Goal: Task Accomplishment & Management: Complete application form

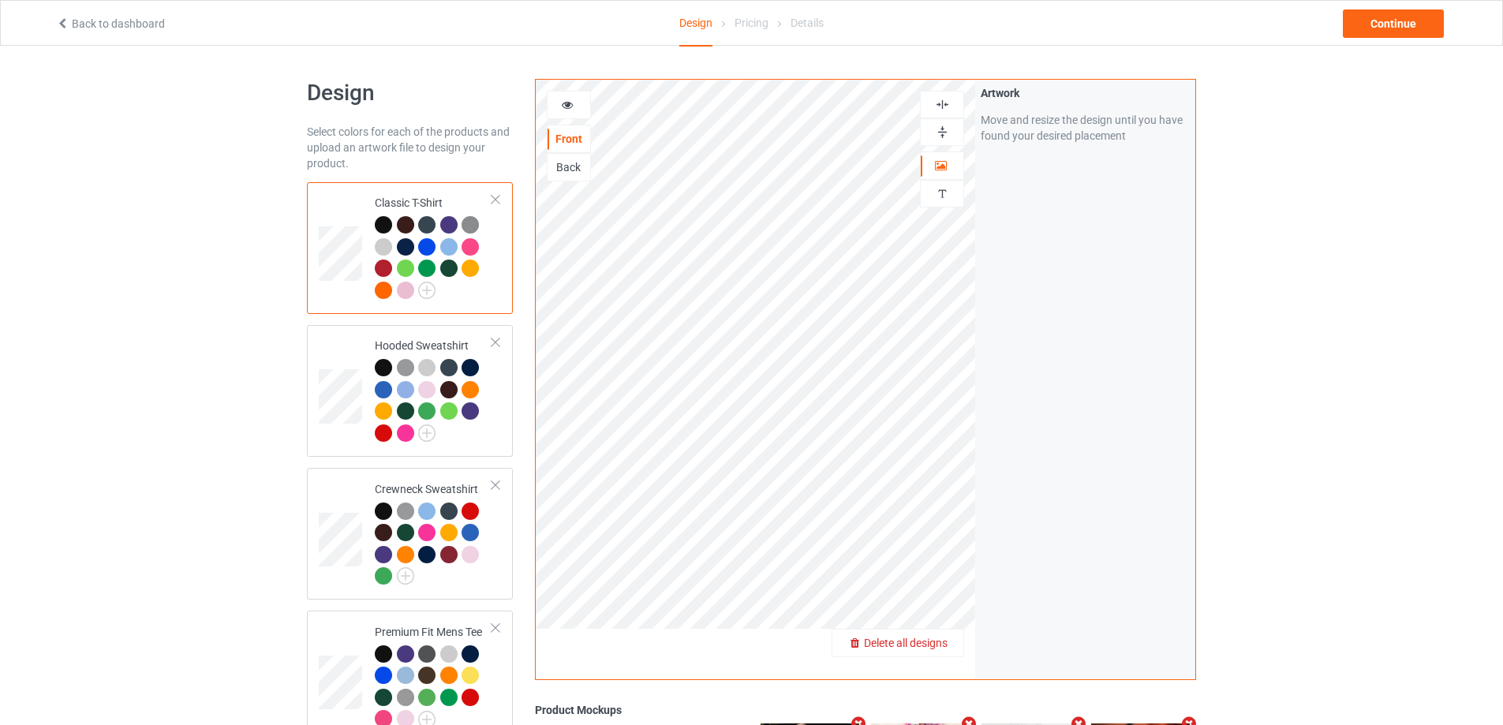
click at [933, 640] on span "Delete all designs" at bounding box center [906, 643] width 84 height 13
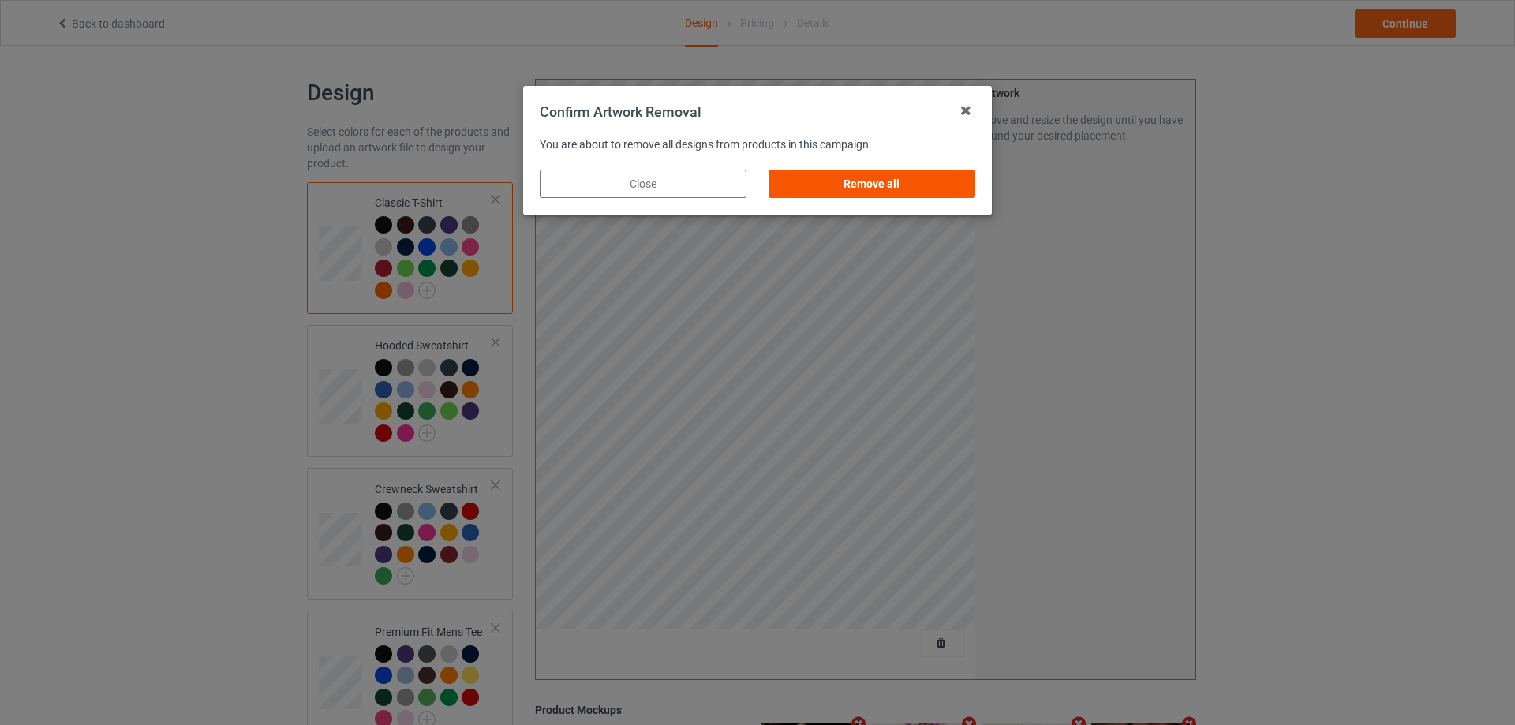
click at [889, 178] on div "Remove all" at bounding box center [872, 184] width 207 height 28
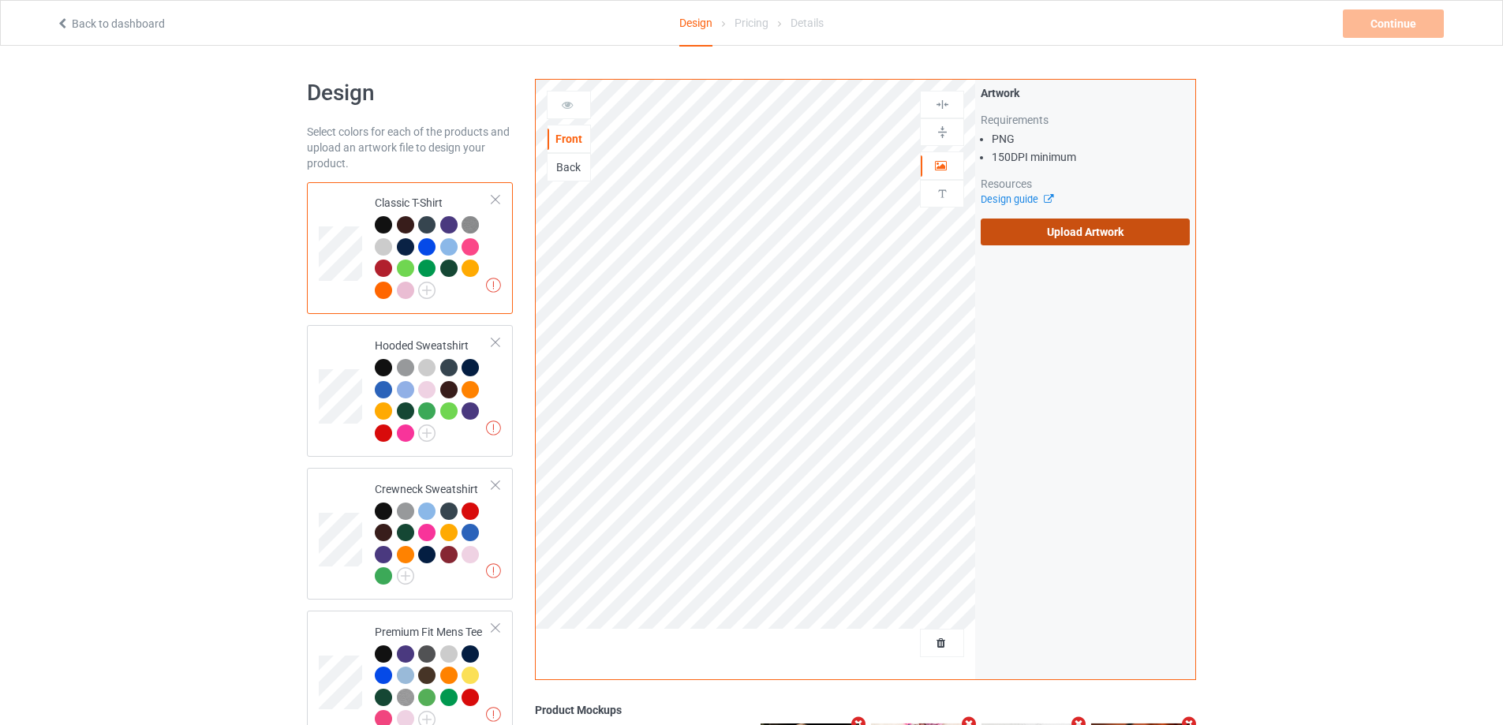
click at [1060, 242] on label "Upload Artwork" at bounding box center [1085, 232] width 209 height 27
click at [0, 0] on input "Upload Artwork" at bounding box center [0, 0] width 0 height 0
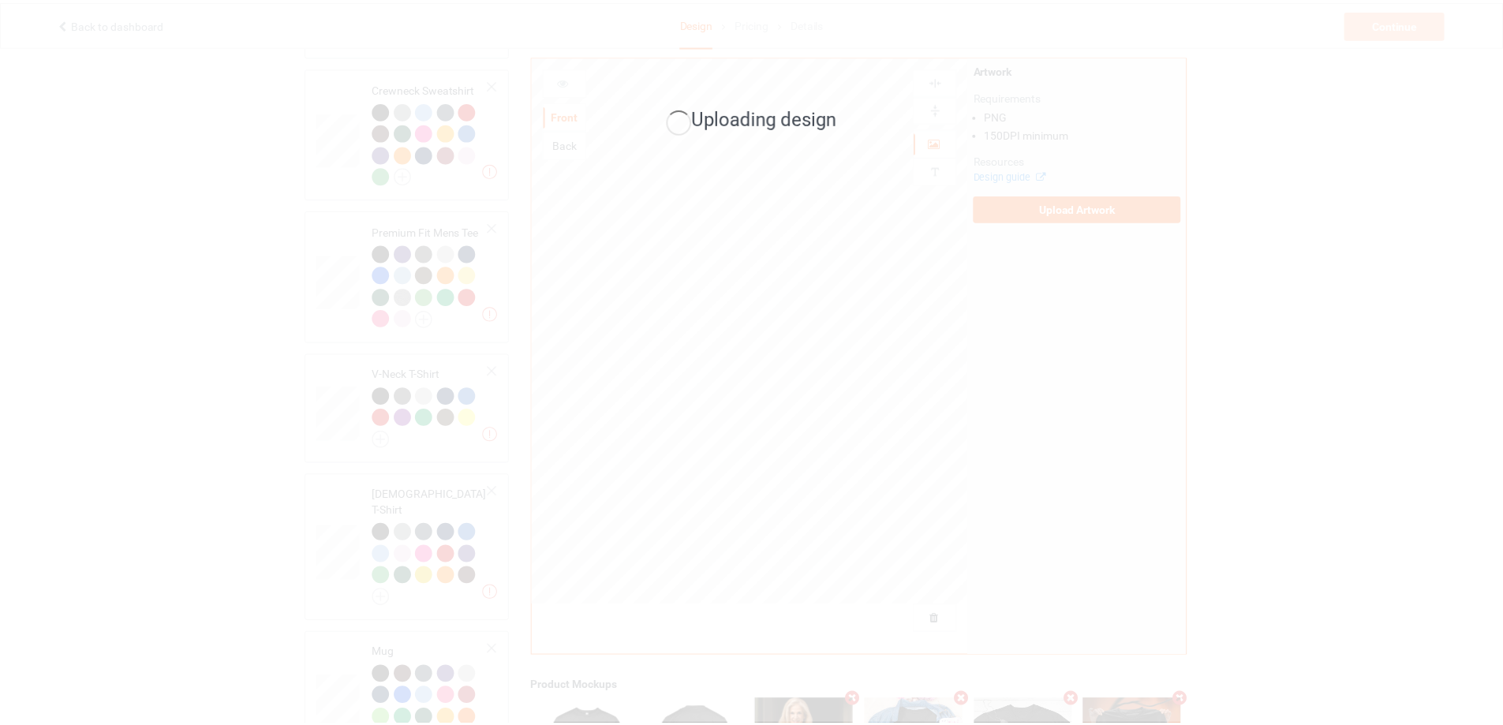
scroll to position [552, 0]
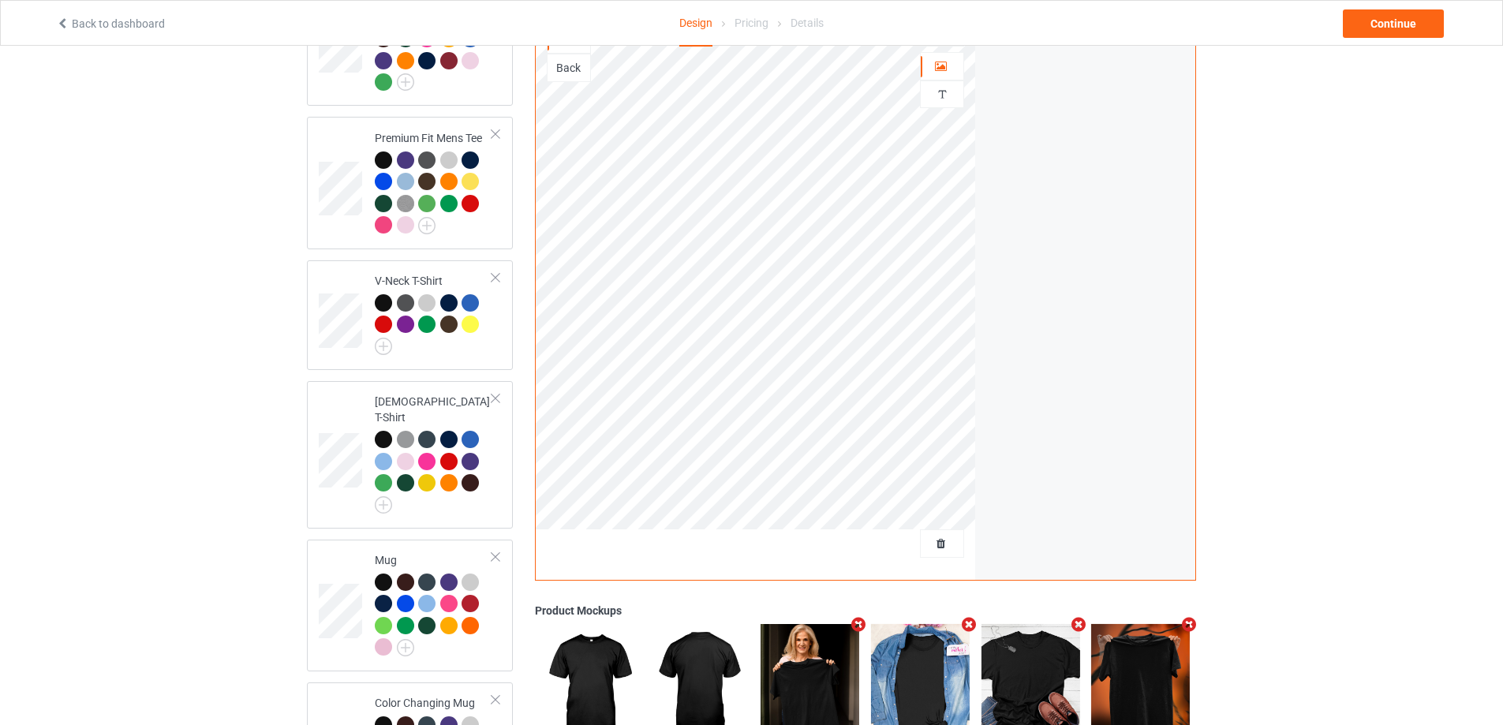
scroll to position [674, 0]
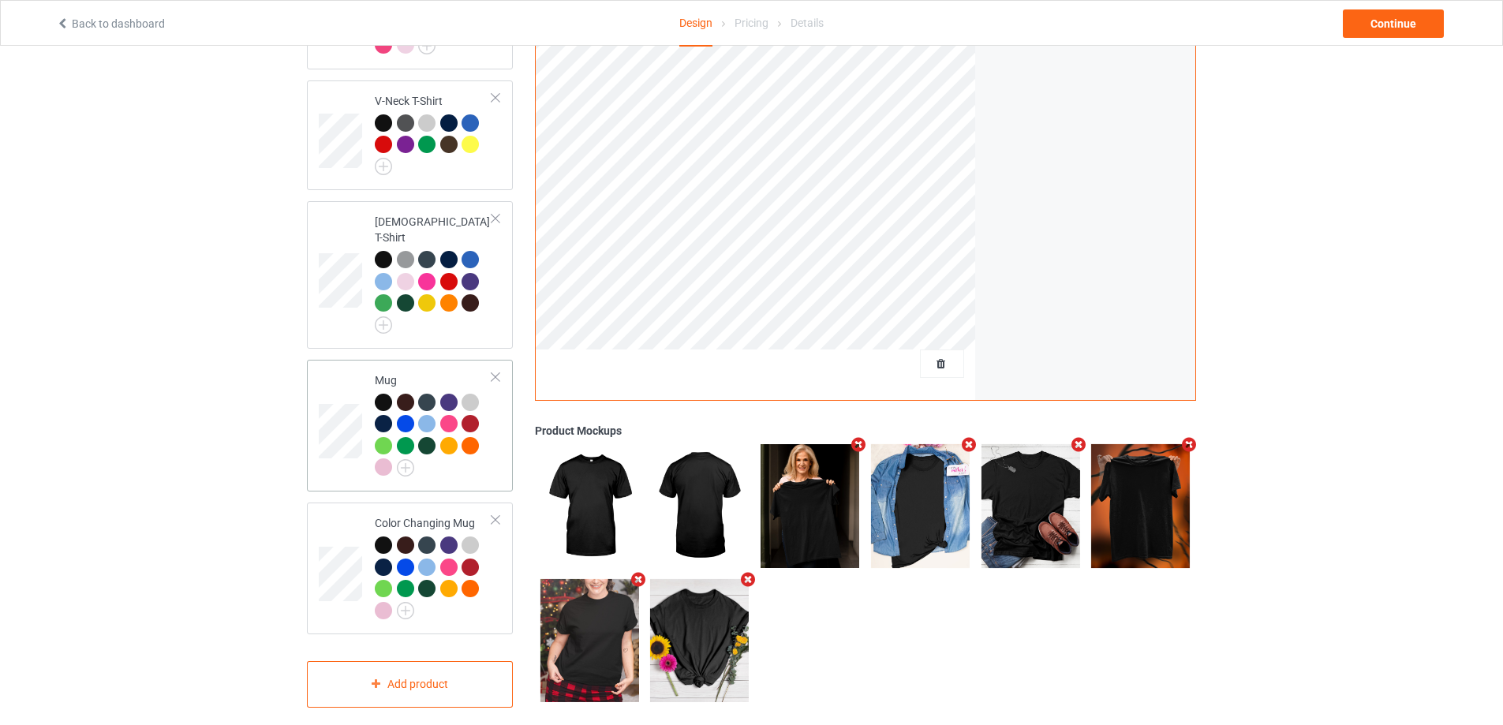
click at [345, 381] on td at bounding box center [342, 425] width 47 height 119
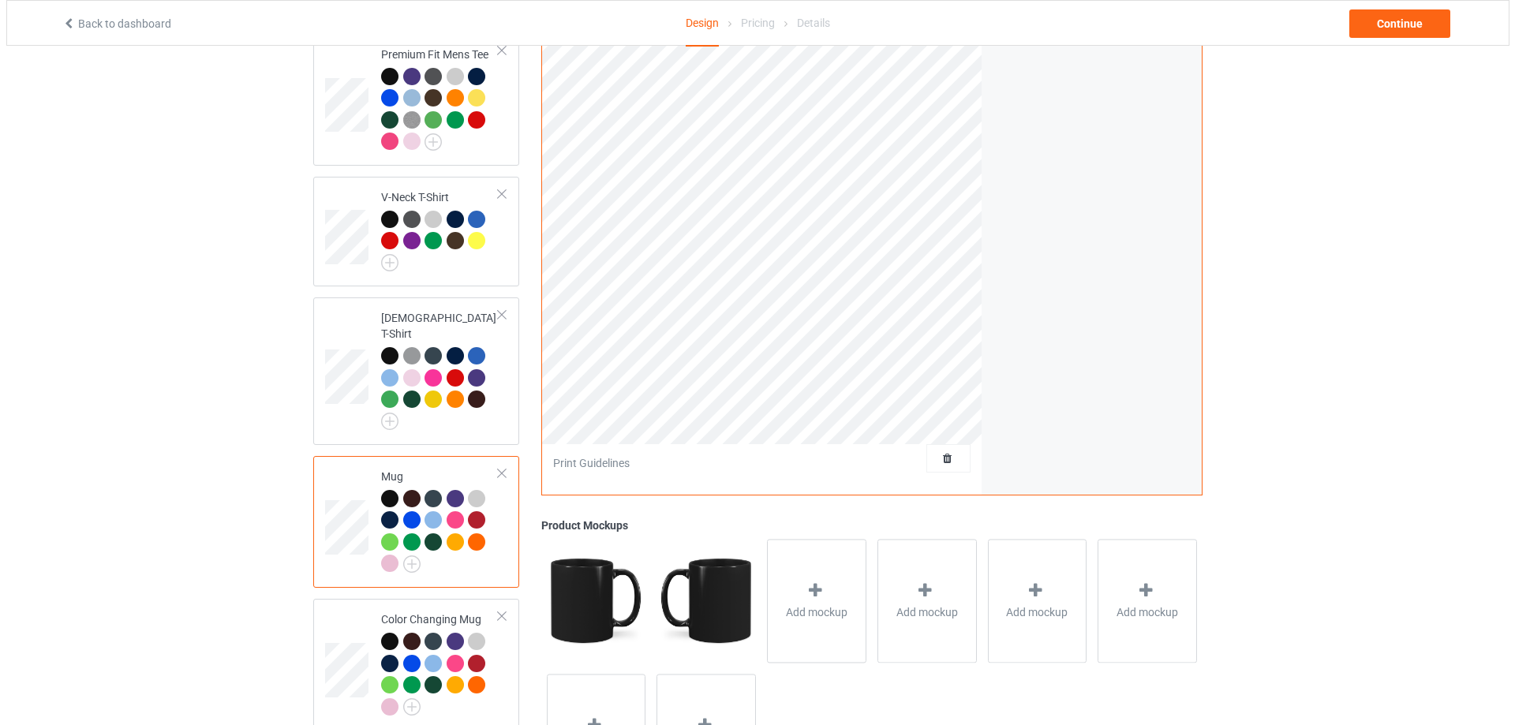
scroll to position [674, 0]
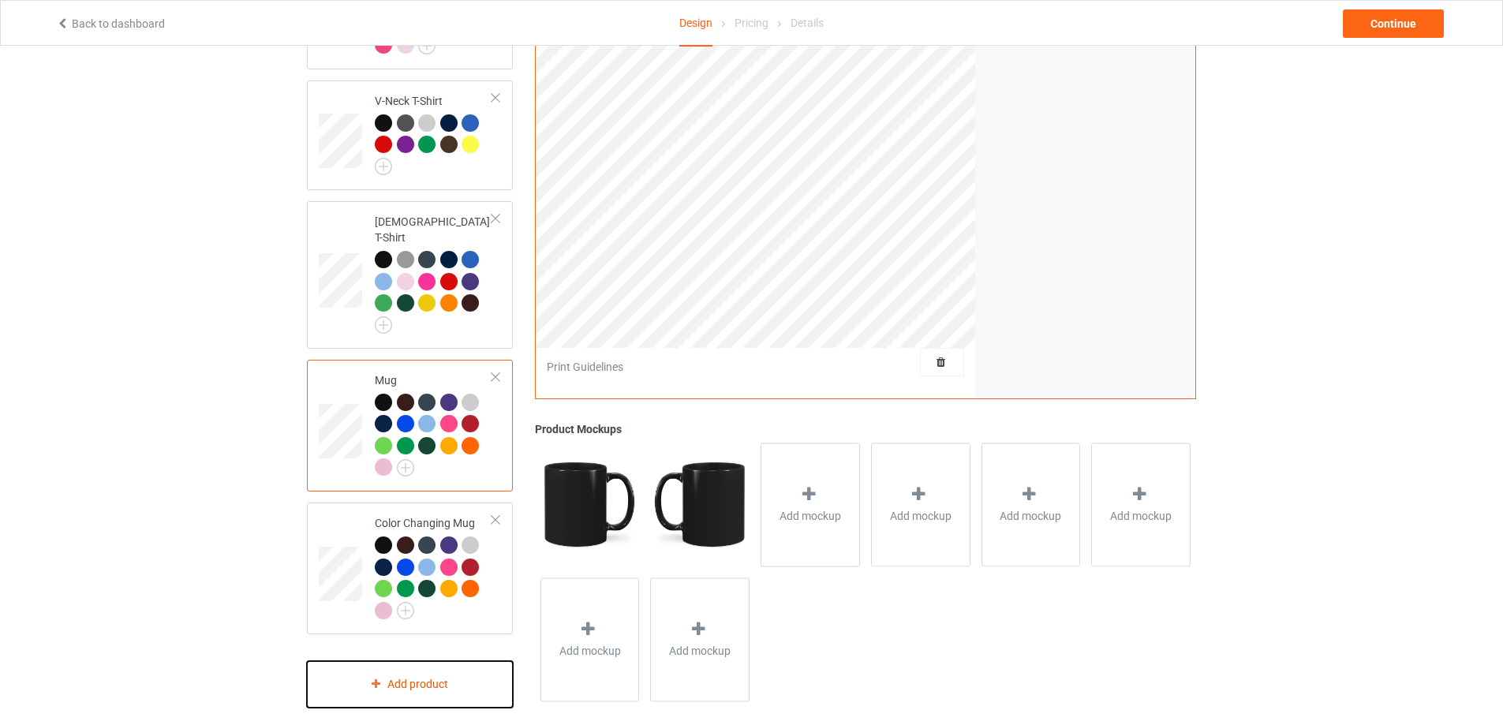
click at [434, 673] on div "Add product" at bounding box center [410, 684] width 206 height 47
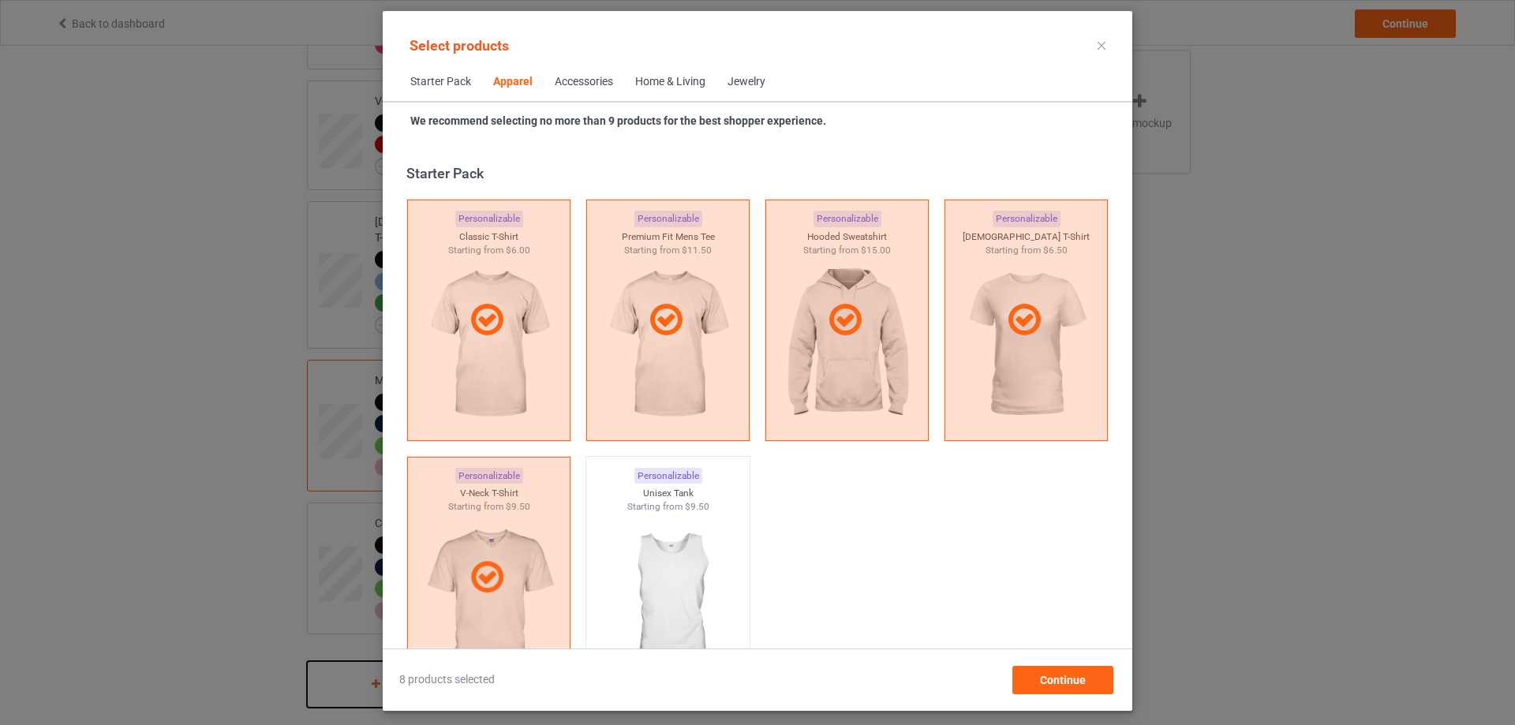
scroll to position [588, 0]
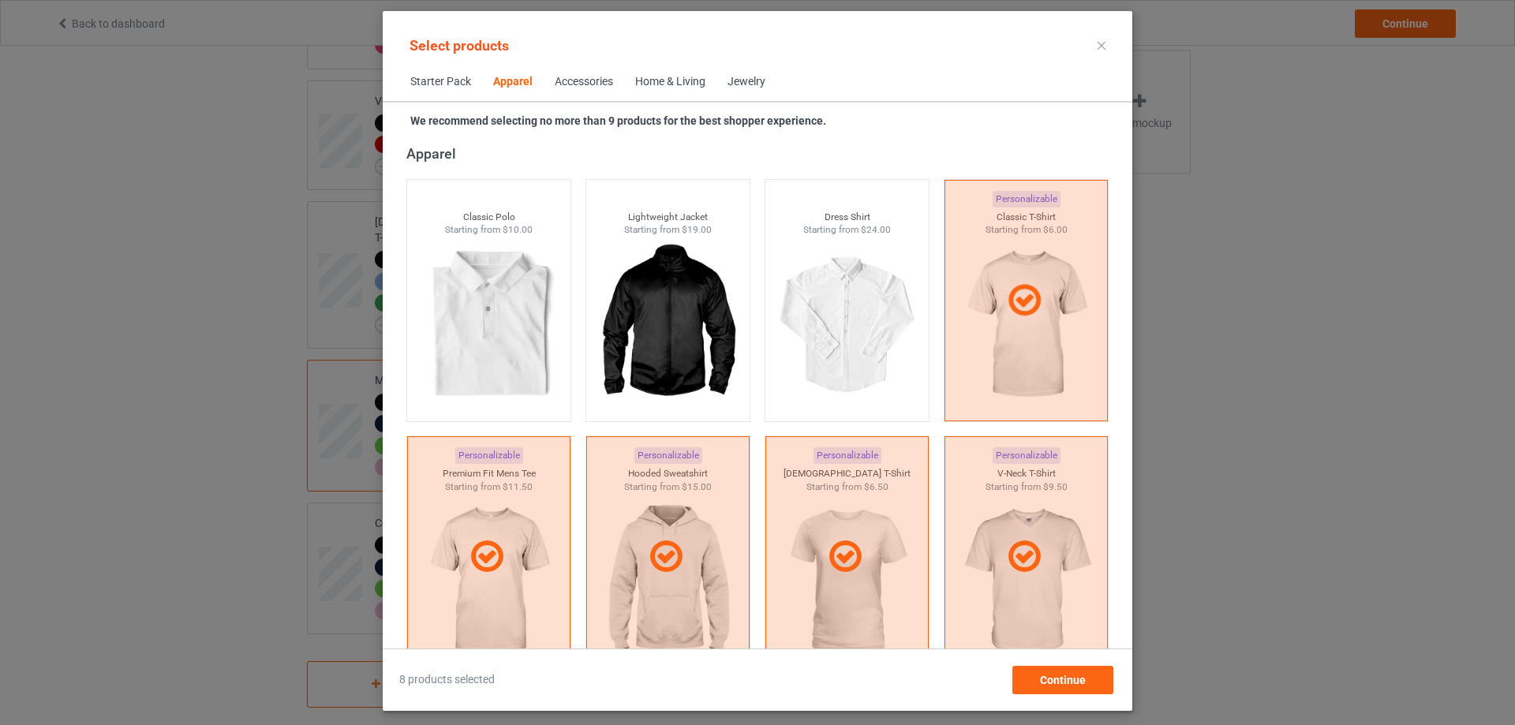
click at [679, 80] on div "Home & Living" at bounding box center [670, 82] width 70 height 16
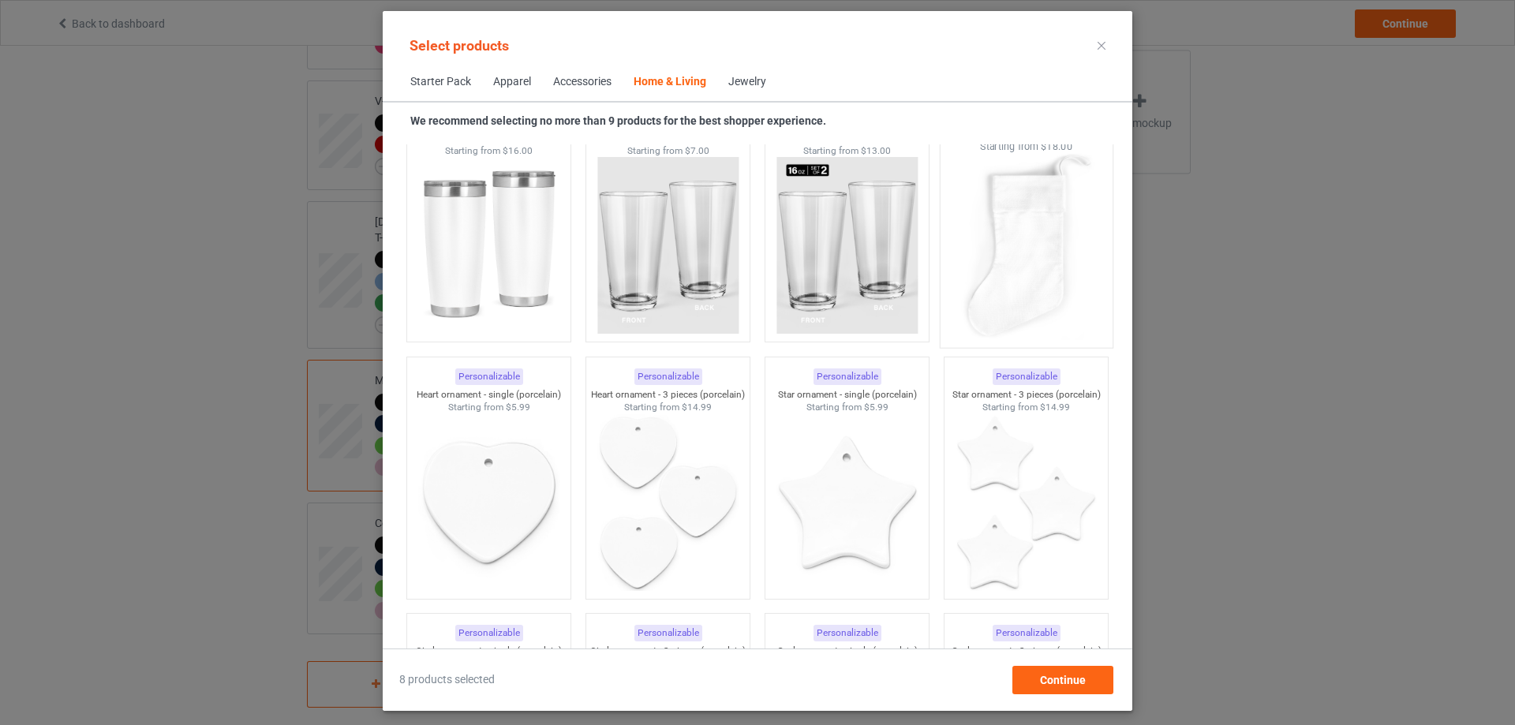
scroll to position [11694, 0]
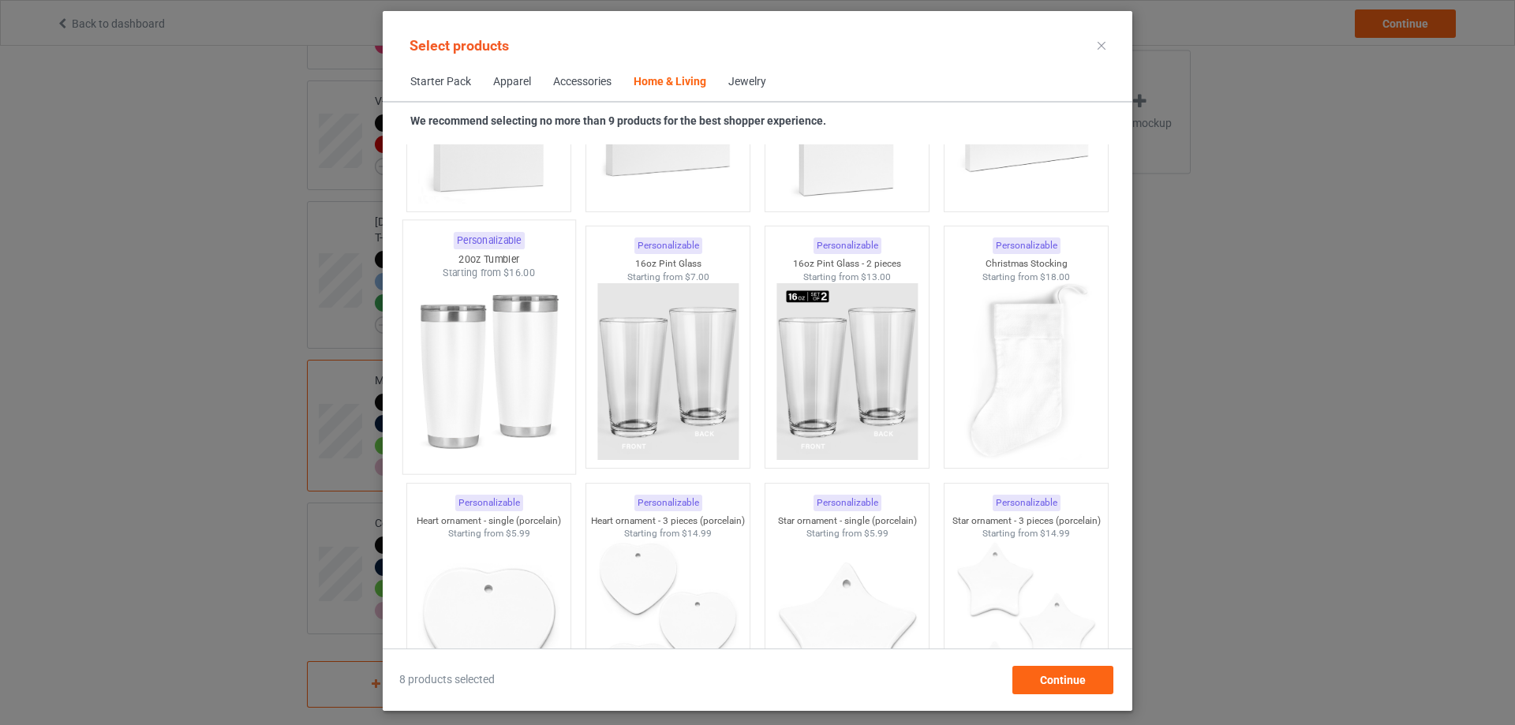
click at [508, 352] on img at bounding box center [488, 372] width 148 height 185
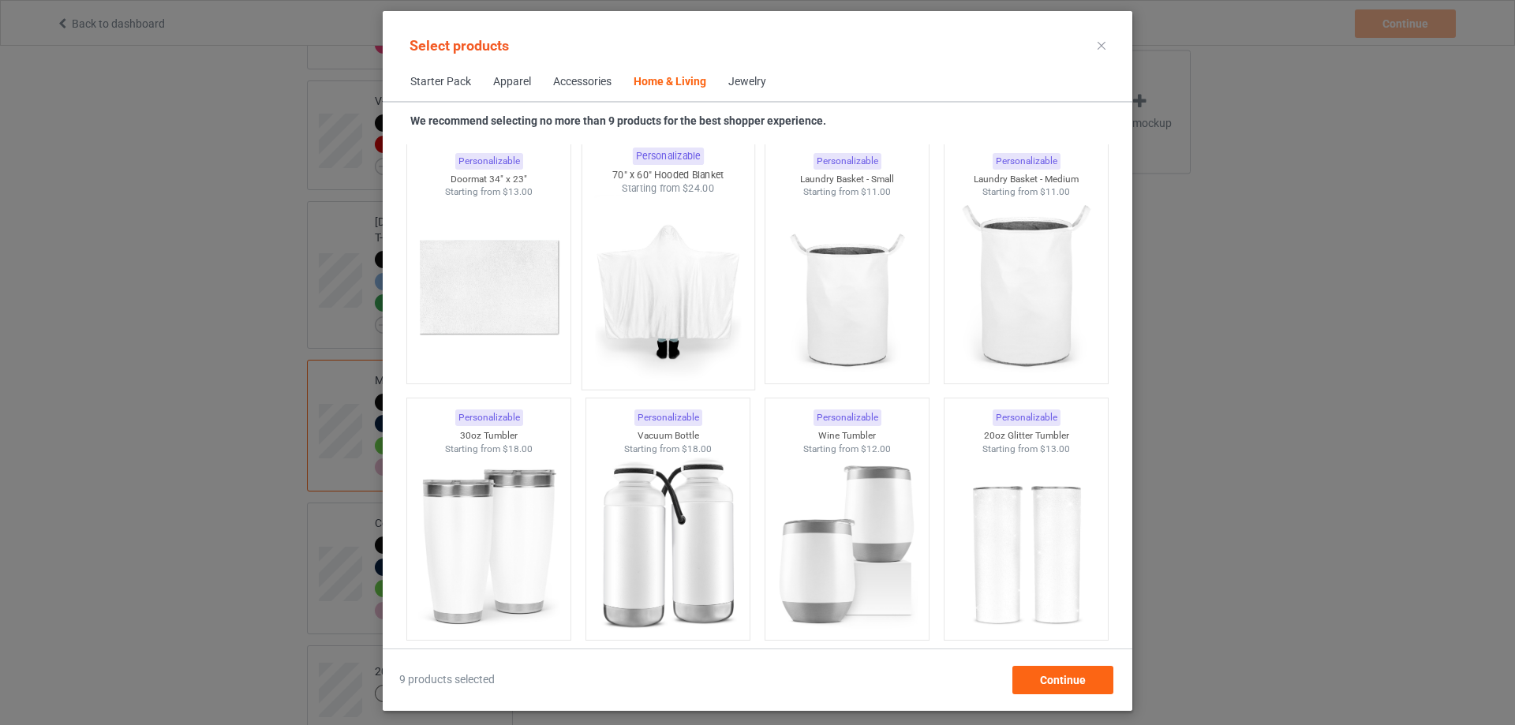
scroll to position [13272, 0]
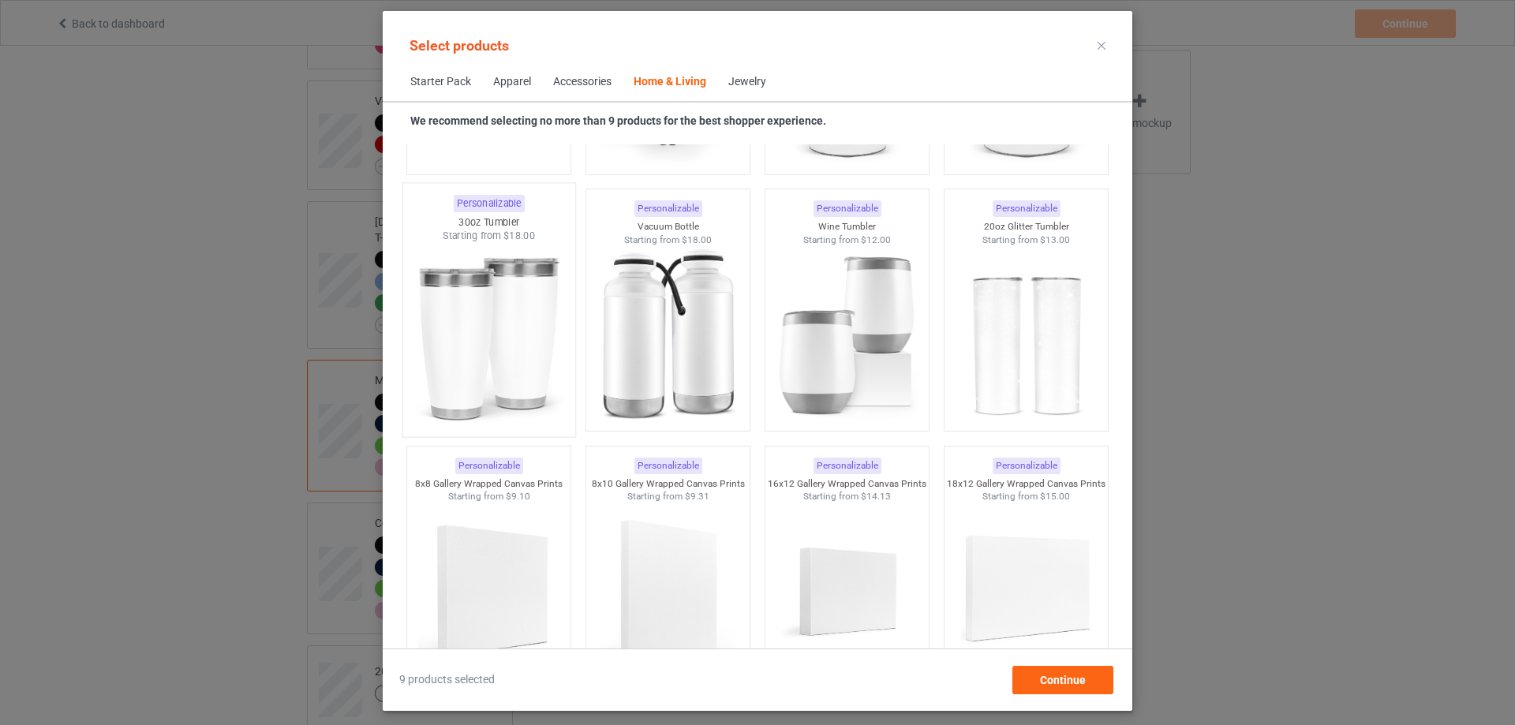
click at [475, 324] on img at bounding box center [488, 335] width 148 height 185
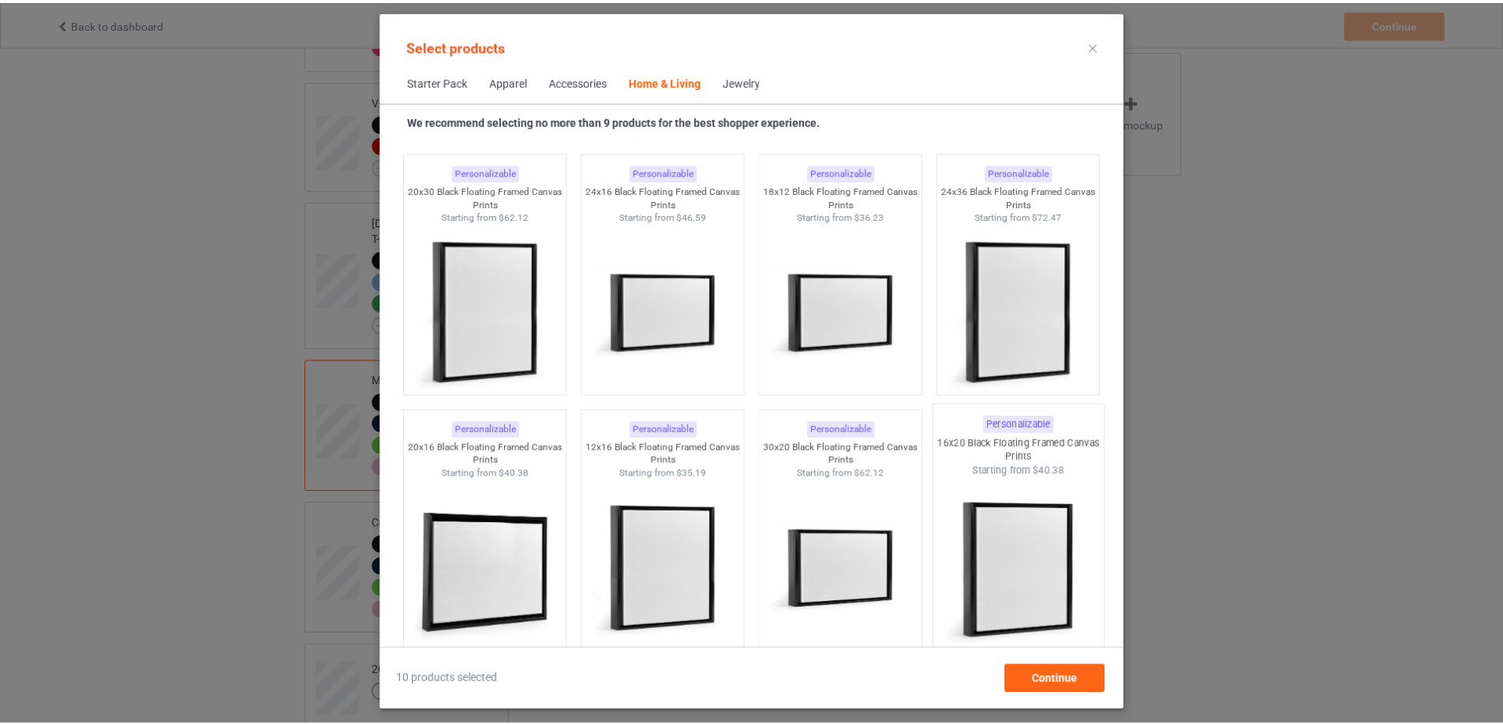
scroll to position [14850, 0]
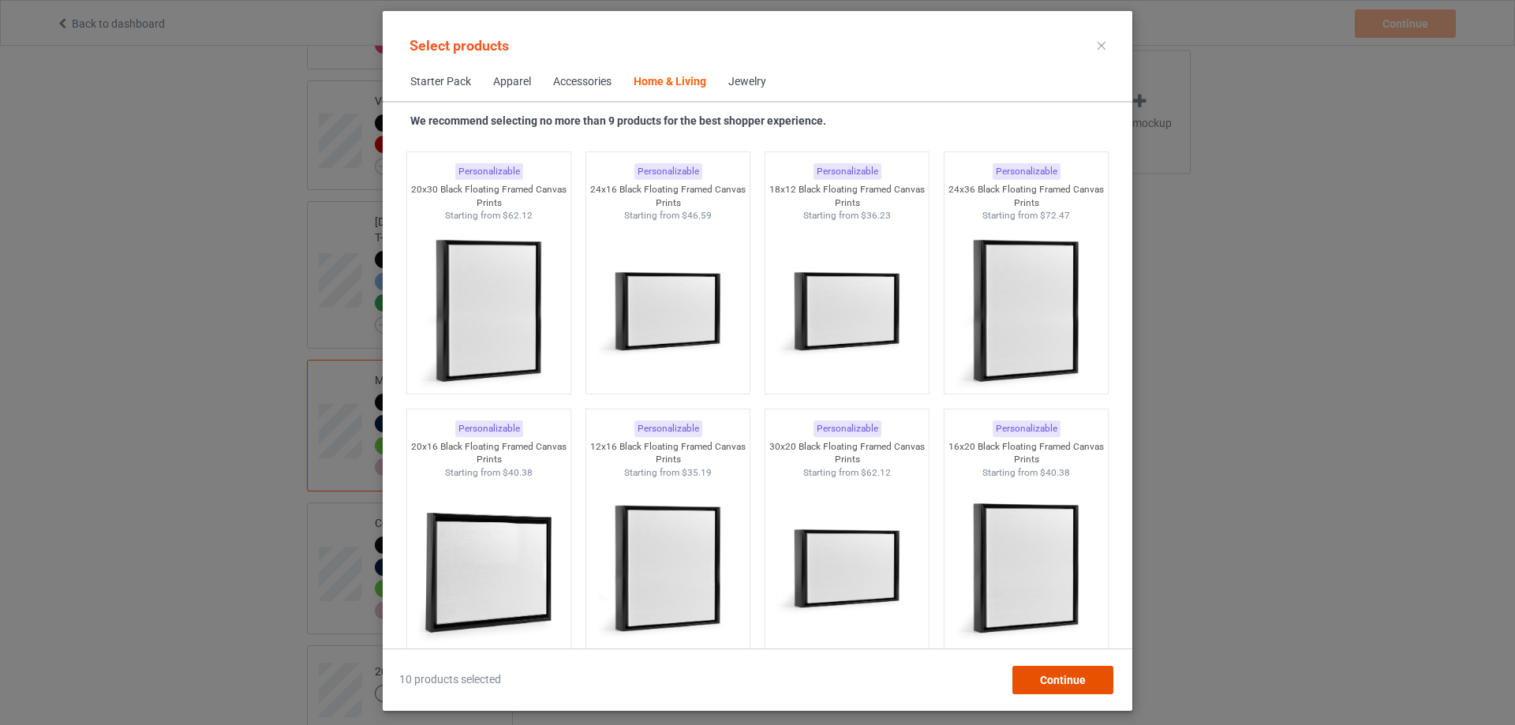
click at [1052, 687] on div "Continue" at bounding box center [1062, 680] width 101 height 28
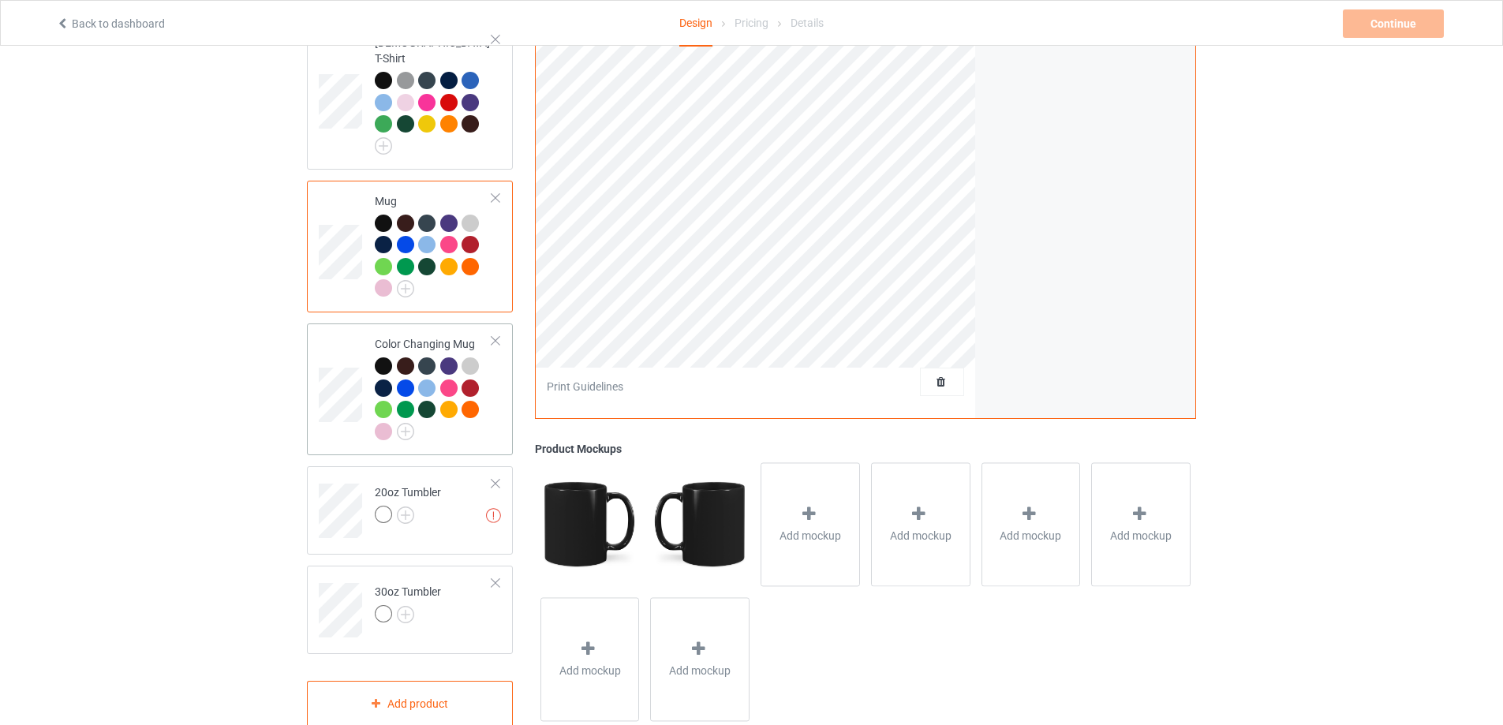
scroll to position [873, 0]
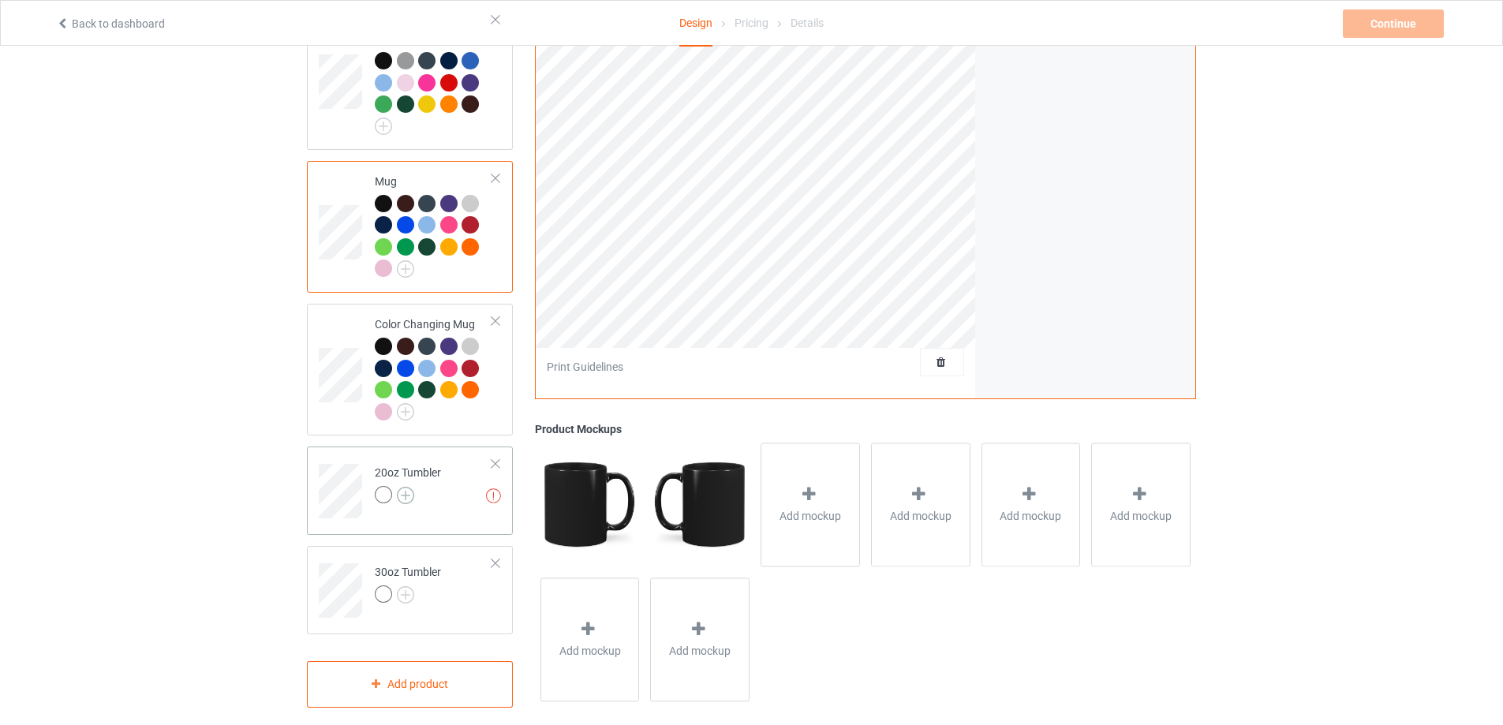
click at [402, 487] on img at bounding box center [405, 495] width 17 height 17
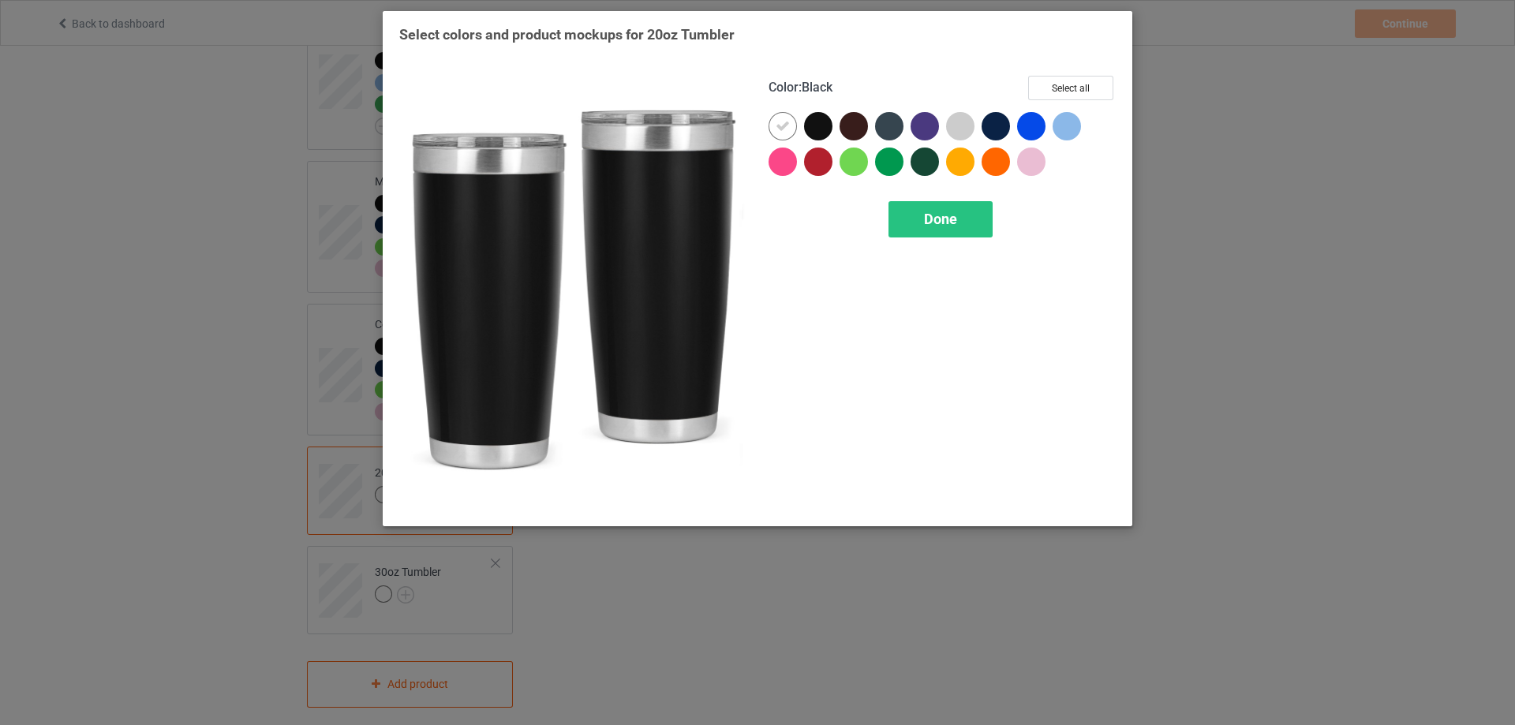
click at [811, 123] on div at bounding box center [818, 126] width 28 height 28
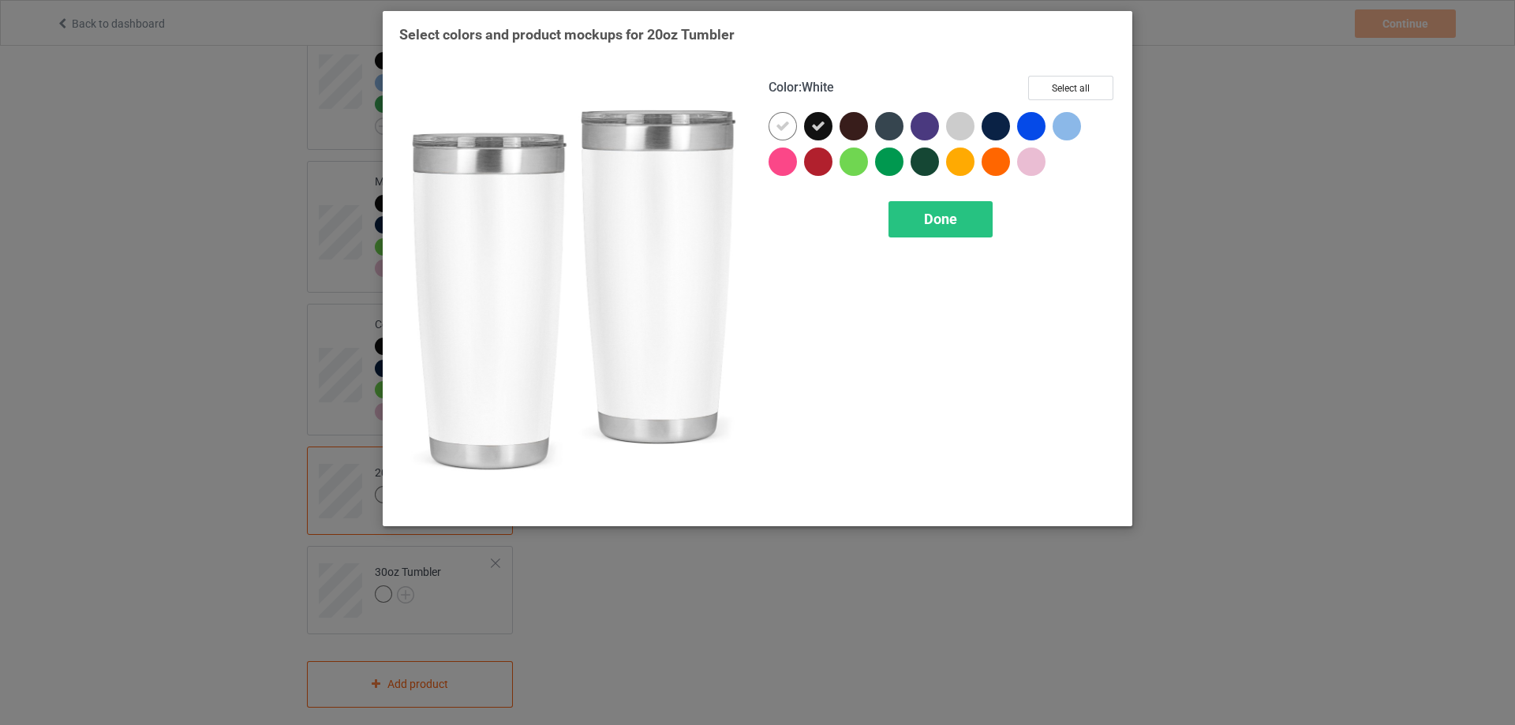
click at [785, 123] on icon at bounding box center [783, 126] width 14 height 14
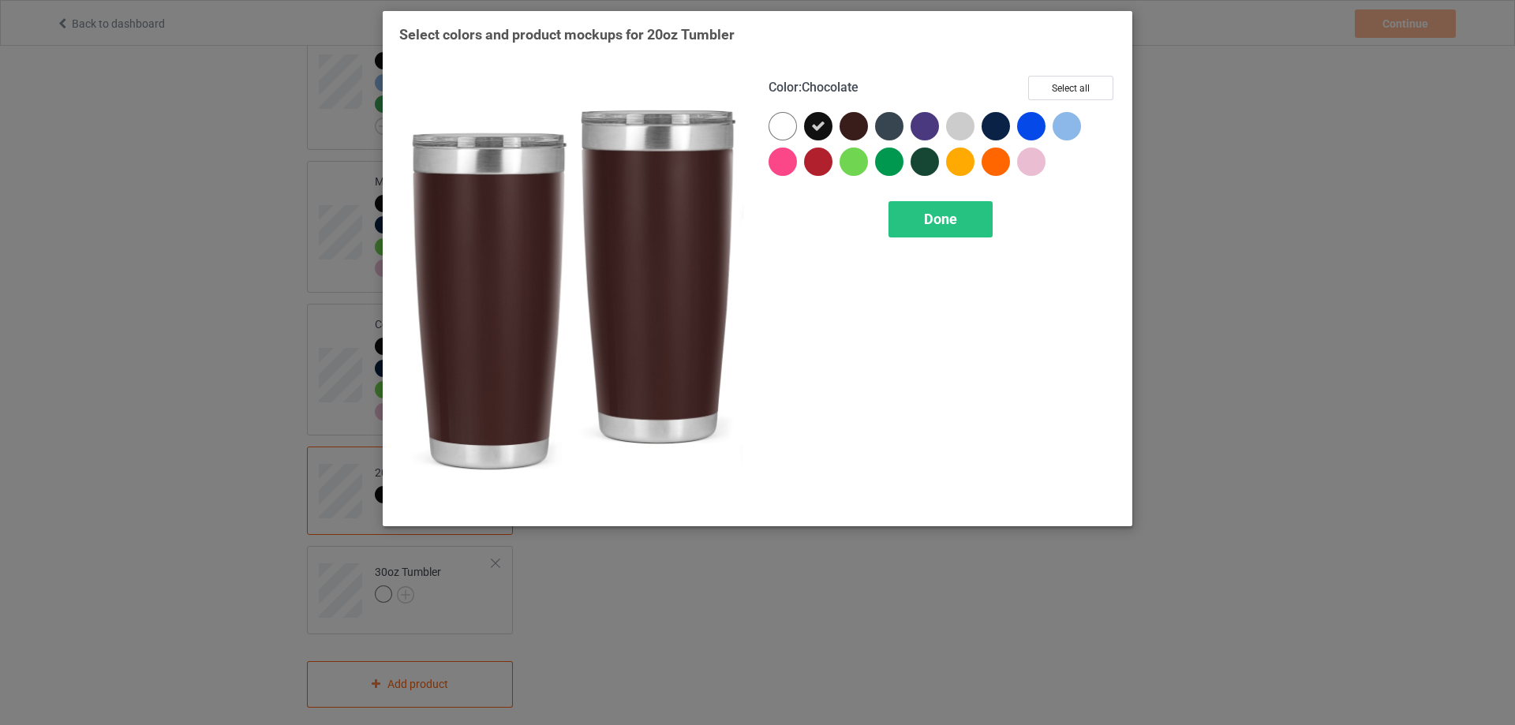
click at [847, 122] on div at bounding box center [854, 126] width 28 height 28
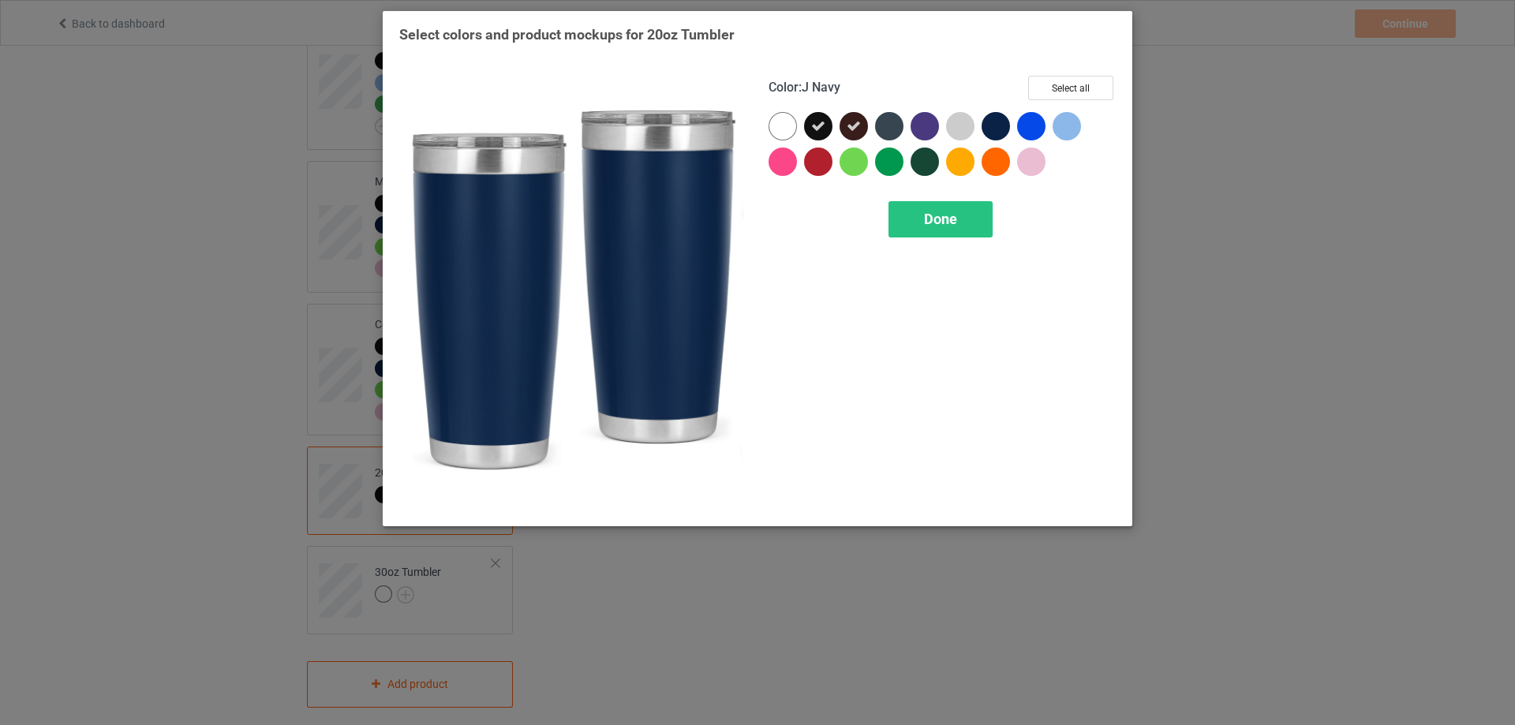
click at [999, 125] on div at bounding box center [996, 126] width 28 height 28
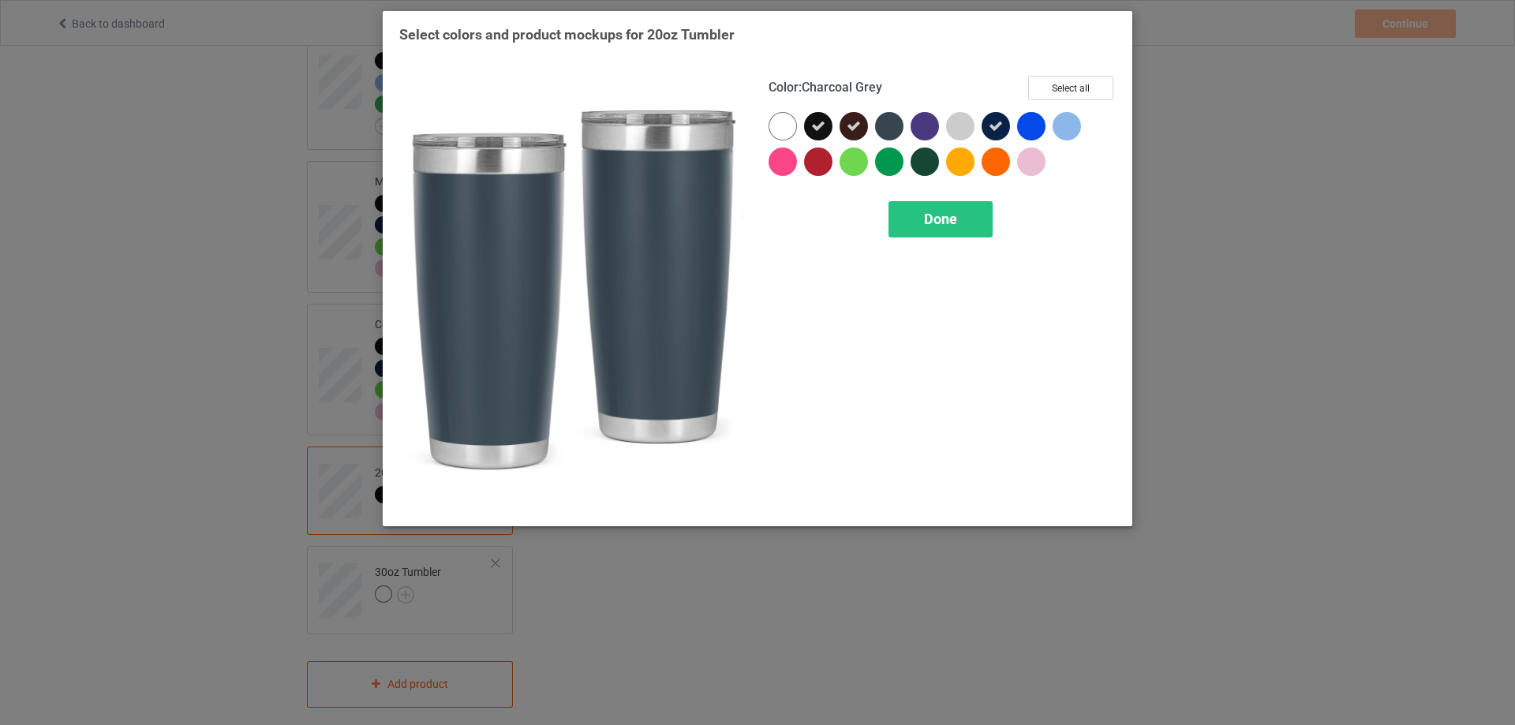
click at [888, 129] on div at bounding box center [889, 126] width 28 height 28
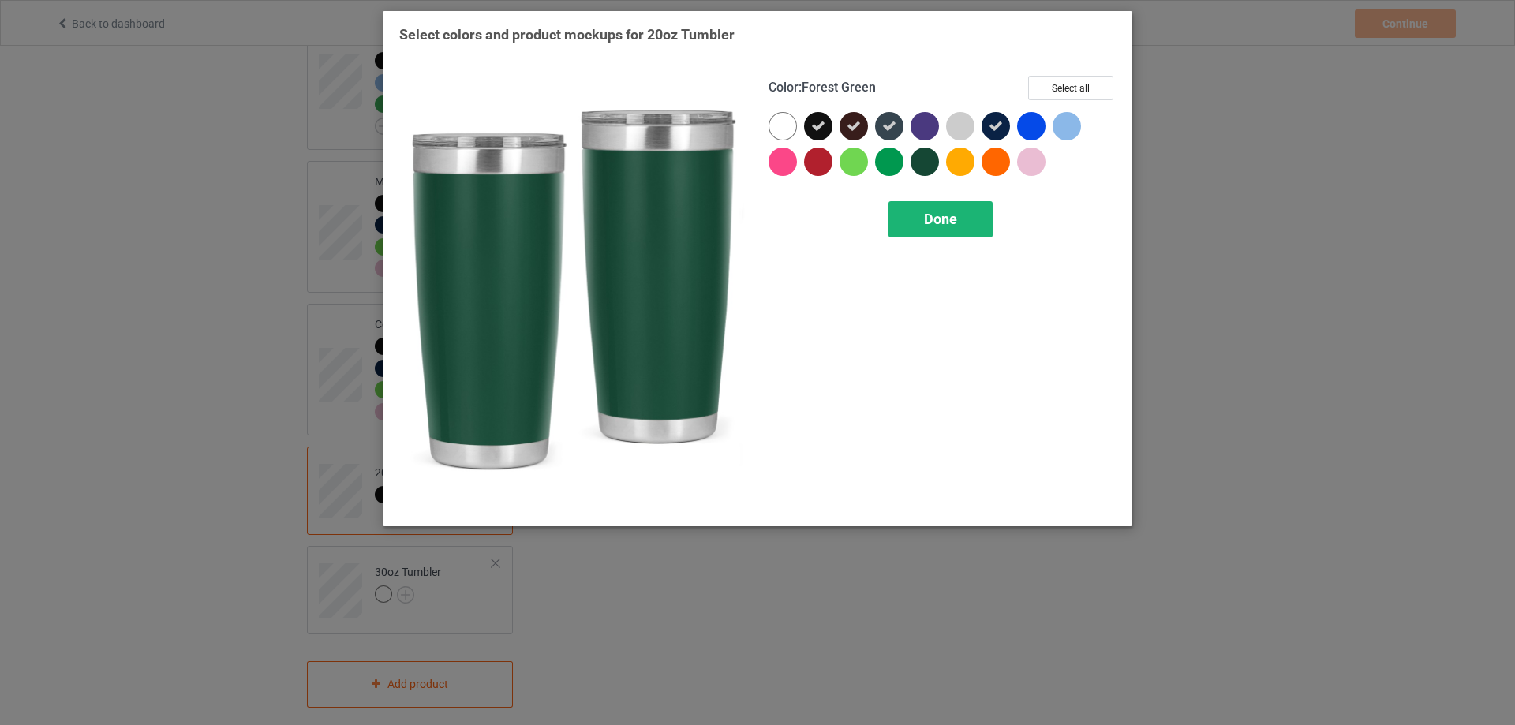
click at [937, 219] on span "Done" at bounding box center [940, 219] width 33 height 17
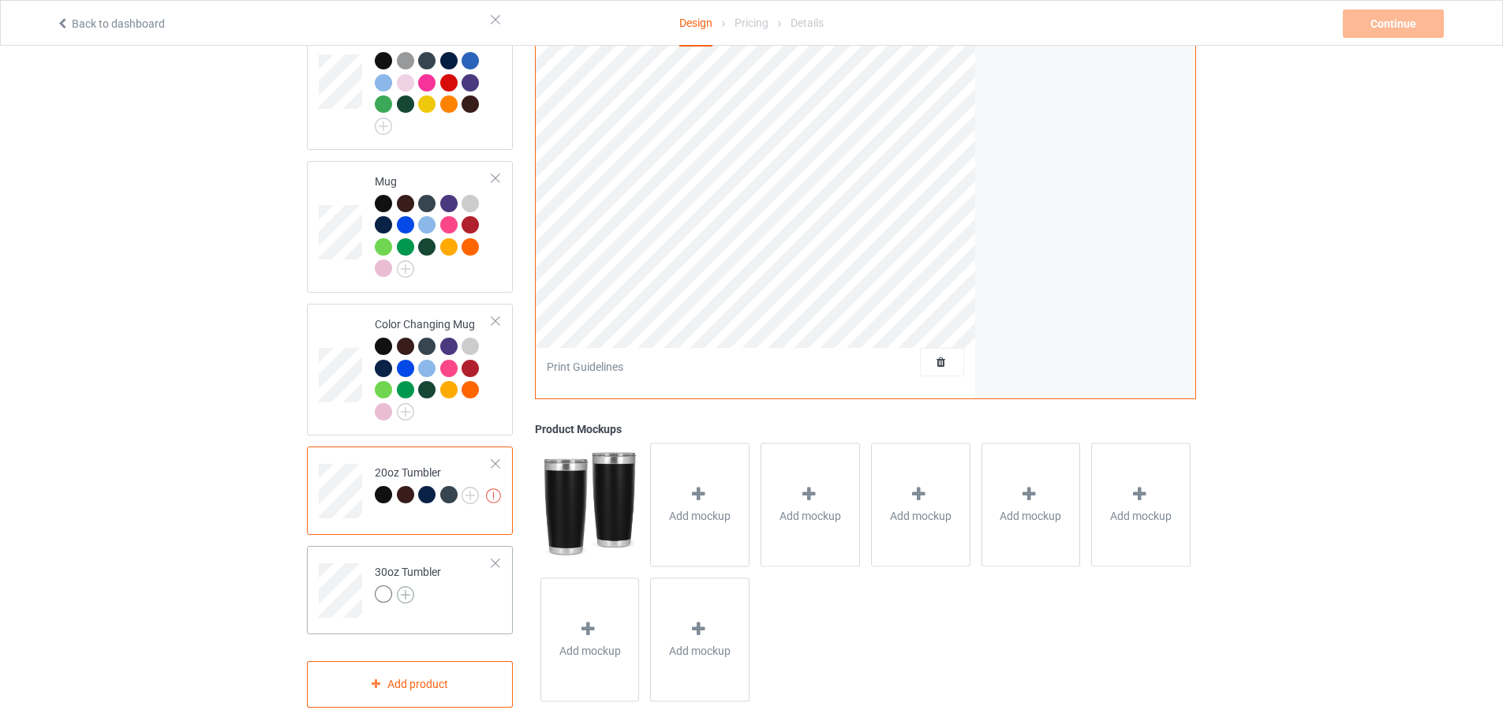
click at [406, 586] on img at bounding box center [405, 594] width 17 height 17
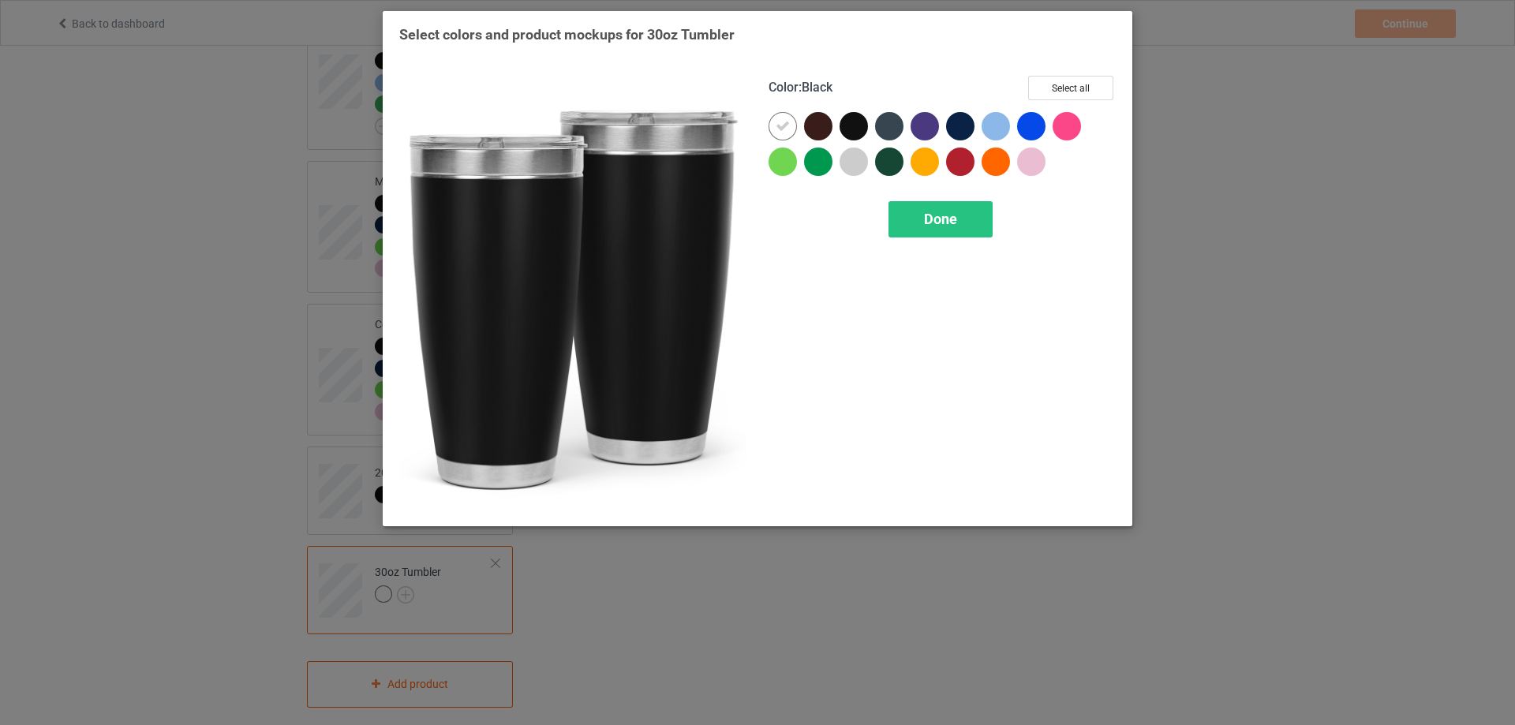
click at [855, 123] on div at bounding box center [854, 126] width 28 height 28
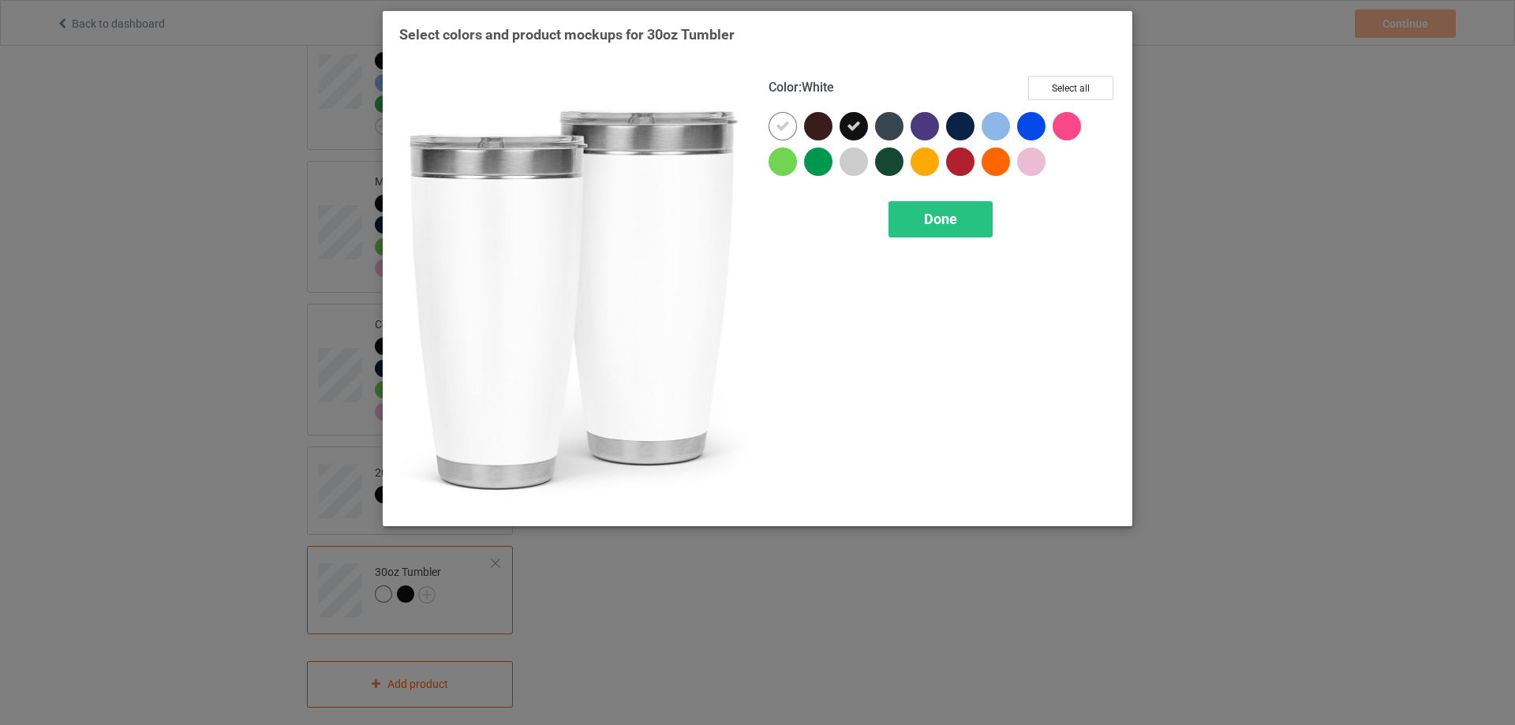
click at [780, 121] on icon at bounding box center [783, 126] width 14 height 14
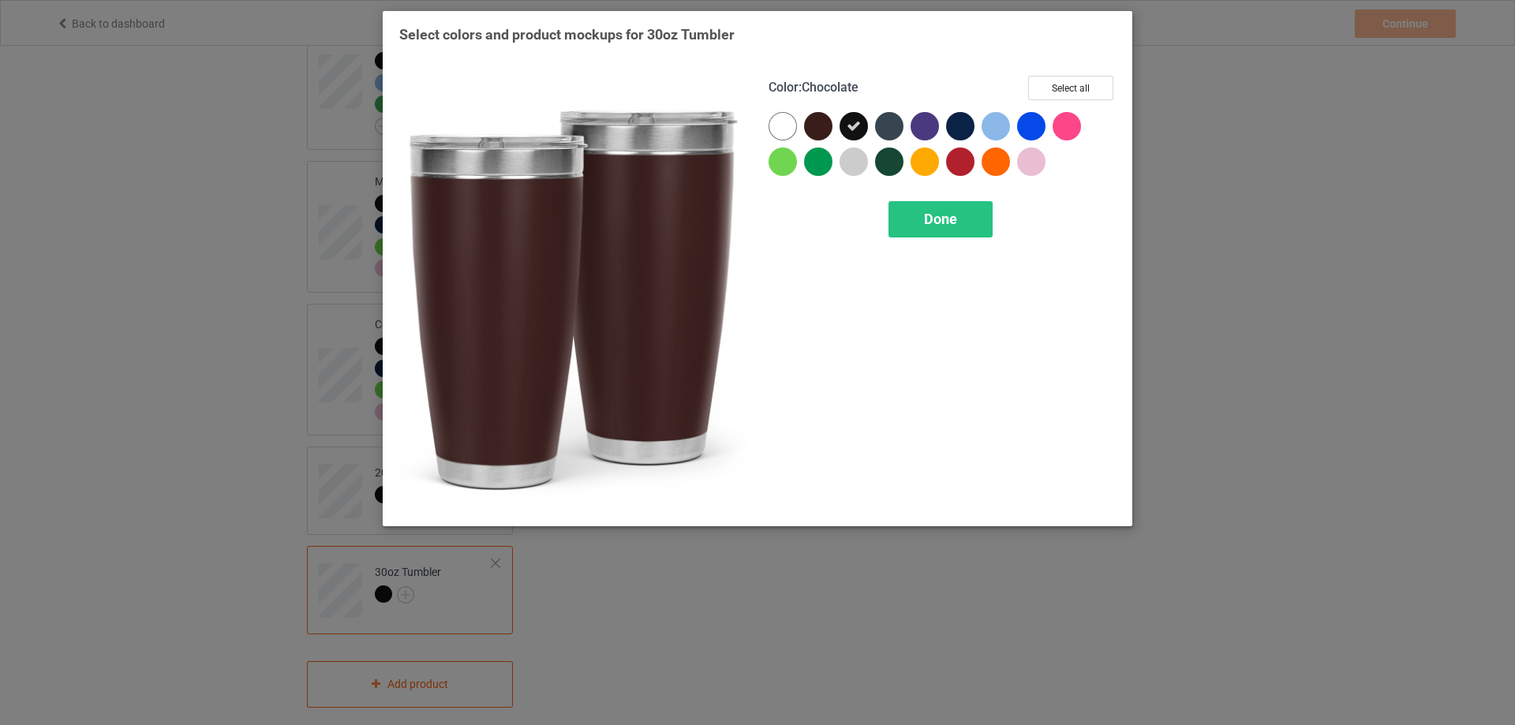
click at [822, 124] on div at bounding box center [818, 126] width 28 height 28
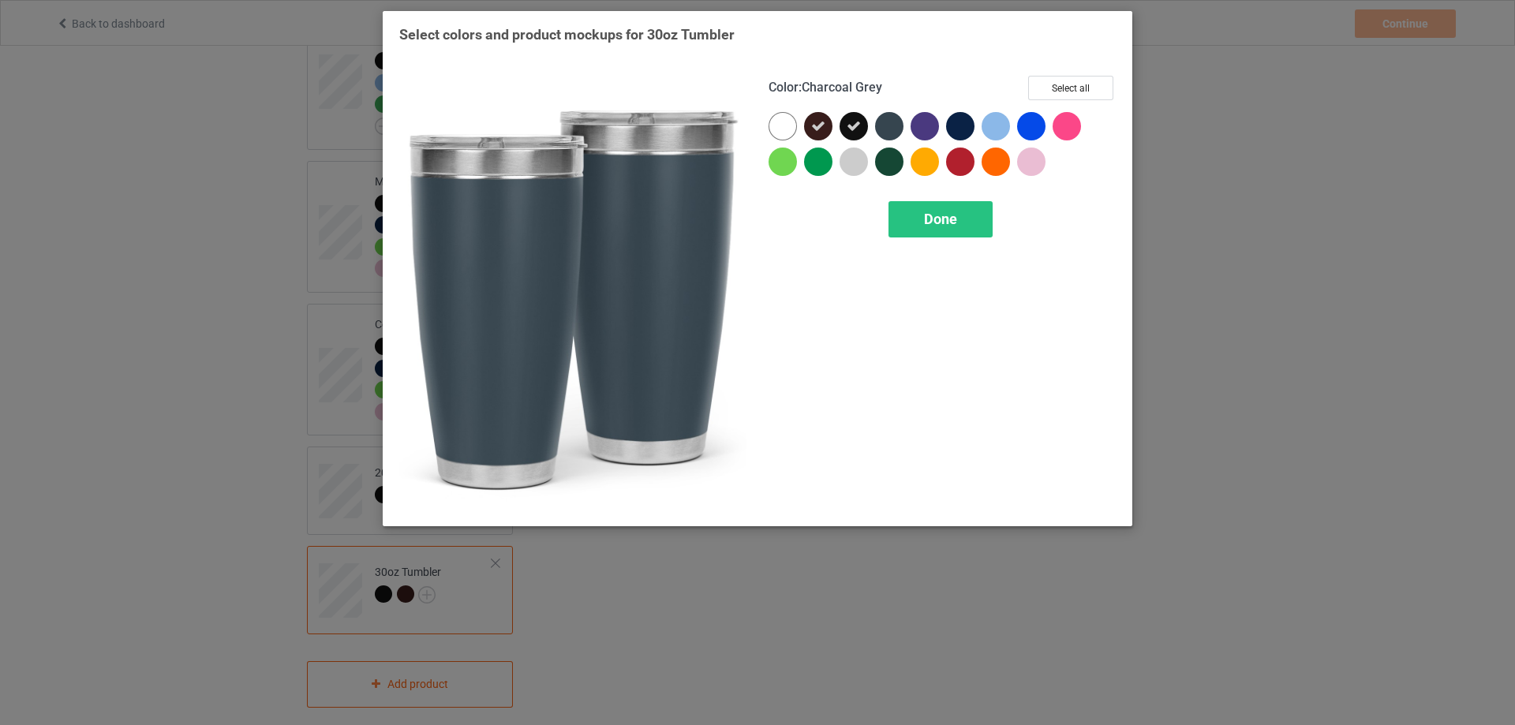
click at [892, 129] on div at bounding box center [889, 126] width 28 height 28
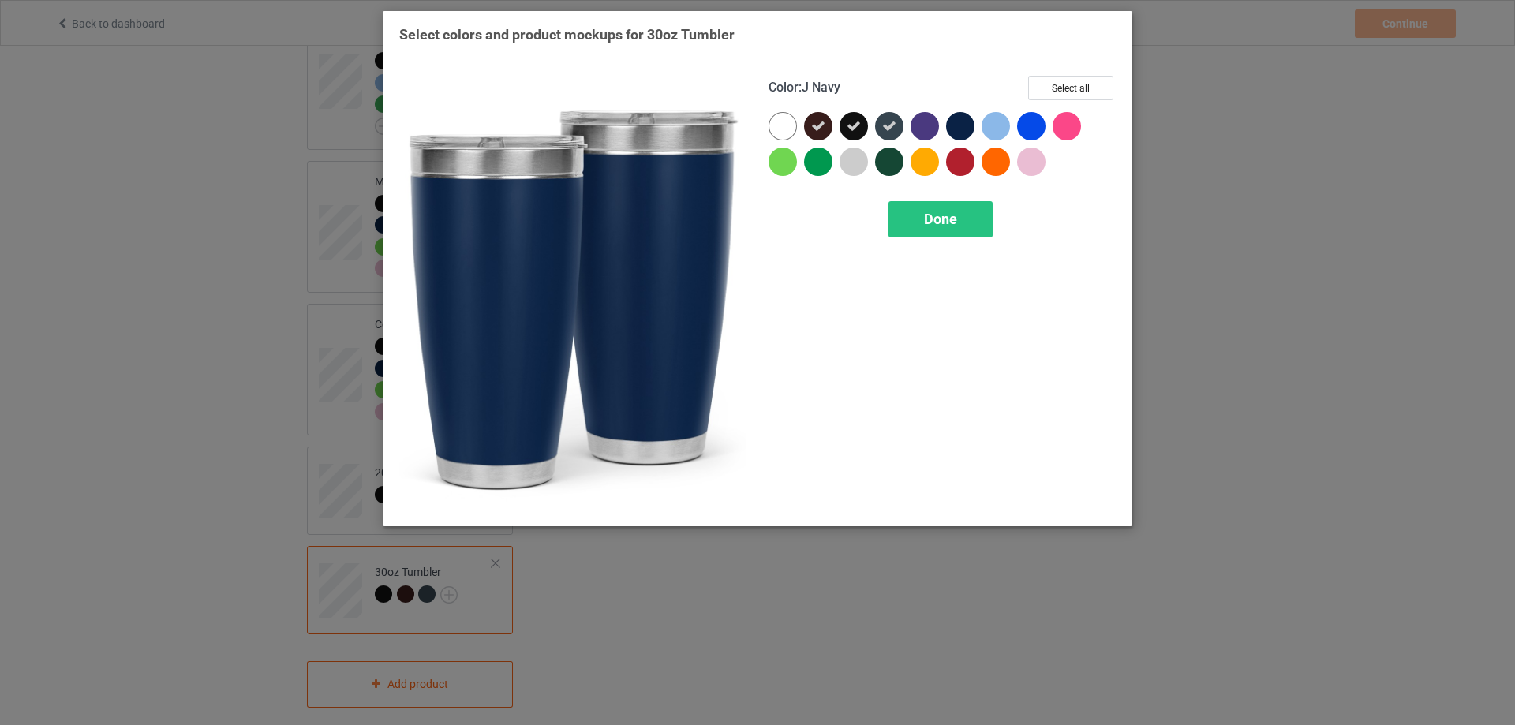
click at [966, 126] on div at bounding box center [960, 126] width 28 height 28
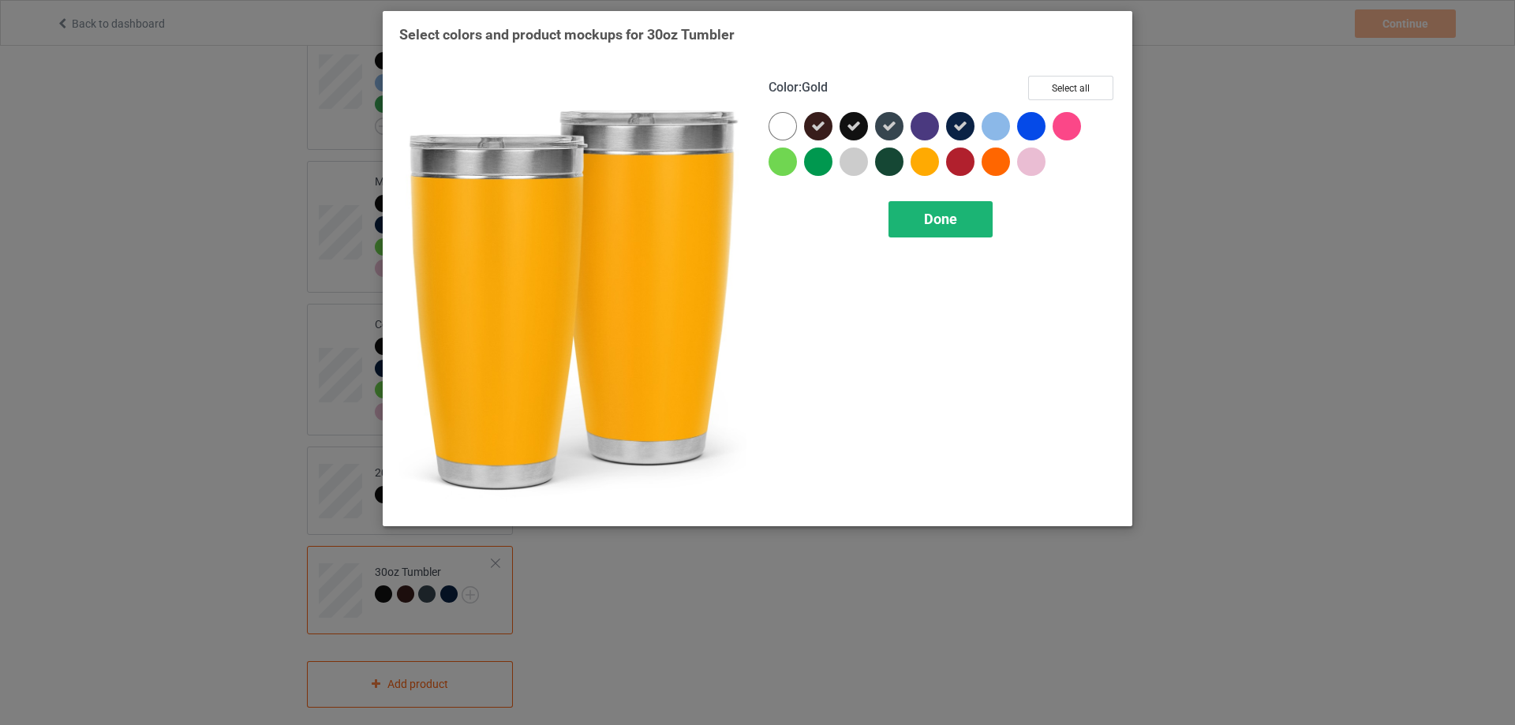
click at [944, 216] on span "Done" at bounding box center [940, 219] width 33 height 17
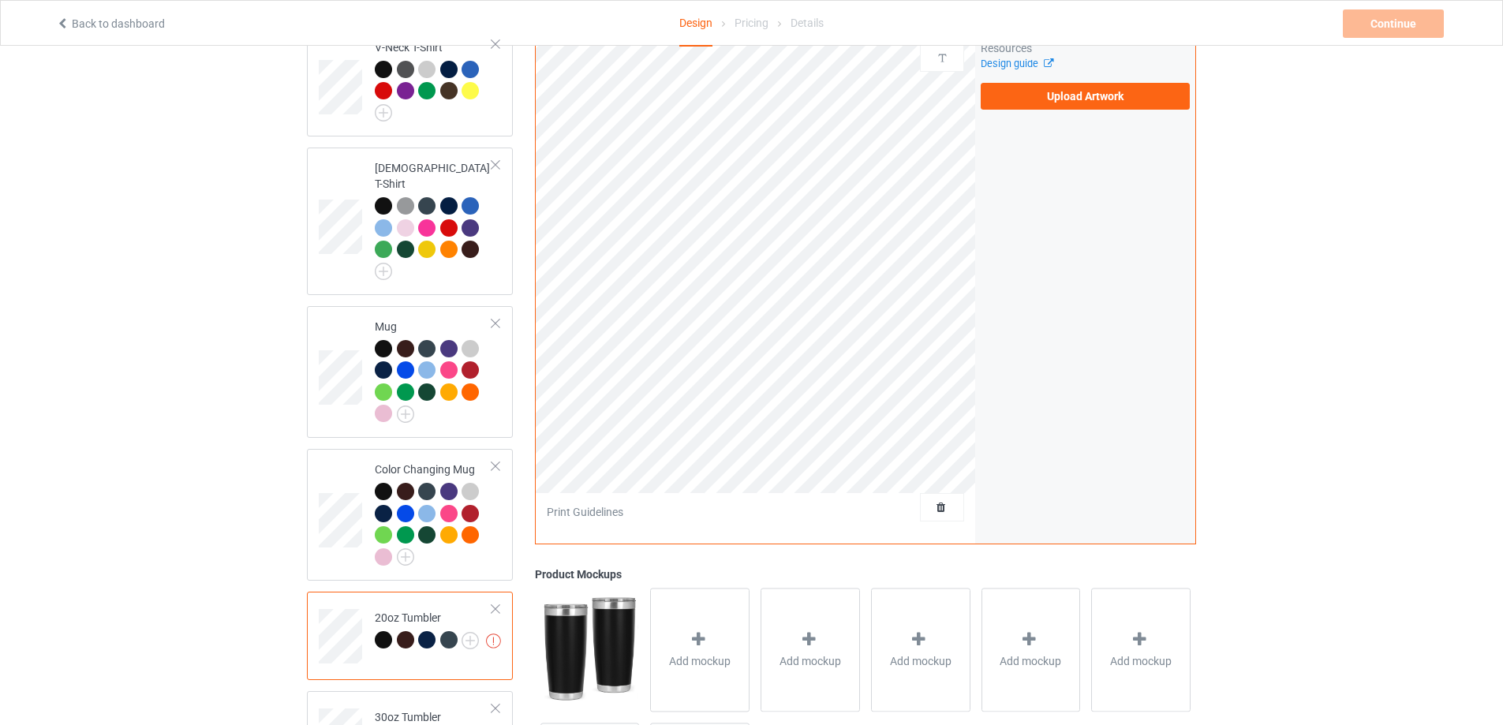
scroll to position [636, 0]
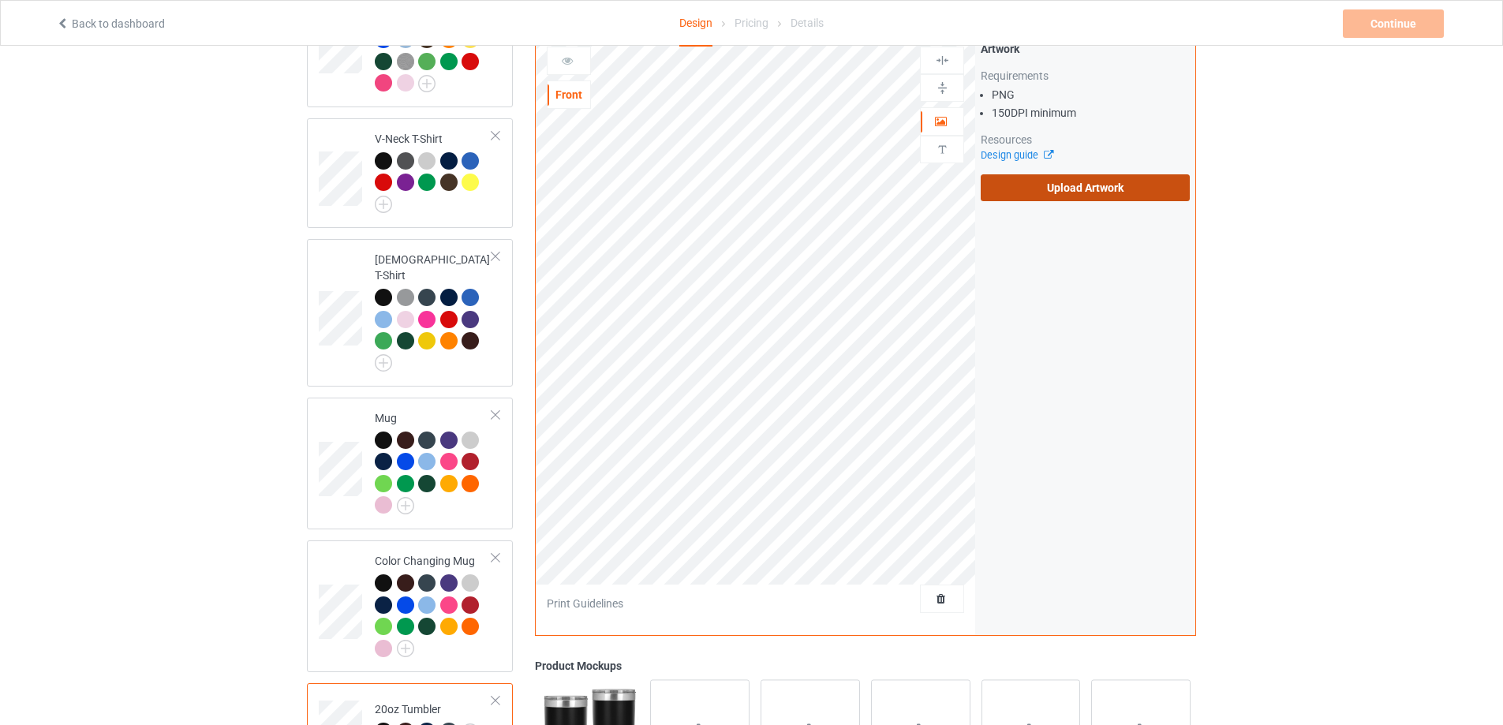
click at [1019, 174] on label "Upload Artwork" at bounding box center [1085, 187] width 209 height 27
click at [0, 0] on input "Upload Artwork" at bounding box center [0, 0] width 0 height 0
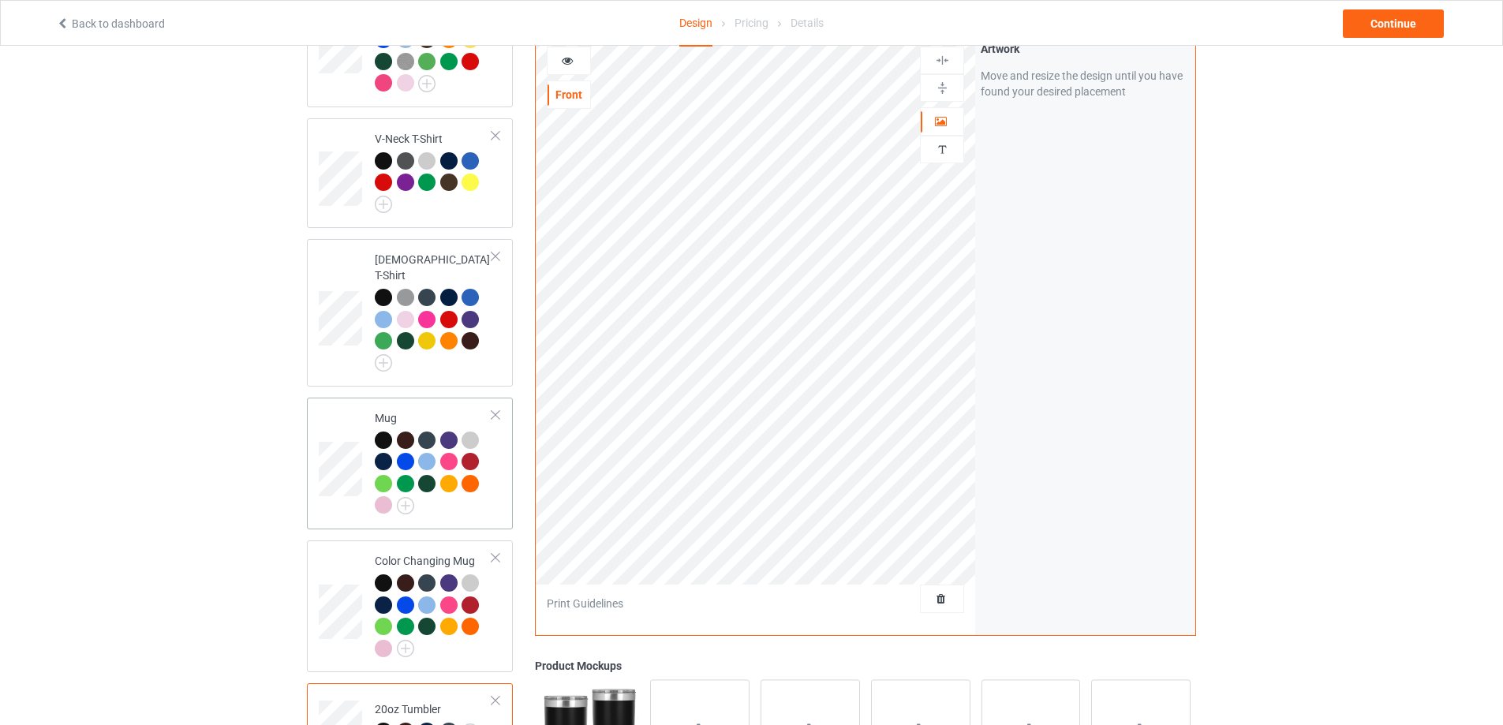
click at [326, 406] on td at bounding box center [342, 463] width 47 height 119
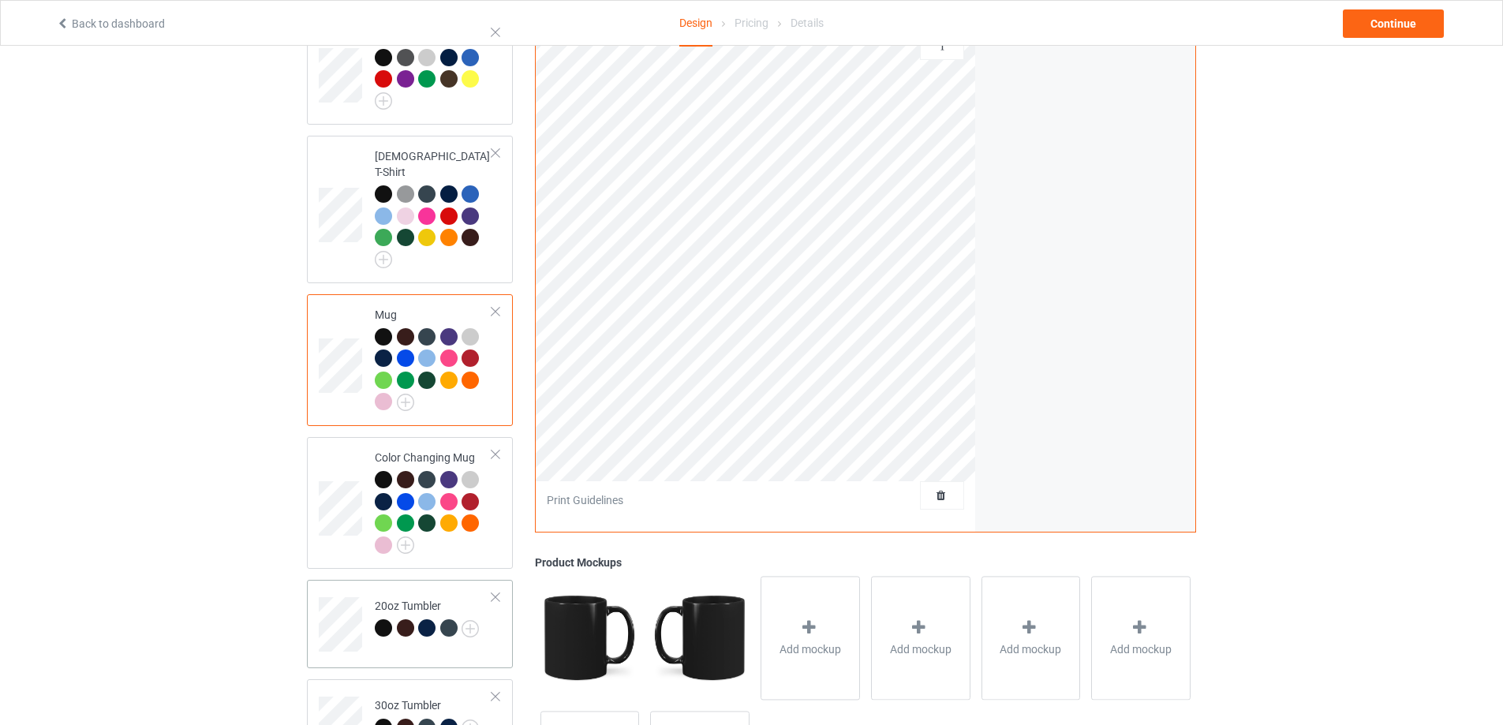
scroll to position [873, 0]
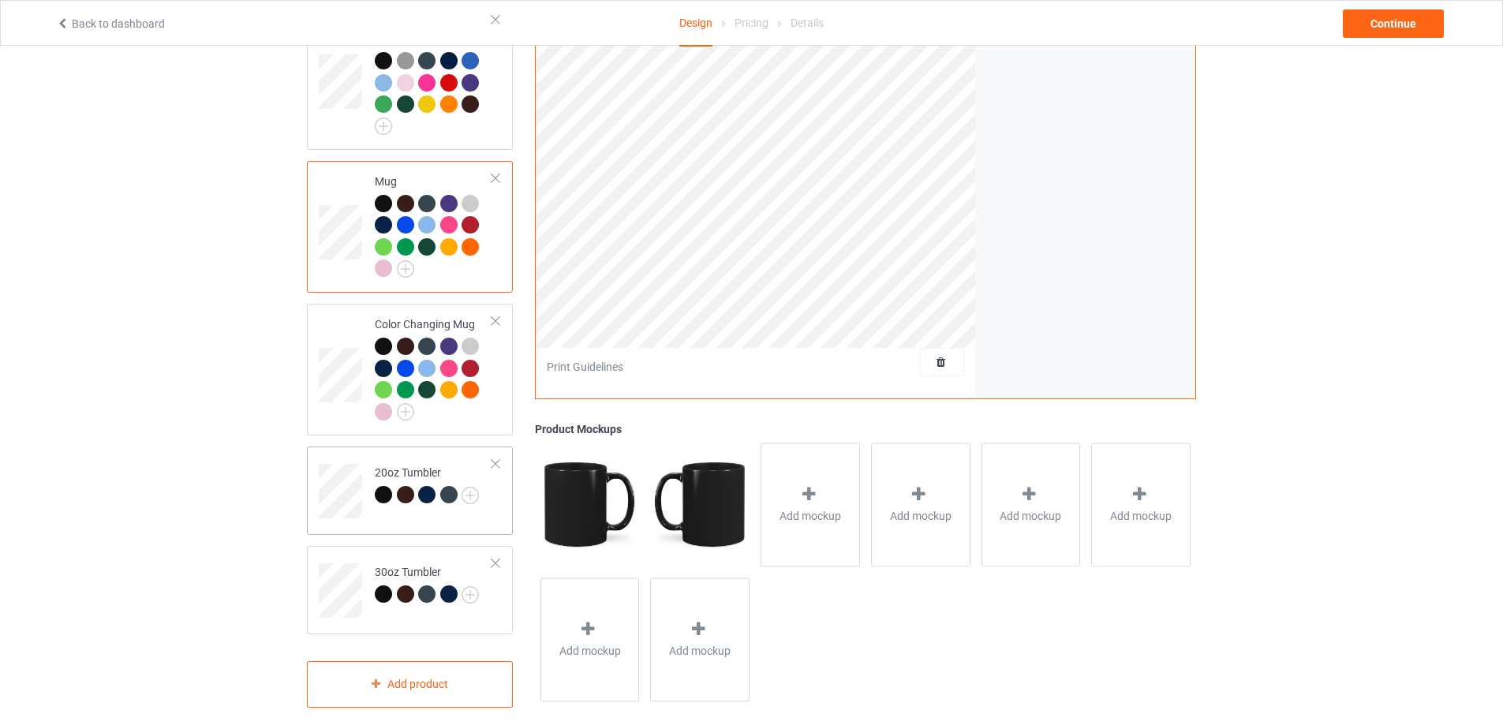
click at [346, 447] on div "20oz Tumbler" at bounding box center [410, 491] width 206 height 88
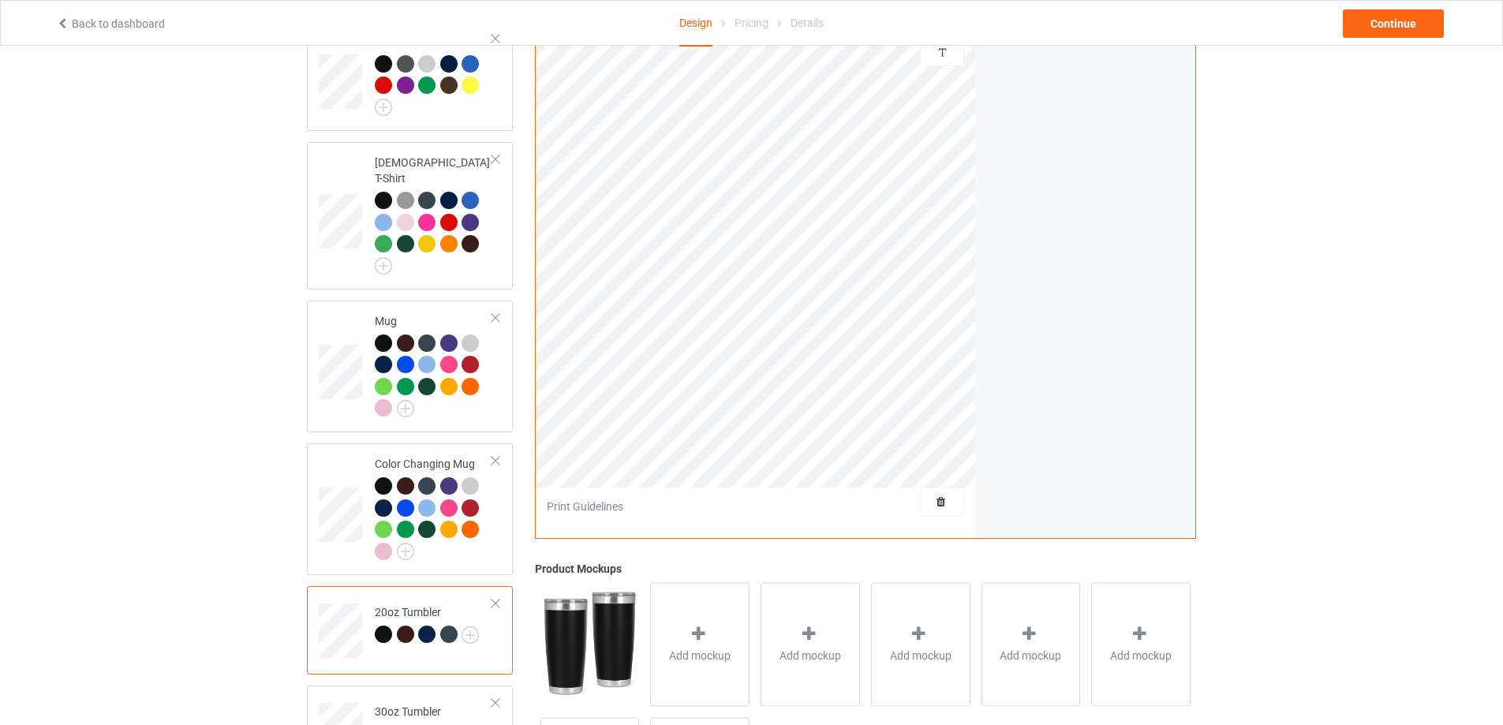
scroll to position [557, 0]
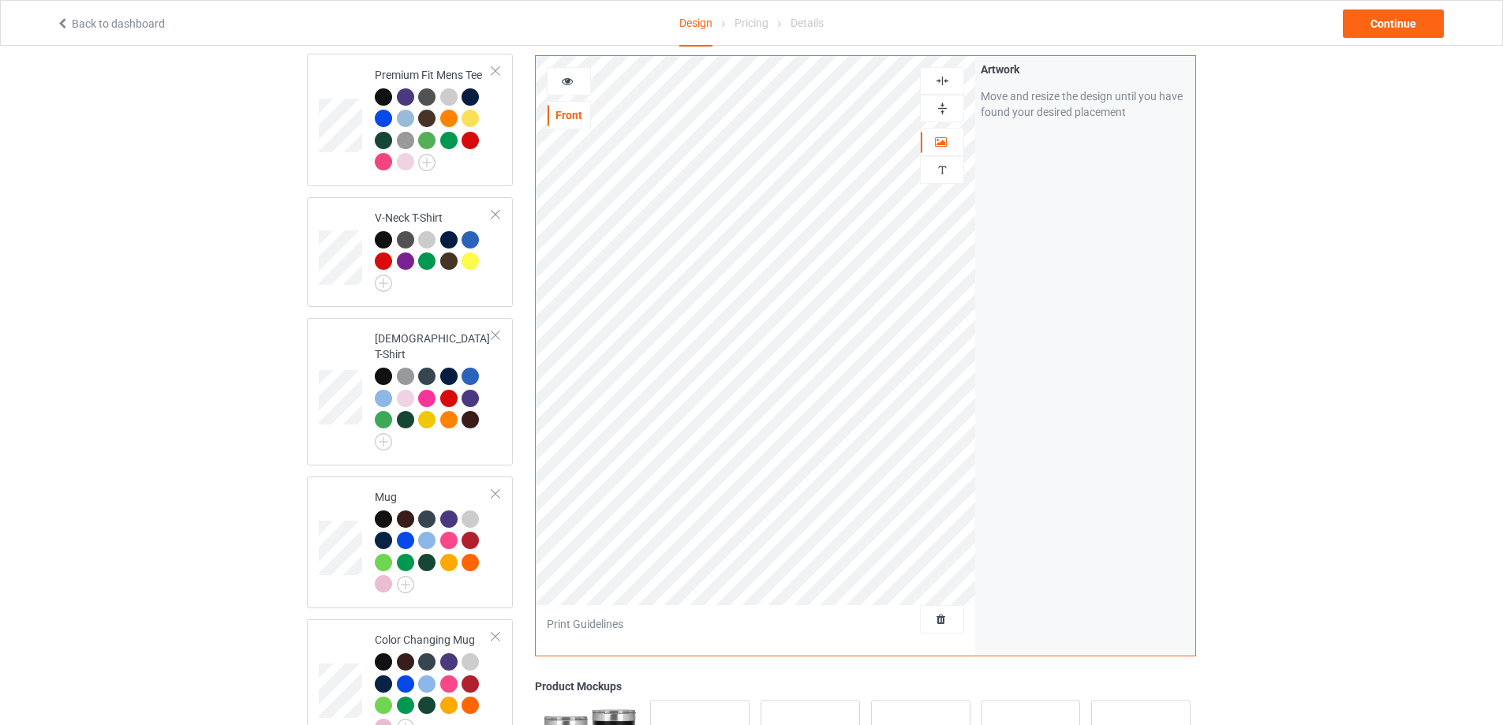
click at [571, 84] on icon at bounding box center [567, 78] width 13 height 11
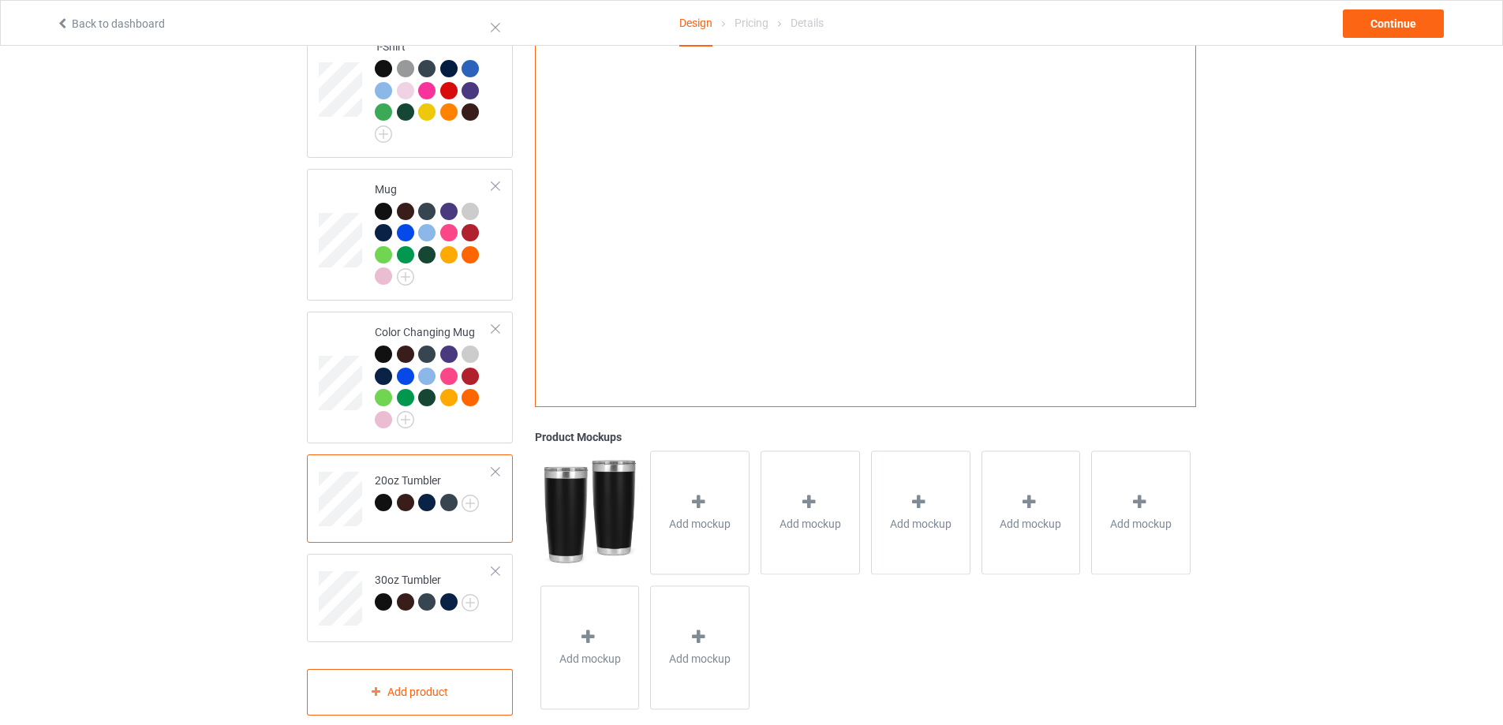
scroll to position [873, 0]
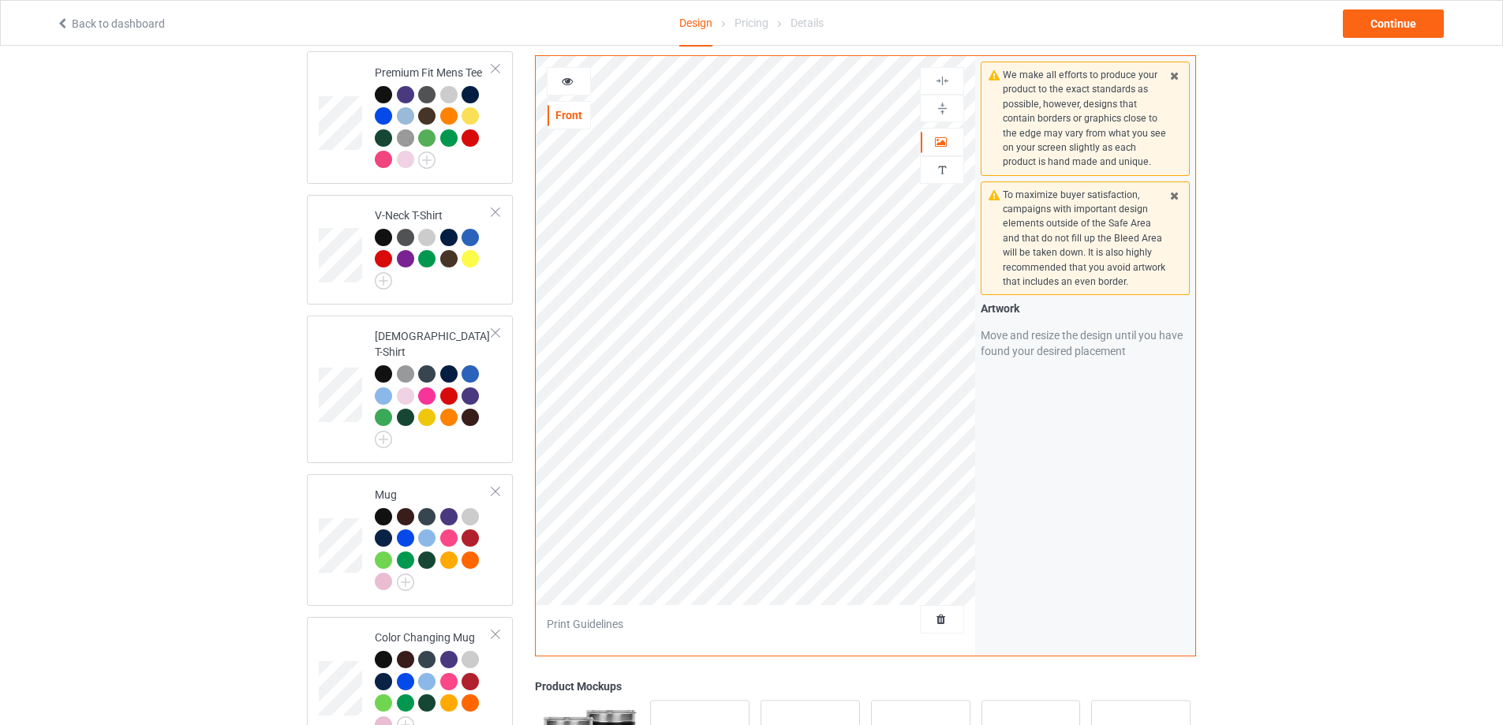
scroll to position [557, 0]
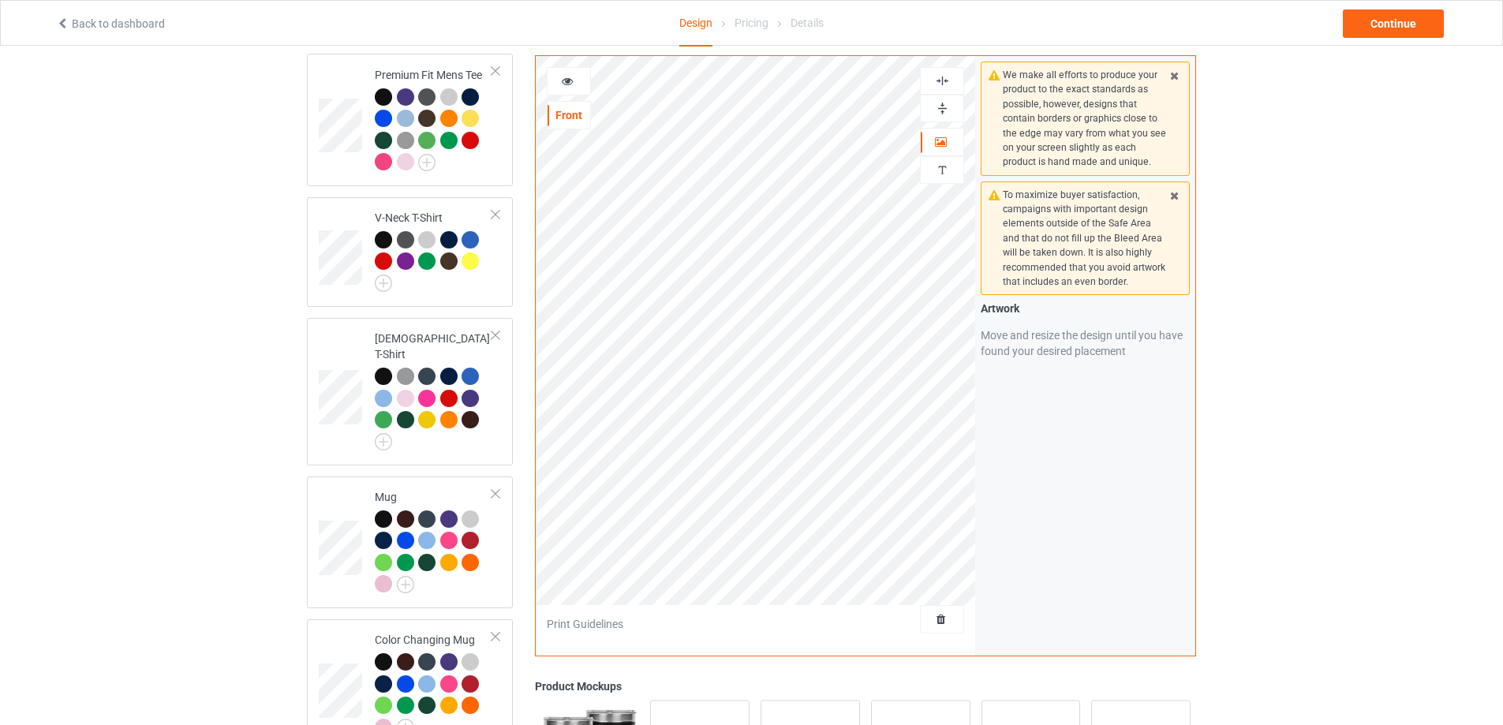
click at [570, 80] on icon at bounding box center [567, 78] width 13 height 11
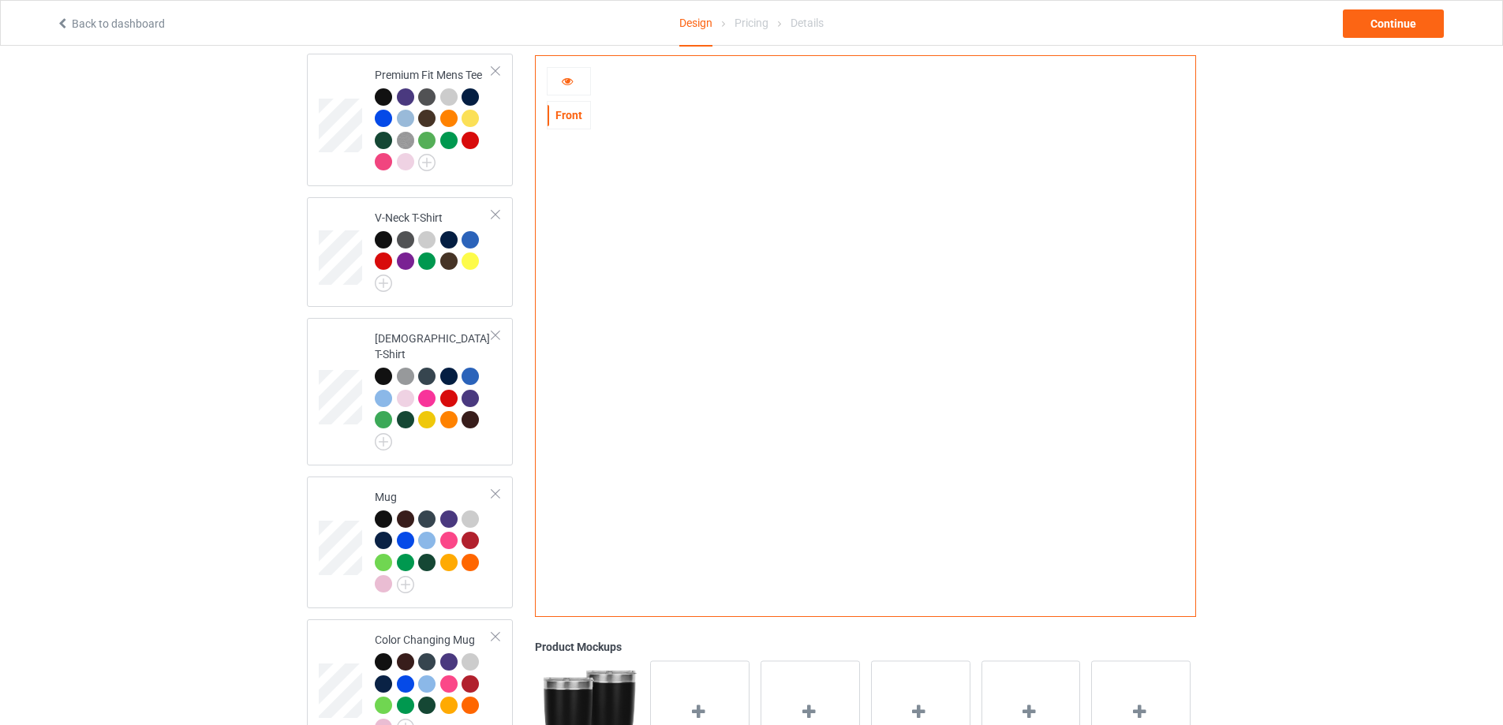
click at [574, 89] on div at bounding box center [569, 81] width 44 height 28
click at [568, 84] on icon at bounding box center [567, 78] width 13 height 11
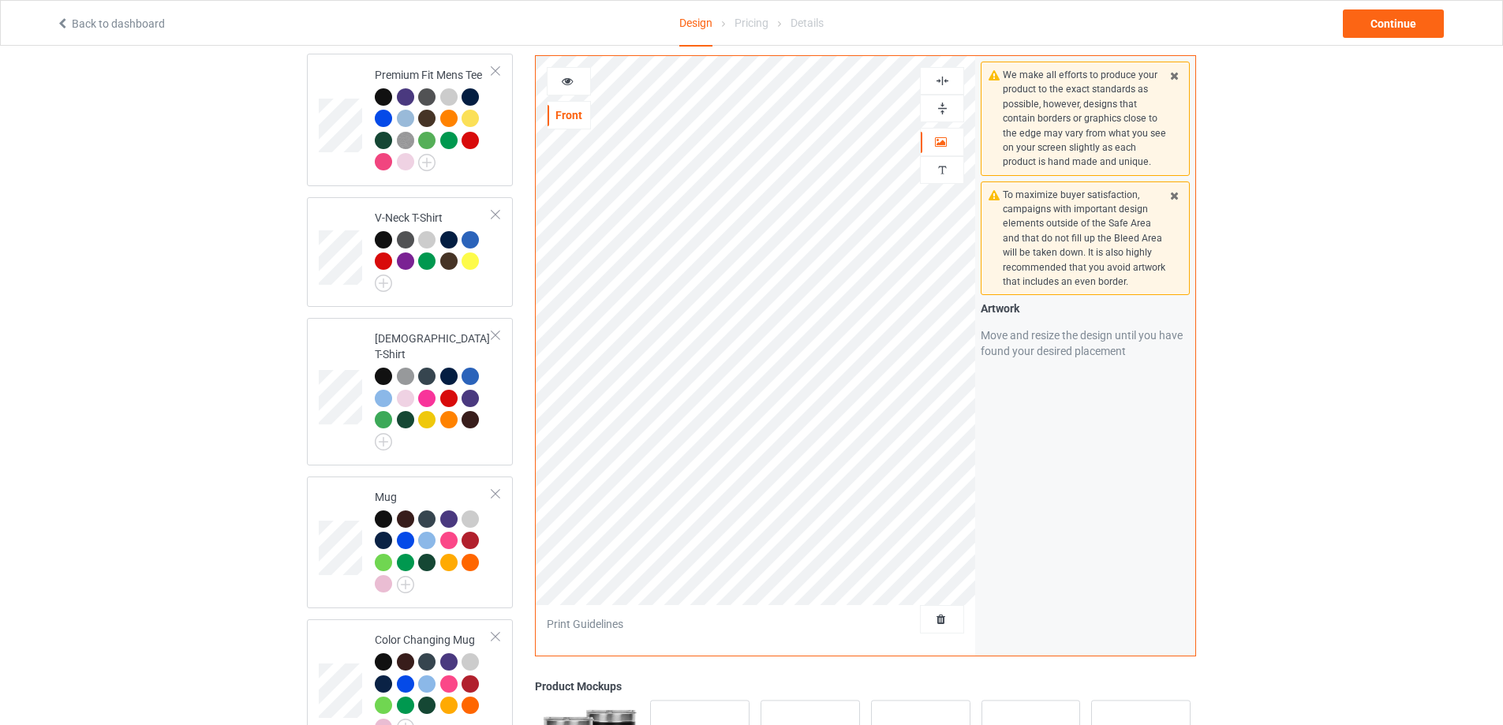
click at [563, 78] on icon at bounding box center [567, 78] width 13 height 11
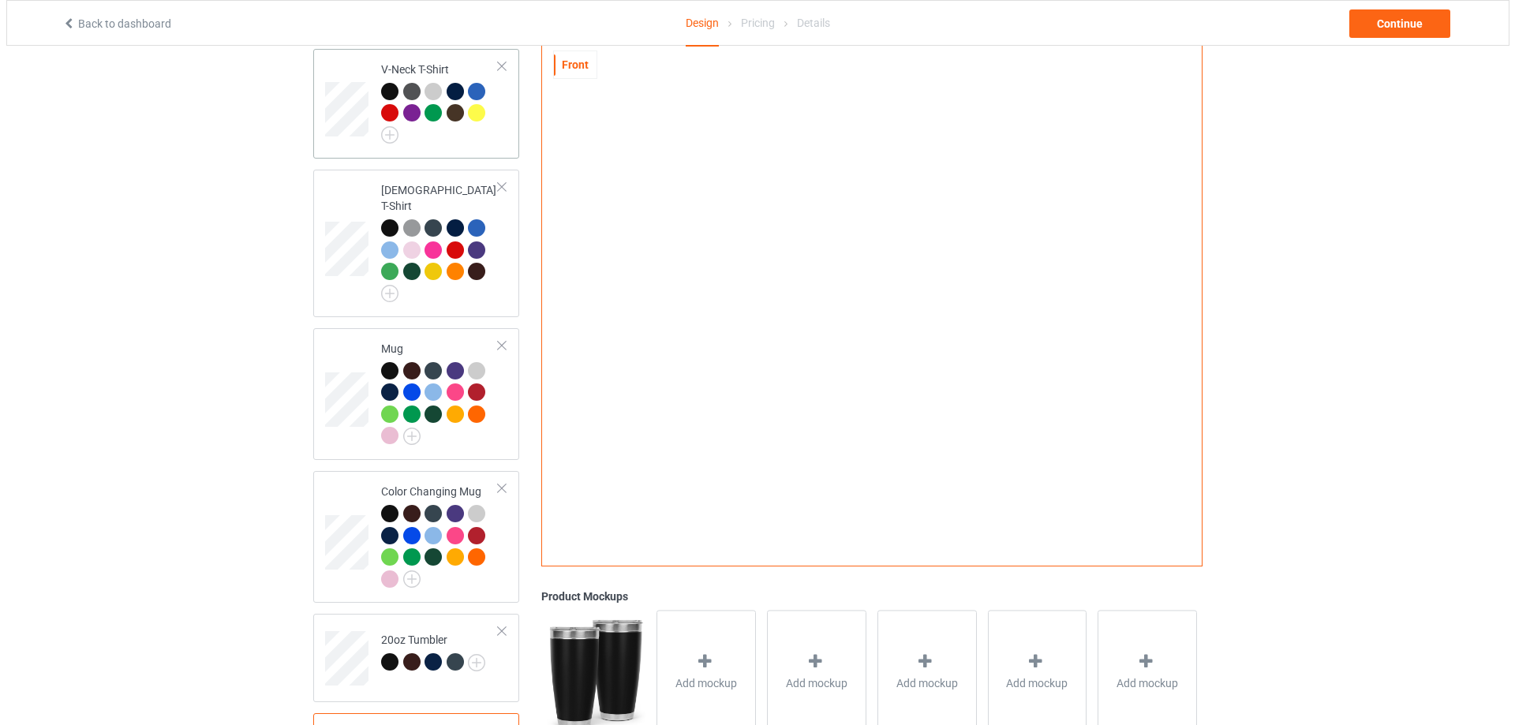
scroll to position [873, 0]
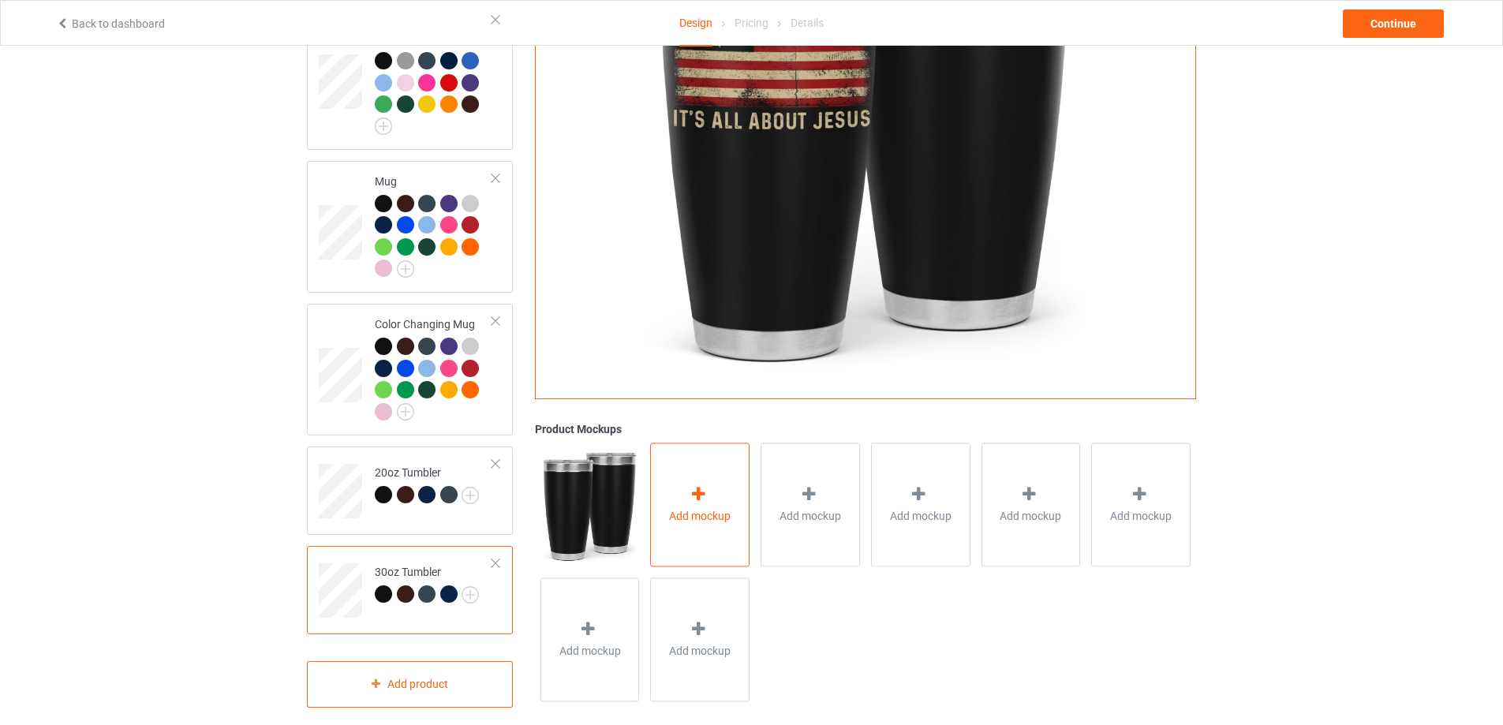
click at [716, 513] on div "Add mockup" at bounding box center [699, 505] width 99 height 124
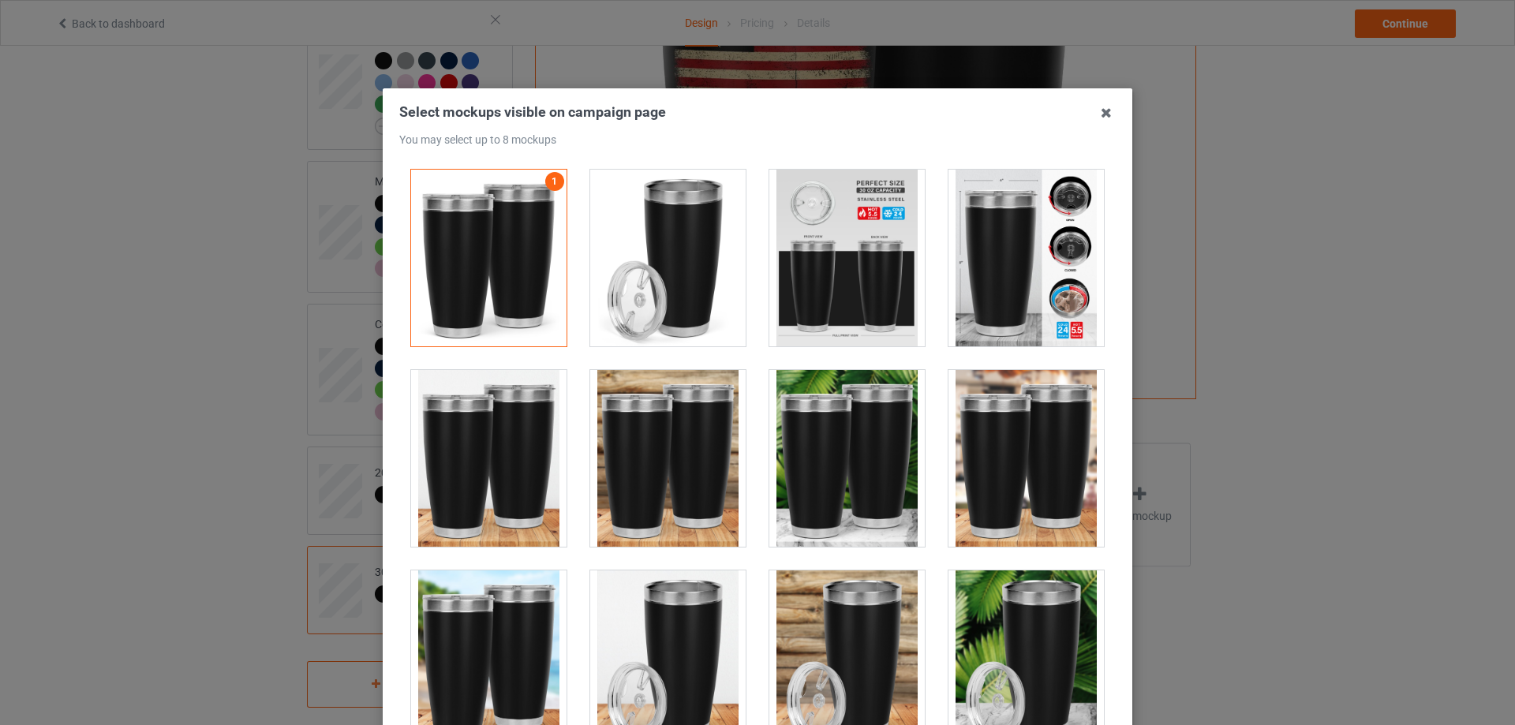
click at [672, 271] on div at bounding box center [667, 258] width 155 height 177
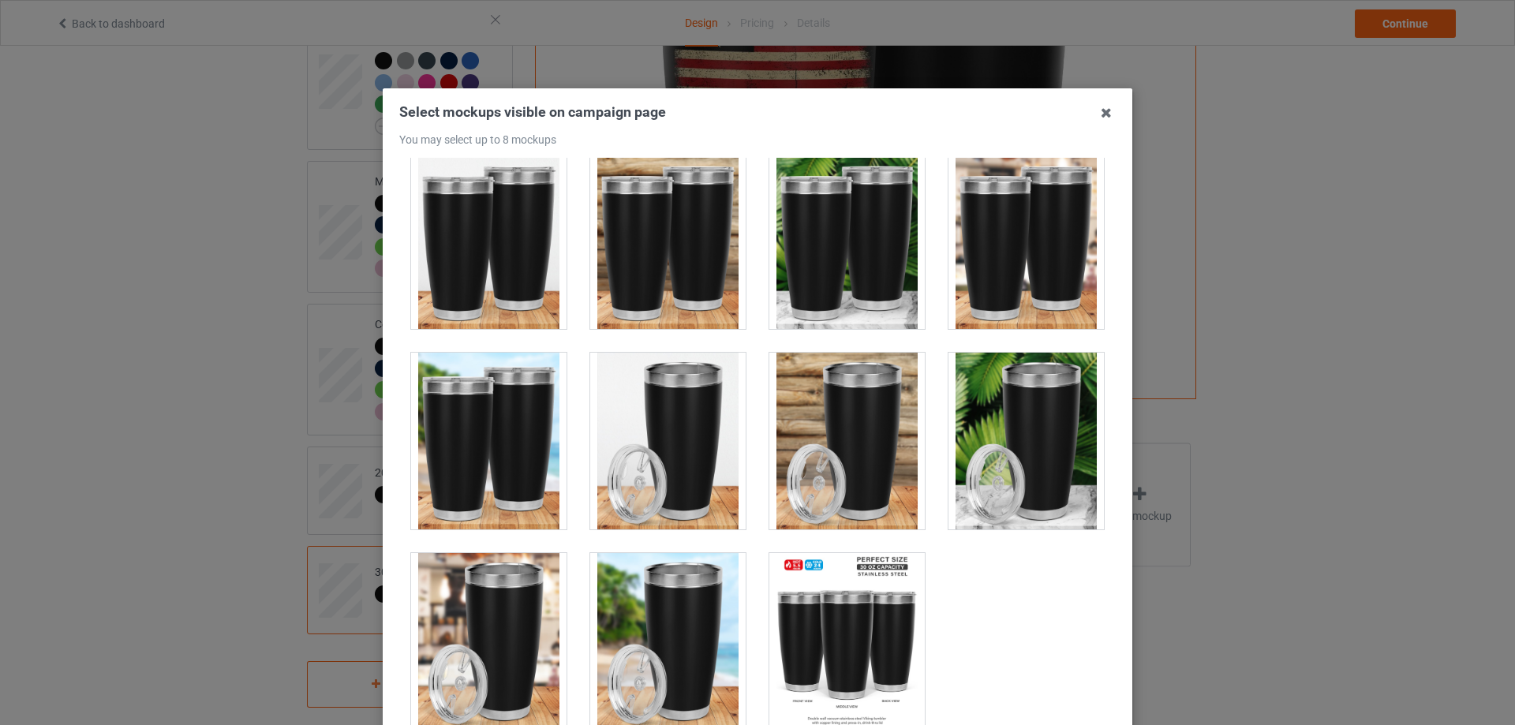
scroll to position [222, 0]
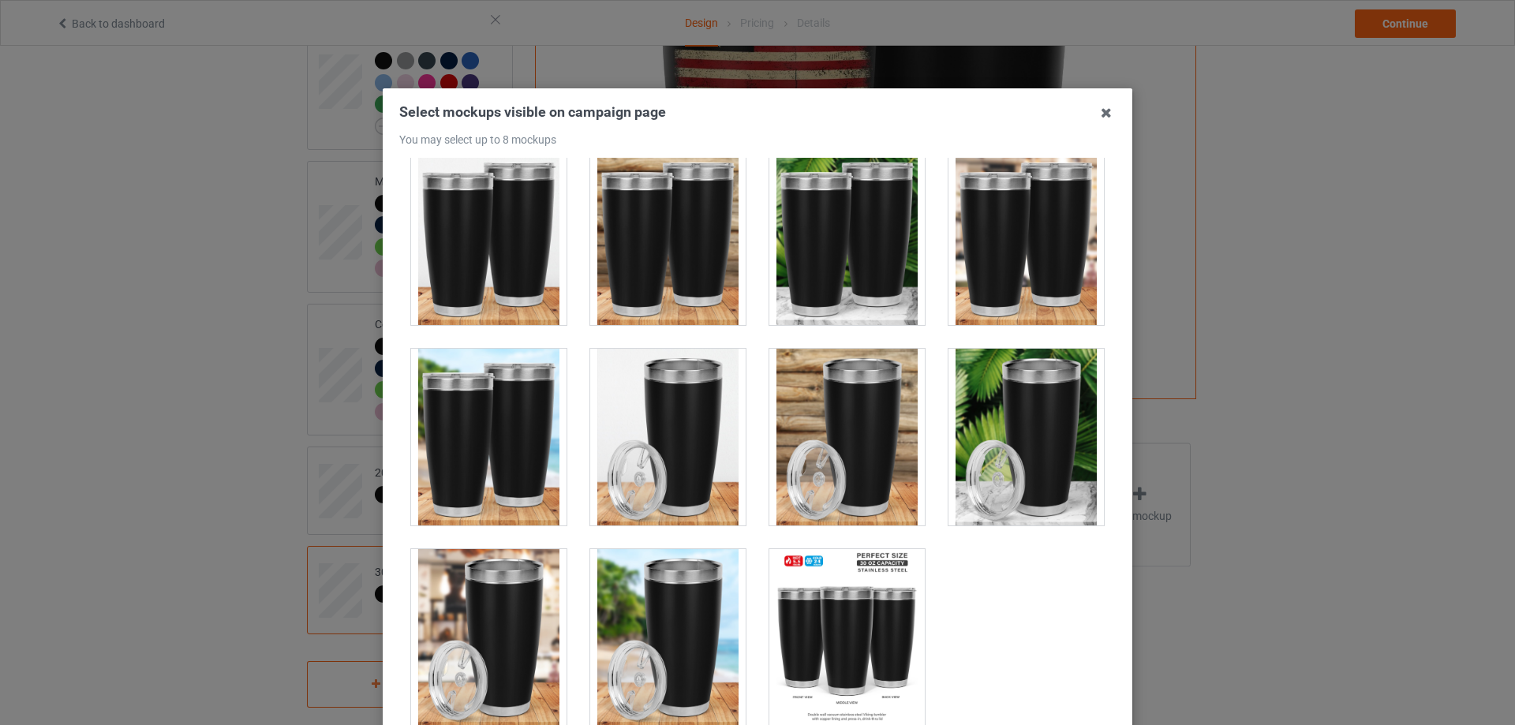
click at [516, 584] on div at bounding box center [488, 637] width 155 height 177
click at [651, 445] on div at bounding box center [667, 437] width 155 height 177
click at [846, 451] on div at bounding box center [846, 437] width 155 height 177
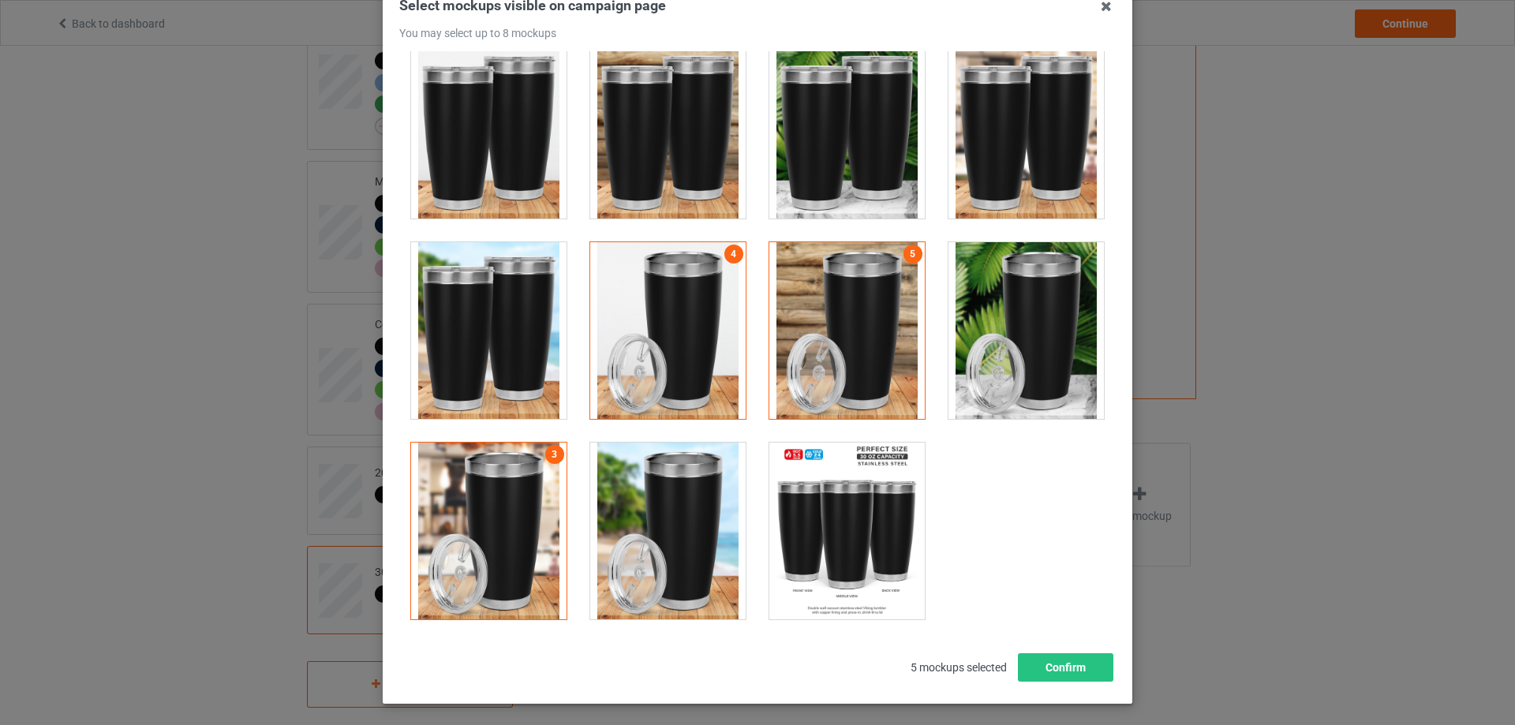
scroll to position [174, 0]
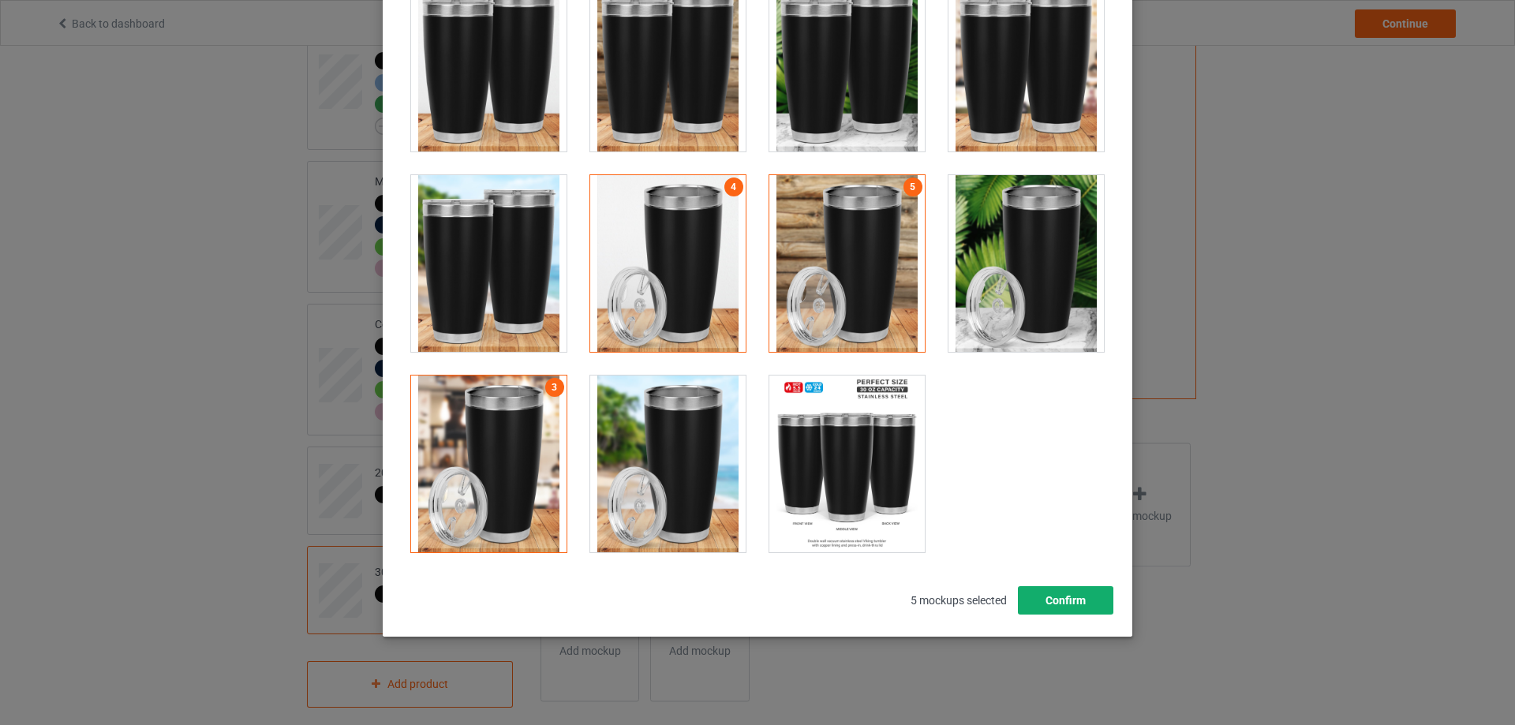
click at [1052, 604] on button "Confirm" at bounding box center [1065, 600] width 95 height 28
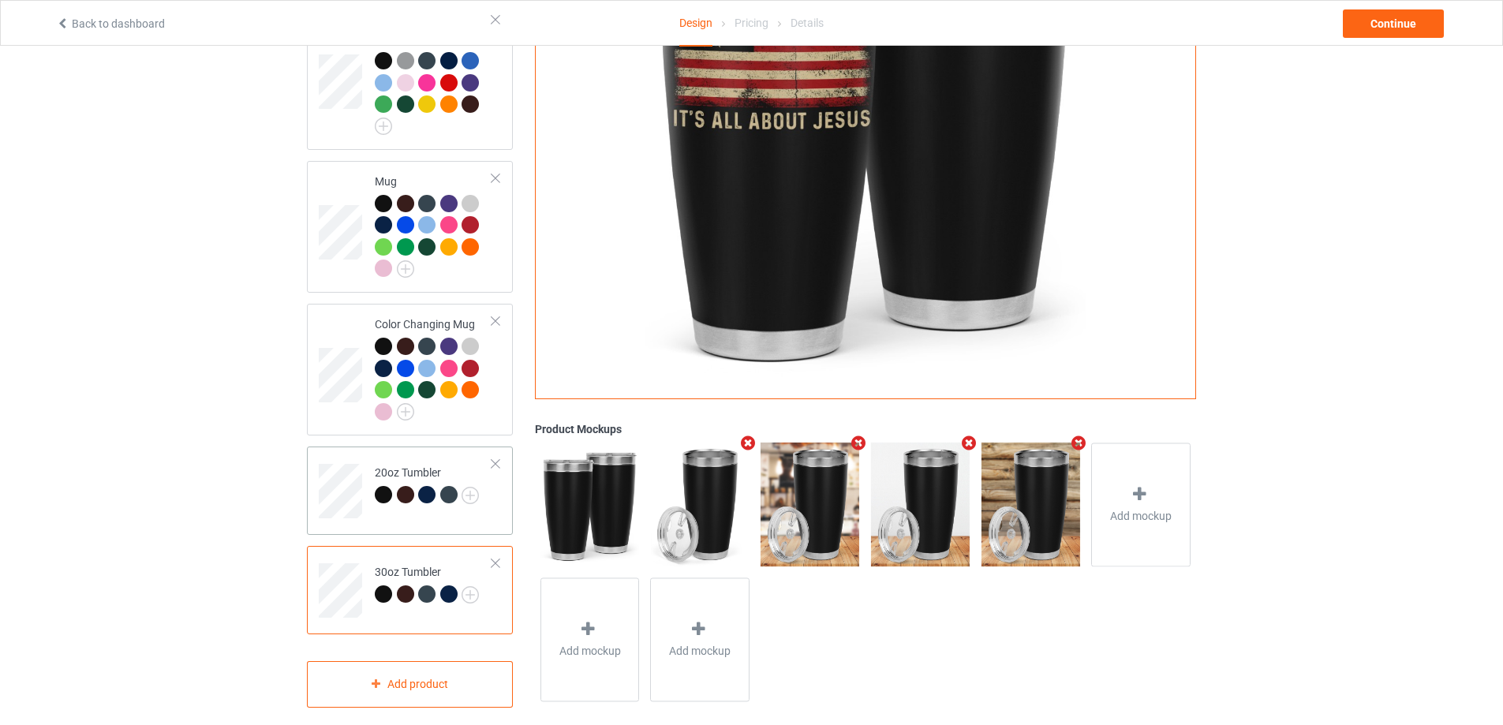
click at [414, 465] on div "20oz Tumbler" at bounding box center [427, 484] width 104 height 38
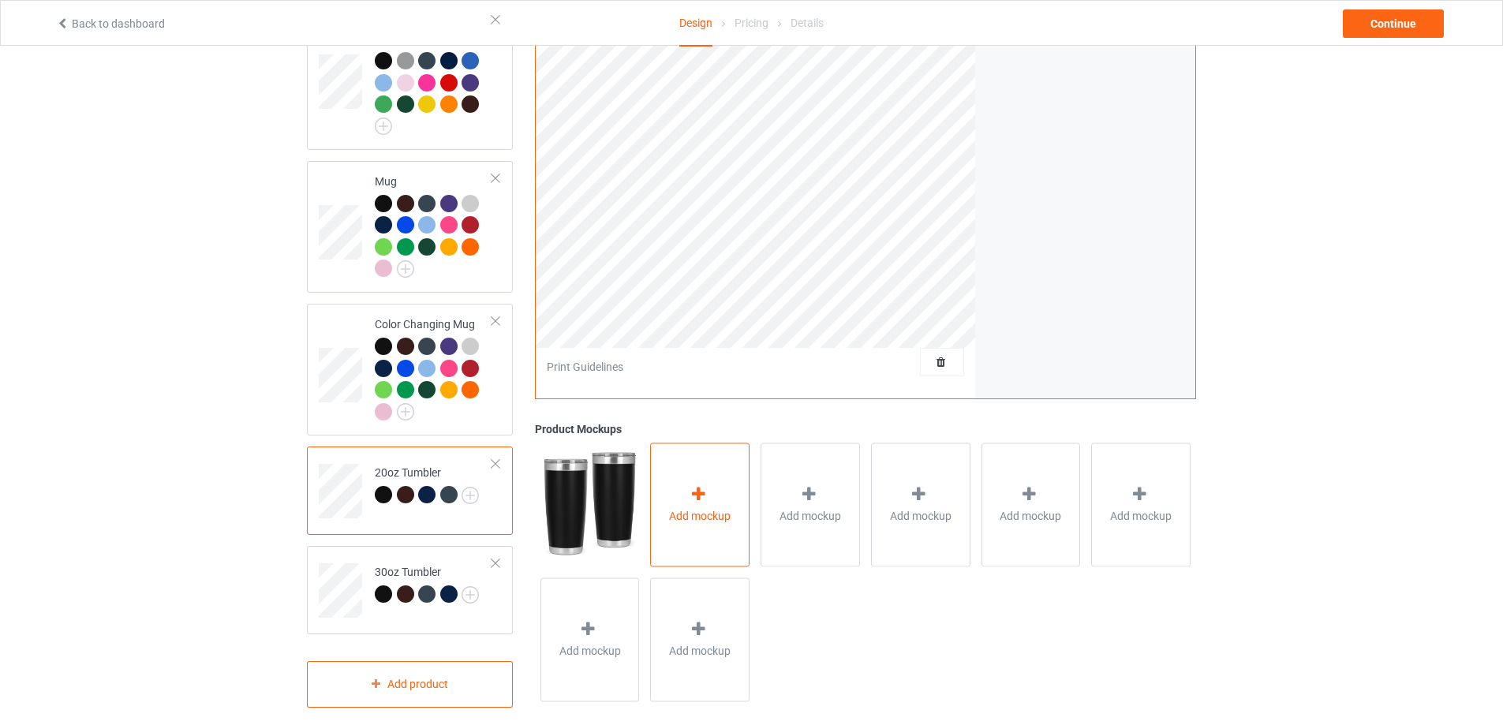
click at [709, 488] on div at bounding box center [700, 497] width 22 height 23
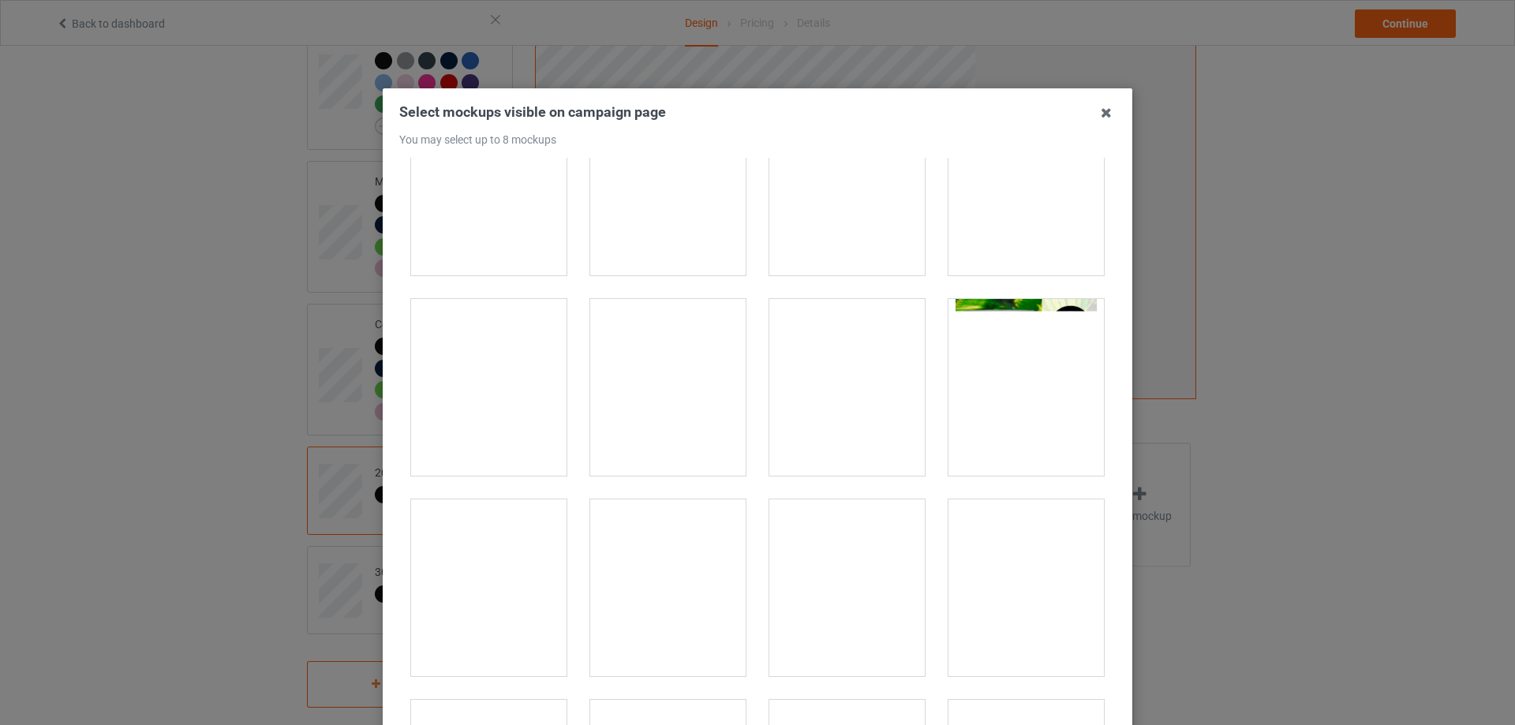
scroll to position [473, 0]
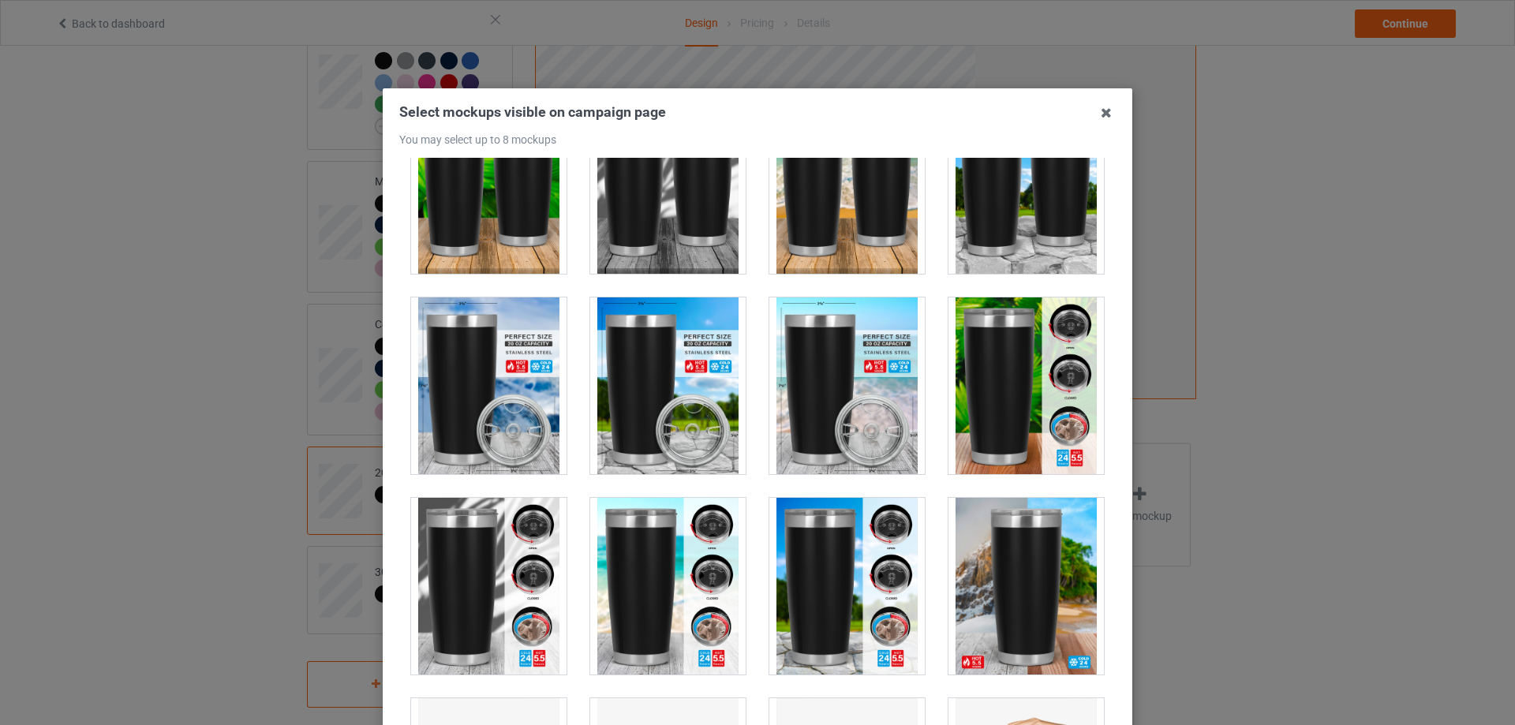
click at [496, 389] on div at bounding box center [488, 385] width 155 height 177
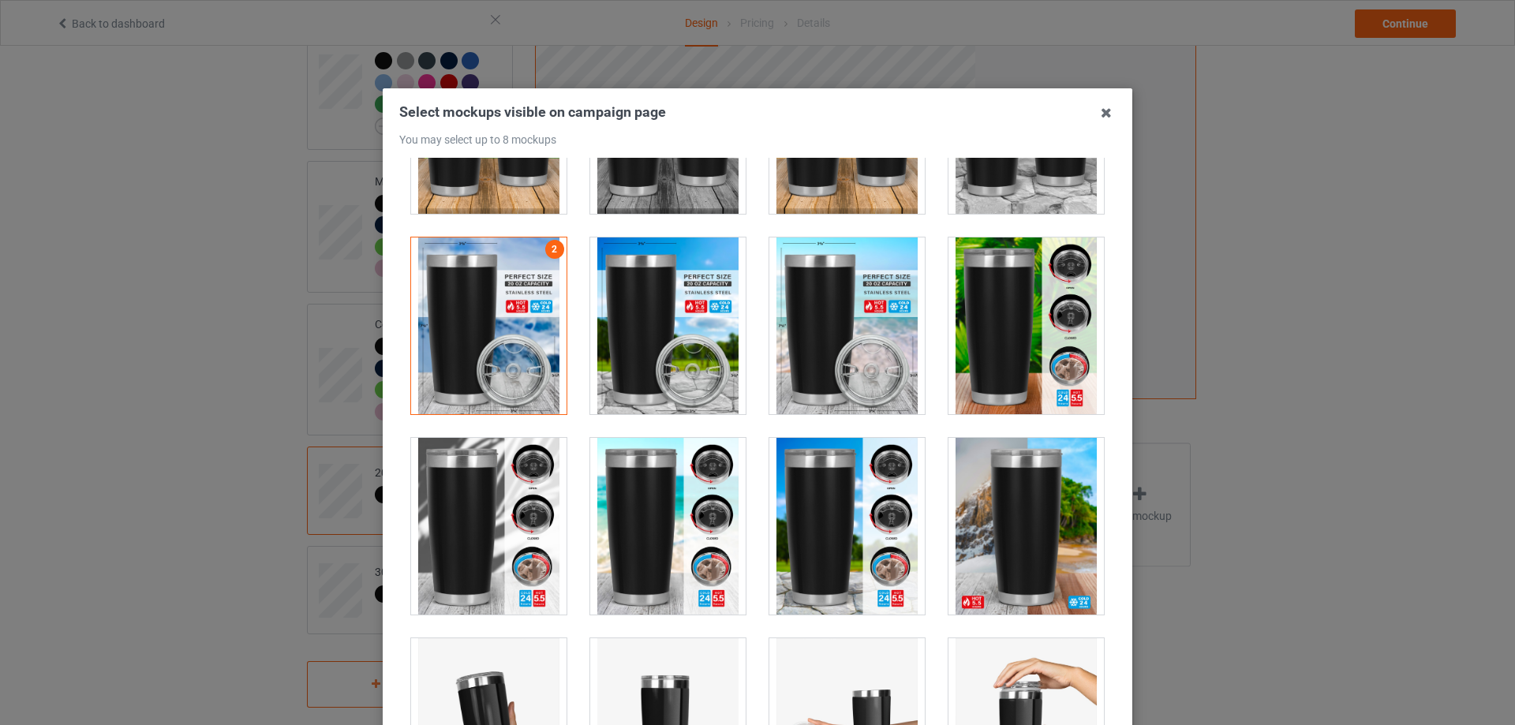
scroll to position [710, 0]
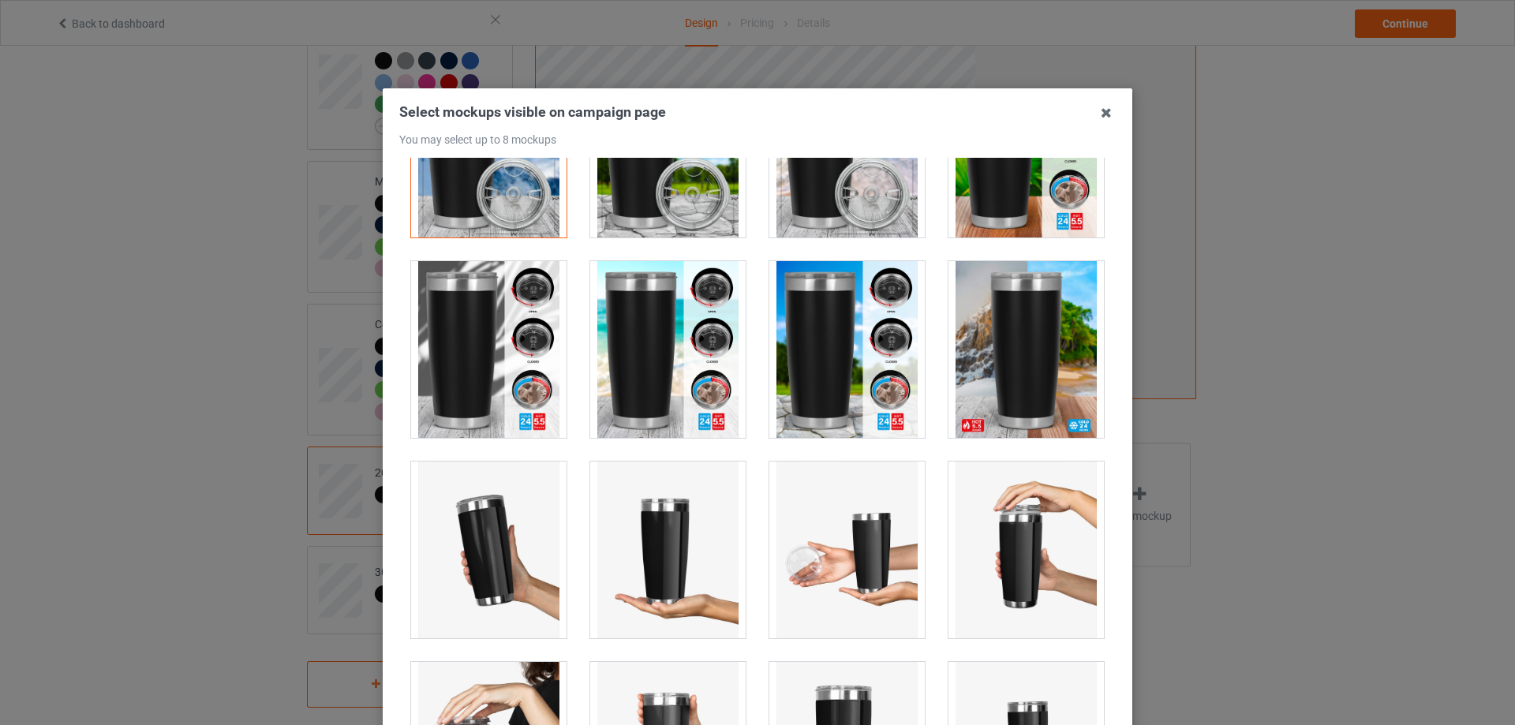
click at [635, 373] on div at bounding box center [667, 349] width 155 height 177
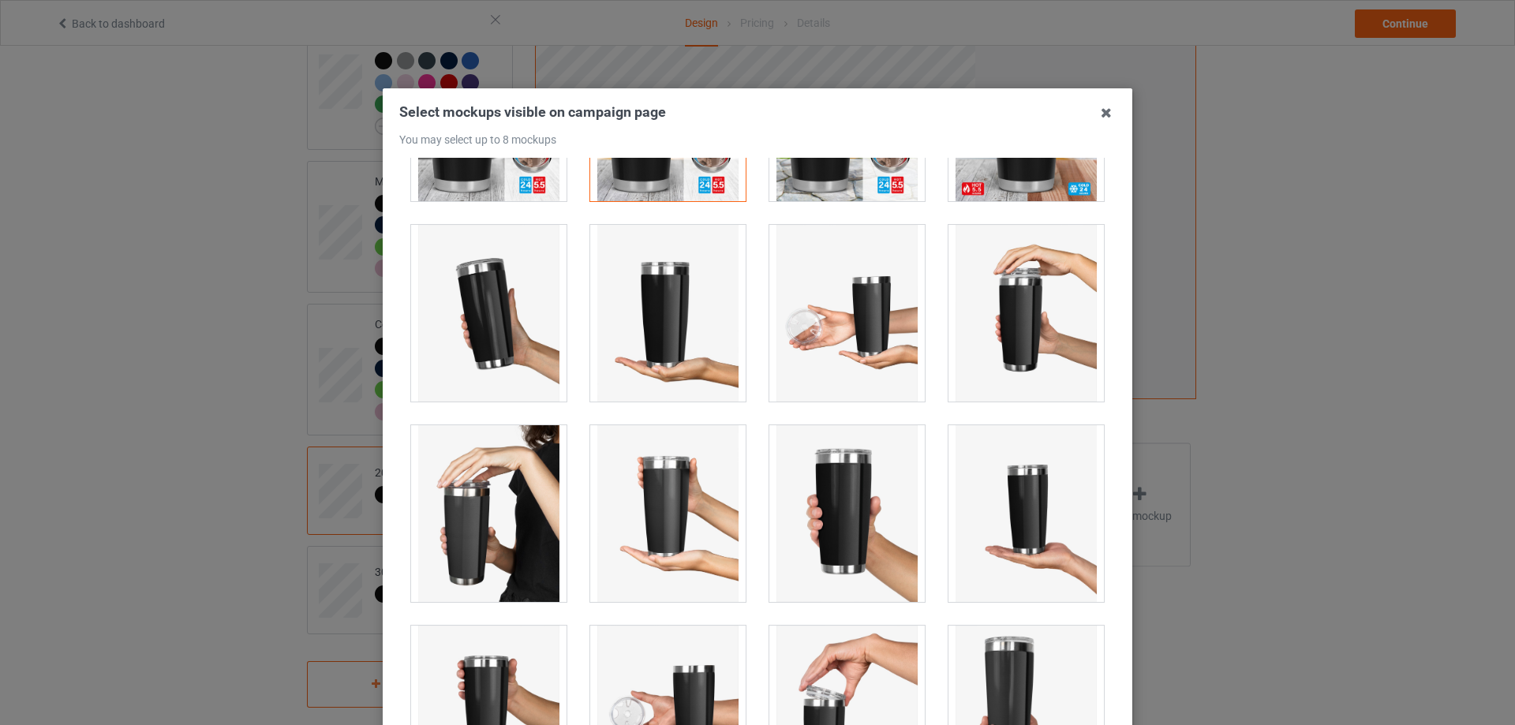
click at [492, 353] on div at bounding box center [488, 313] width 155 height 177
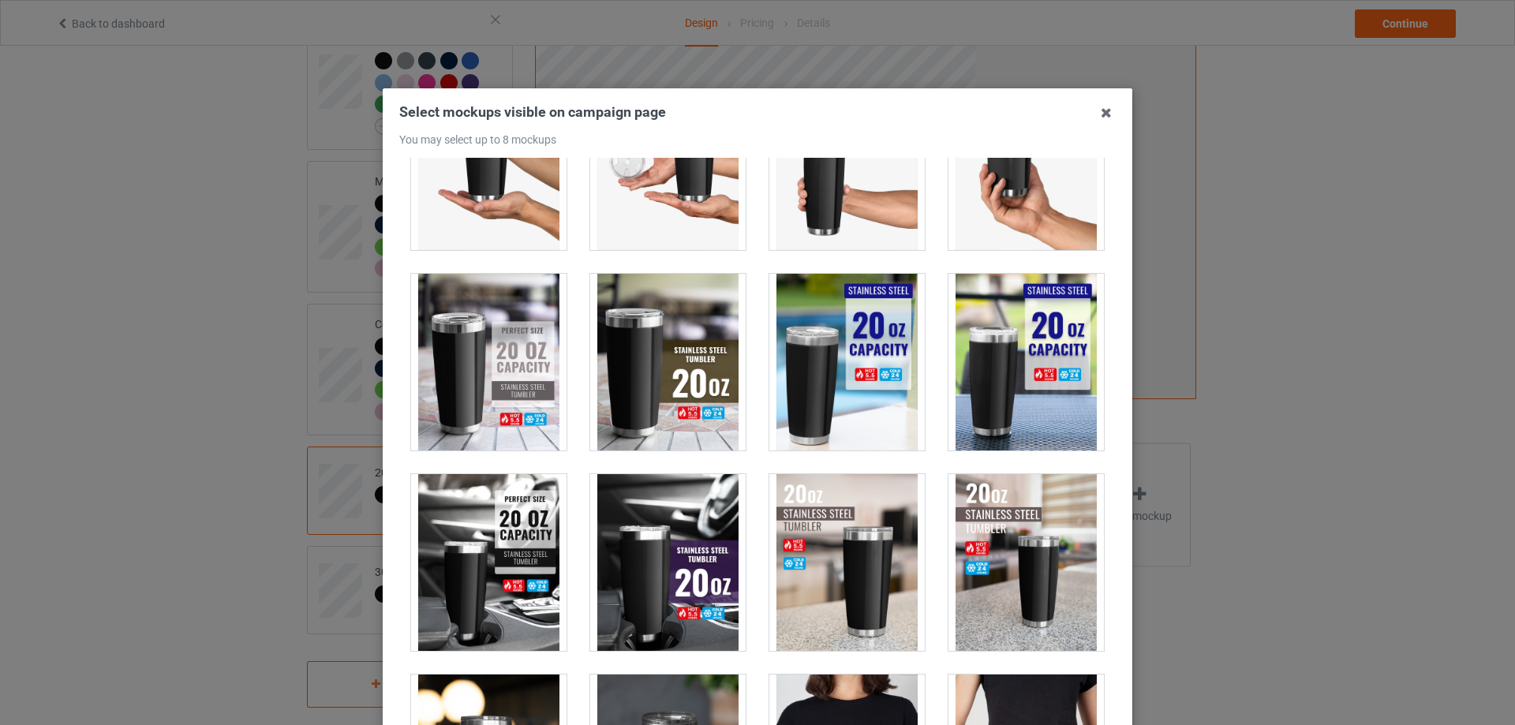
click at [500, 397] on div at bounding box center [488, 362] width 155 height 177
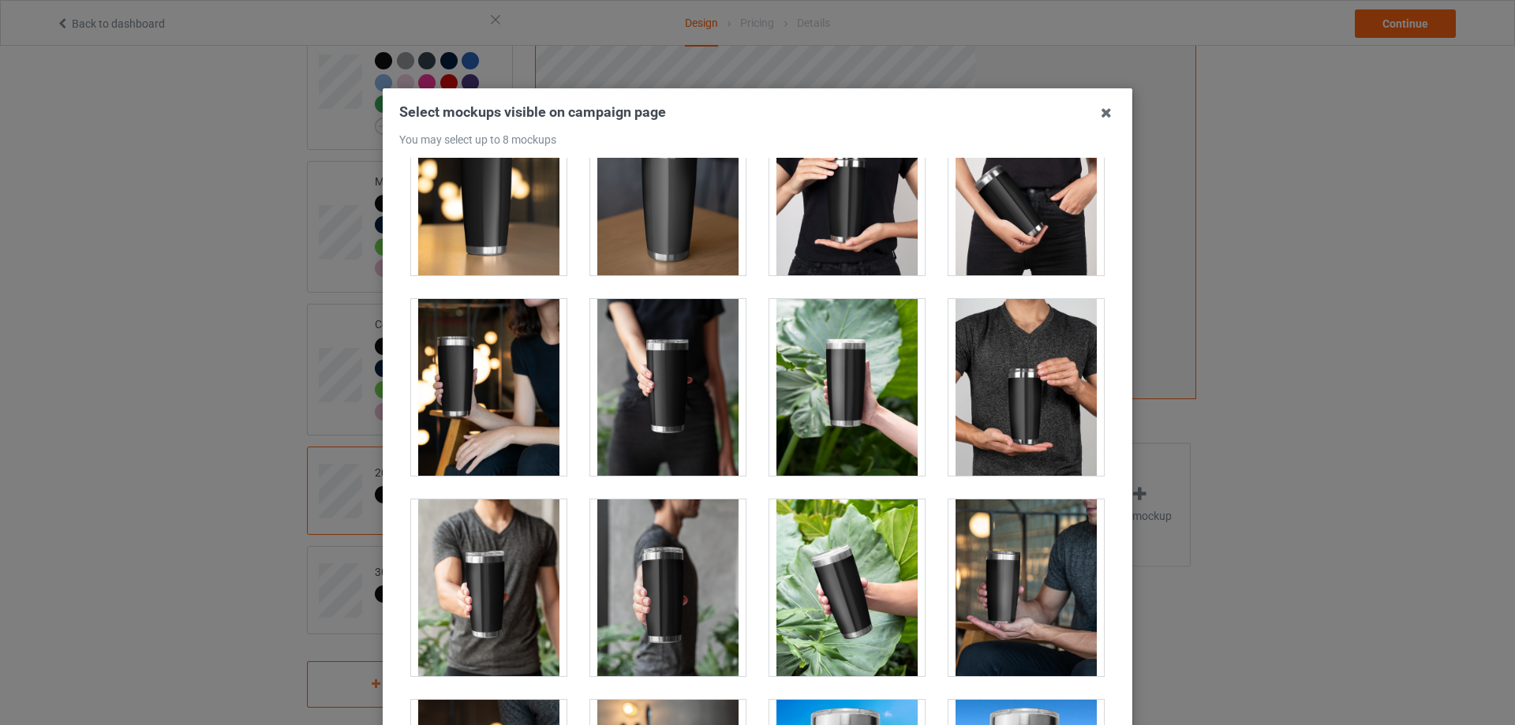
scroll to position [2131, 0]
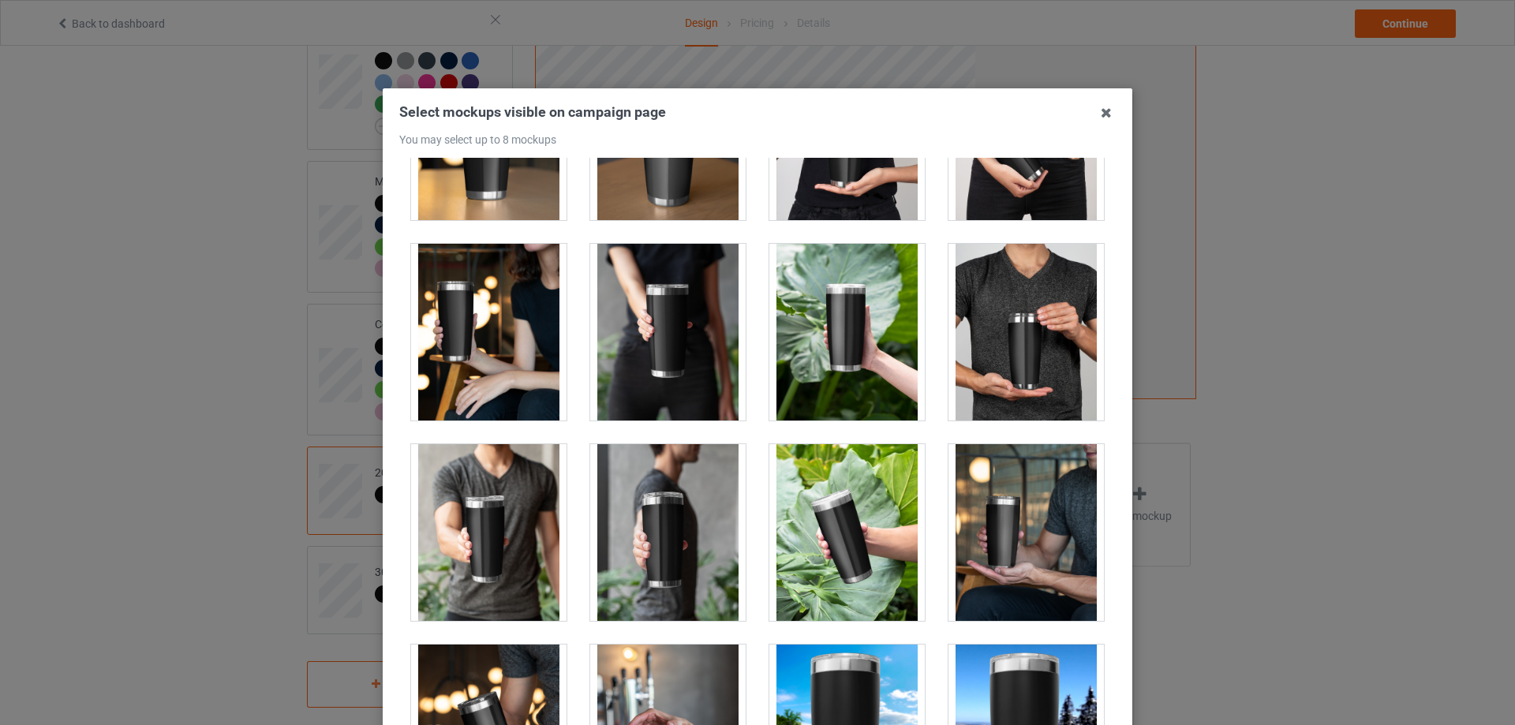
click at [503, 493] on div at bounding box center [488, 532] width 155 height 177
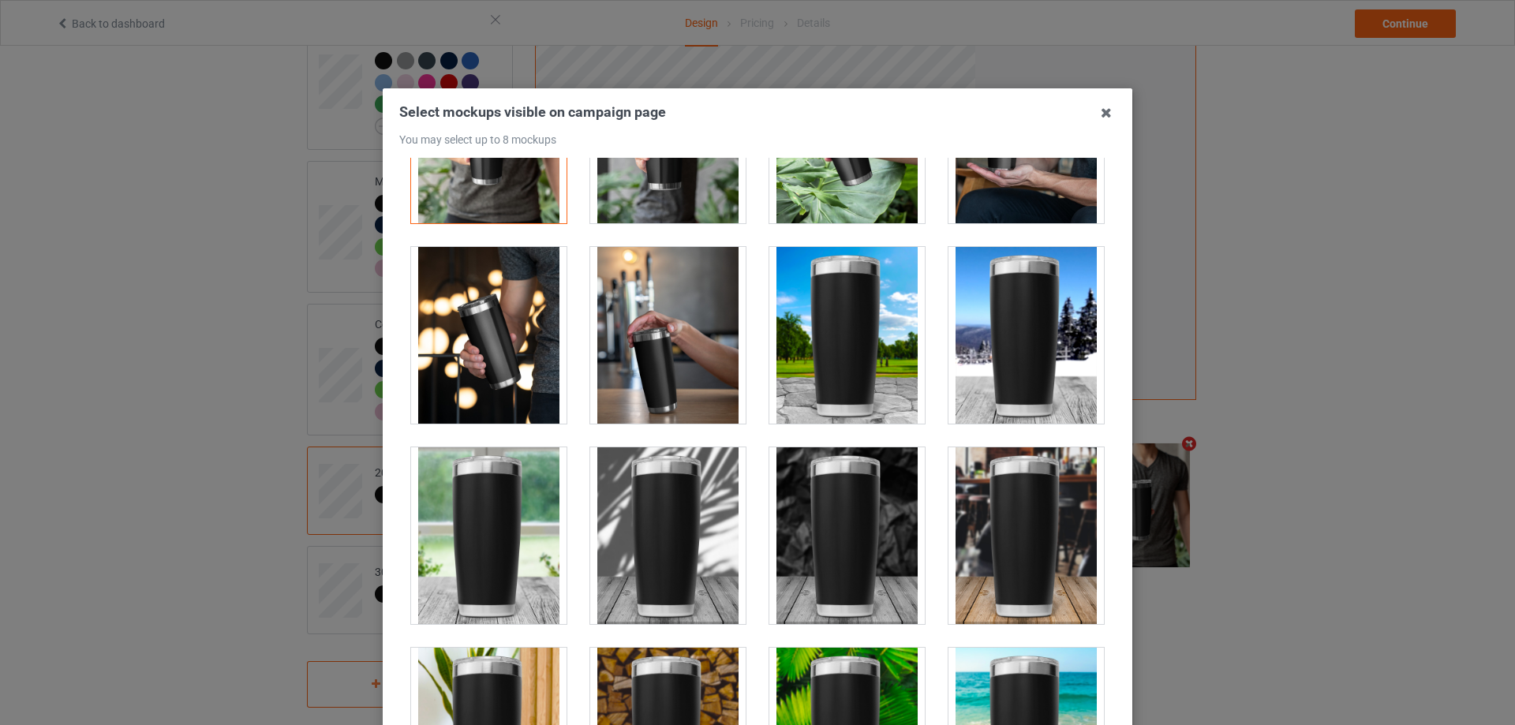
scroll to position [2525, 0]
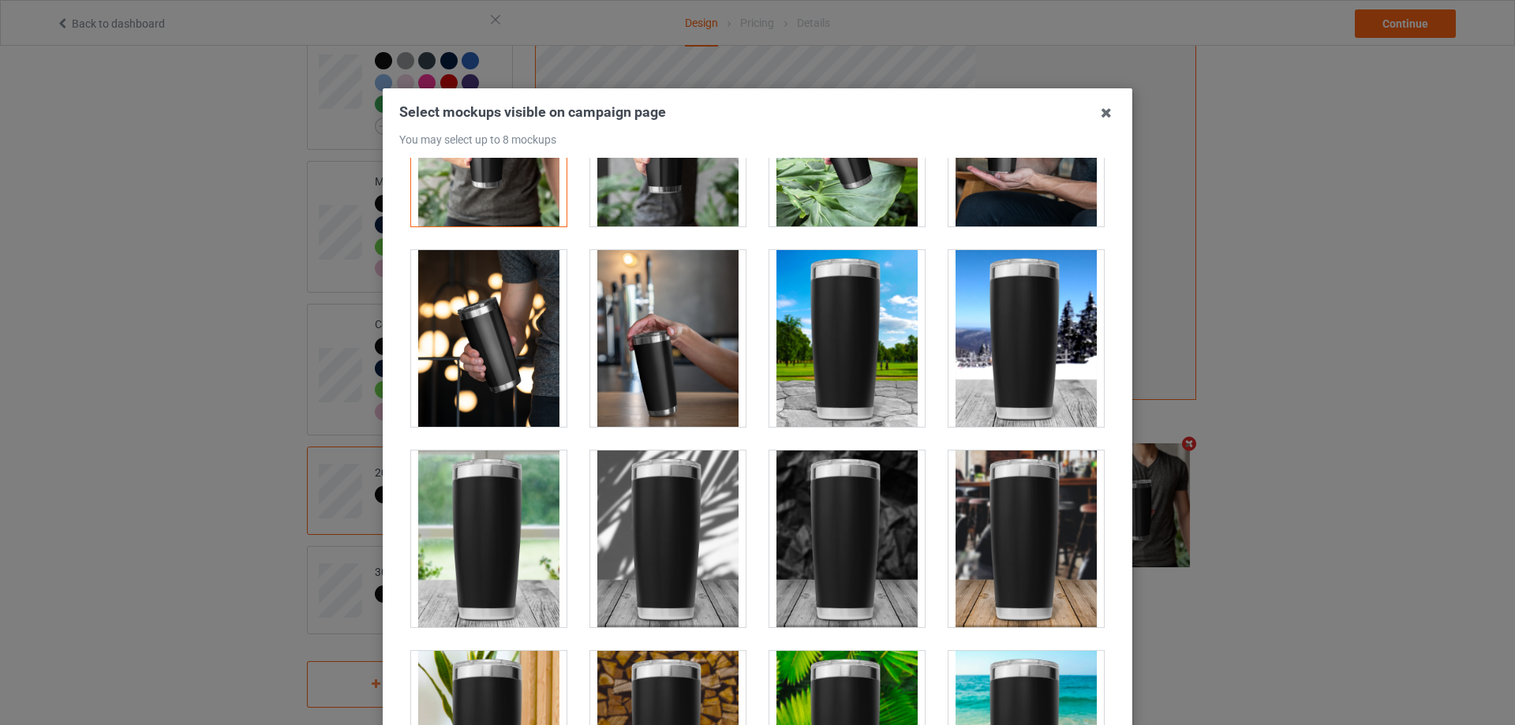
click at [971, 356] on div at bounding box center [1025, 338] width 155 height 177
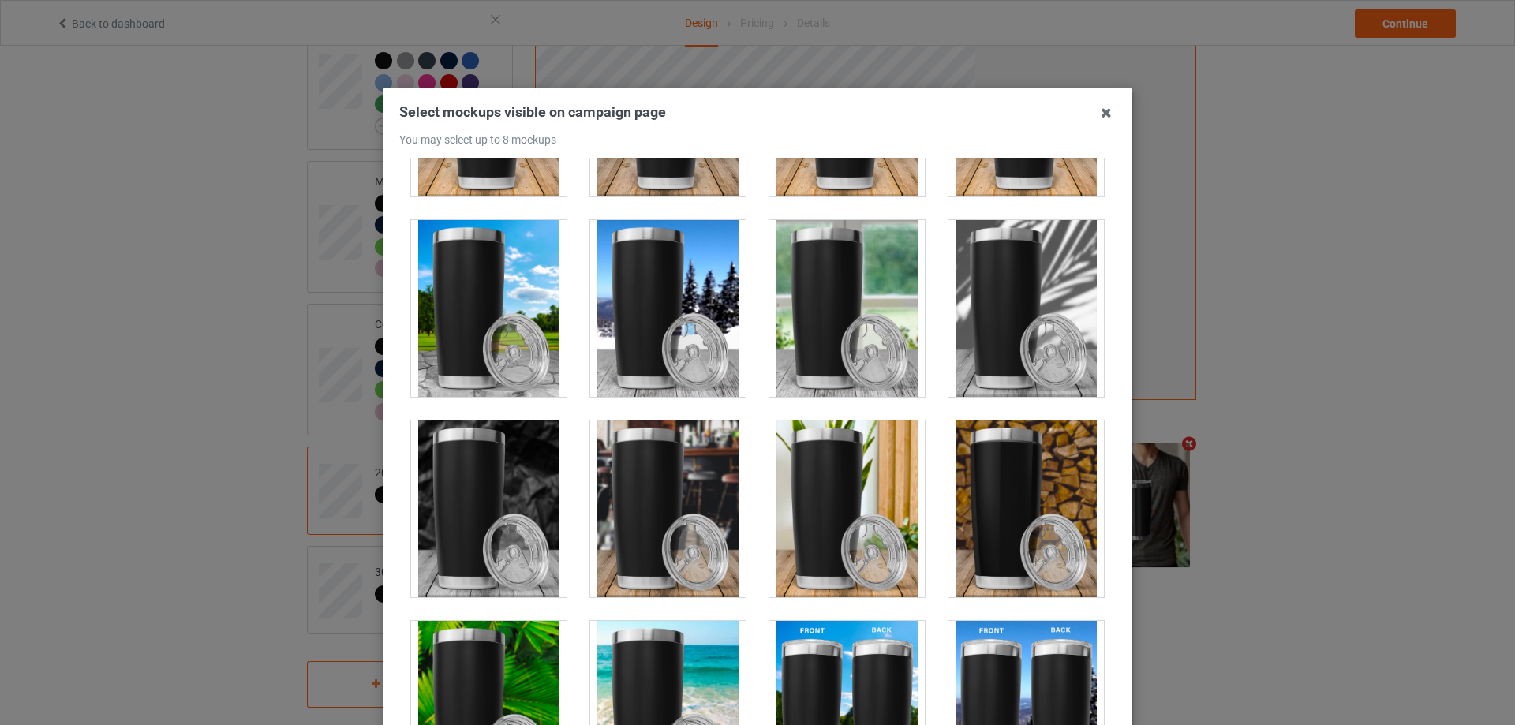
click at [679, 291] on div at bounding box center [667, 308] width 155 height 177
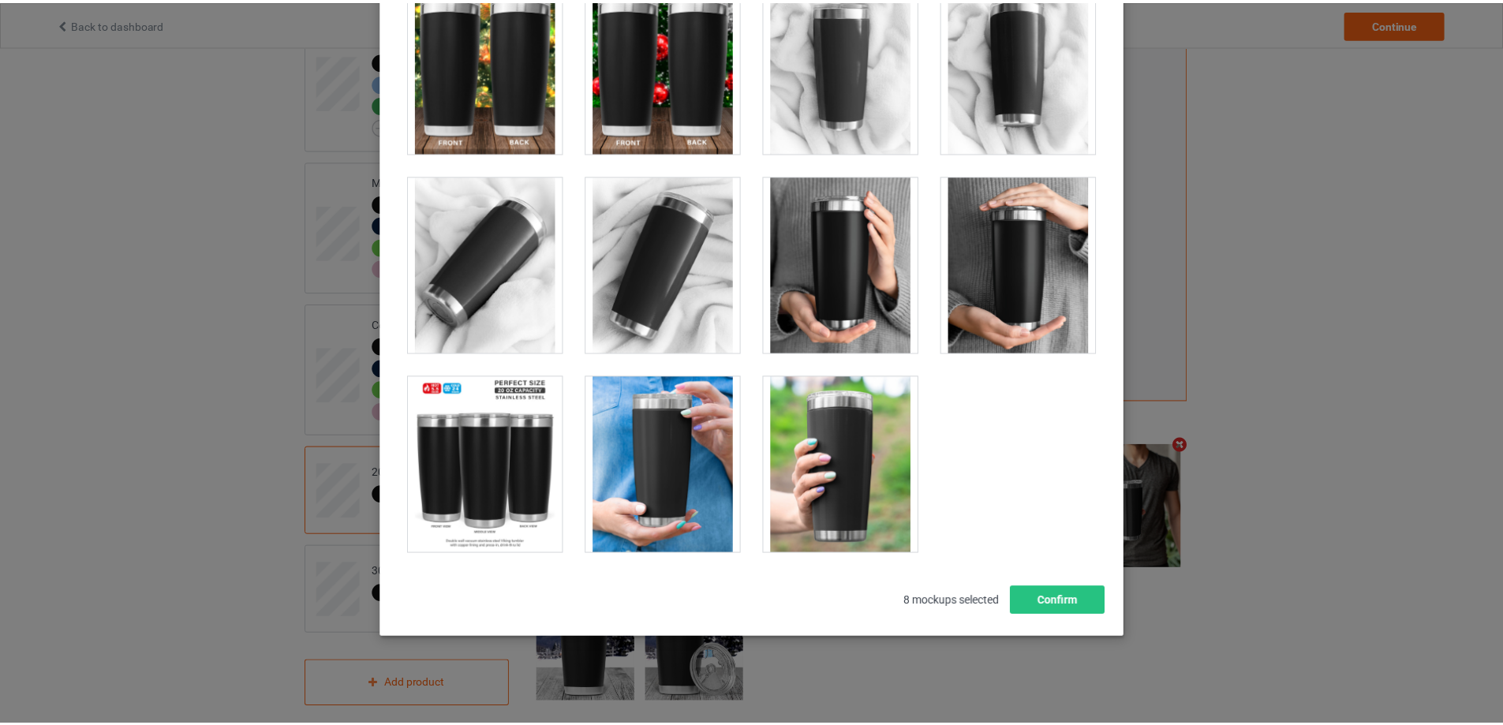
scroll to position [174, 0]
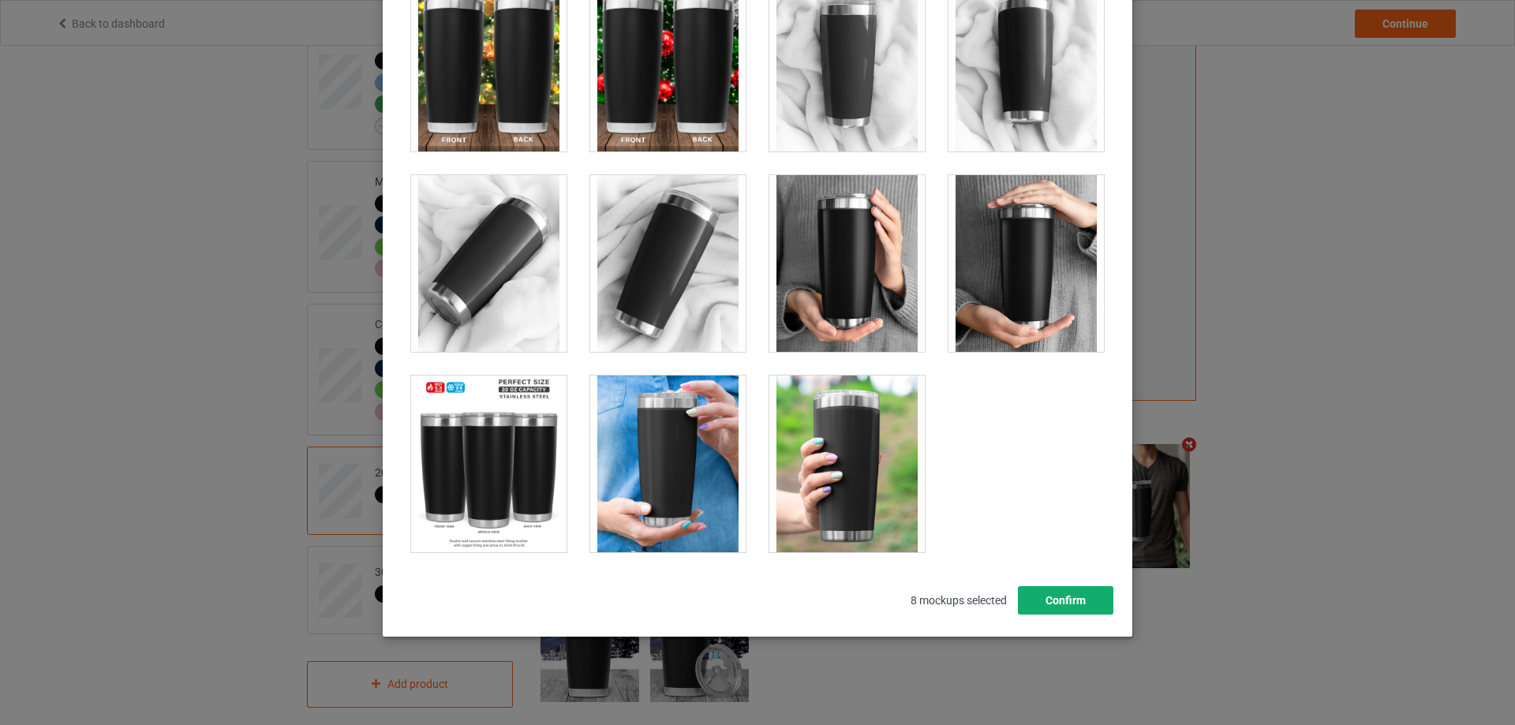
click at [1065, 599] on button "Confirm" at bounding box center [1065, 600] width 95 height 28
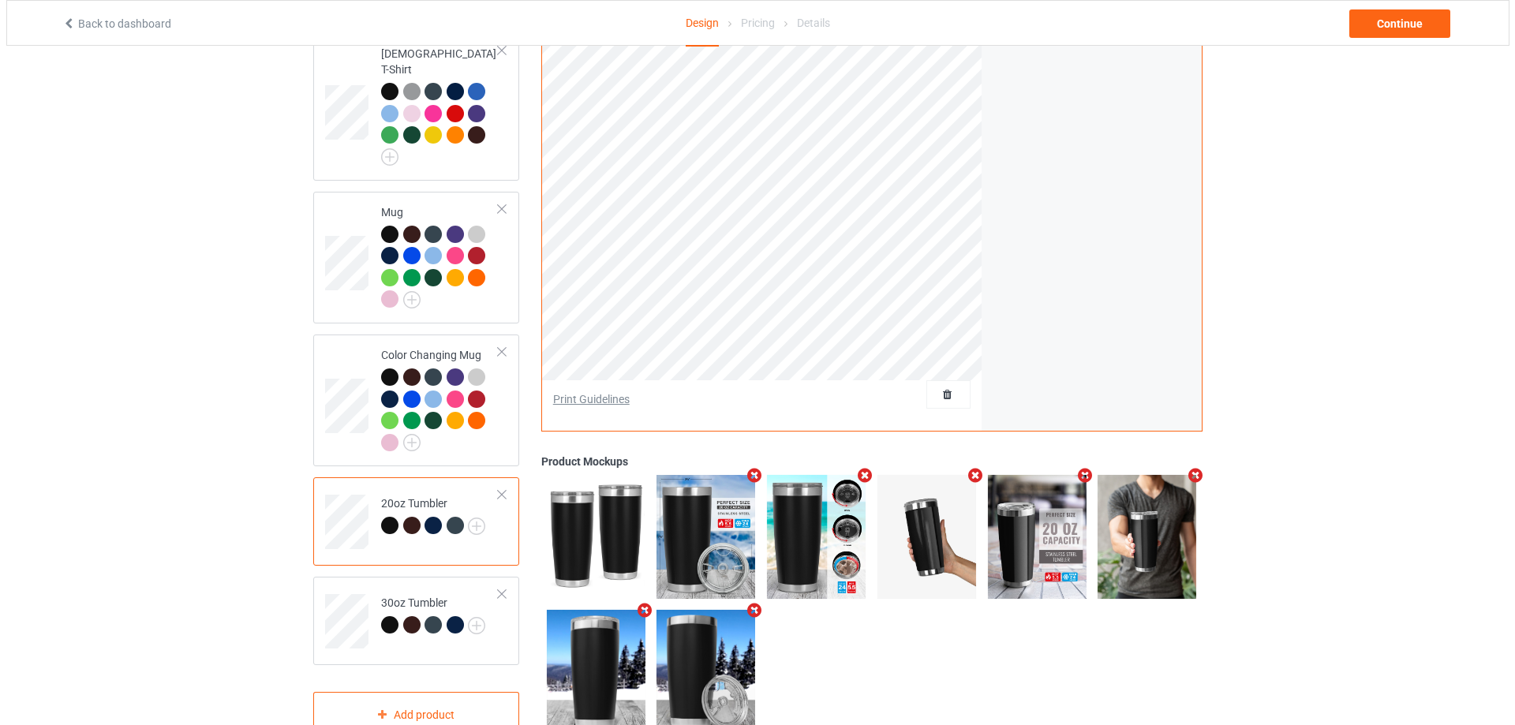
scroll to position [873, 0]
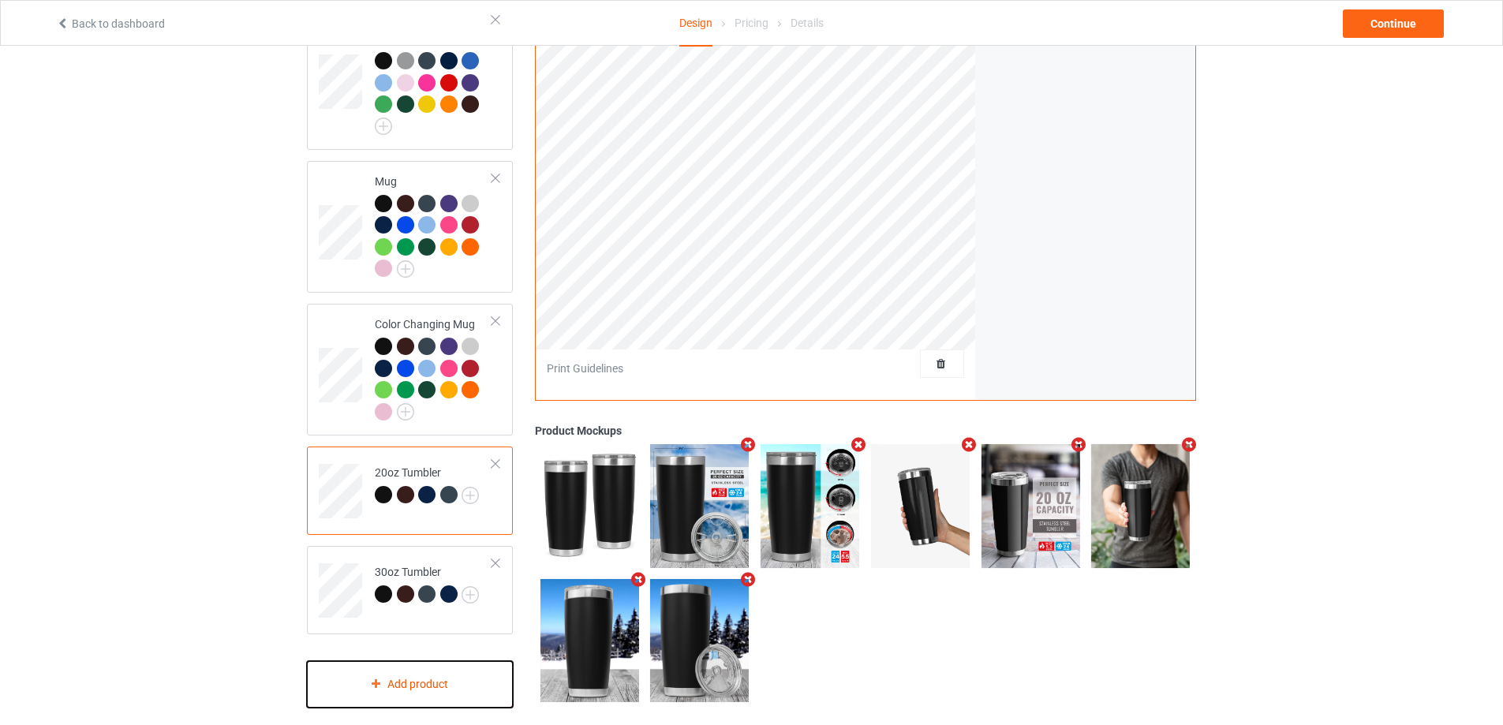
click at [416, 673] on div "Add product" at bounding box center [410, 684] width 206 height 47
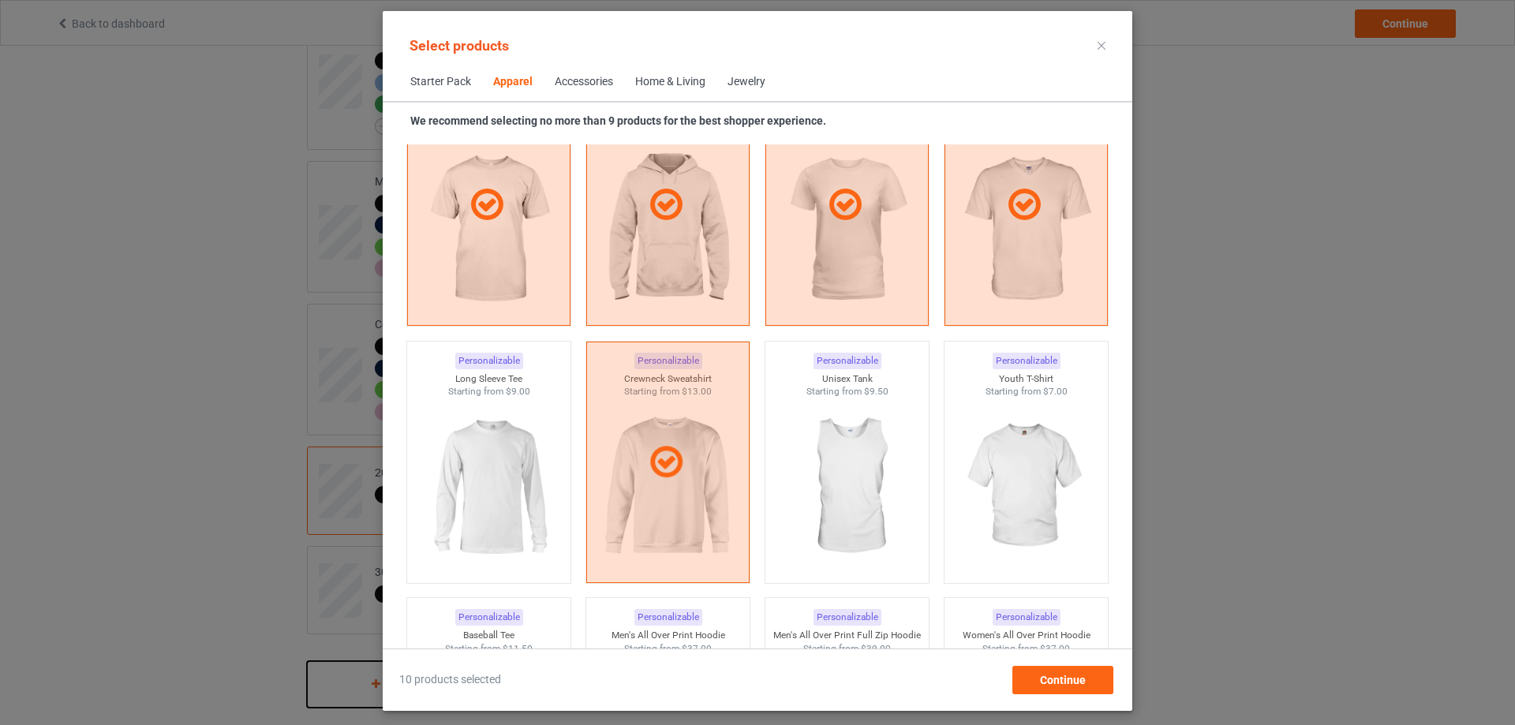
scroll to position [904, 0]
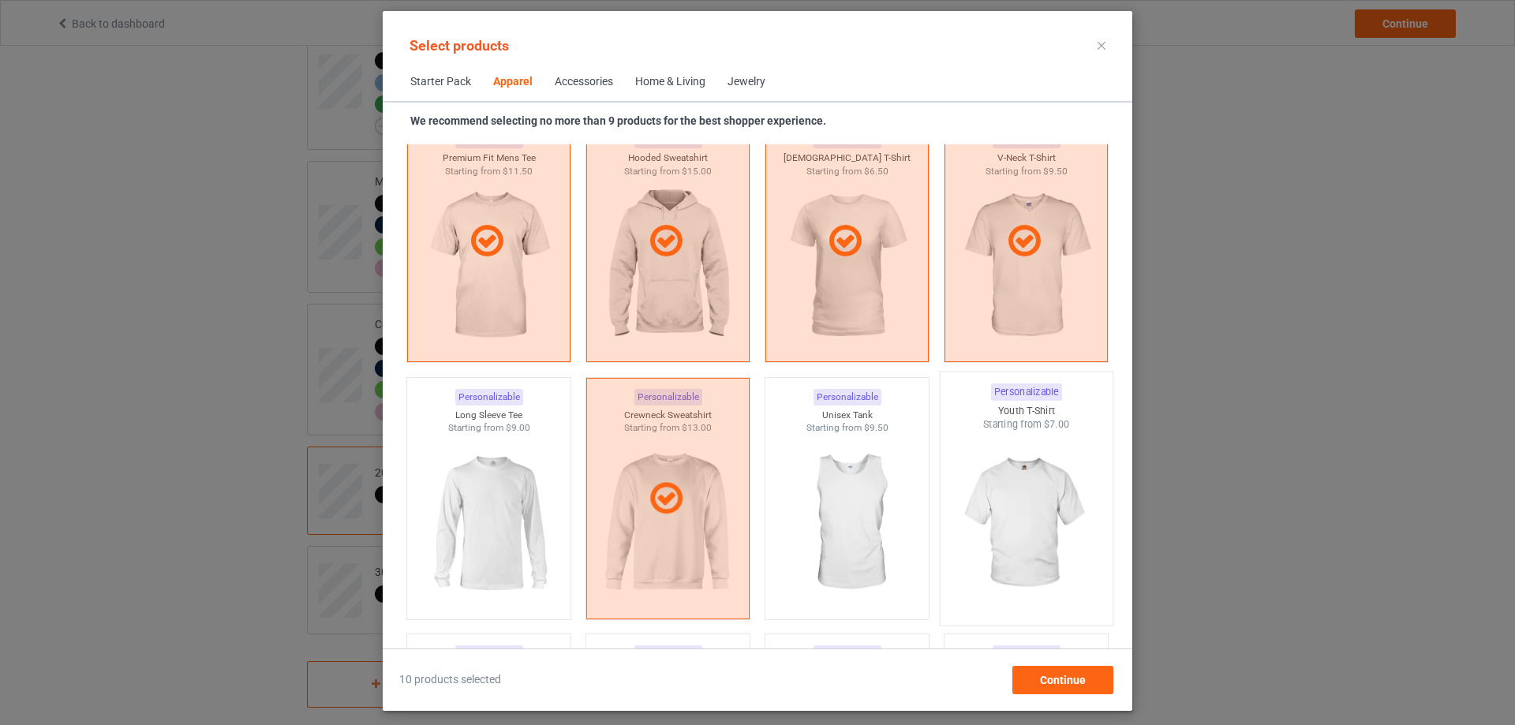
click at [1036, 503] on img at bounding box center [1026, 524] width 148 height 185
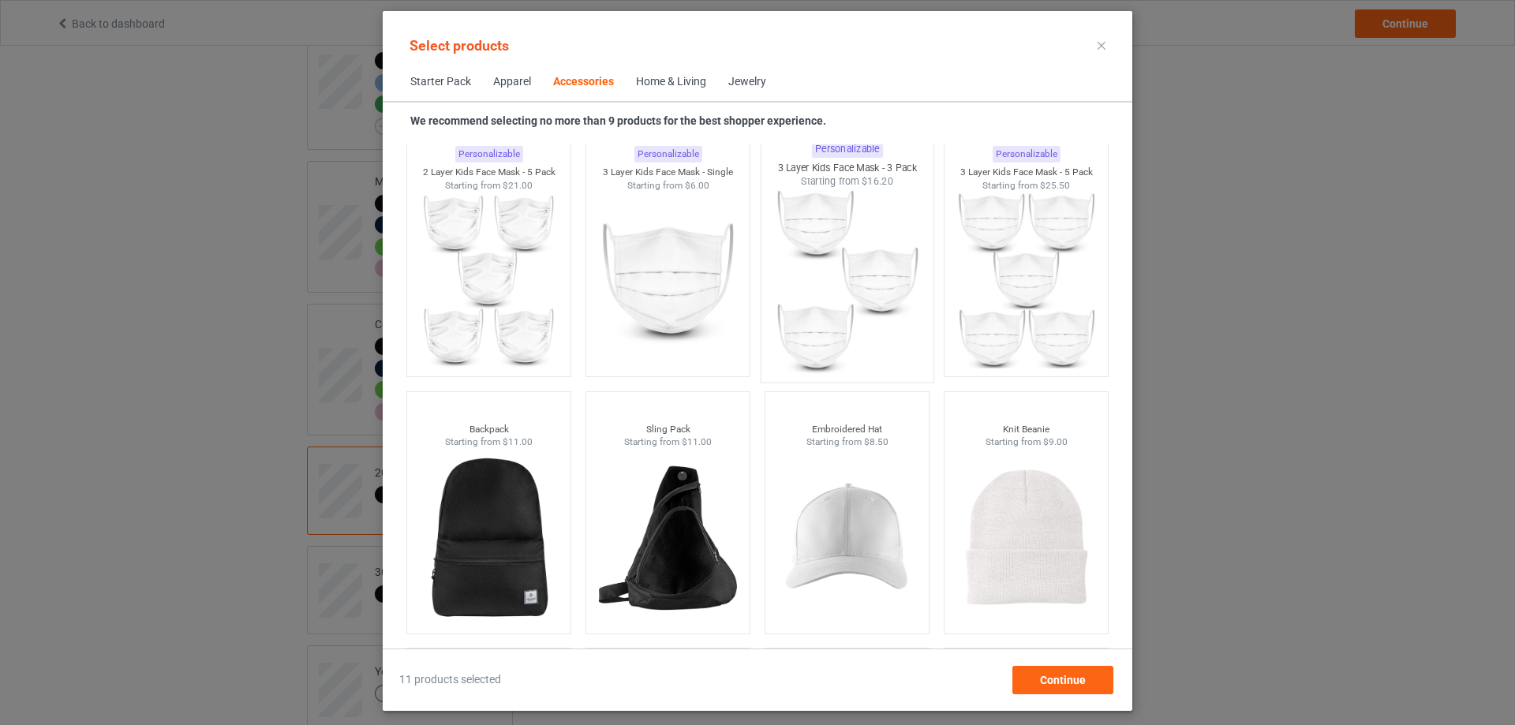
scroll to position [4533, 0]
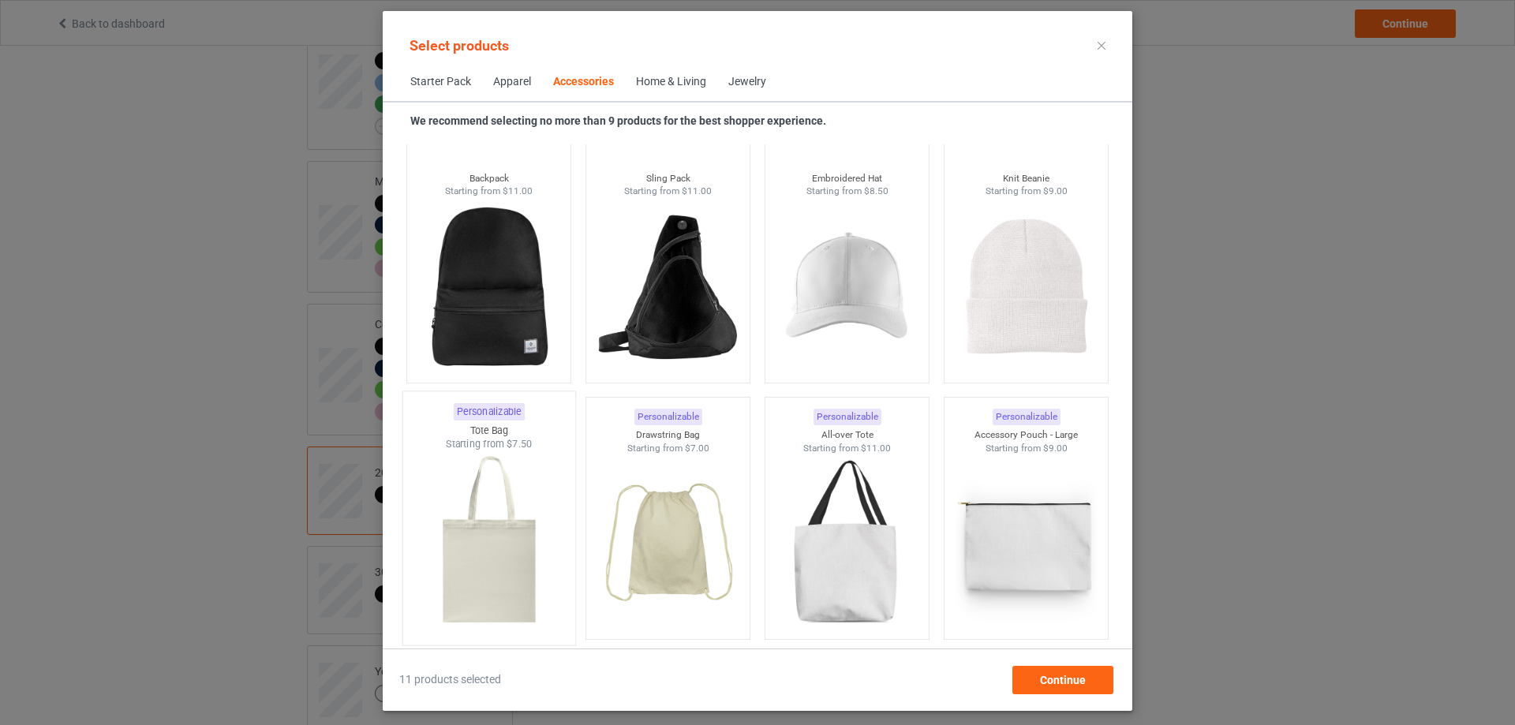
click at [545, 474] on img at bounding box center [488, 543] width 148 height 185
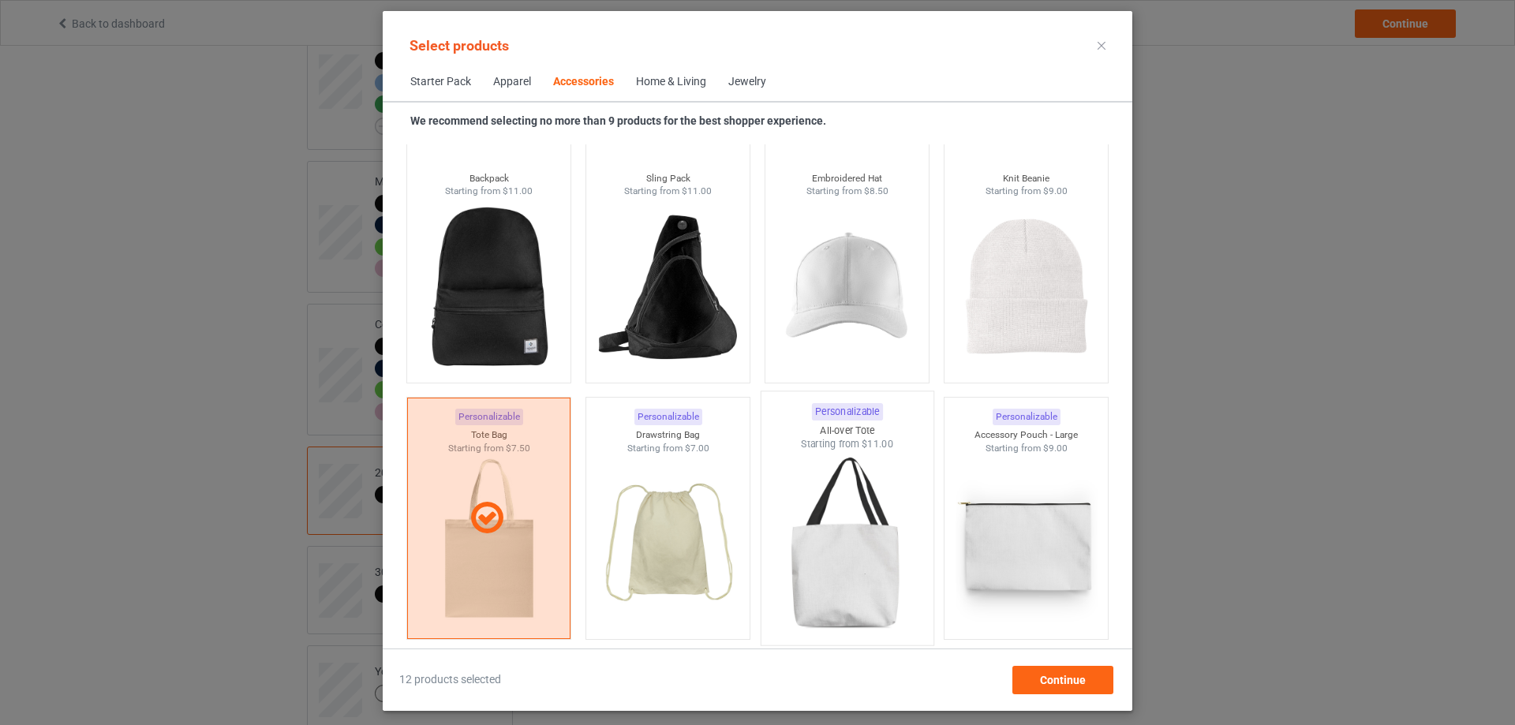
click at [825, 479] on img at bounding box center [847, 543] width 148 height 185
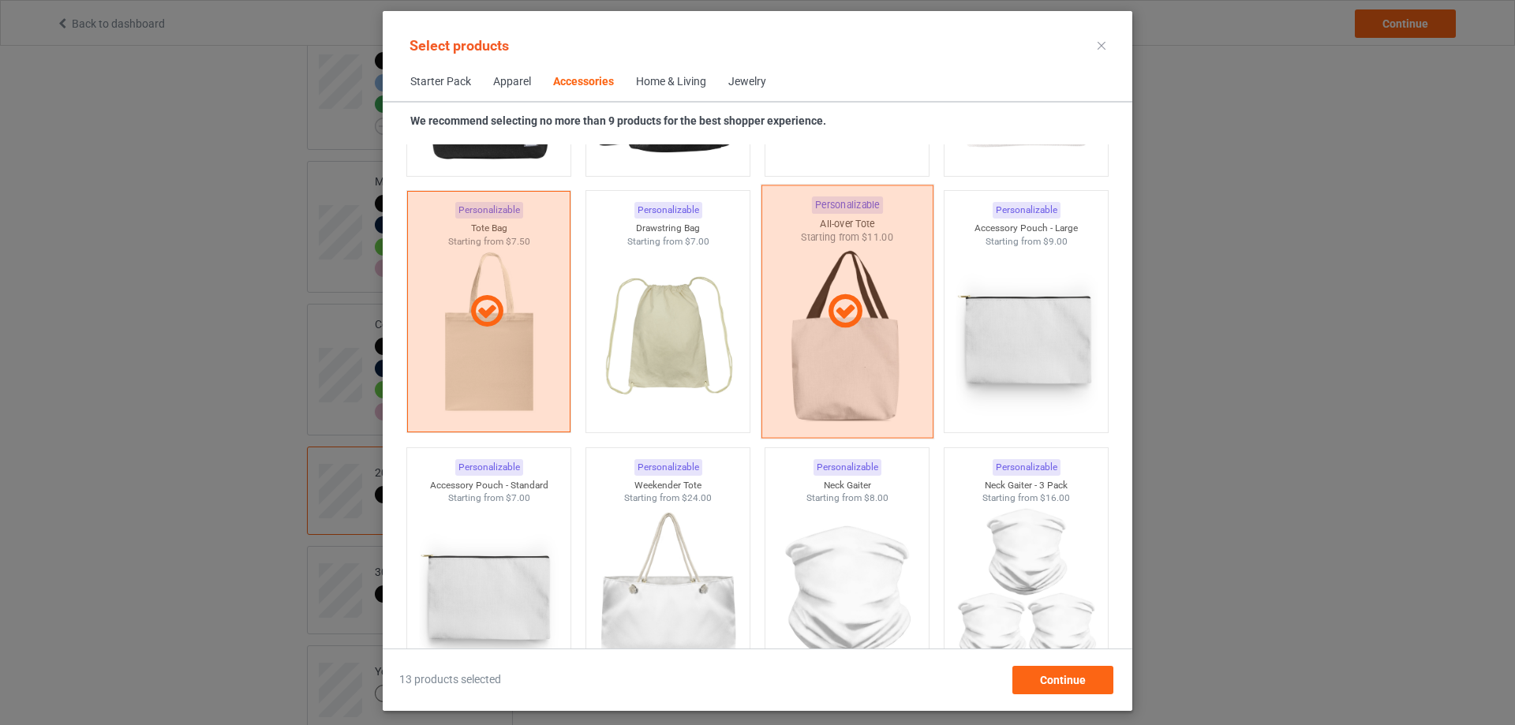
scroll to position [4849, 0]
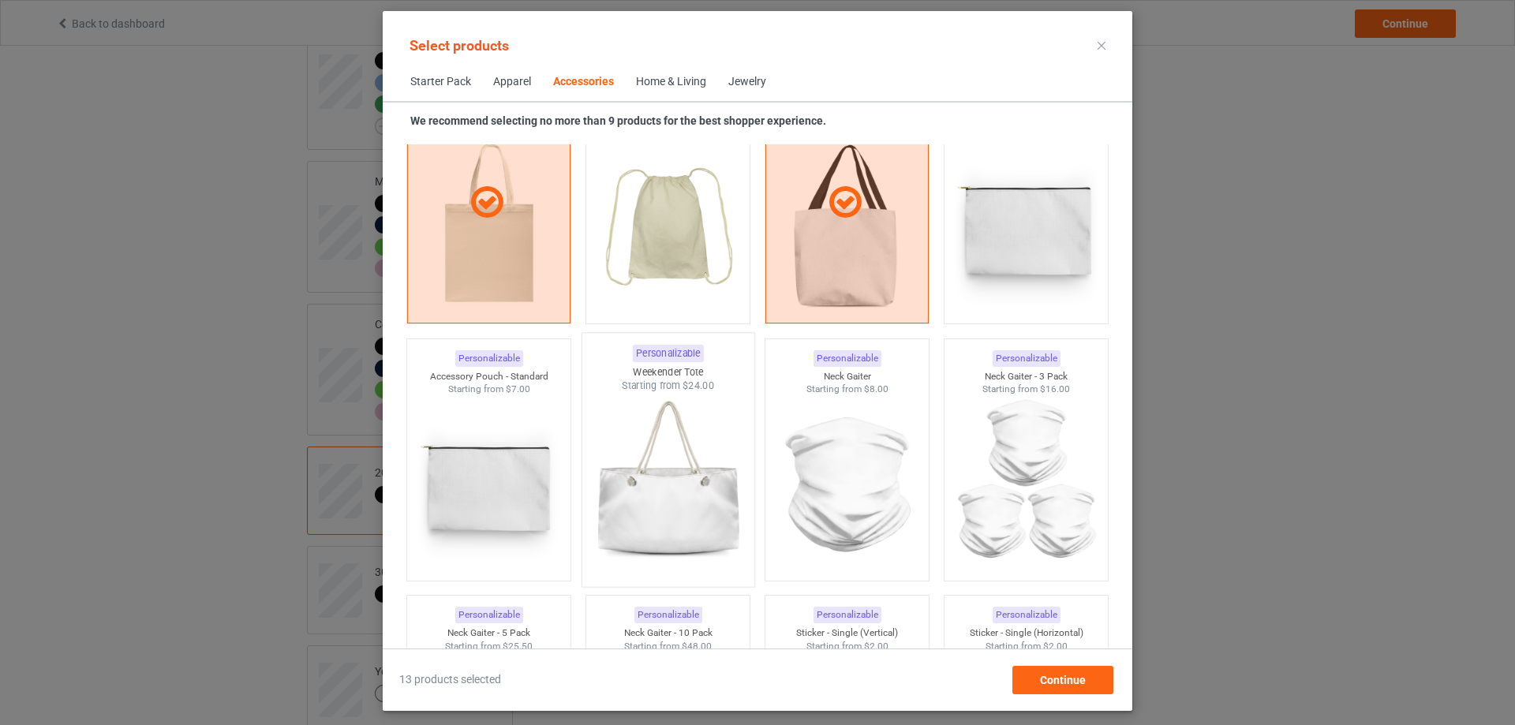
click at [666, 465] on img at bounding box center [667, 485] width 148 height 185
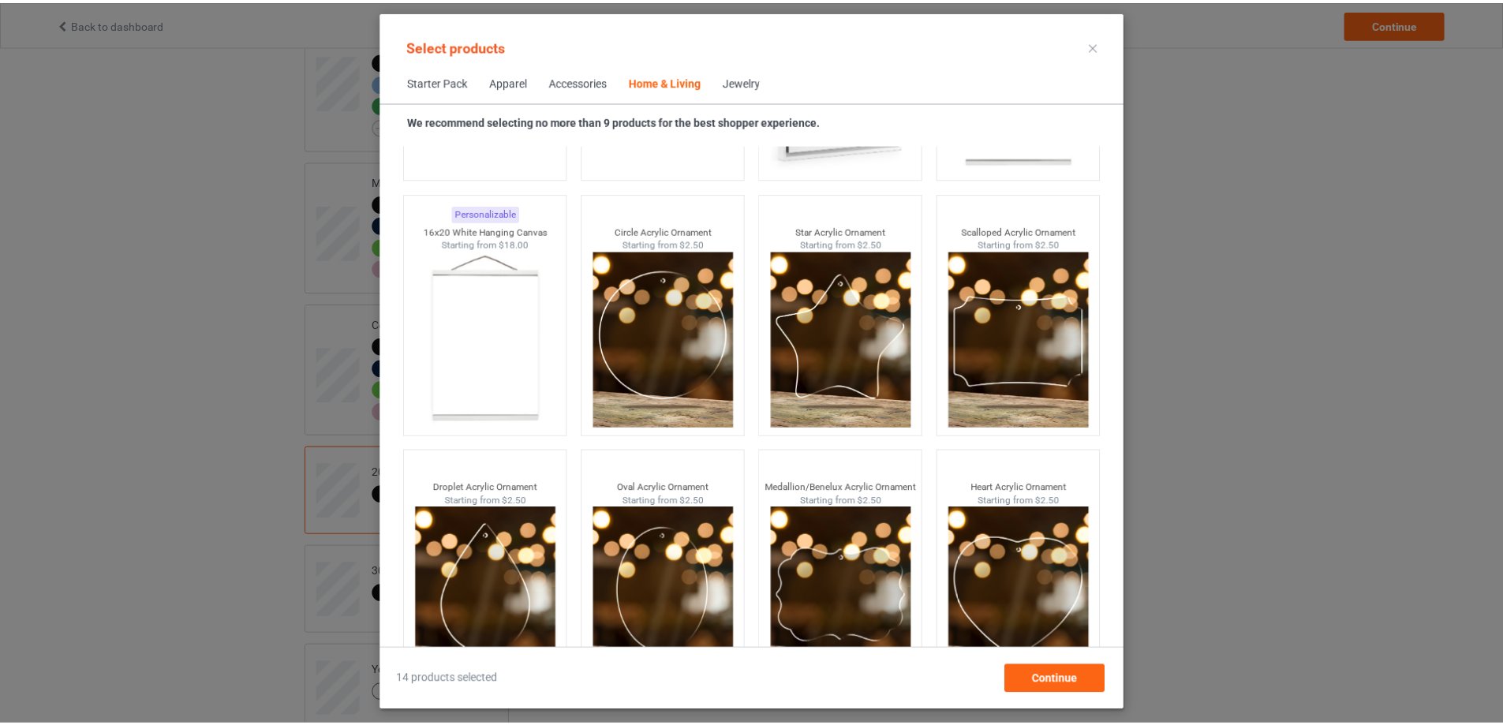
scroll to position [16658, 0]
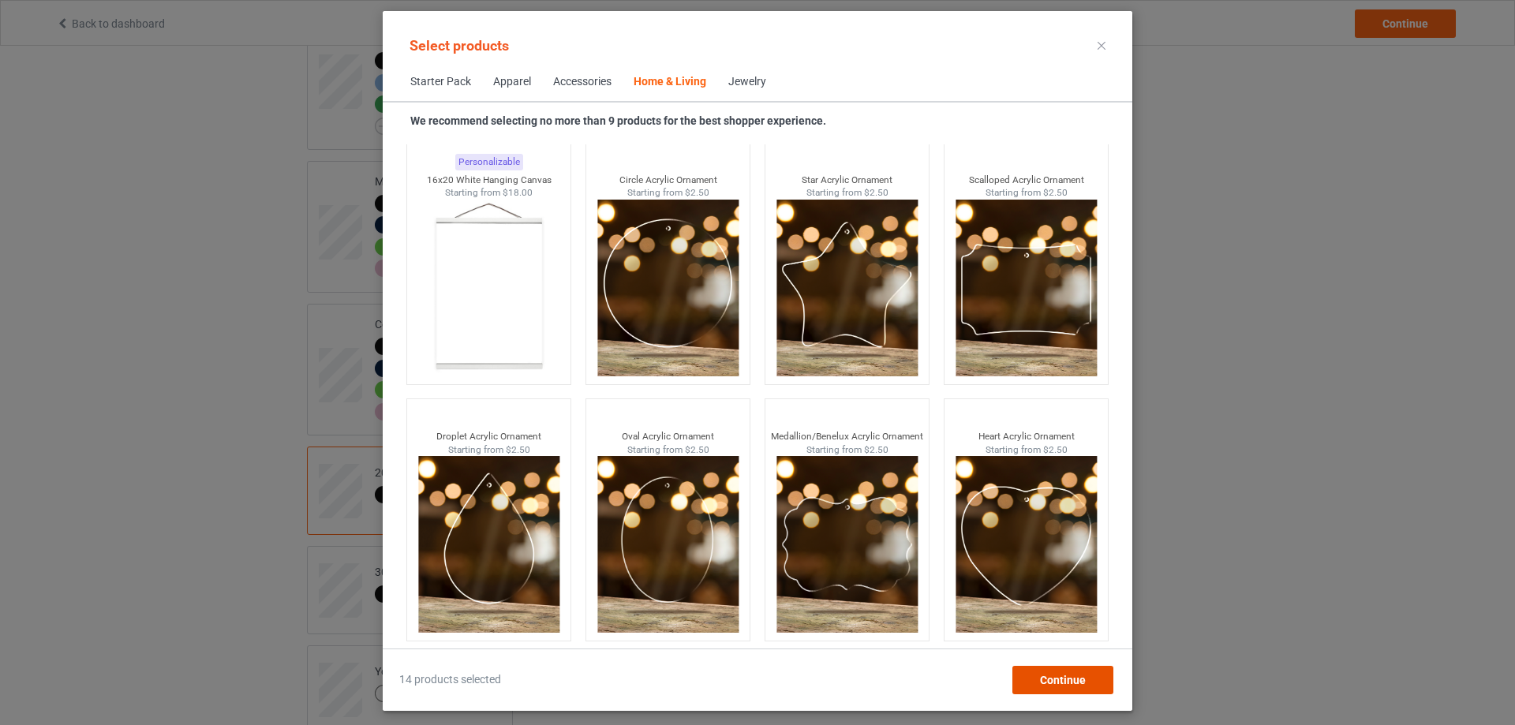
click at [1082, 674] on span "Continue" at bounding box center [1063, 680] width 46 height 13
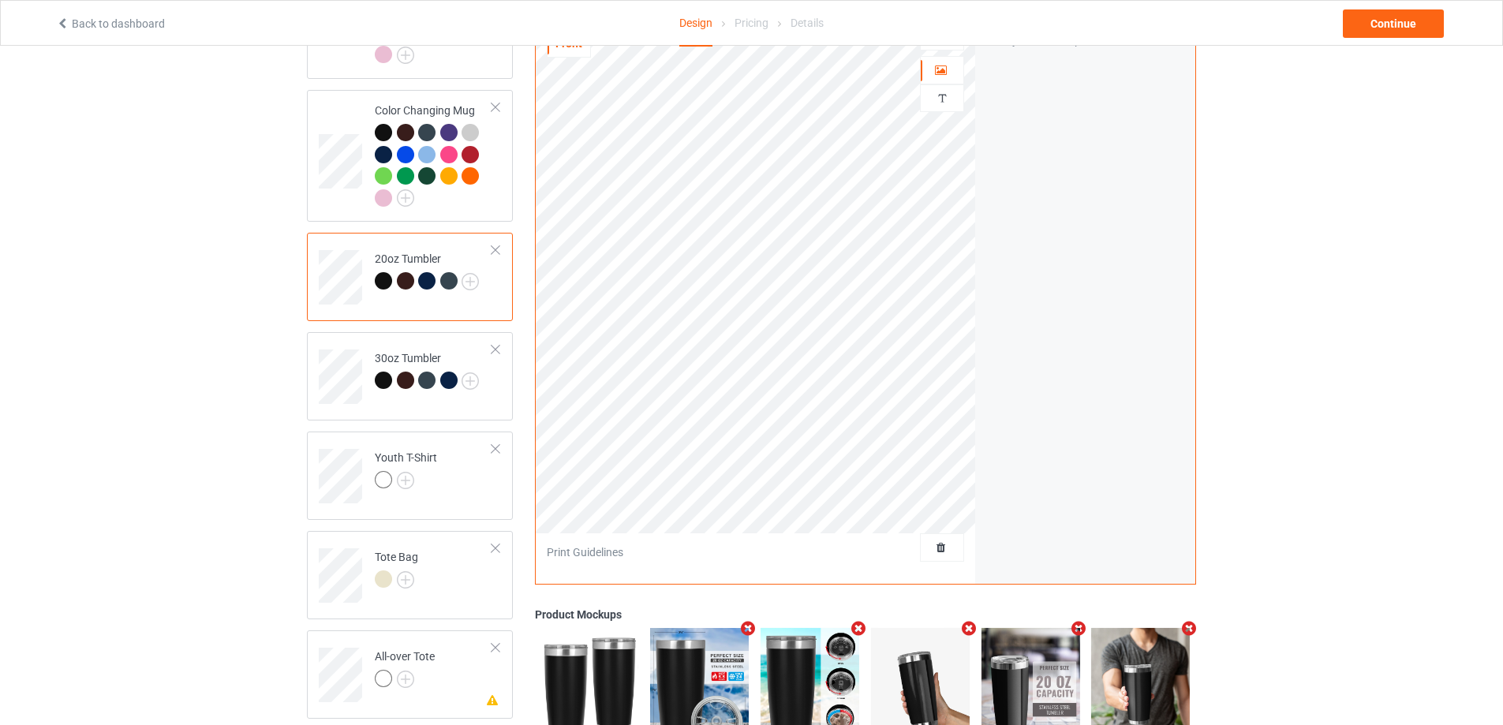
scroll to position [1109, 0]
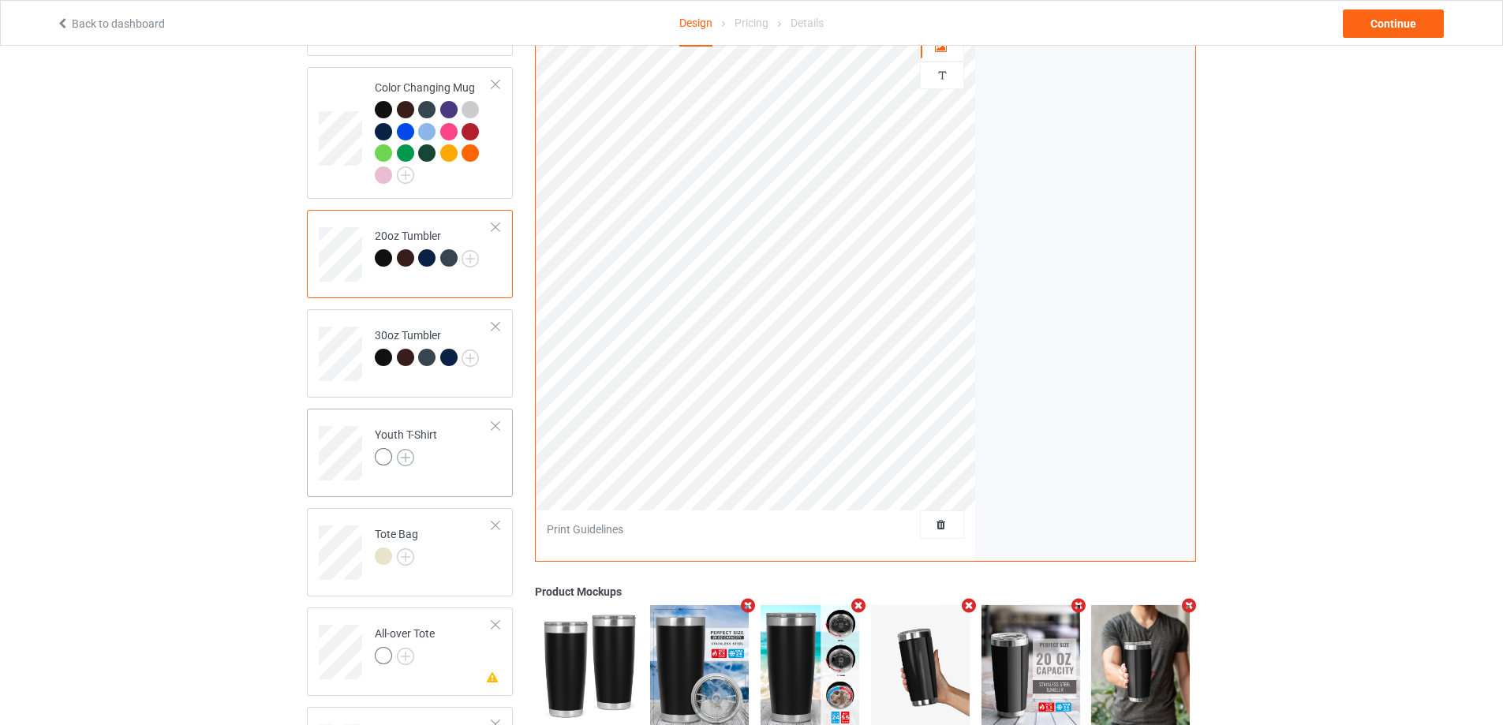
click at [397, 449] on img at bounding box center [405, 457] width 17 height 17
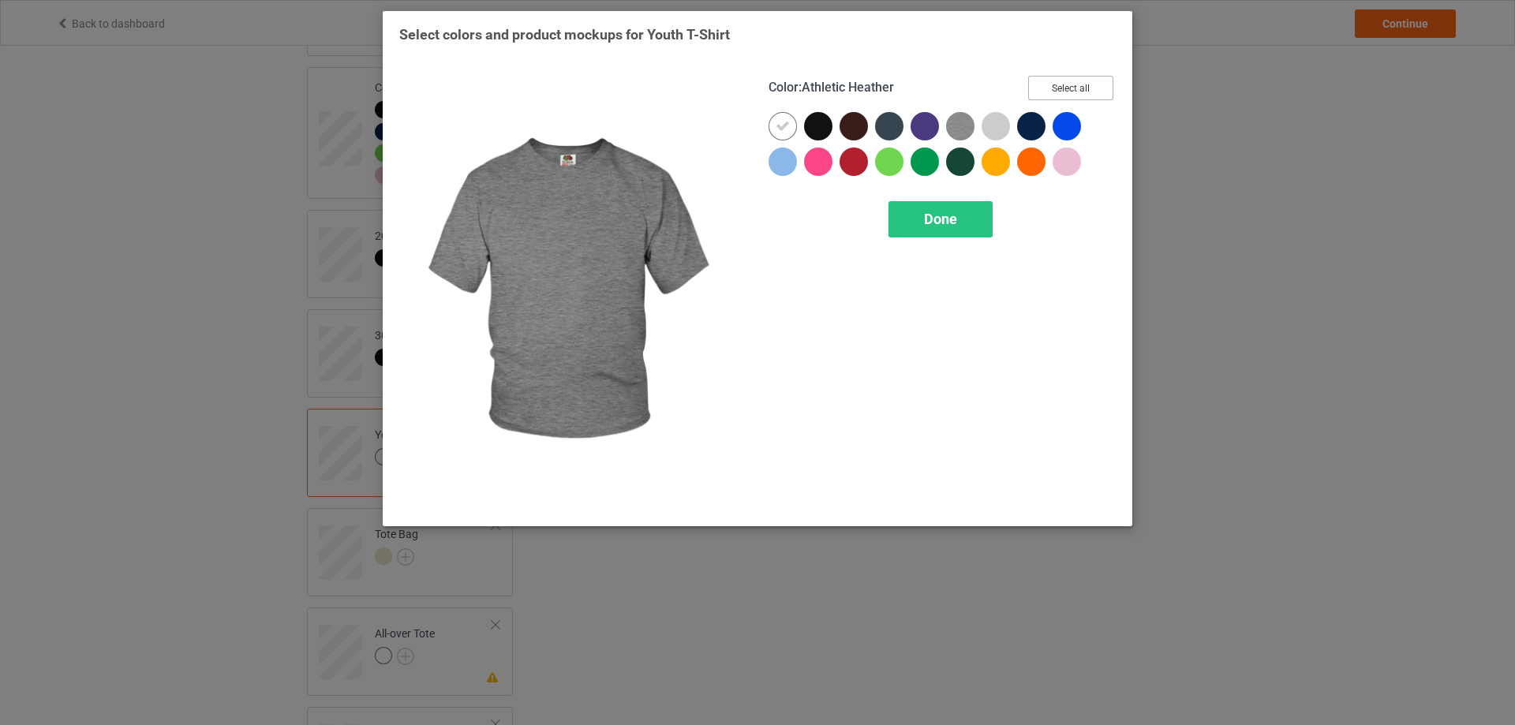
click at [1051, 88] on button "Select all" at bounding box center [1070, 88] width 85 height 24
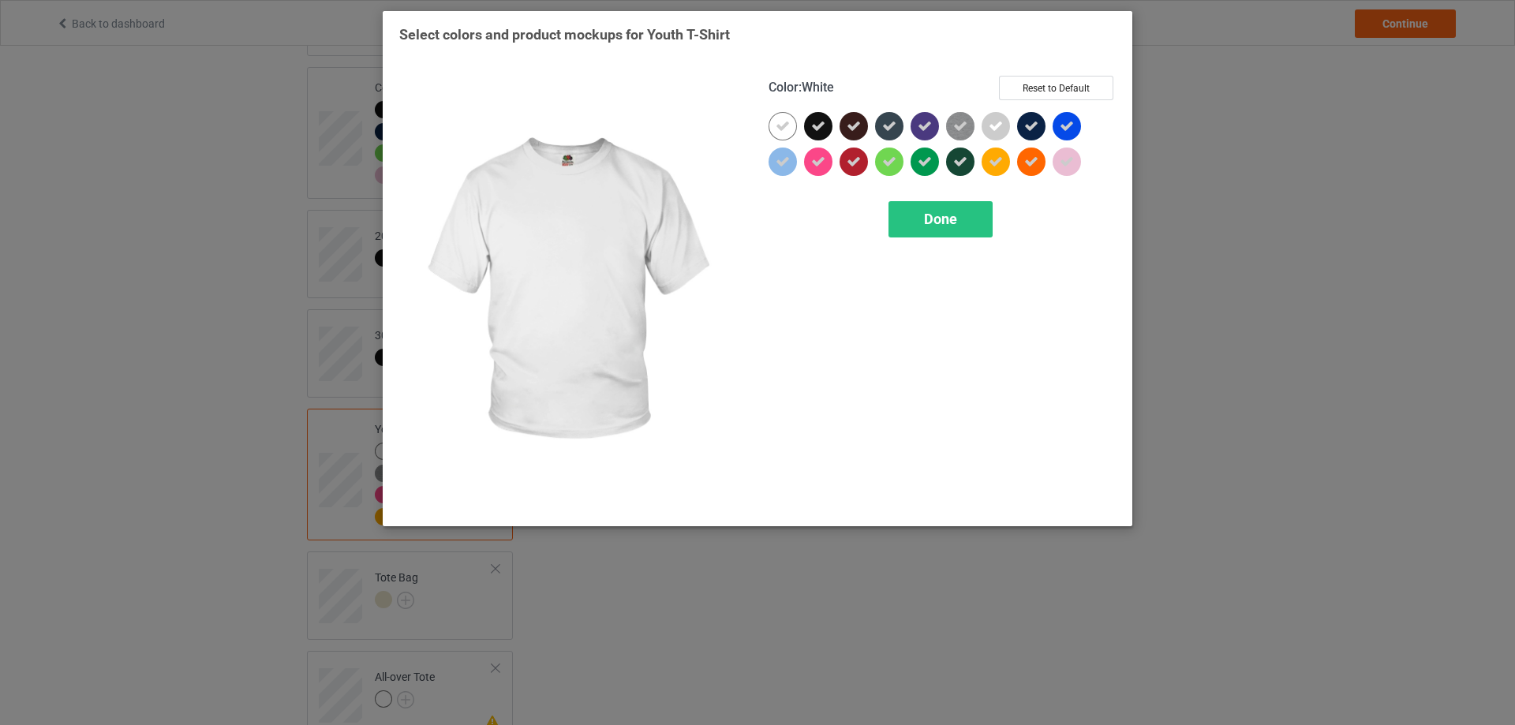
click at [791, 122] on div at bounding box center [783, 126] width 28 height 28
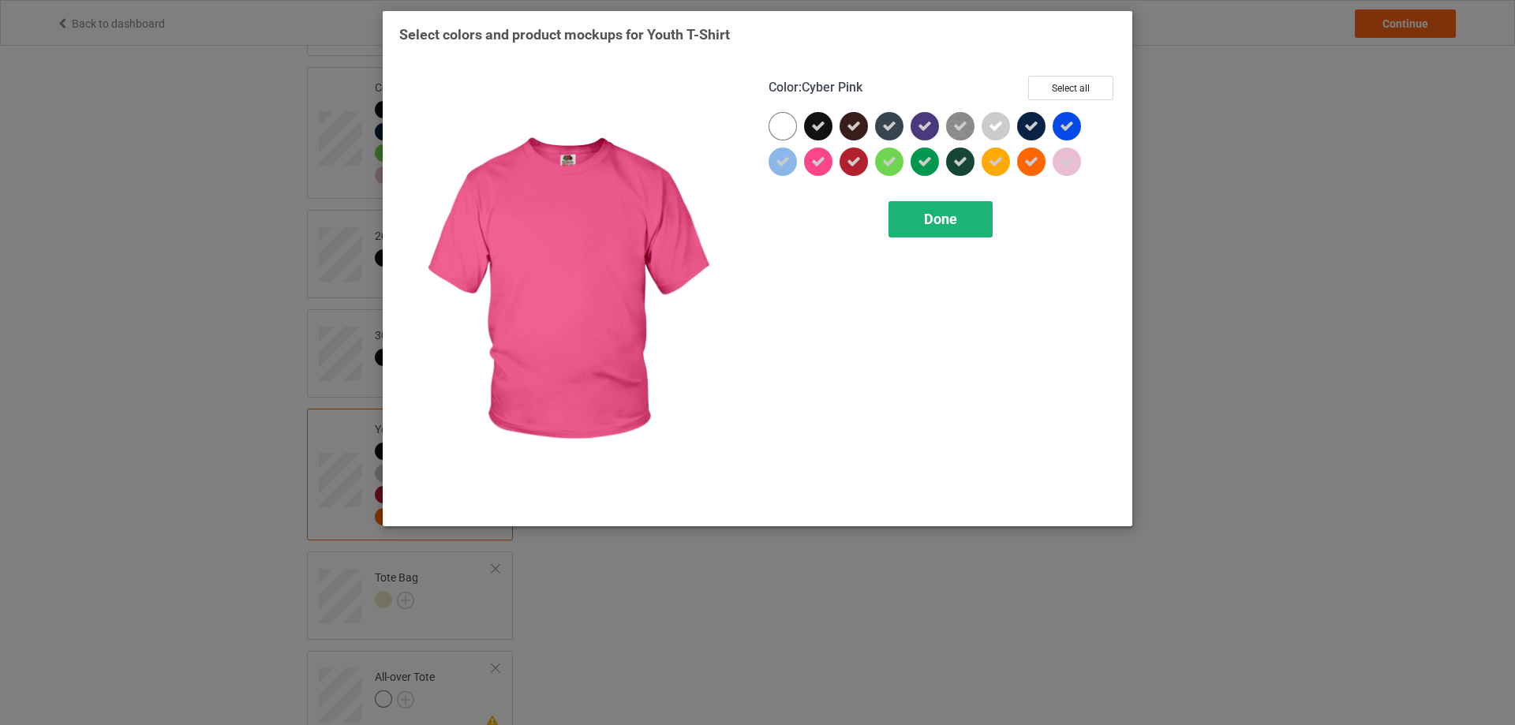
click at [958, 226] on div "Done" at bounding box center [941, 219] width 104 height 36
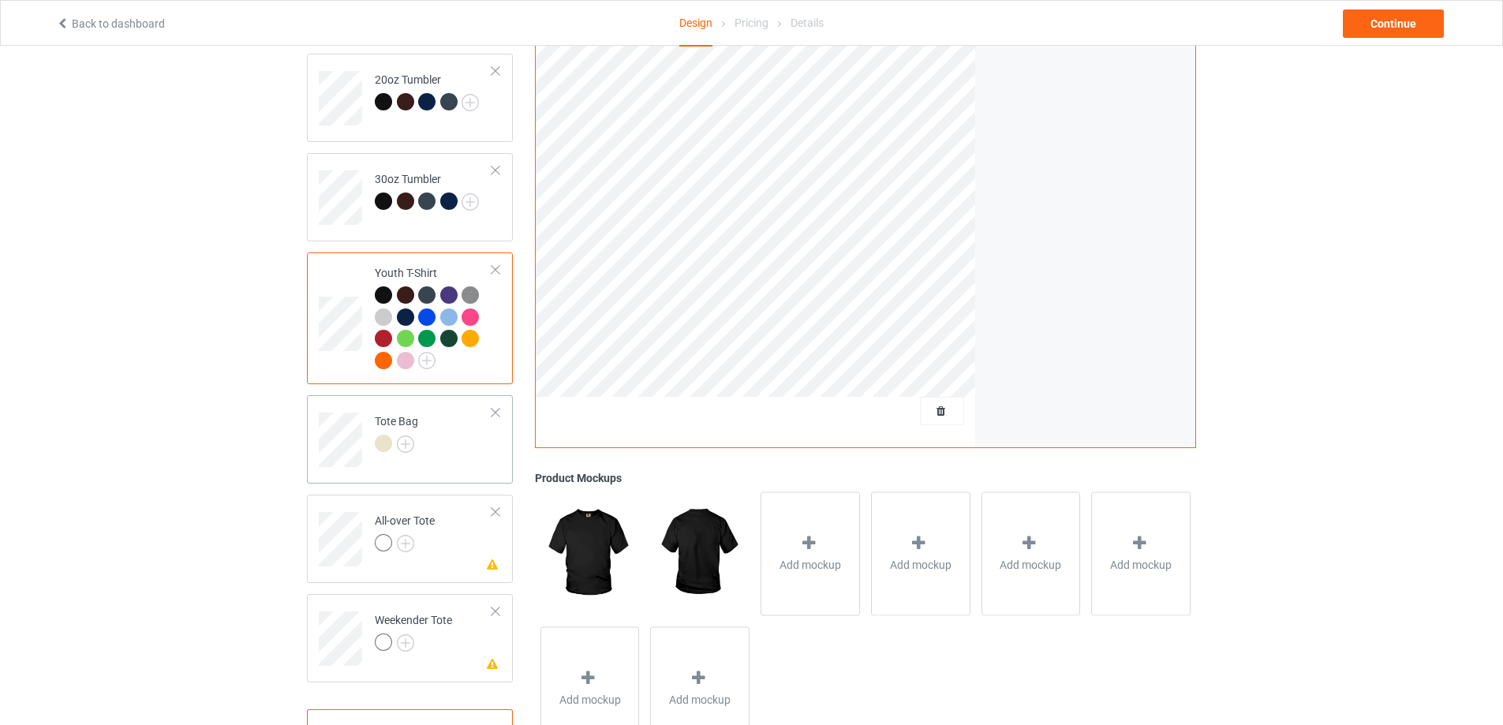
scroll to position [1267, 0]
click at [413, 434] on img at bounding box center [405, 442] width 17 height 17
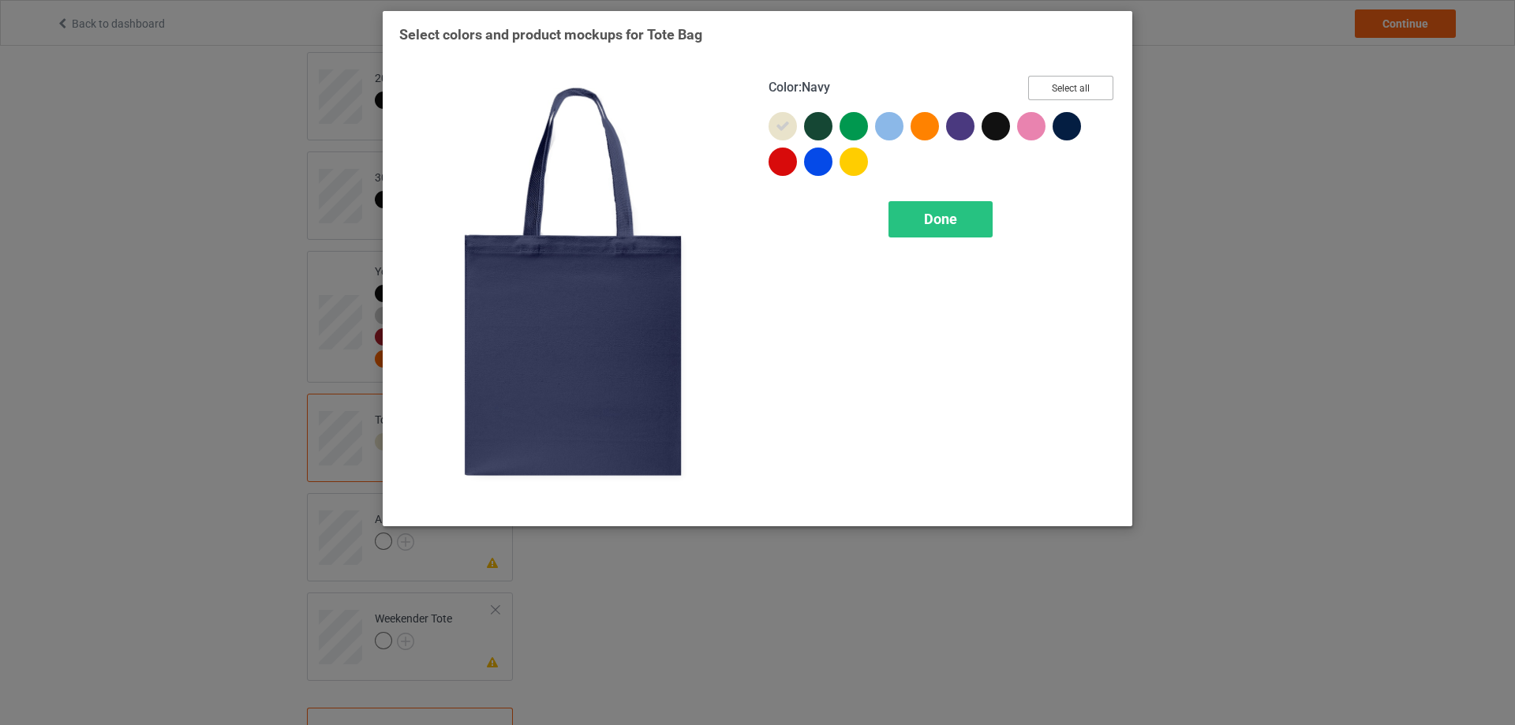
click at [1086, 86] on button "Select all" at bounding box center [1070, 88] width 85 height 24
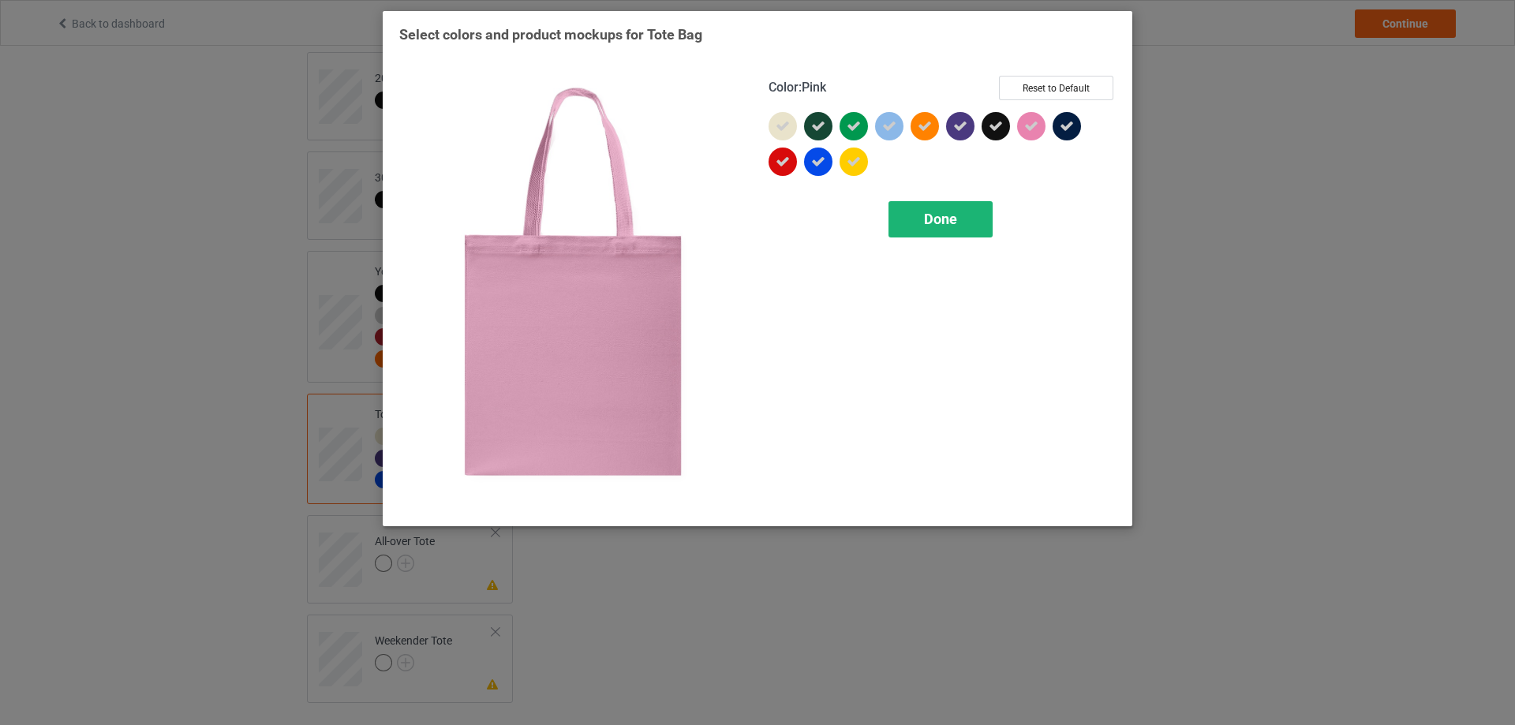
click at [967, 220] on div "Done" at bounding box center [941, 219] width 104 height 36
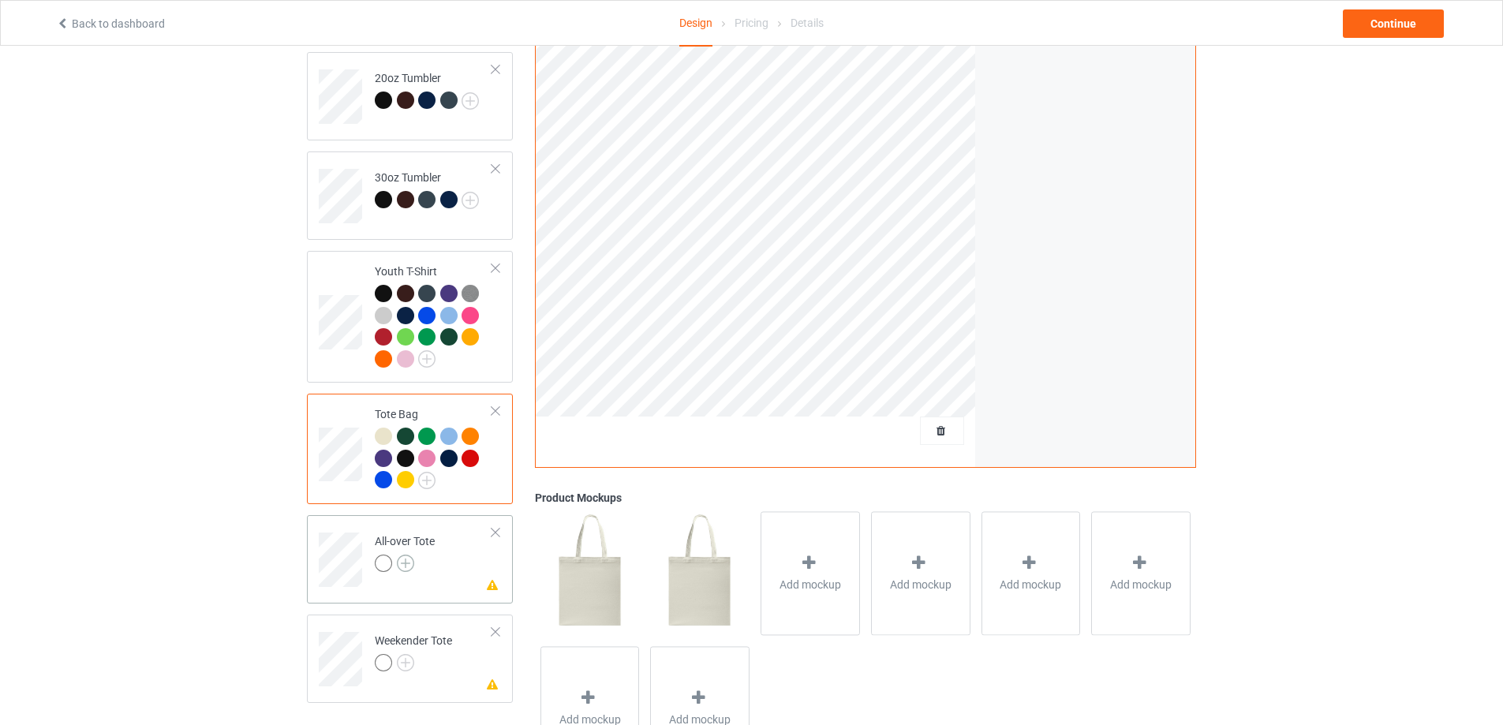
click at [408, 555] on img at bounding box center [405, 563] width 17 height 17
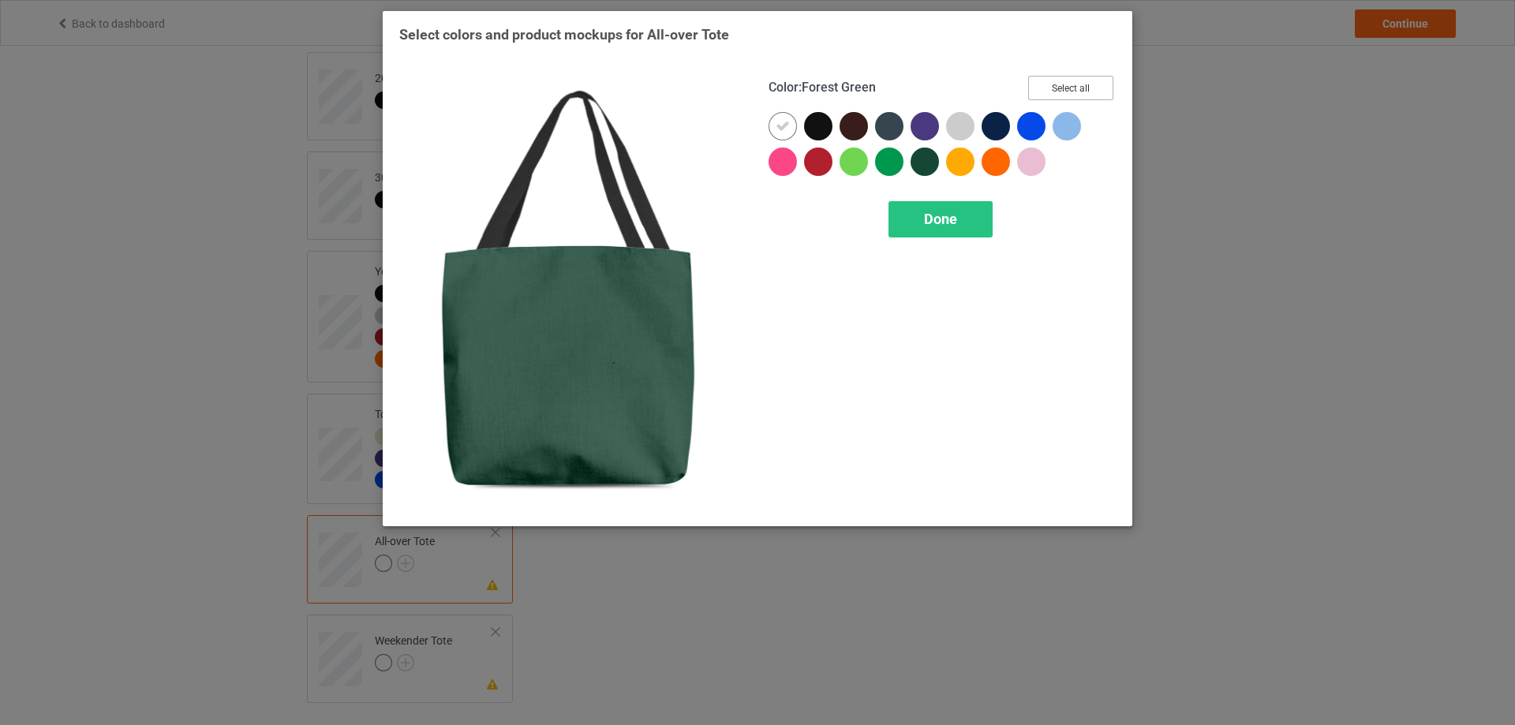
click at [1068, 85] on button "Select all" at bounding box center [1070, 88] width 85 height 24
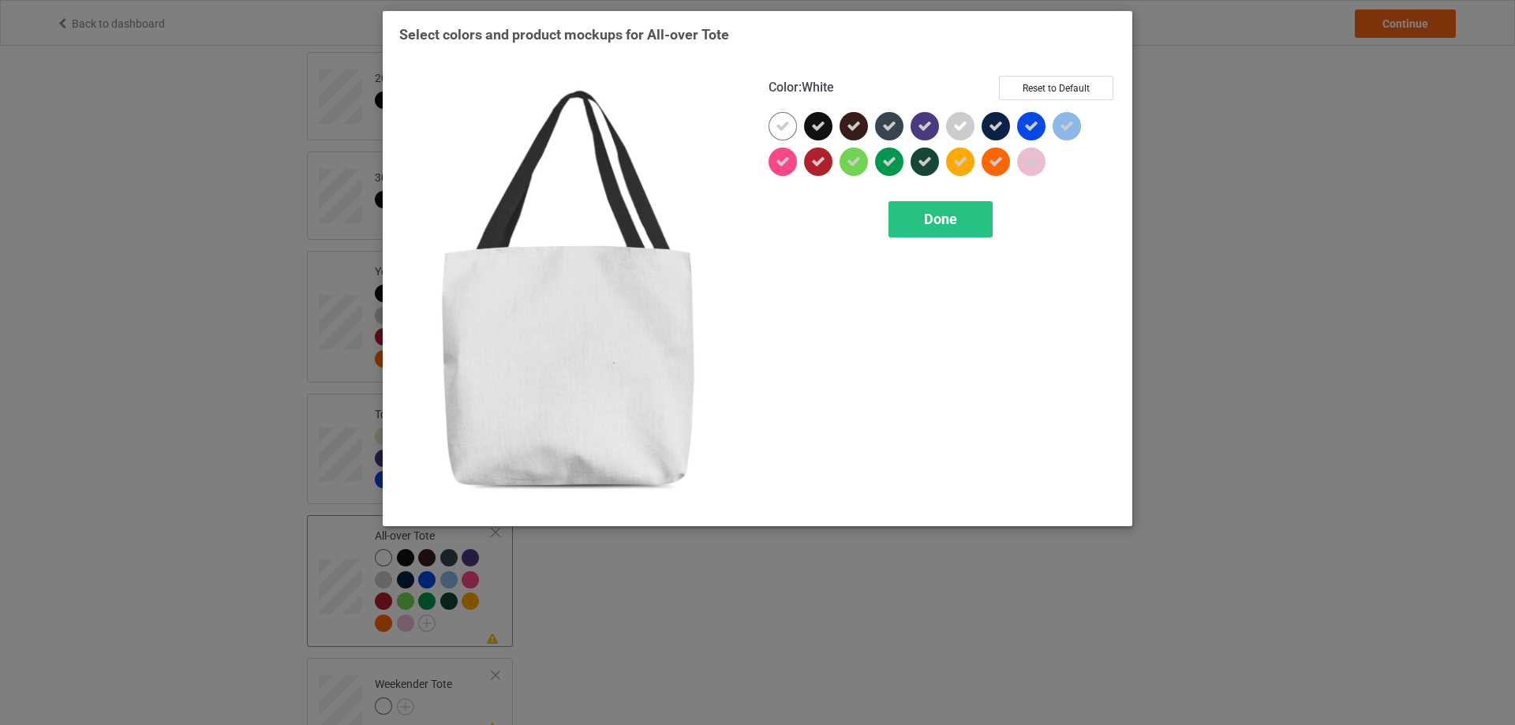
click at [783, 122] on icon at bounding box center [783, 126] width 14 height 14
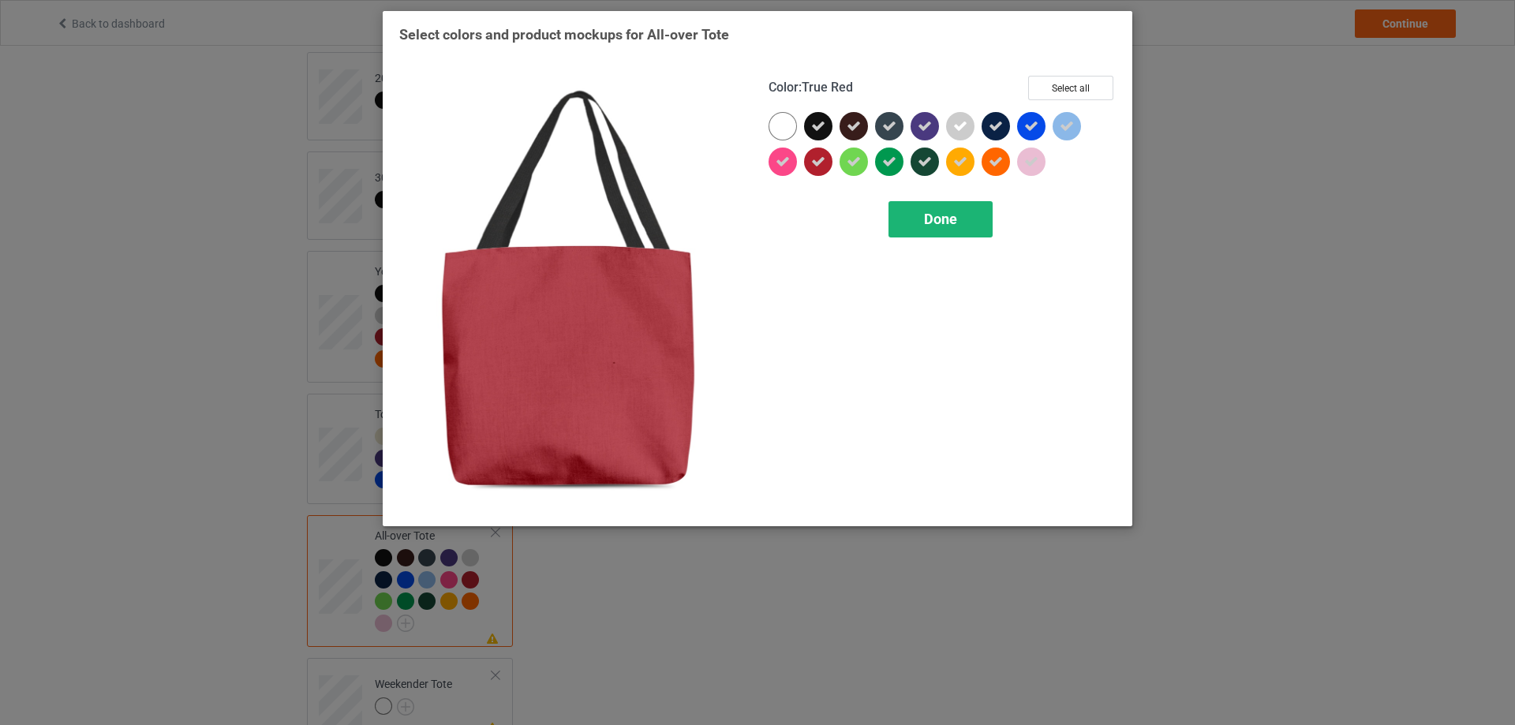
click at [923, 219] on div "Done" at bounding box center [941, 219] width 104 height 36
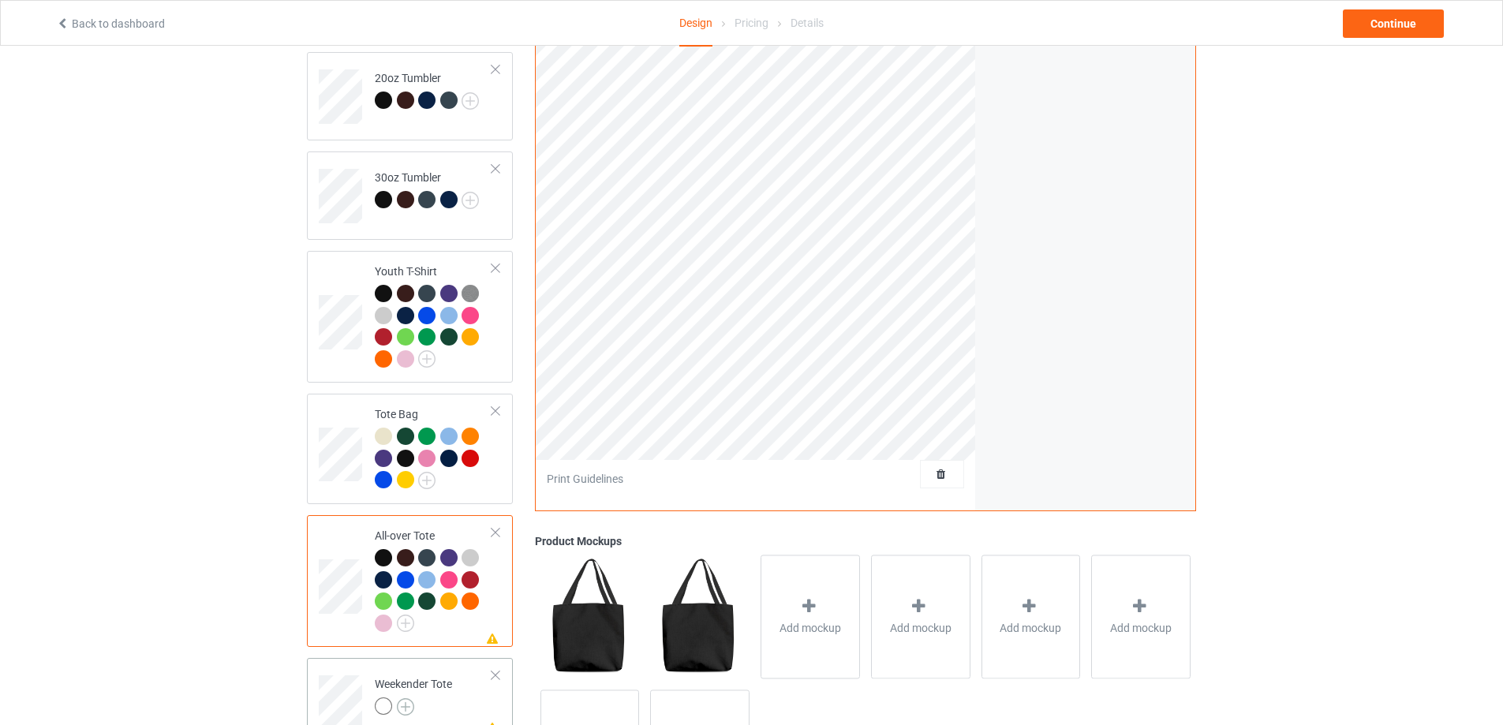
click at [410, 698] on img at bounding box center [405, 706] width 17 height 17
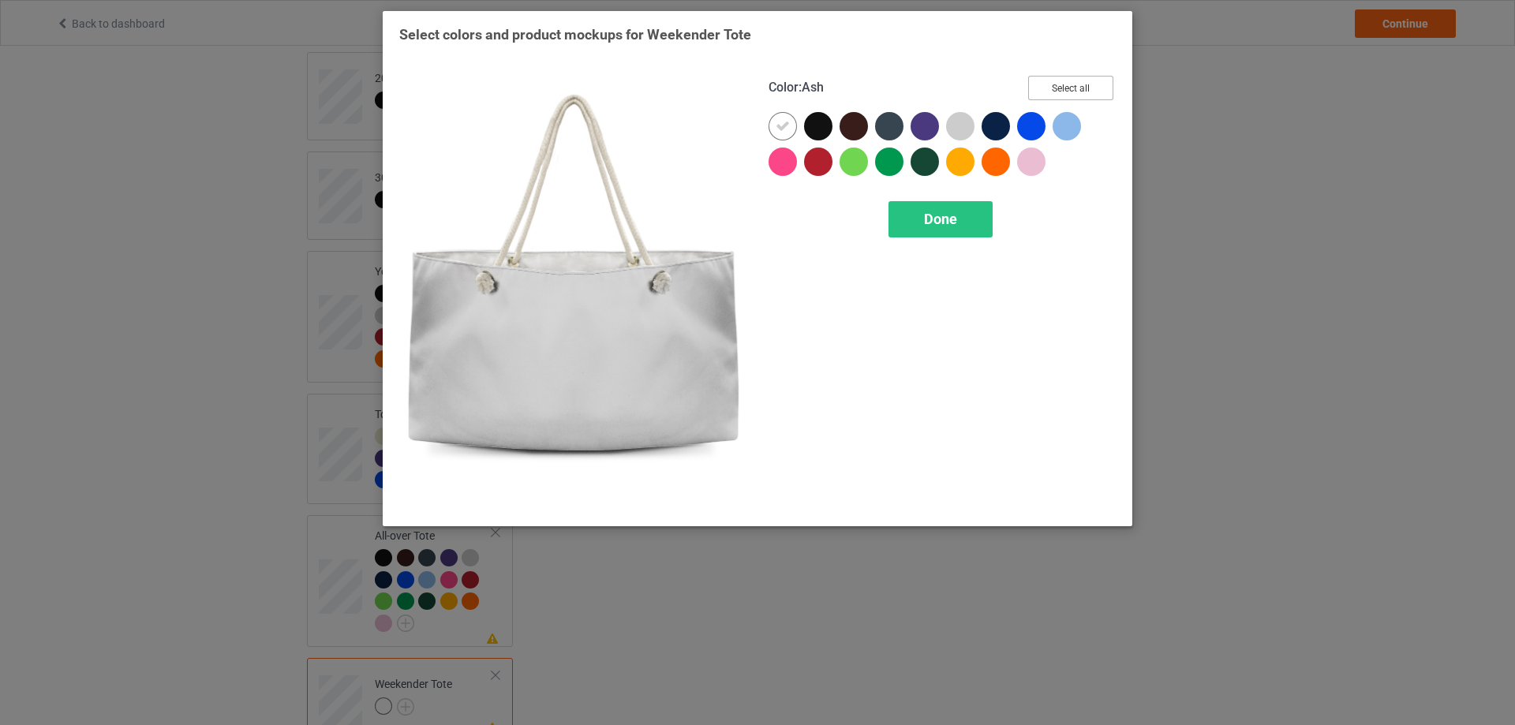
click at [1055, 87] on button "Select all" at bounding box center [1070, 88] width 85 height 24
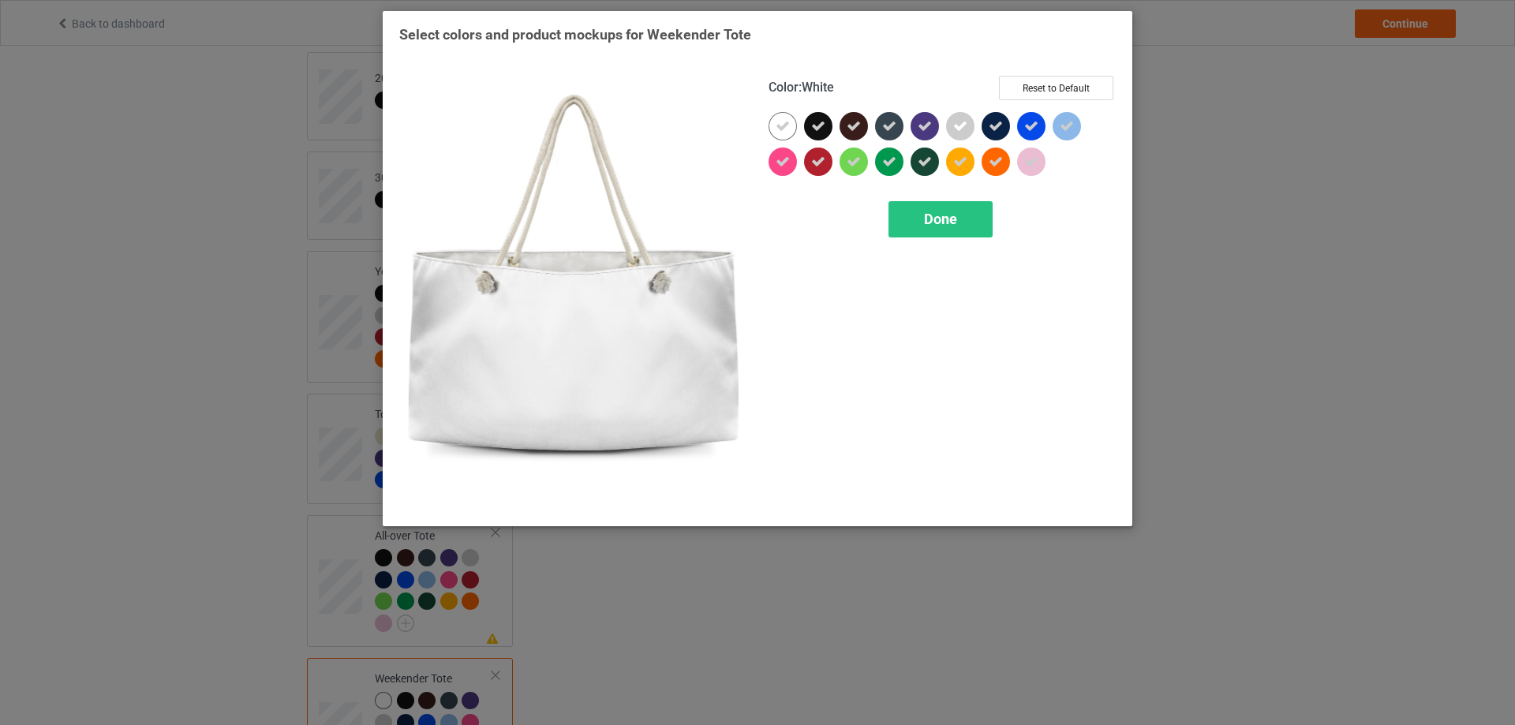
click at [791, 123] on div at bounding box center [783, 126] width 28 height 28
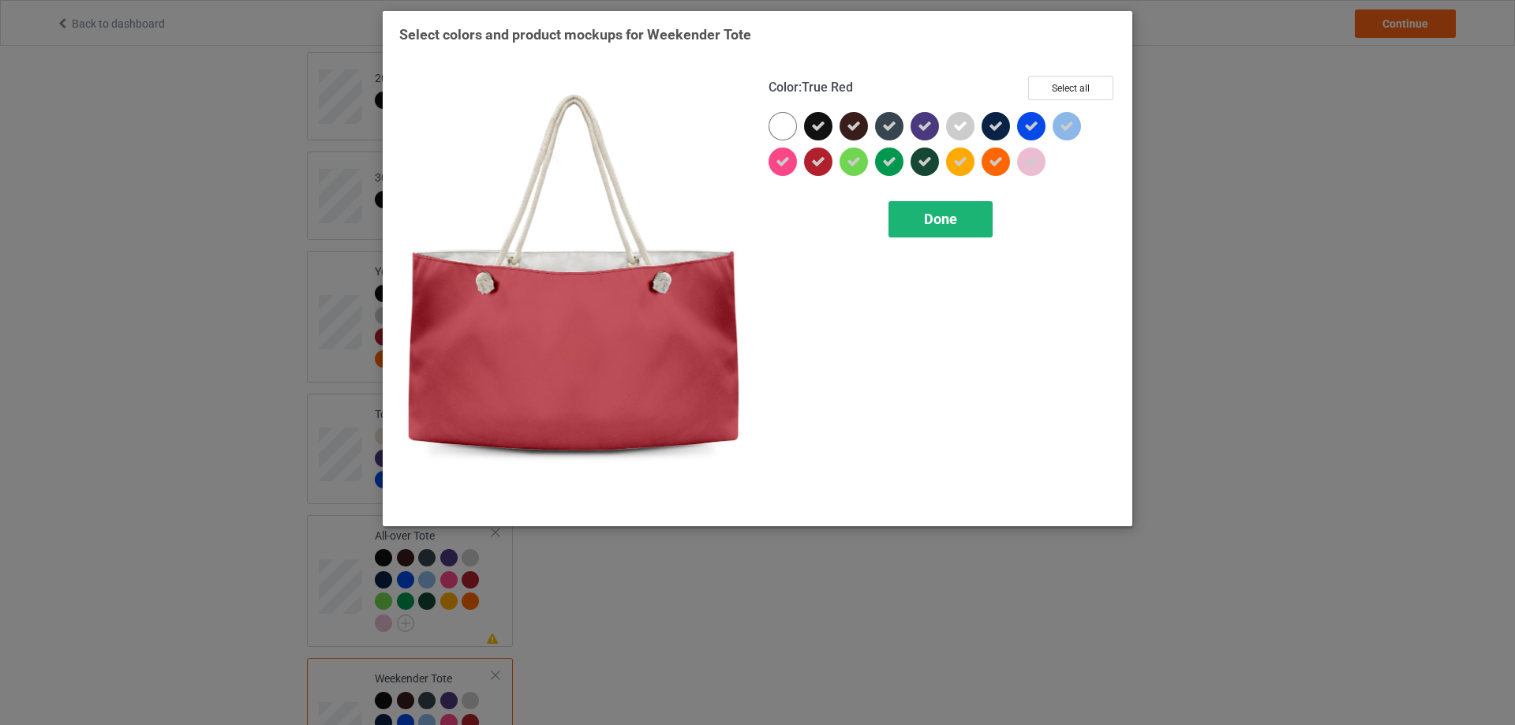
click at [947, 219] on span "Done" at bounding box center [940, 219] width 33 height 17
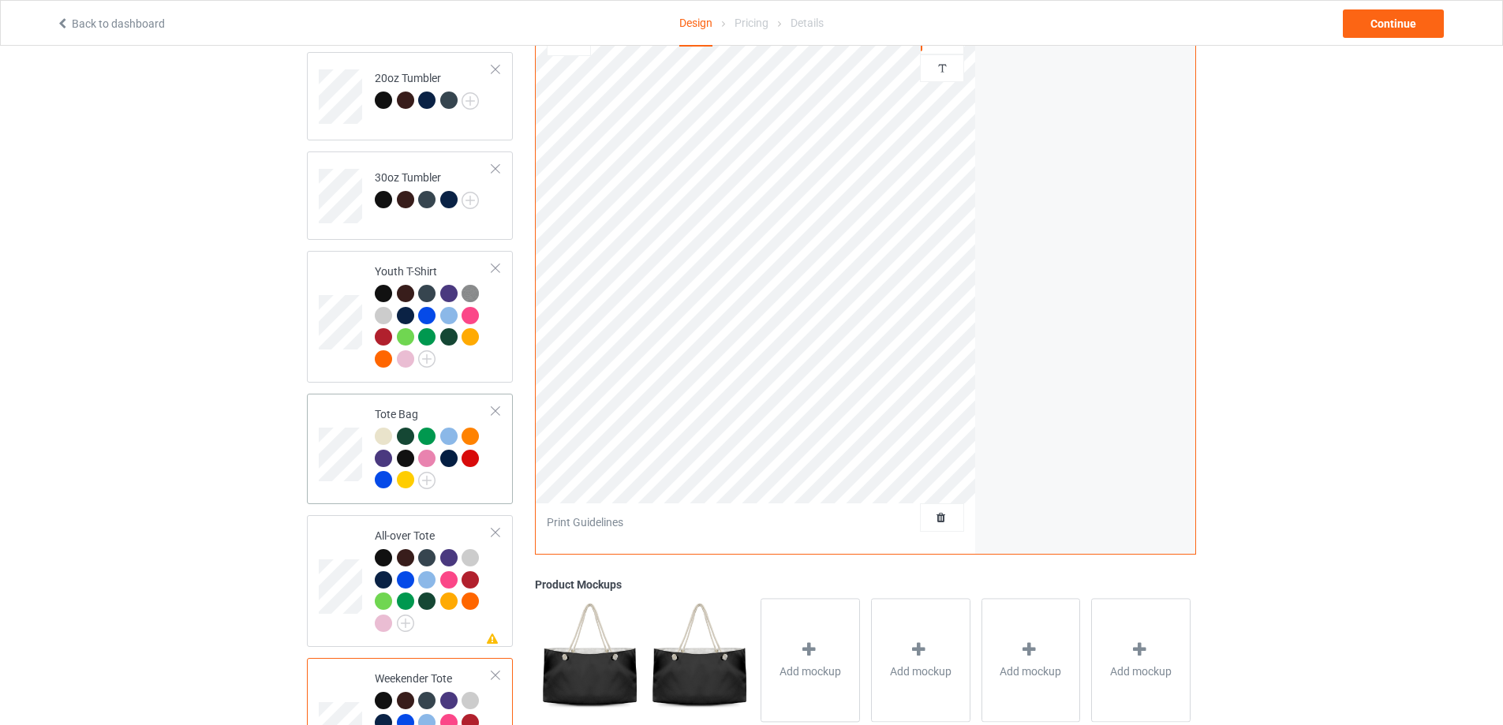
click at [376, 406] on div "Tote Bag" at bounding box center [434, 446] width 118 height 81
click at [335, 536] on td at bounding box center [342, 581] width 47 height 119
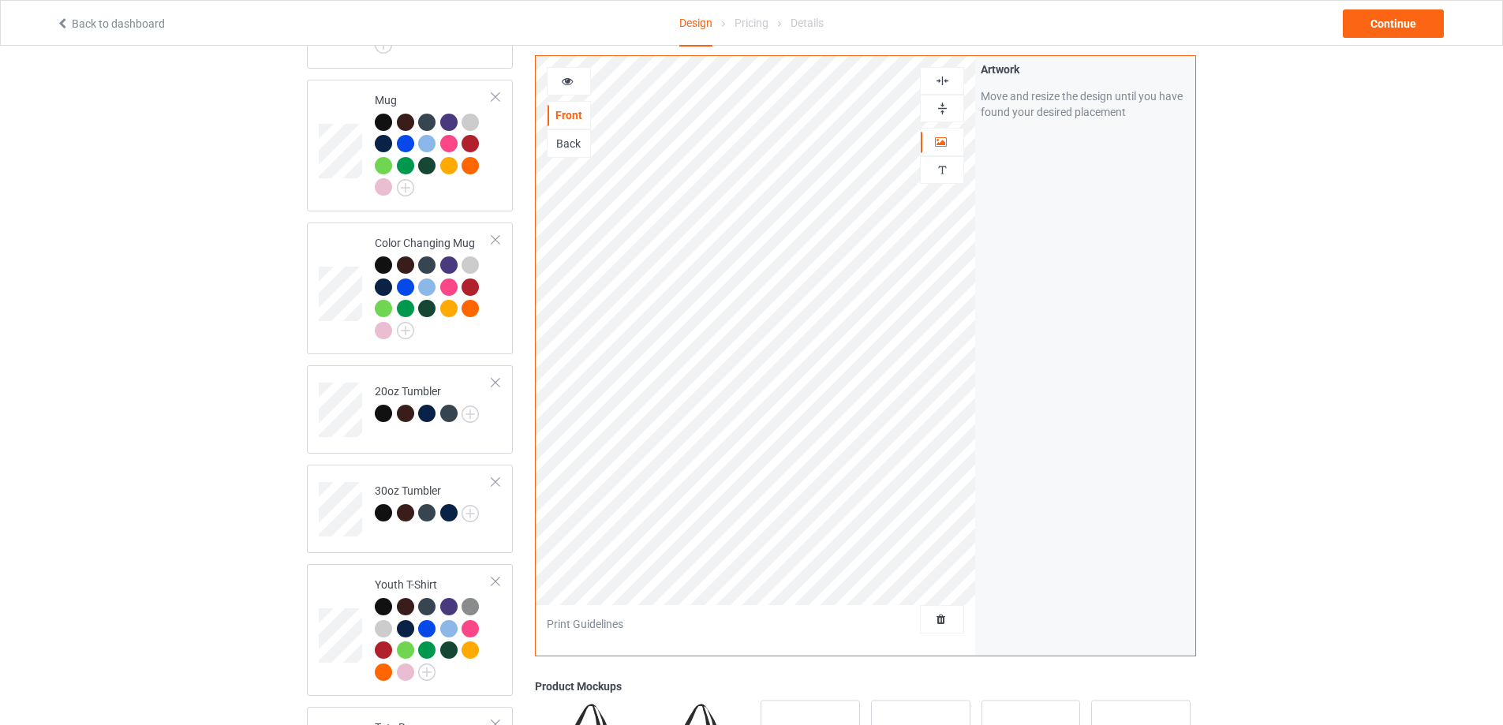
scroll to position [952, 0]
click at [571, 151] on div "Back" at bounding box center [569, 144] width 43 height 16
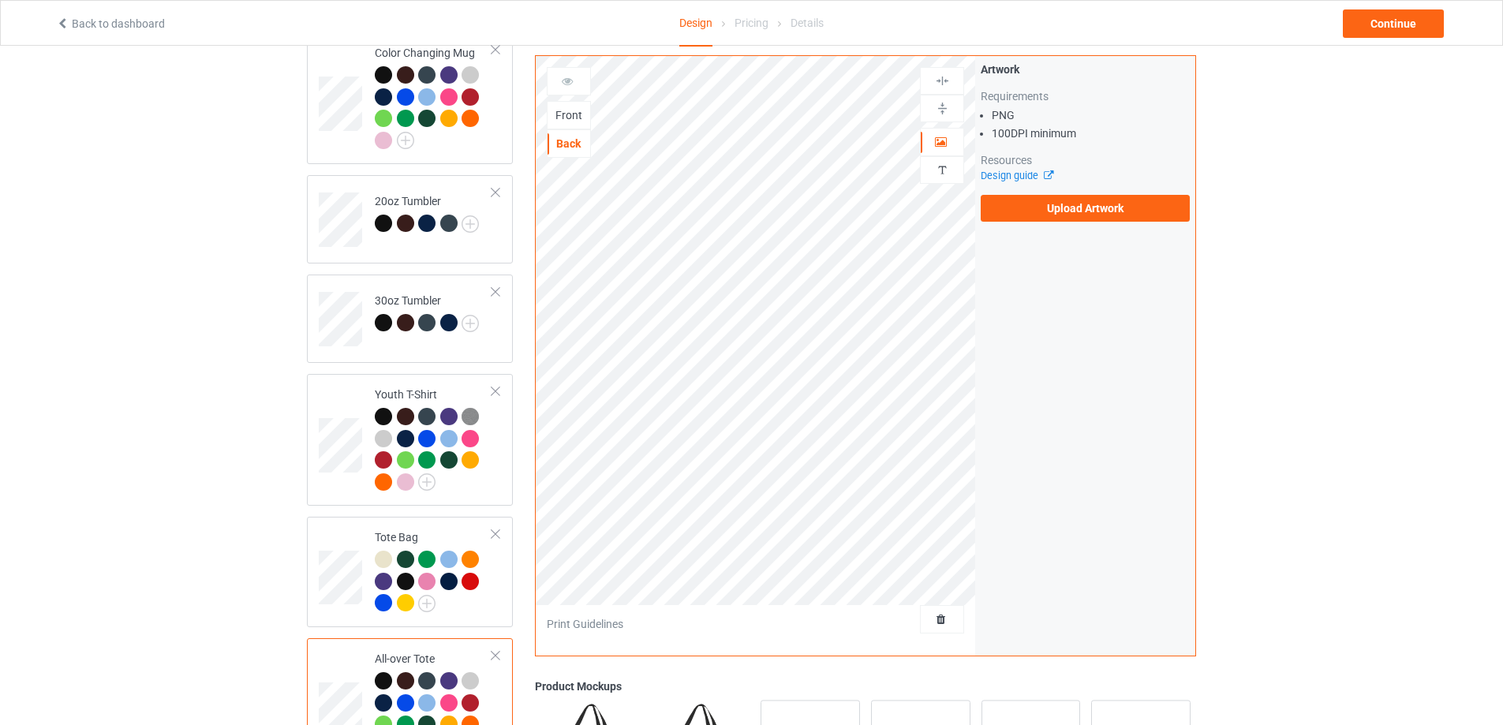
scroll to position [1346, 0]
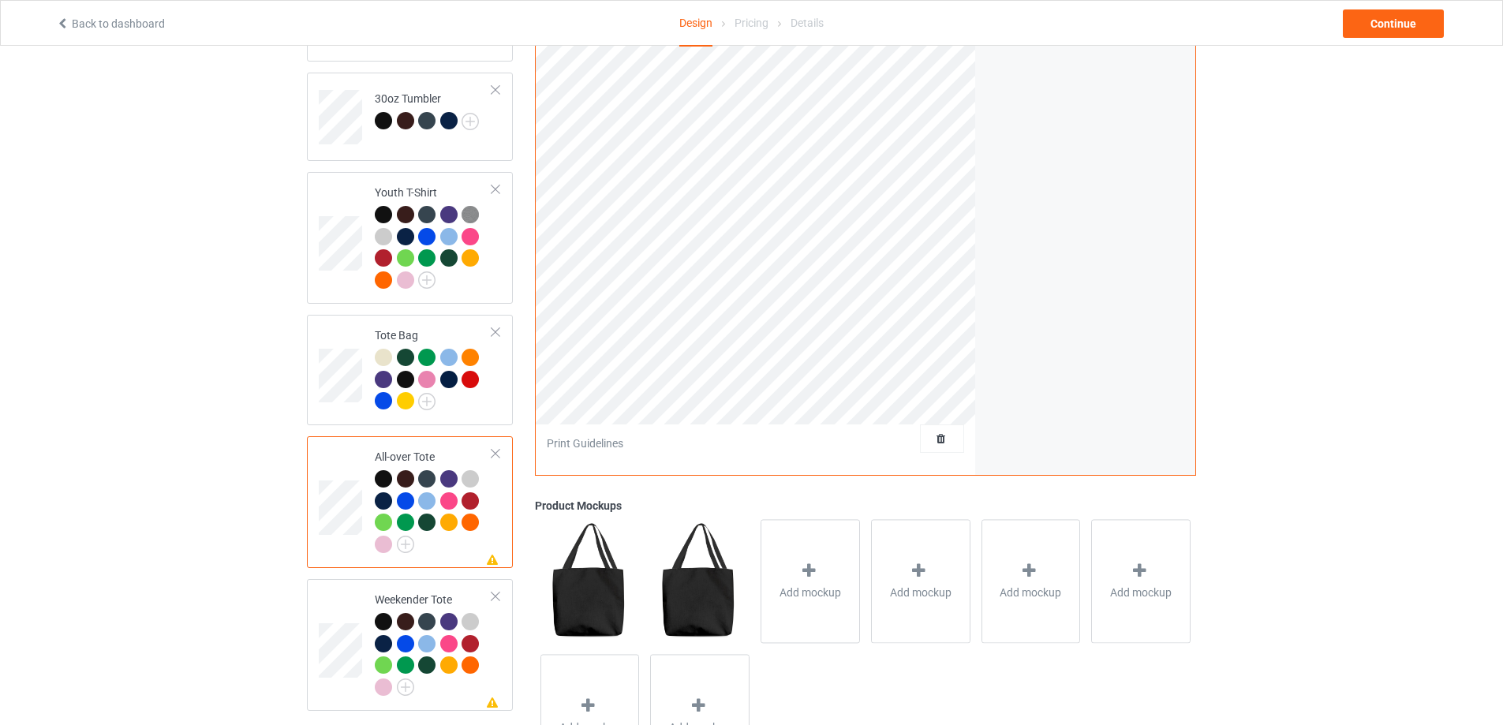
click at [497, 448] on div at bounding box center [495, 453] width 11 height 11
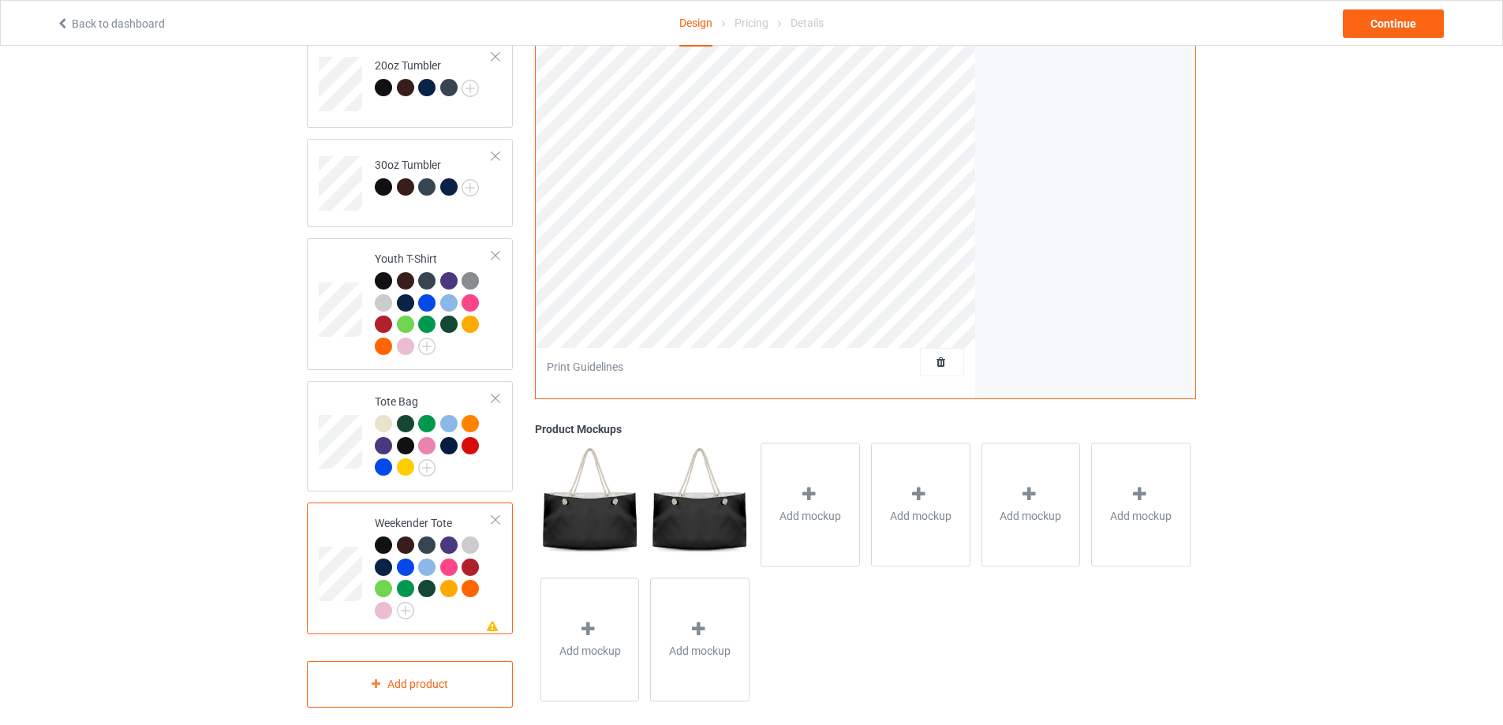
click at [497, 514] on div at bounding box center [495, 519] width 11 height 11
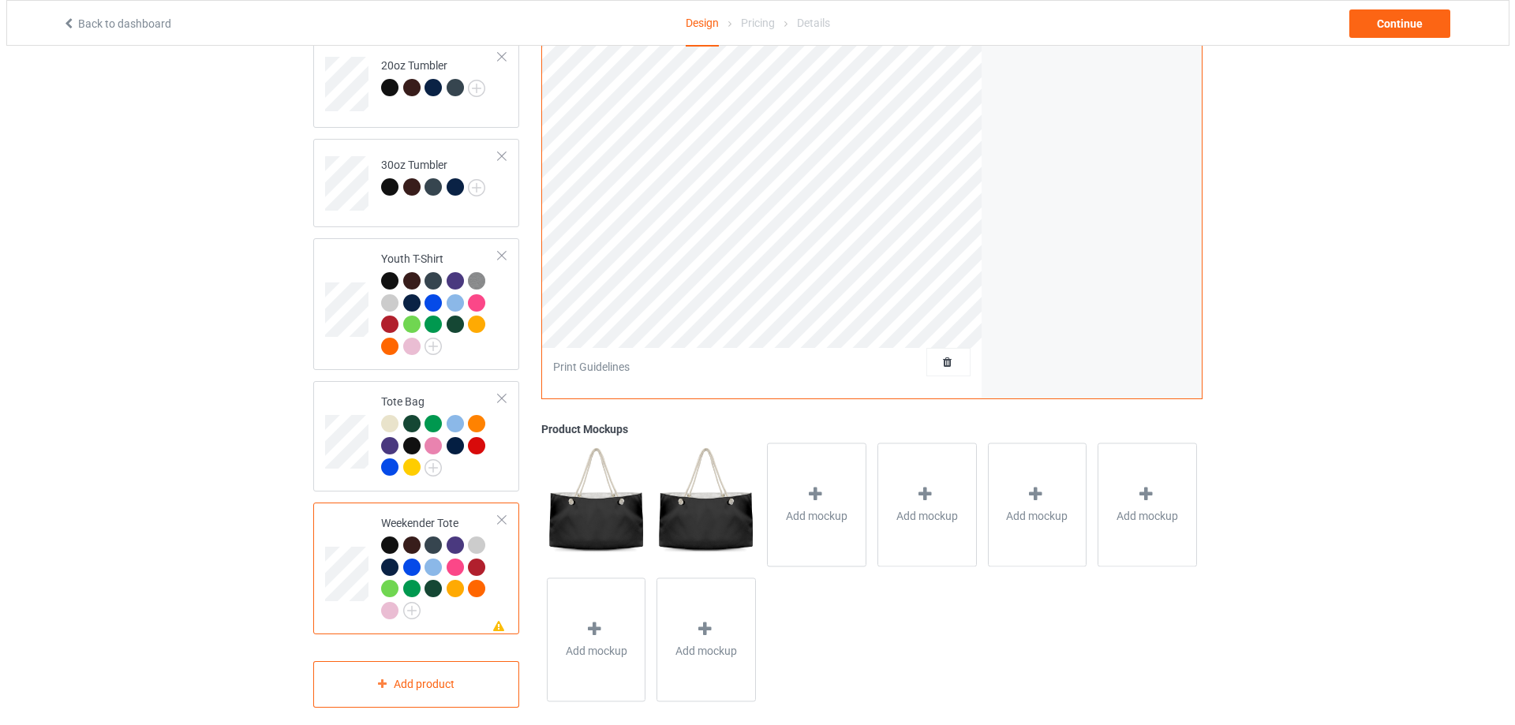
scroll to position [1137, 0]
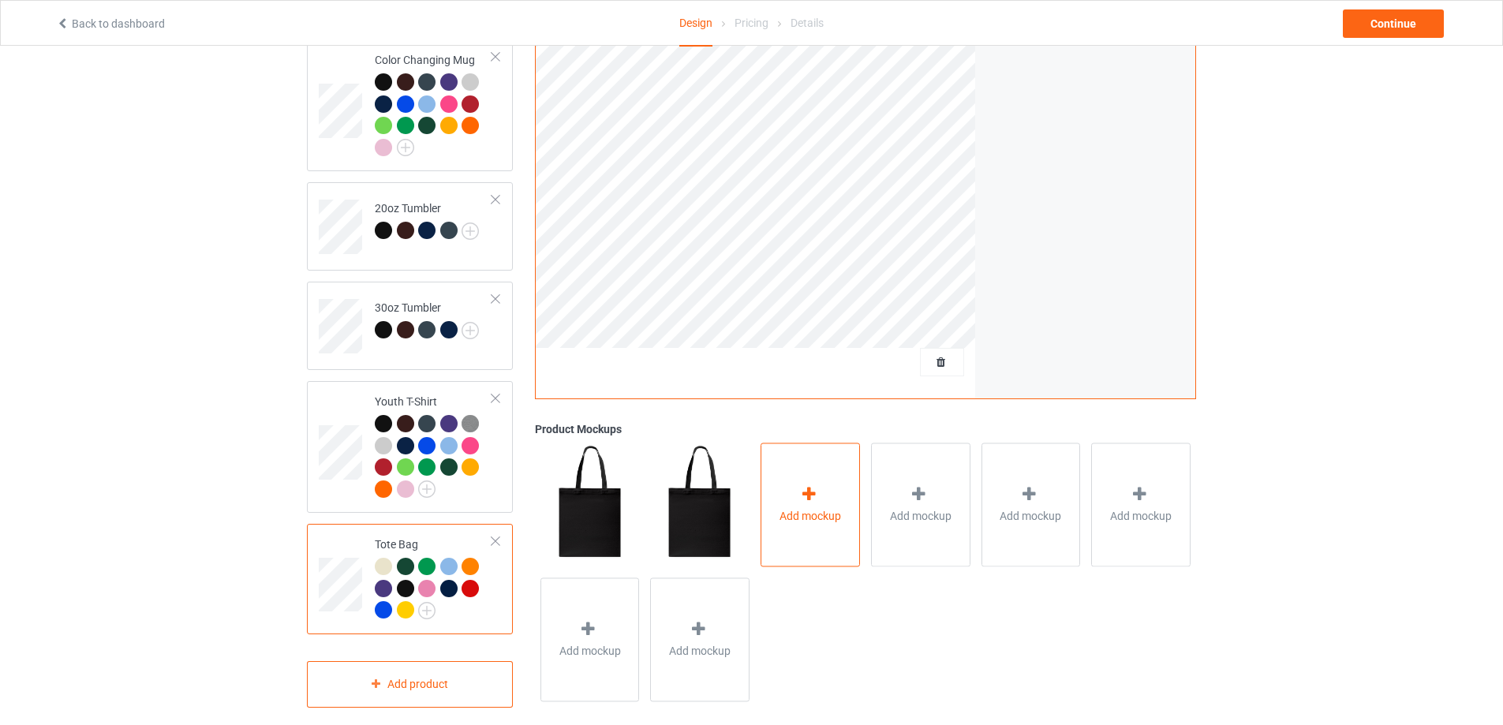
click at [797, 479] on div "Add mockup" at bounding box center [810, 505] width 99 height 124
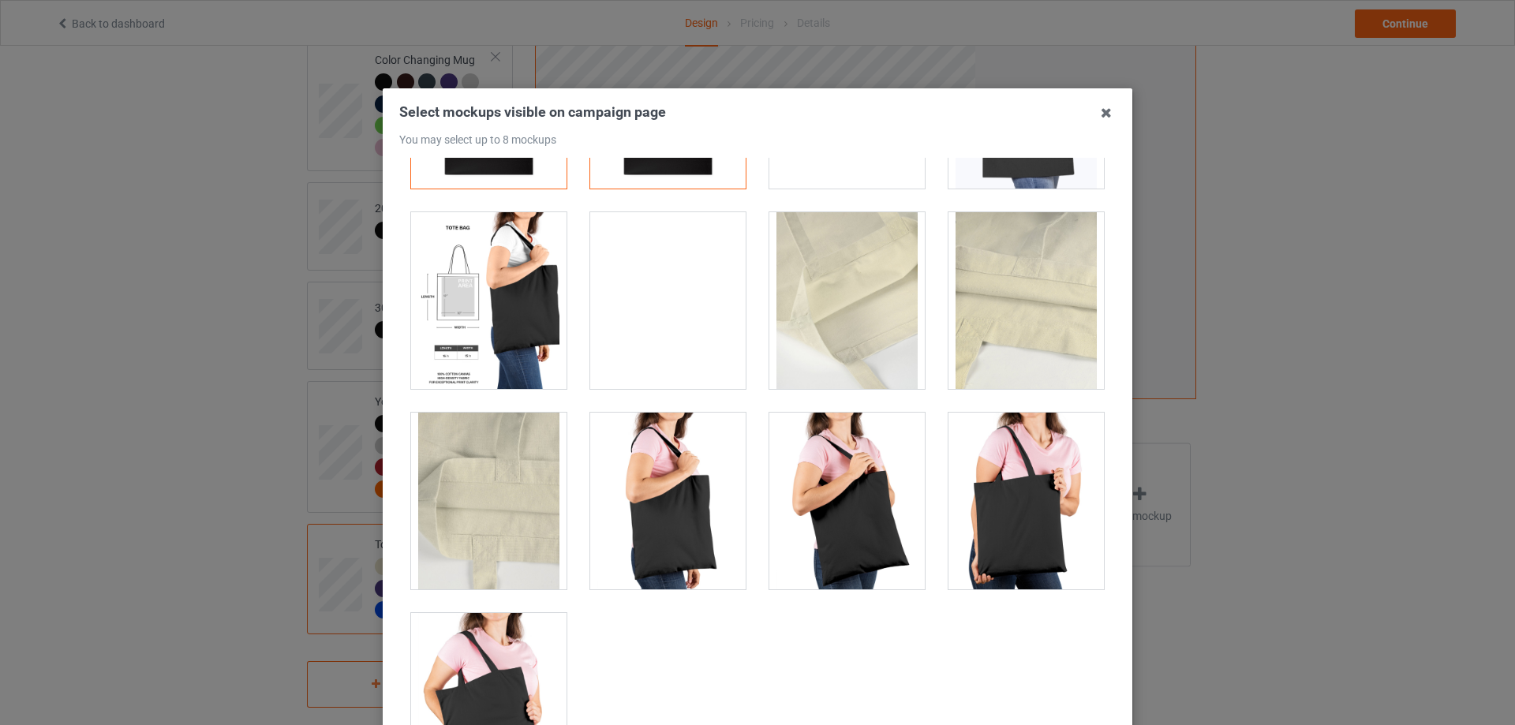
scroll to position [0, 0]
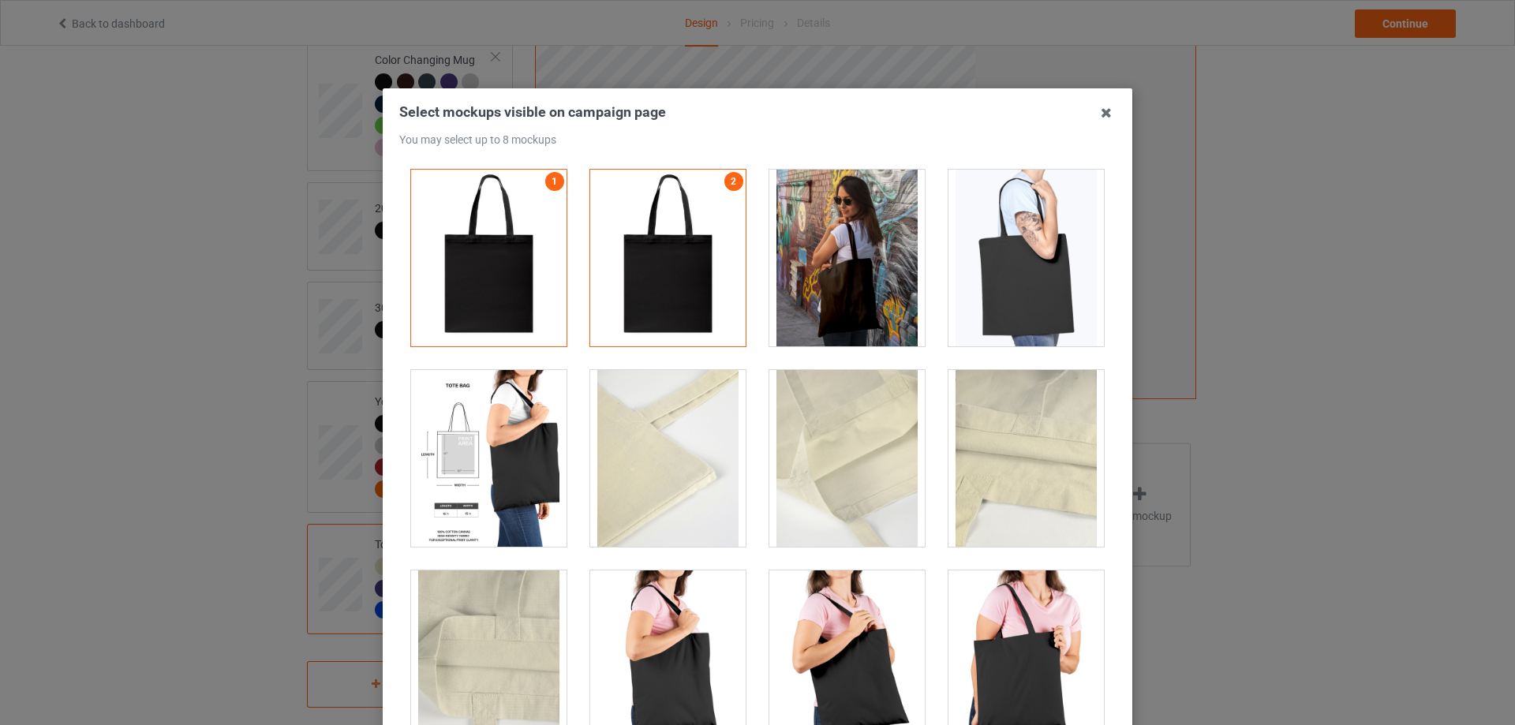
click at [852, 285] on div at bounding box center [846, 258] width 155 height 177
click at [1012, 301] on div at bounding box center [1025, 258] width 155 height 177
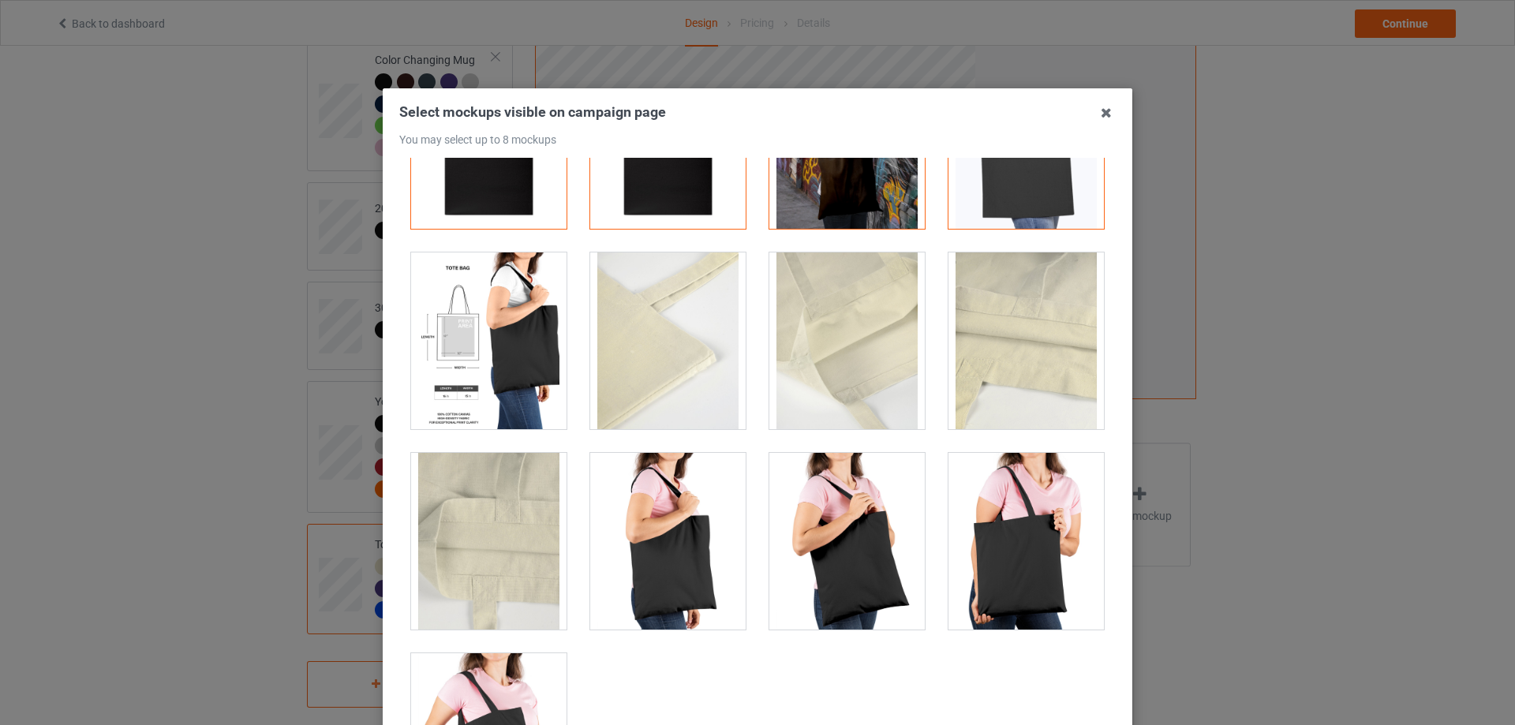
scroll to position [222, 0]
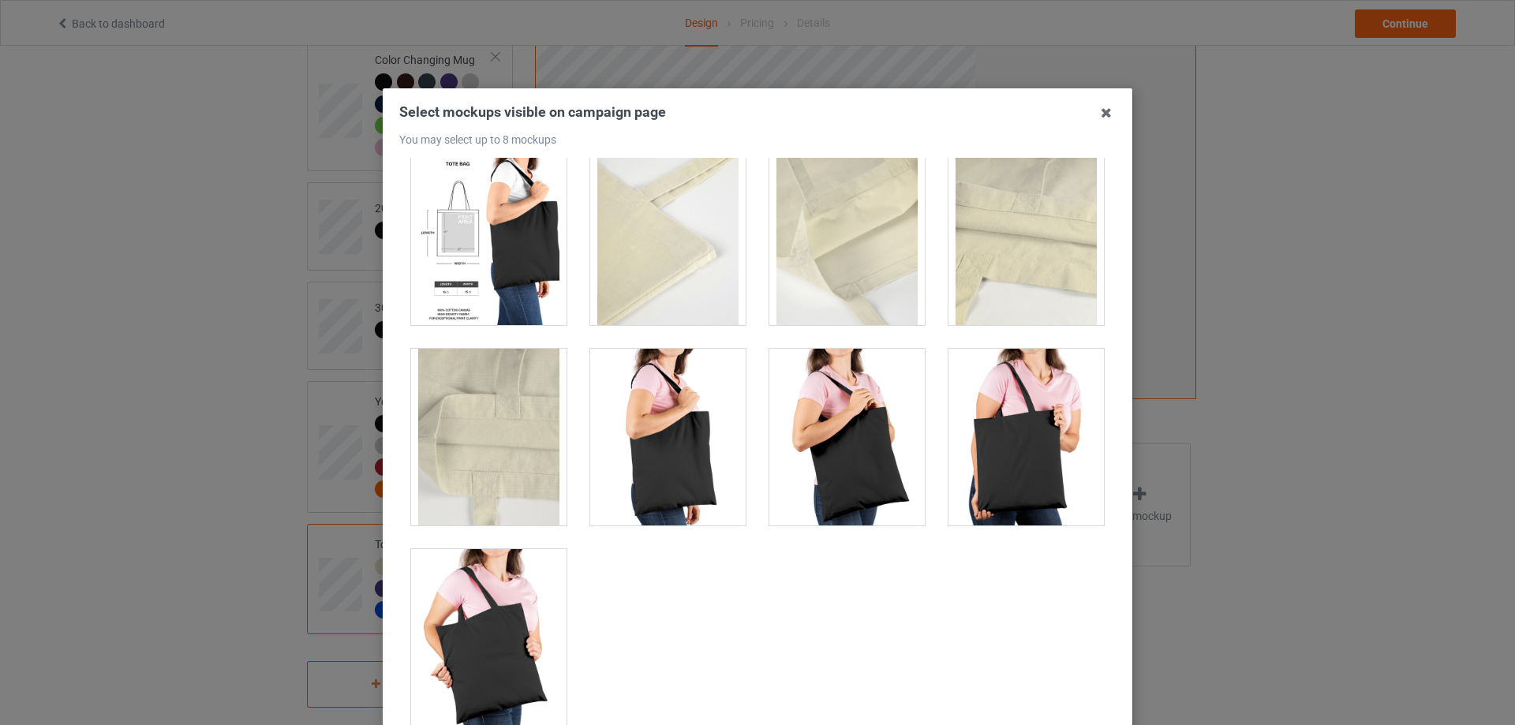
click at [665, 412] on div at bounding box center [667, 437] width 155 height 177
click at [869, 417] on div at bounding box center [846, 437] width 155 height 177
click at [1028, 426] on div at bounding box center [1025, 437] width 155 height 177
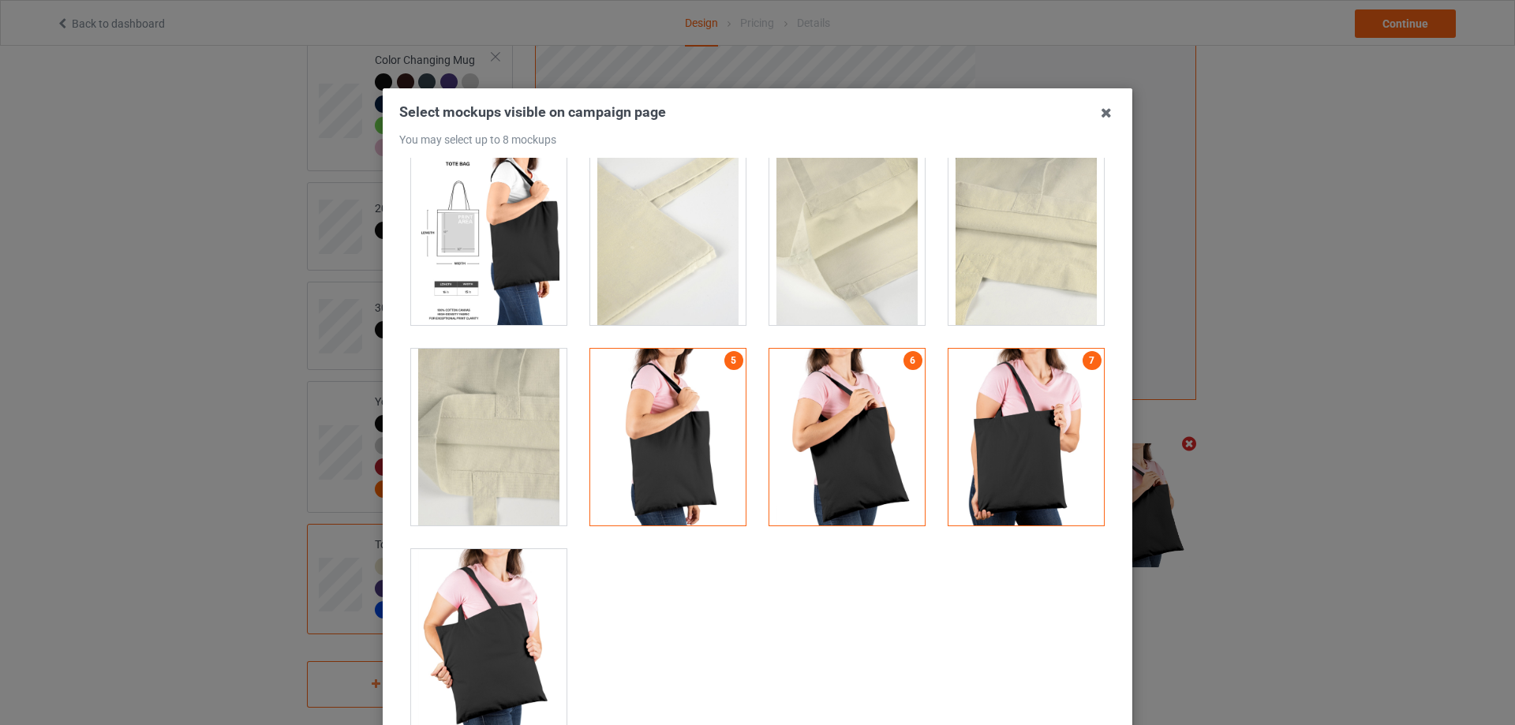
drag, startPoint x: 487, startPoint y: 637, endPoint x: 508, endPoint y: 633, distance: 21.7
click at [489, 637] on div at bounding box center [488, 637] width 155 height 177
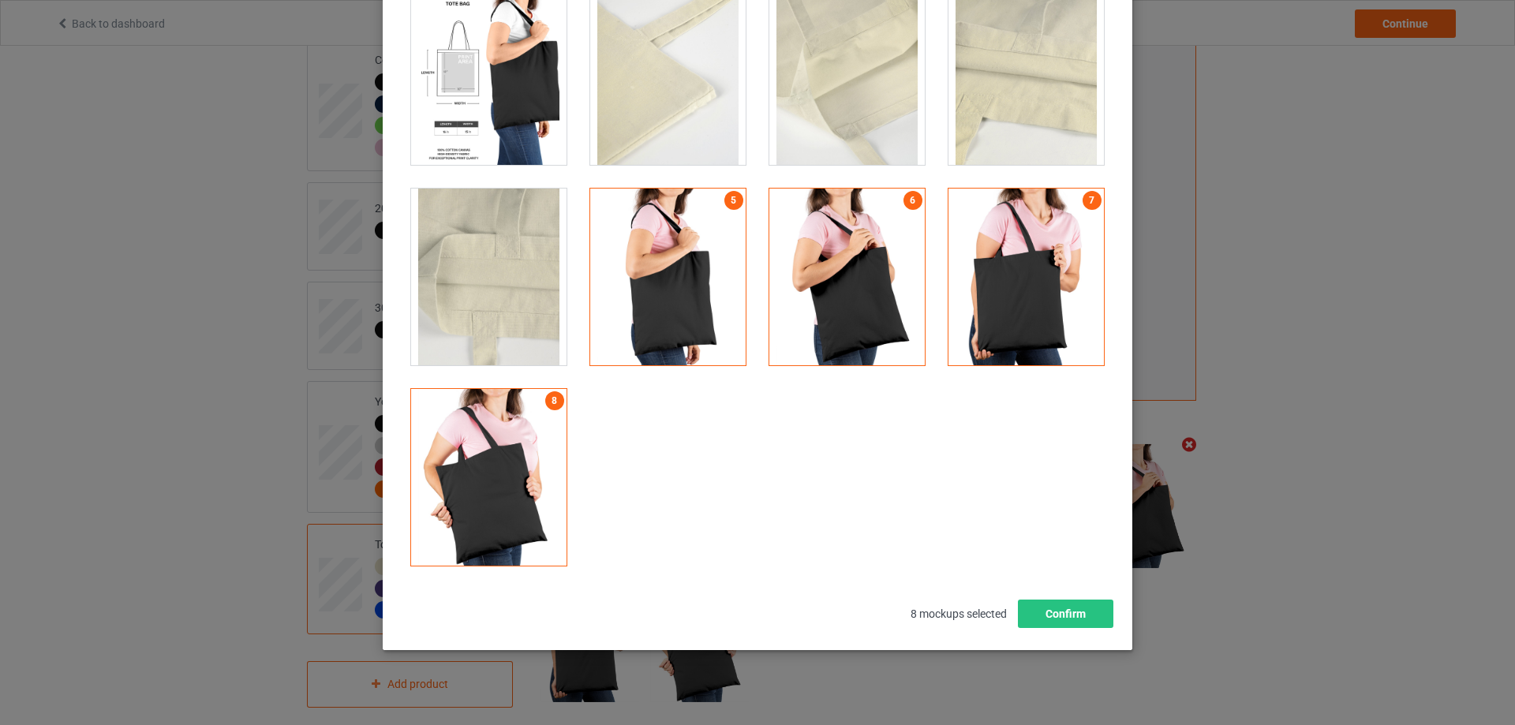
scroll to position [174, 0]
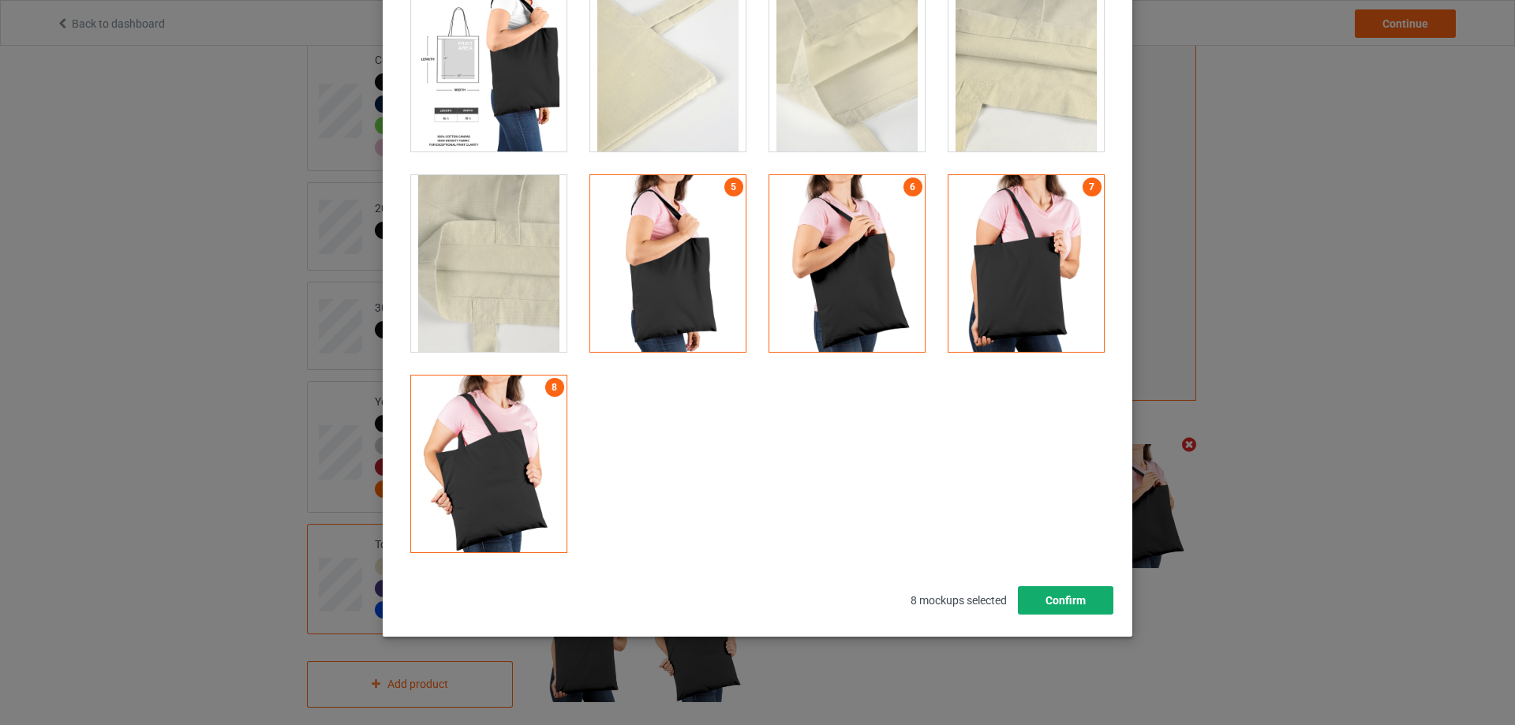
click at [1049, 596] on button "Confirm" at bounding box center [1065, 600] width 95 height 28
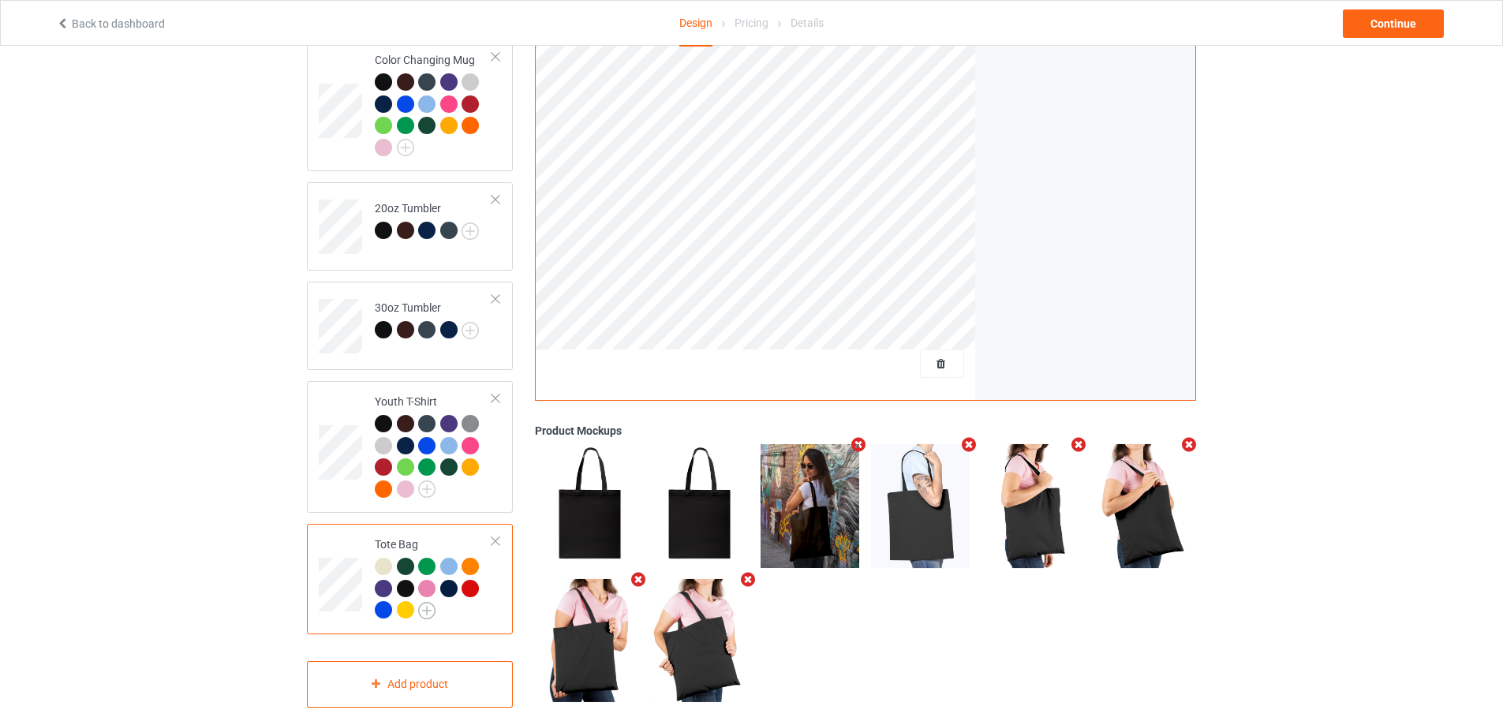
click at [429, 602] on img at bounding box center [426, 610] width 17 height 17
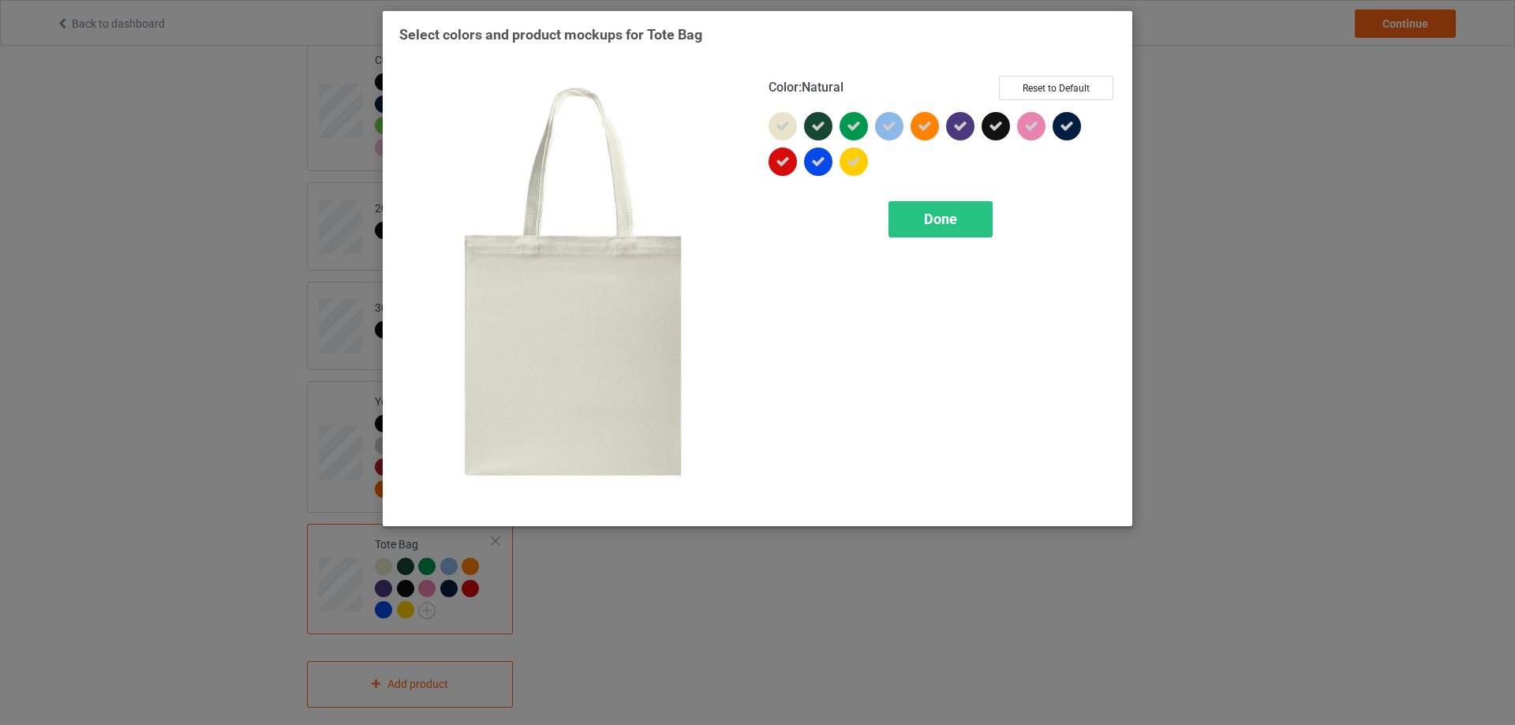
click at [786, 125] on icon at bounding box center [783, 126] width 14 height 14
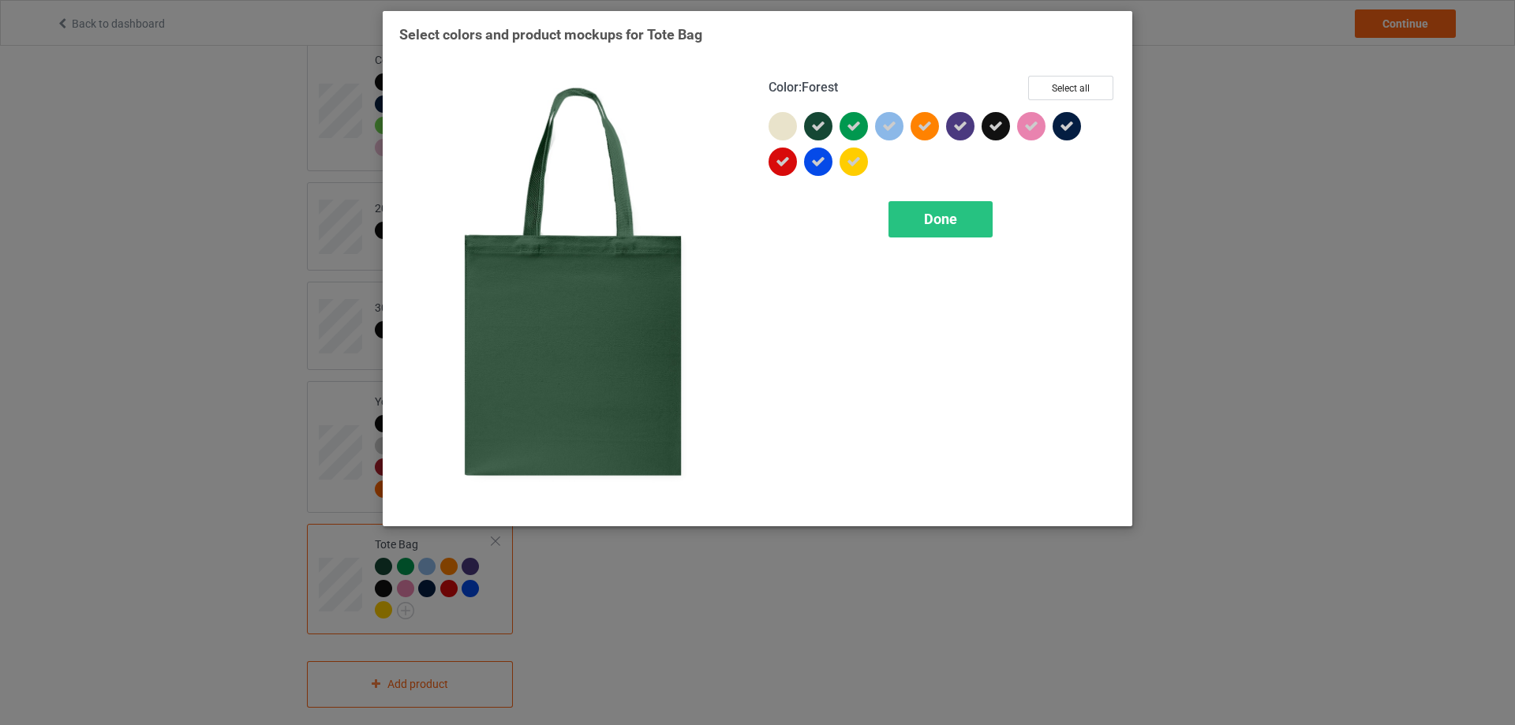
click at [825, 125] on div at bounding box center [818, 126] width 28 height 28
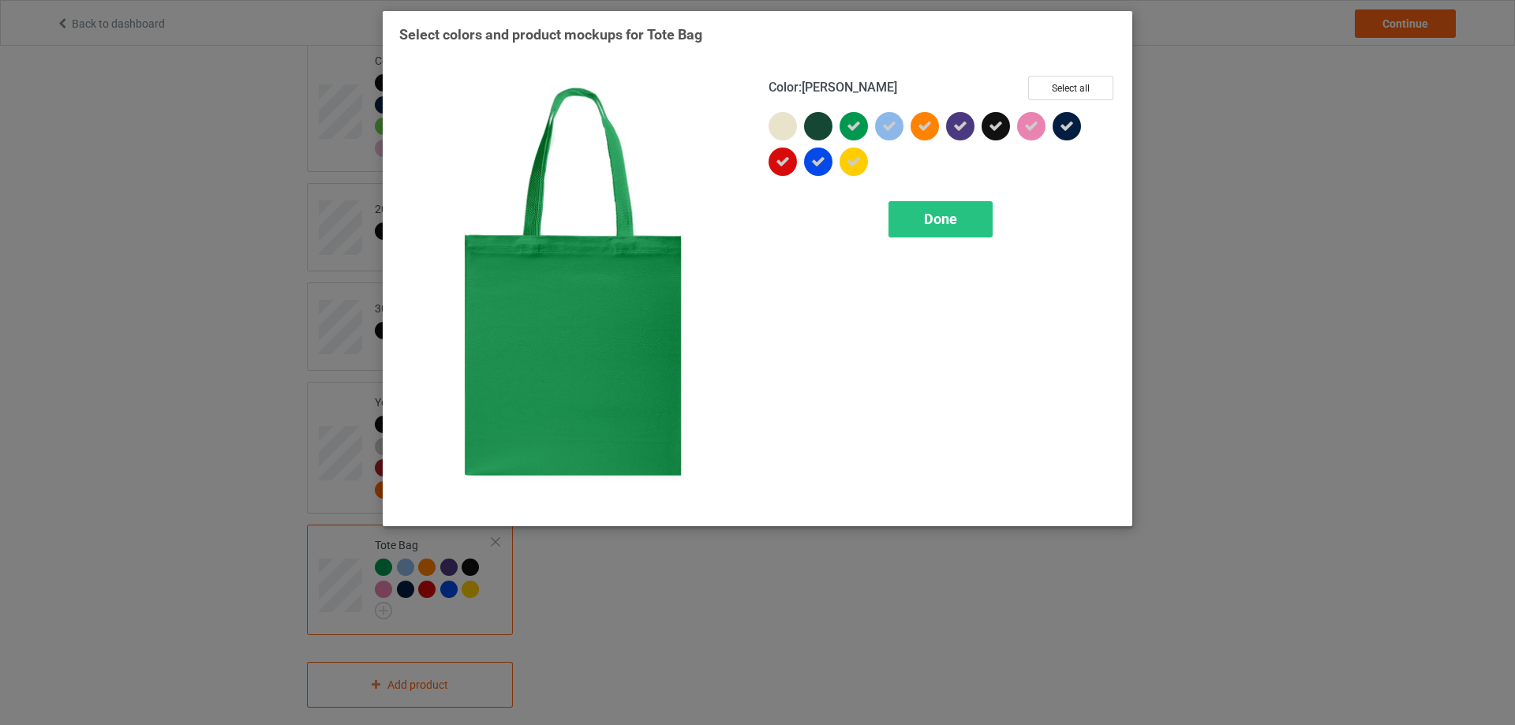
drag, startPoint x: 855, startPoint y: 122, endPoint x: 884, endPoint y: 122, distance: 29.2
click at [857, 122] on icon at bounding box center [854, 126] width 14 height 14
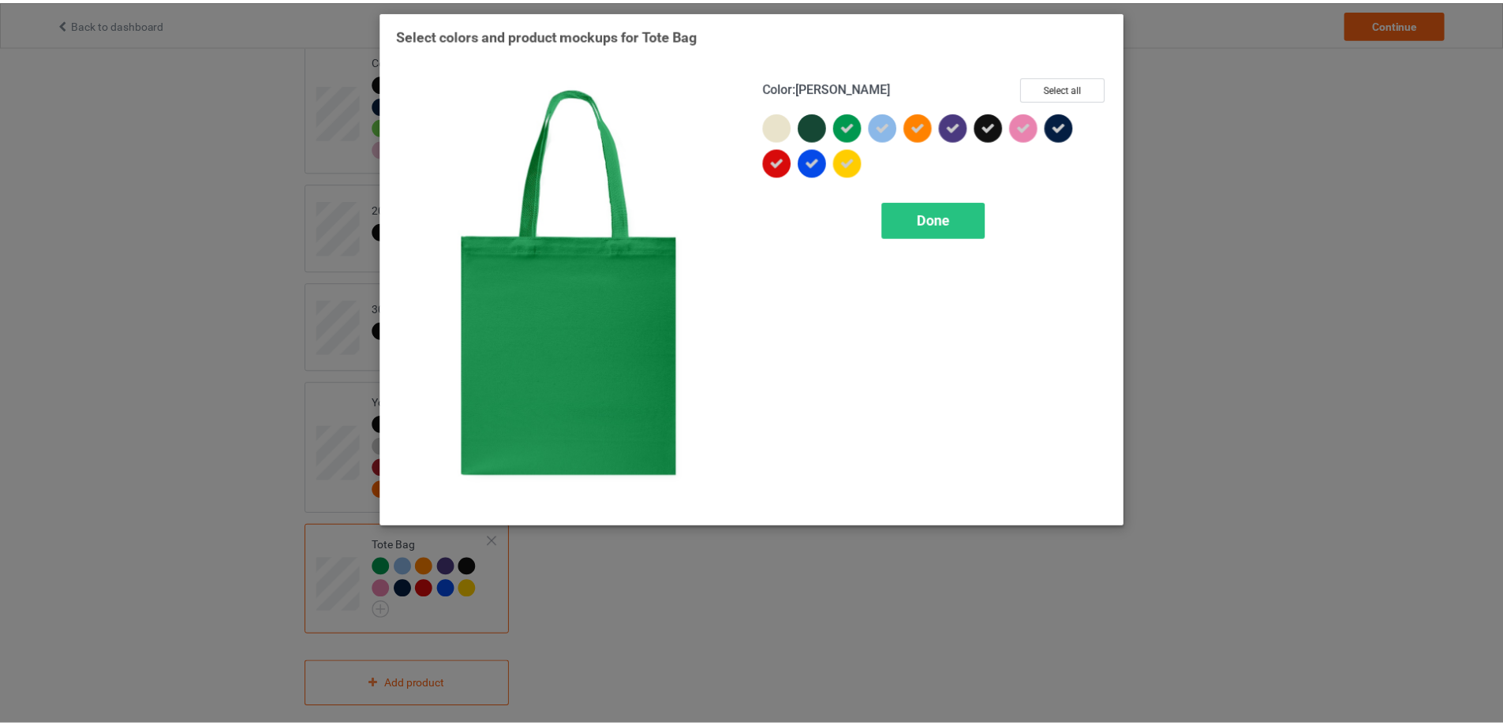
scroll to position [1115, 0]
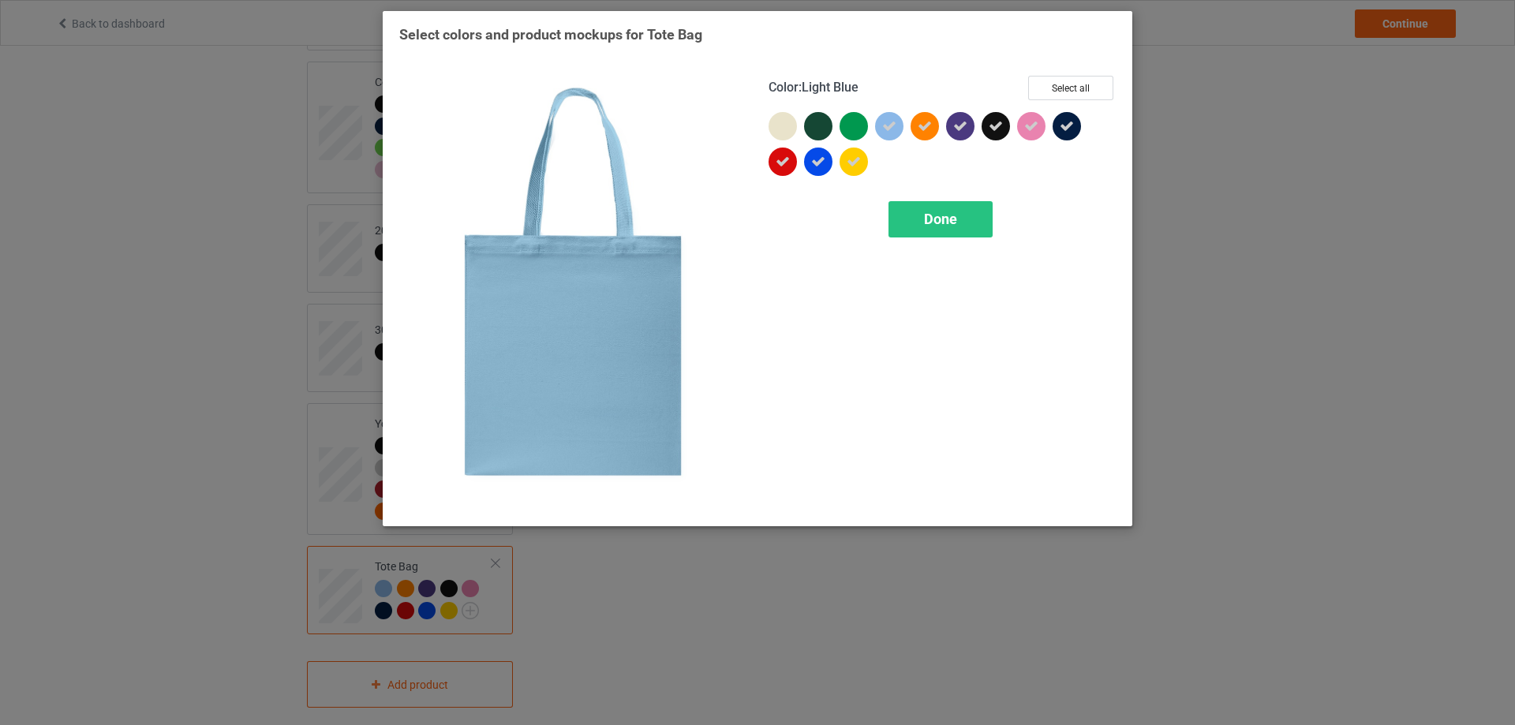
drag, startPoint x: 889, startPoint y: 122, endPoint x: 922, endPoint y: 125, distance: 32.4
click at [894, 122] on icon at bounding box center [889, 126] width 14 height 14
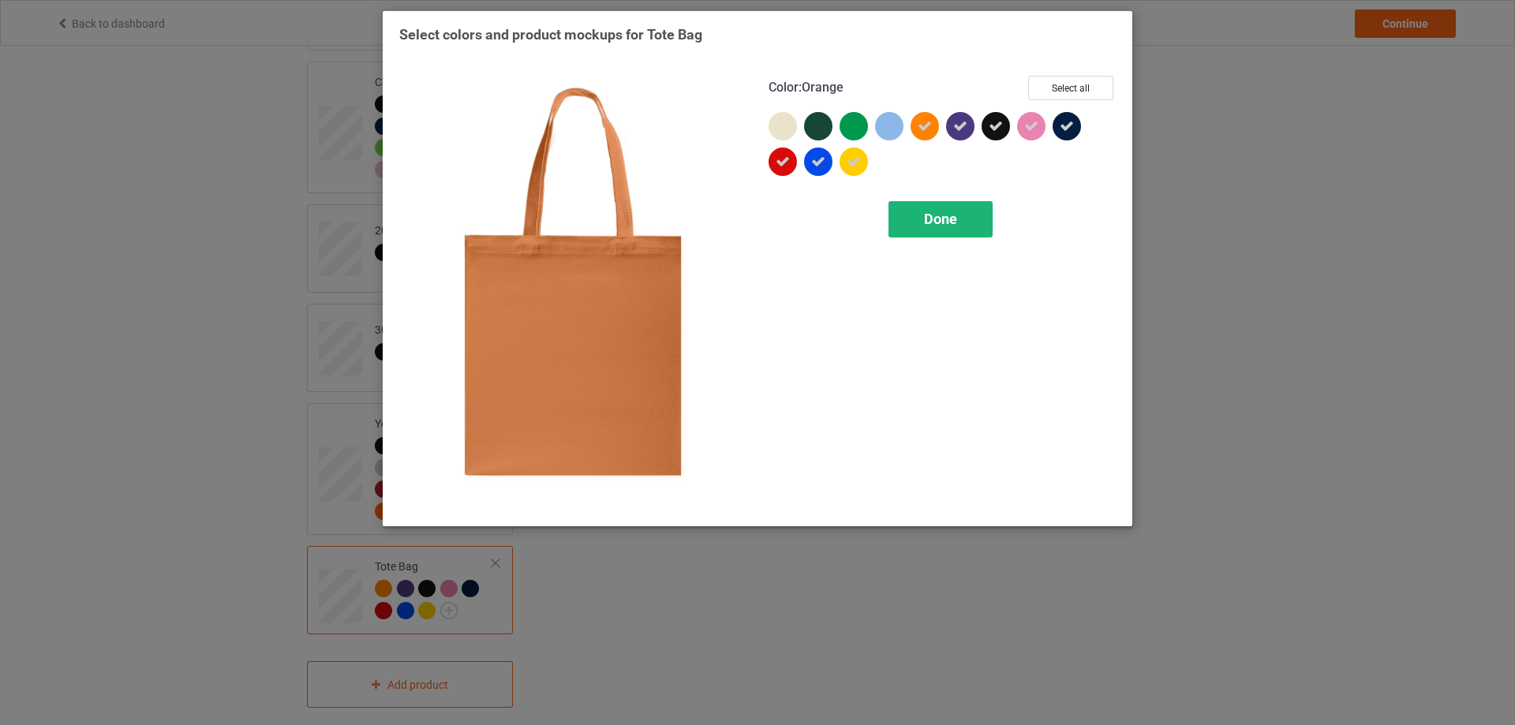
click at [949, 225] on span "Done" at bounding box center [940, 219] width 33 height 17
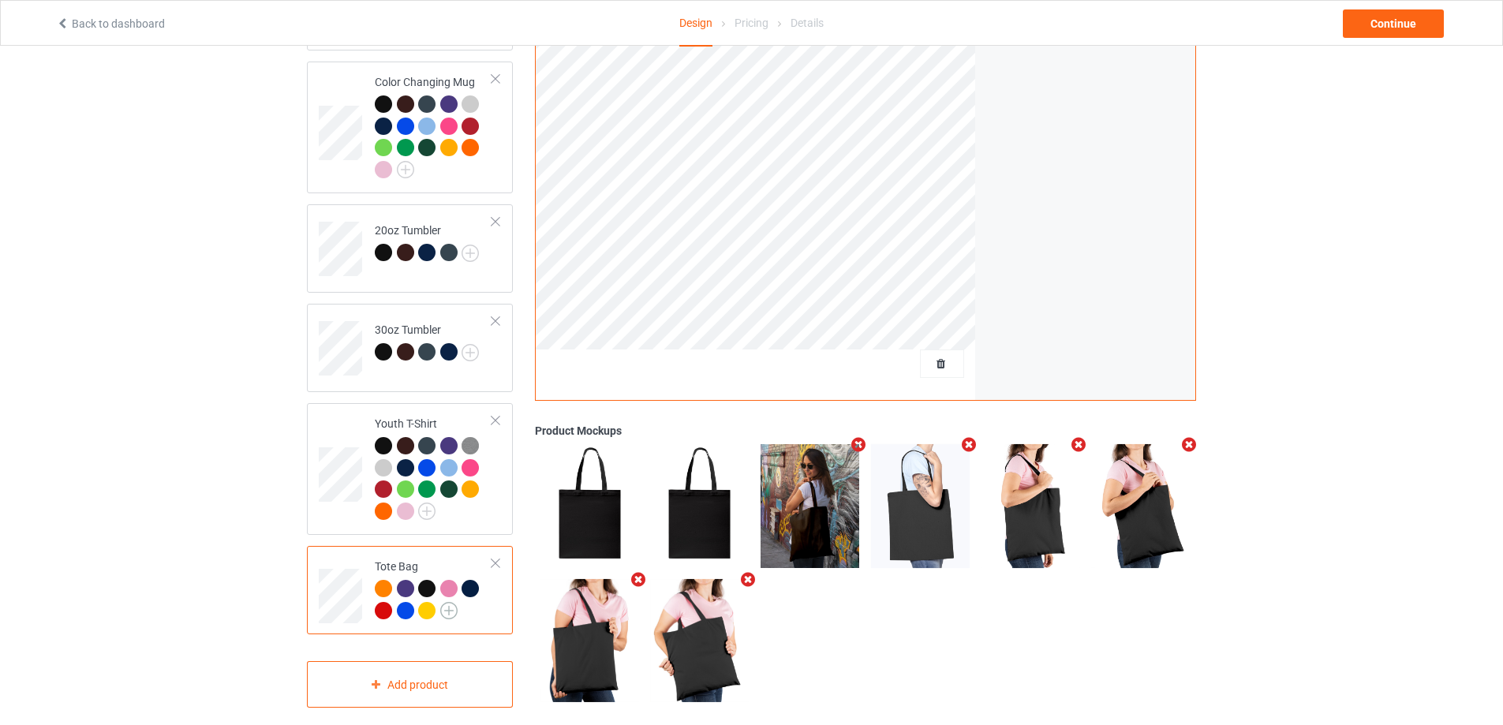
click at [454, 602] on img at bounding box center [448, 610] width 17 height 17
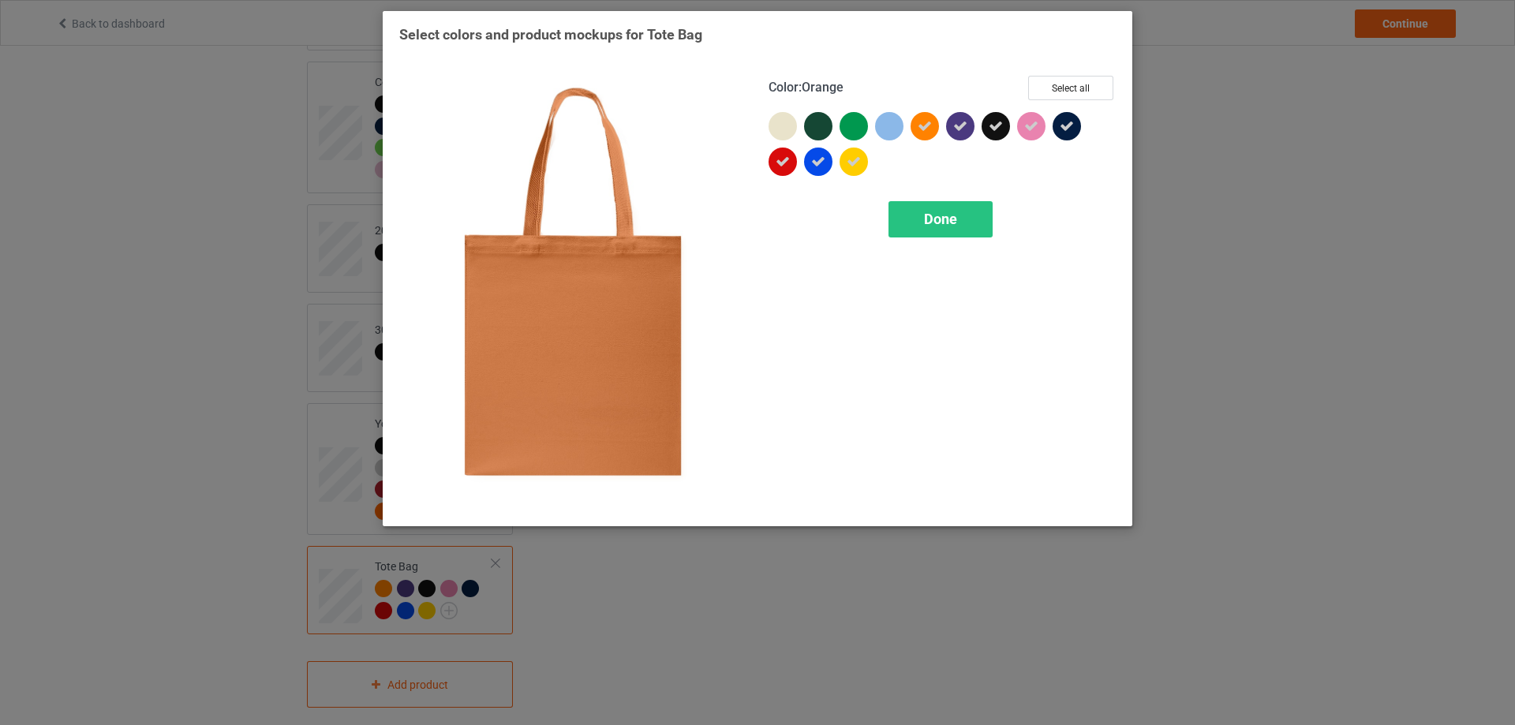
click at [919, 124] on icon at bounding box center [925, 126] width 14 height 14
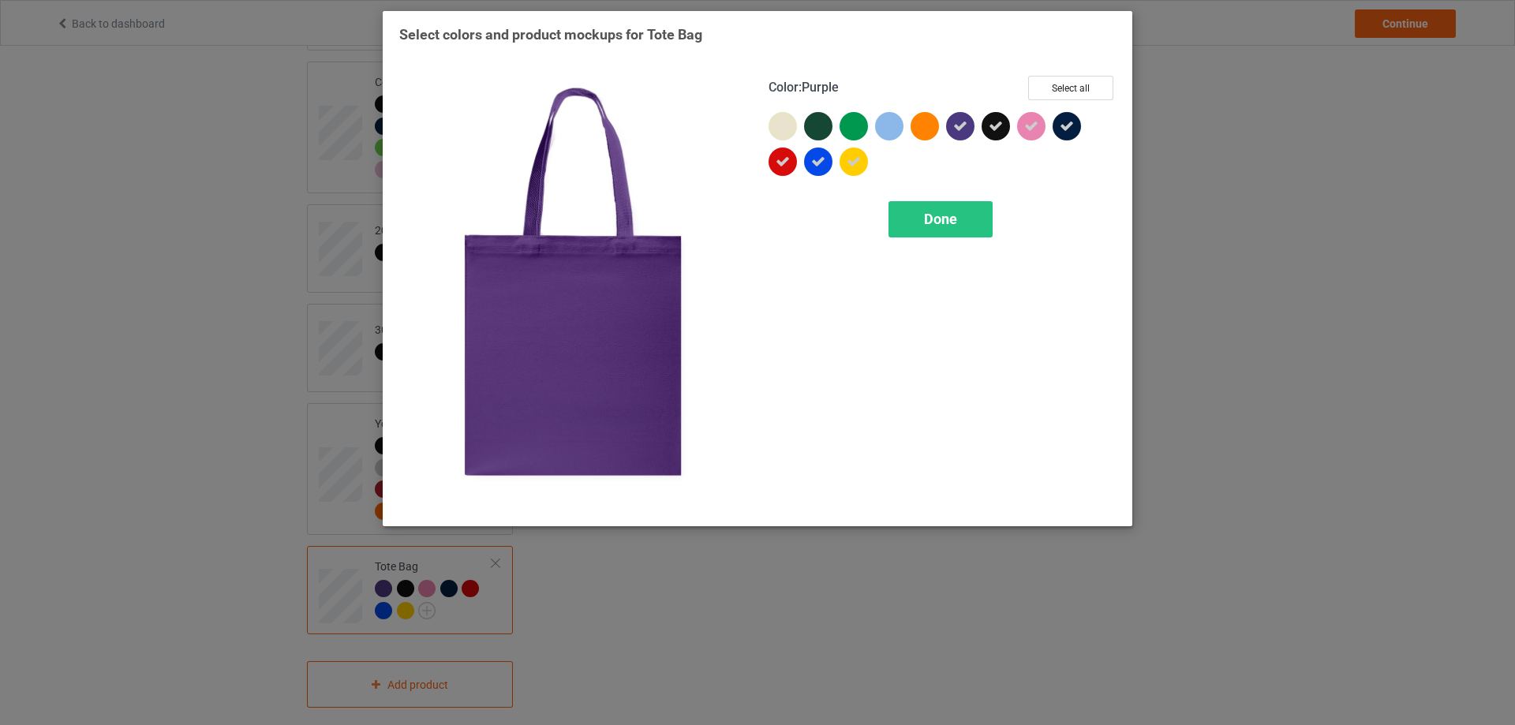
click at [963, 122] on icon at bounding box center [960, 126] width 14 height 14
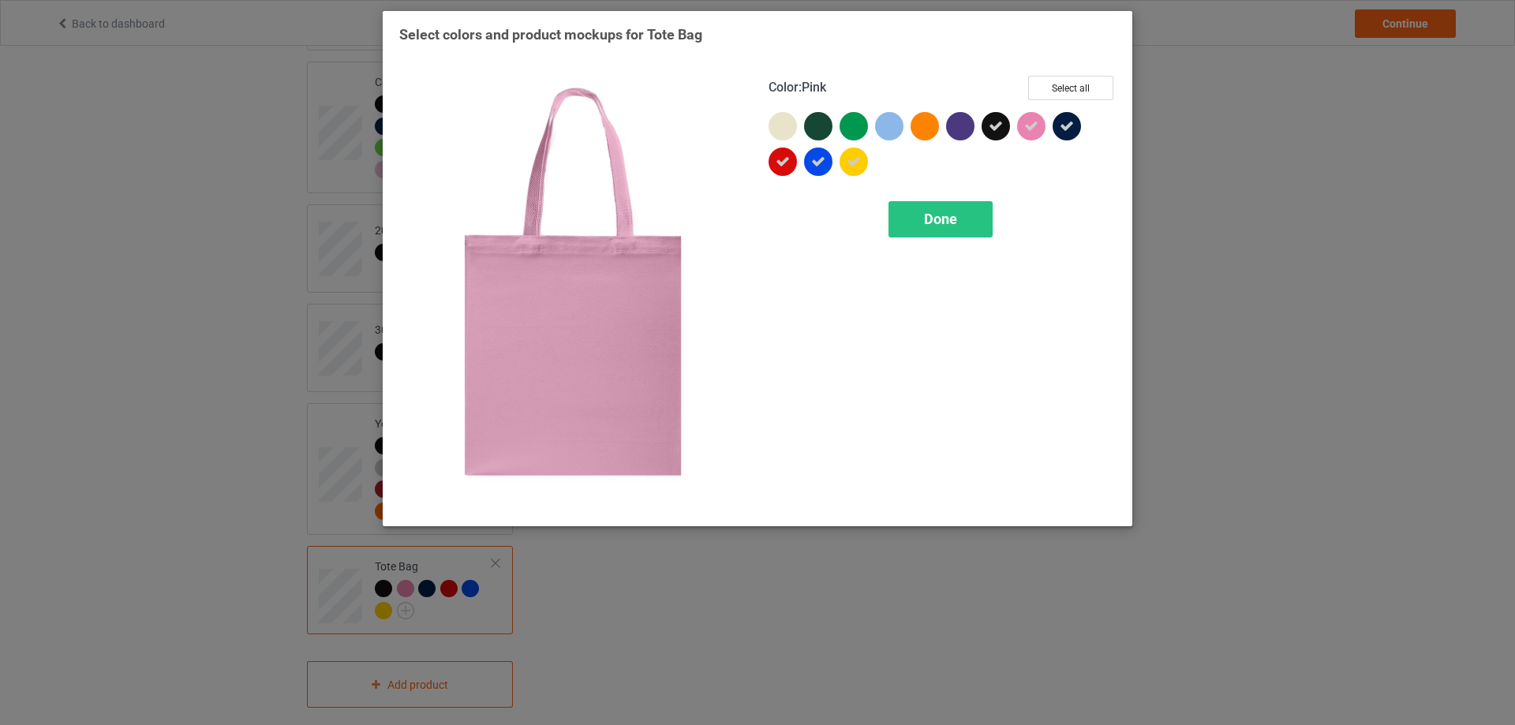
click at [1020, 125] on div at bounding box center [1031, 126] width 28 height 28
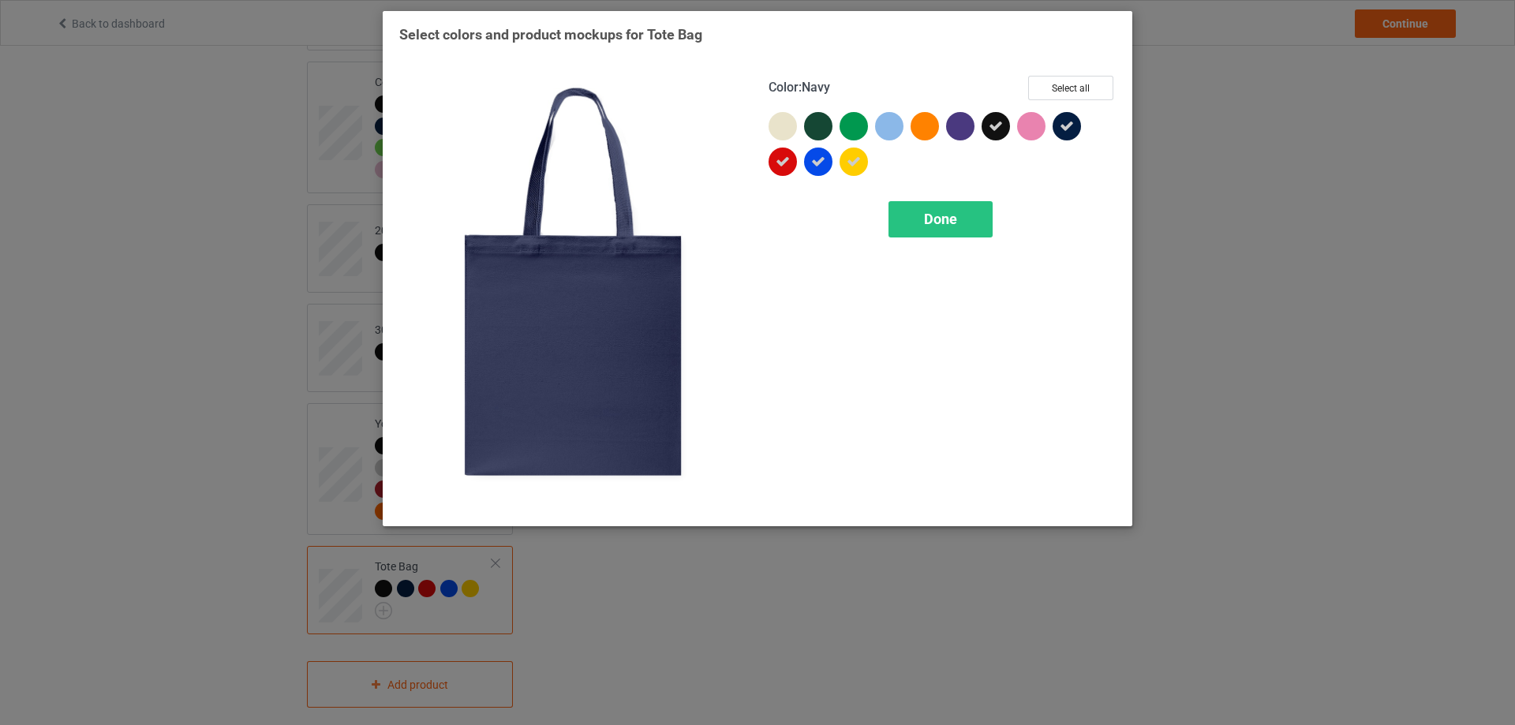
click at [1064, 123] on icon at bounding box center [1067, 126] width 14 height 14
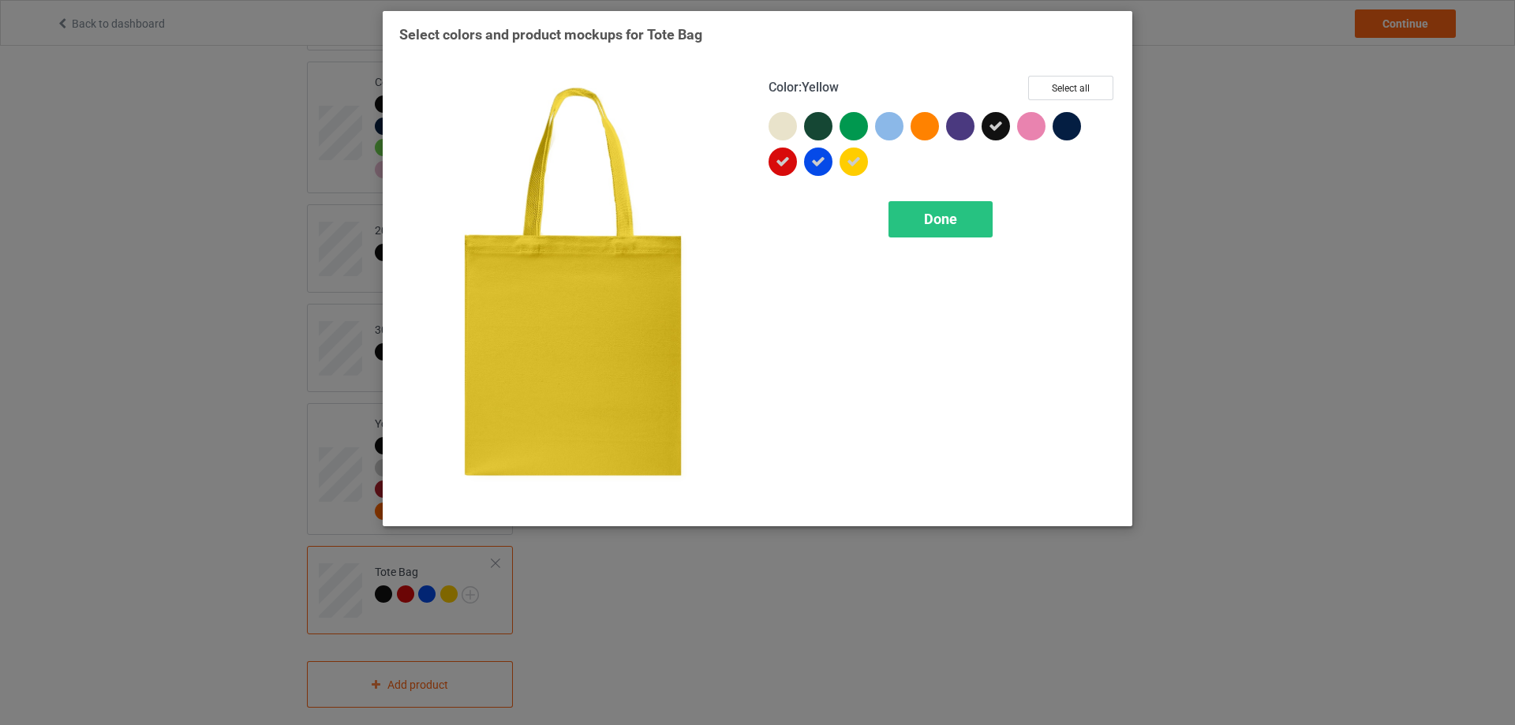
click at [851, 163] on icon at bounding box center [854, 162] width 14 height 14
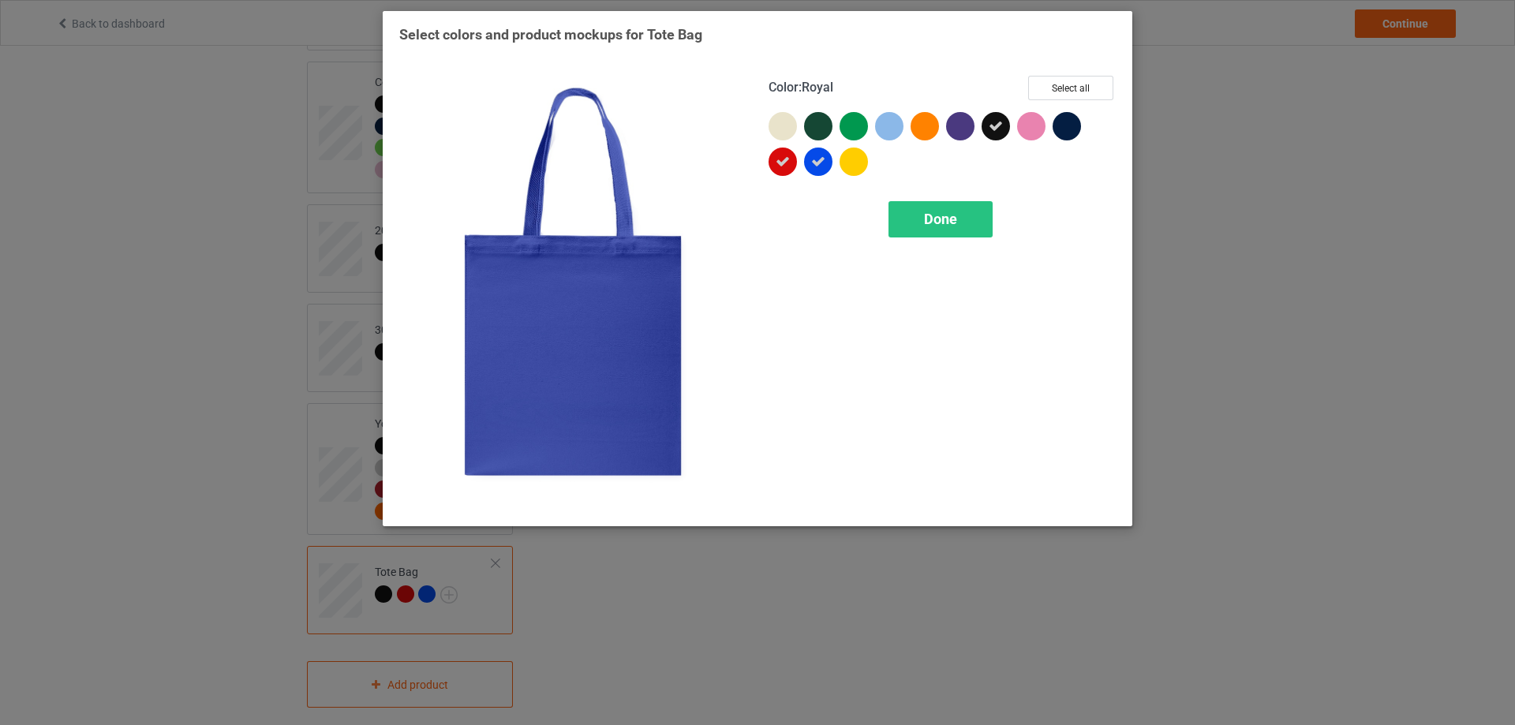
click at [824, 163] on icon at bounding box center [818, 162] width 14 height 14
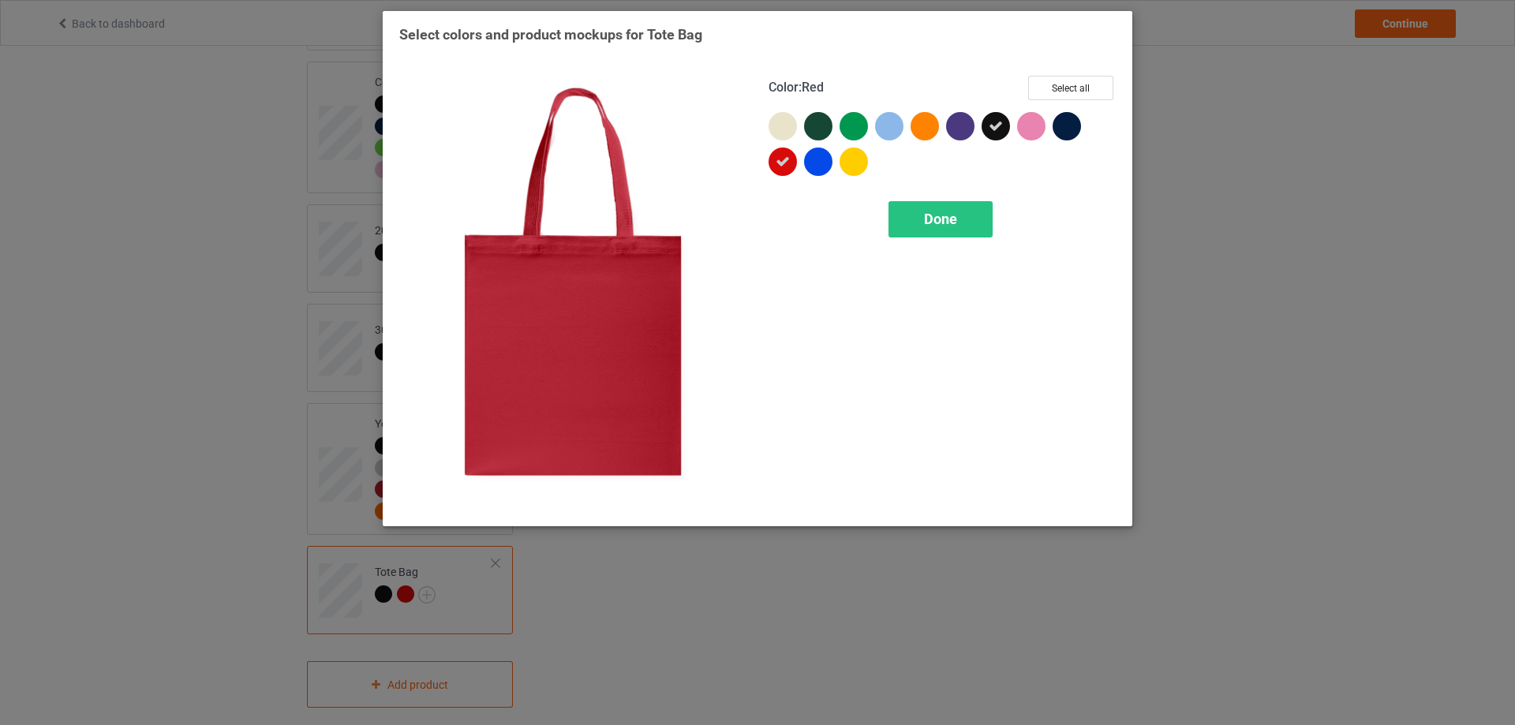
click at [788, 163] on icon at bounding box center [783, 162] width 14 height 14
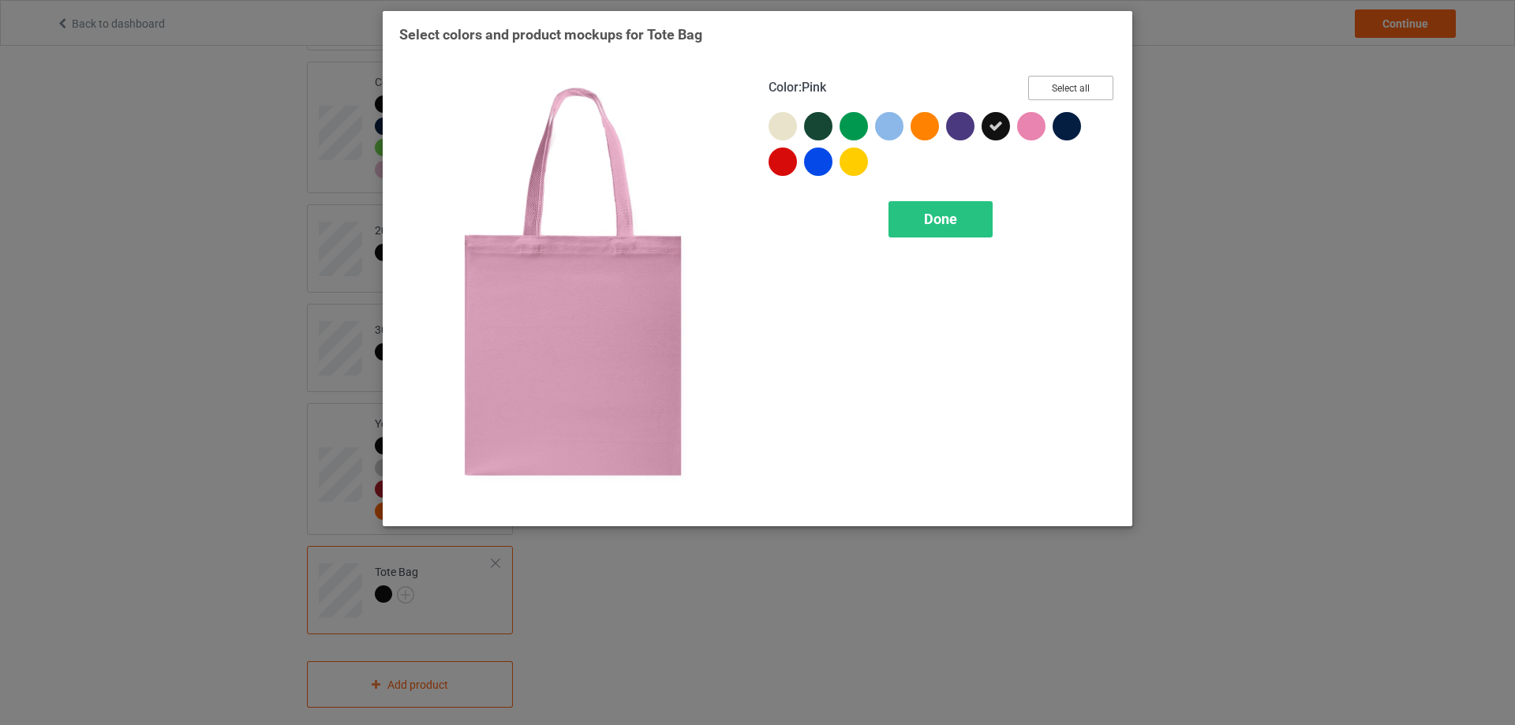
click at [1068, 80] on button "Select all" at bounding box center [1070, 88] width 85 height 24
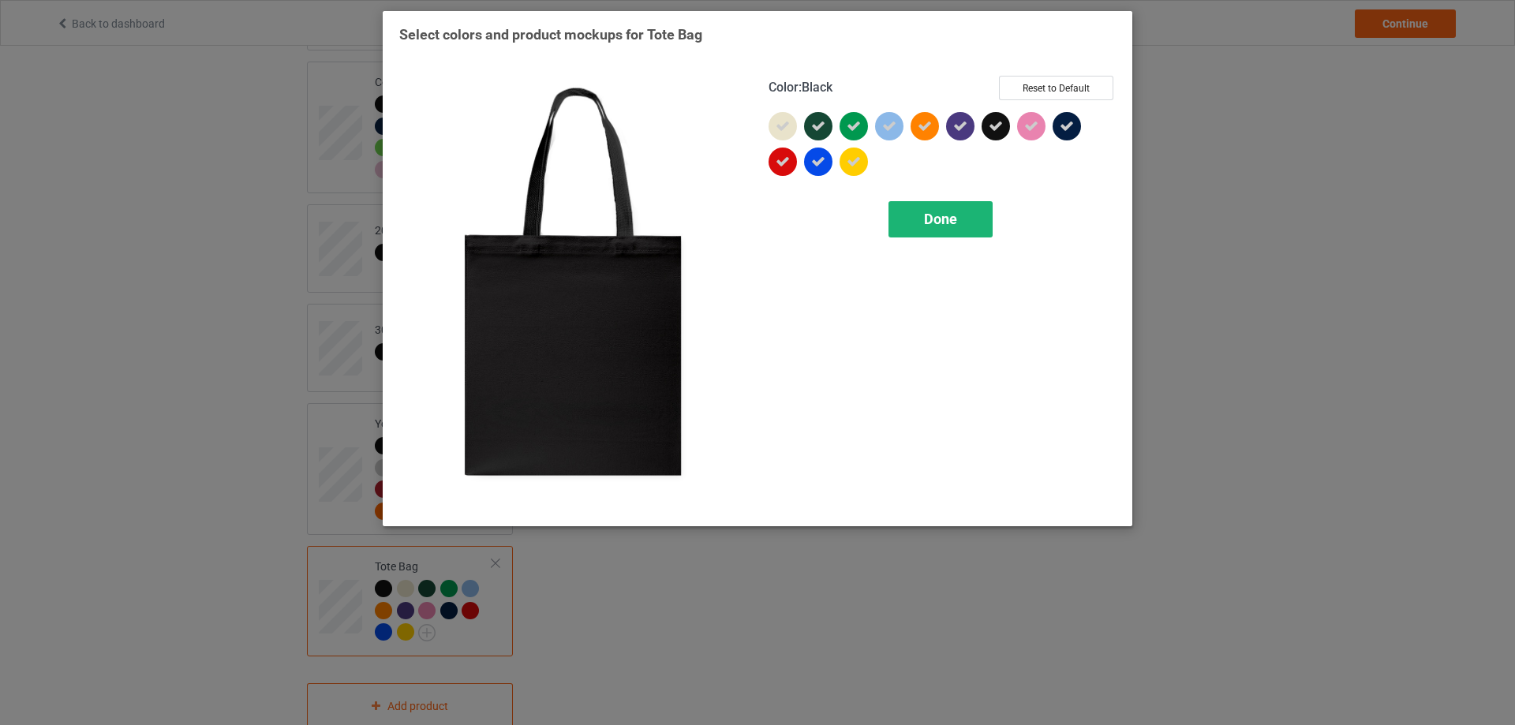
click at [953, 226] on span "Done" at bounding box center [940, 219] width 33 height 17
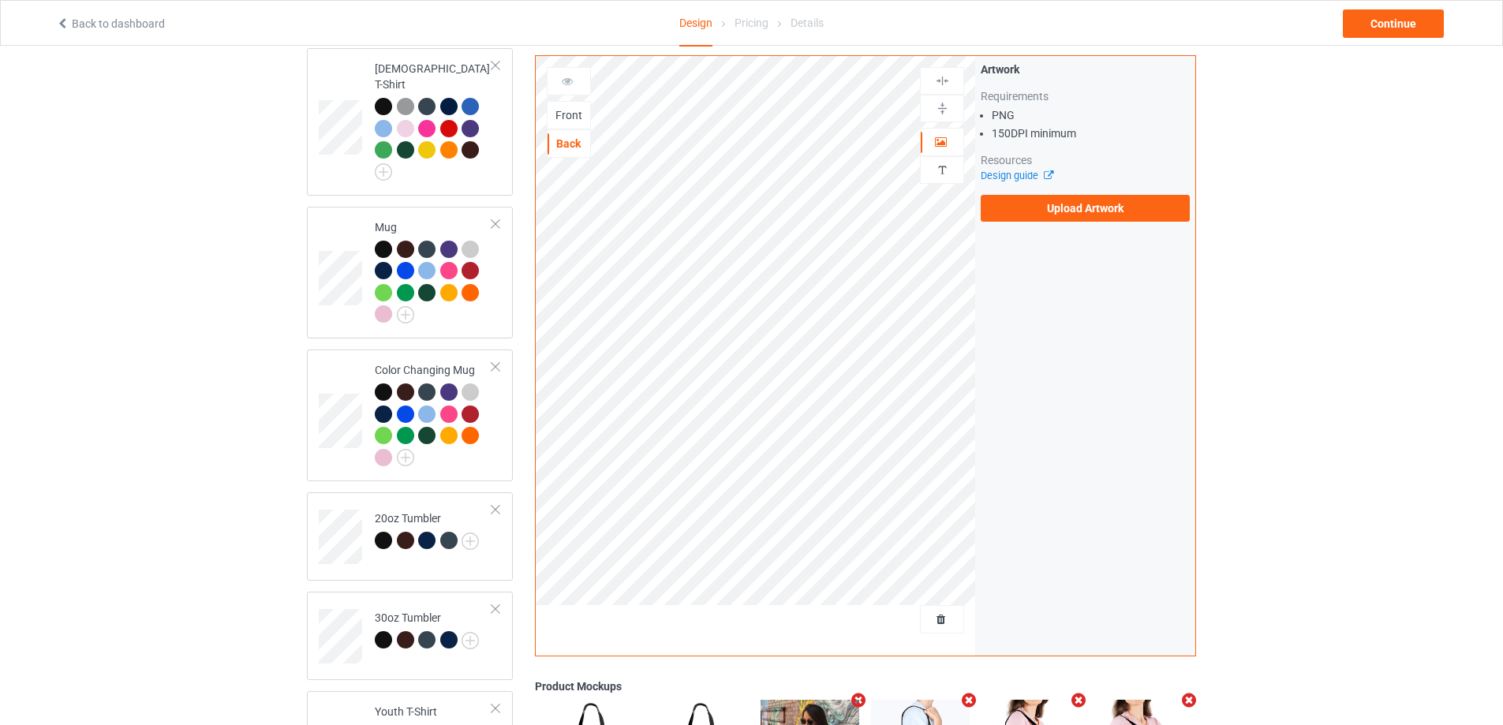
scroll to position [799, 0]
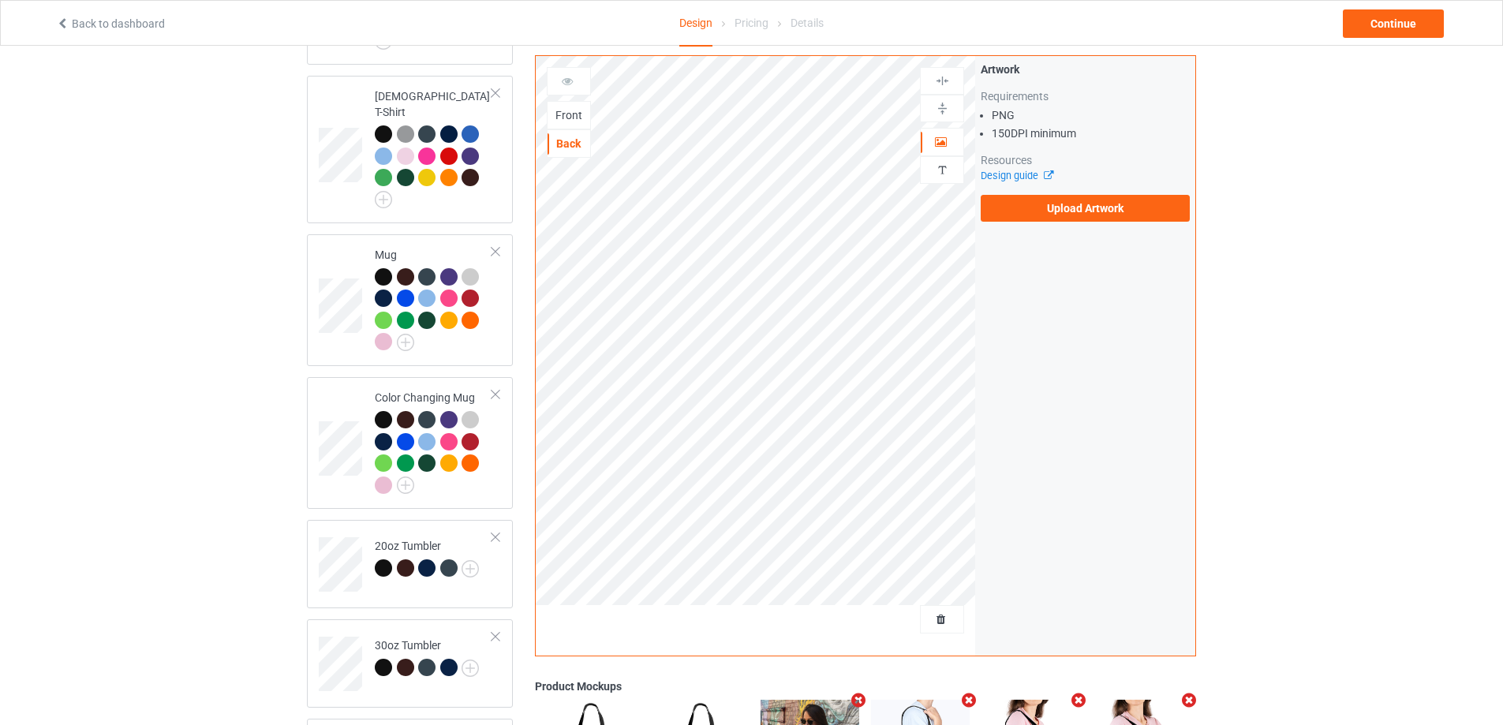
click at [569, 112] on div "Front" at bounding box center [569, 115] width 43 height 16
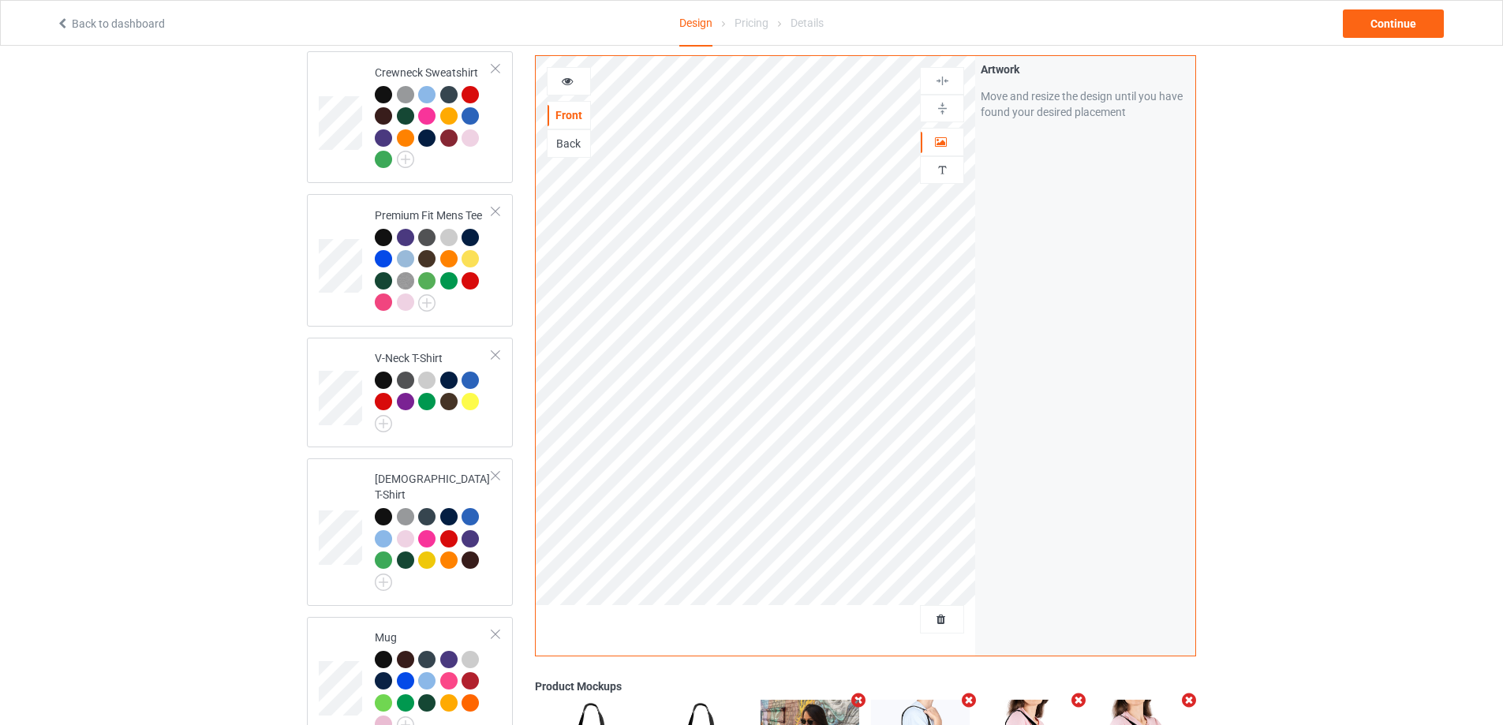
scroll to position [799, 0]
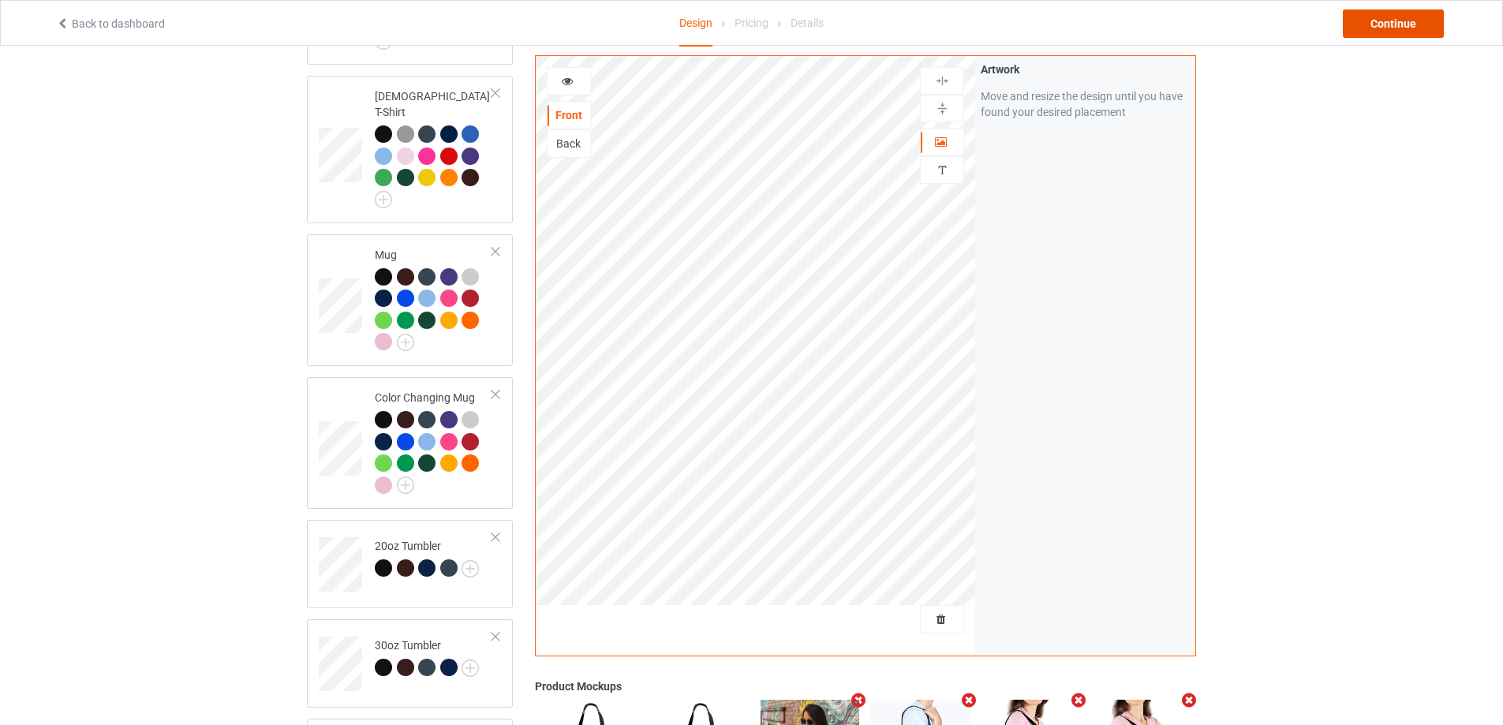
click at [1401, 28] on div "Continue" at bounding box center [1393, 23] width 101 height 28
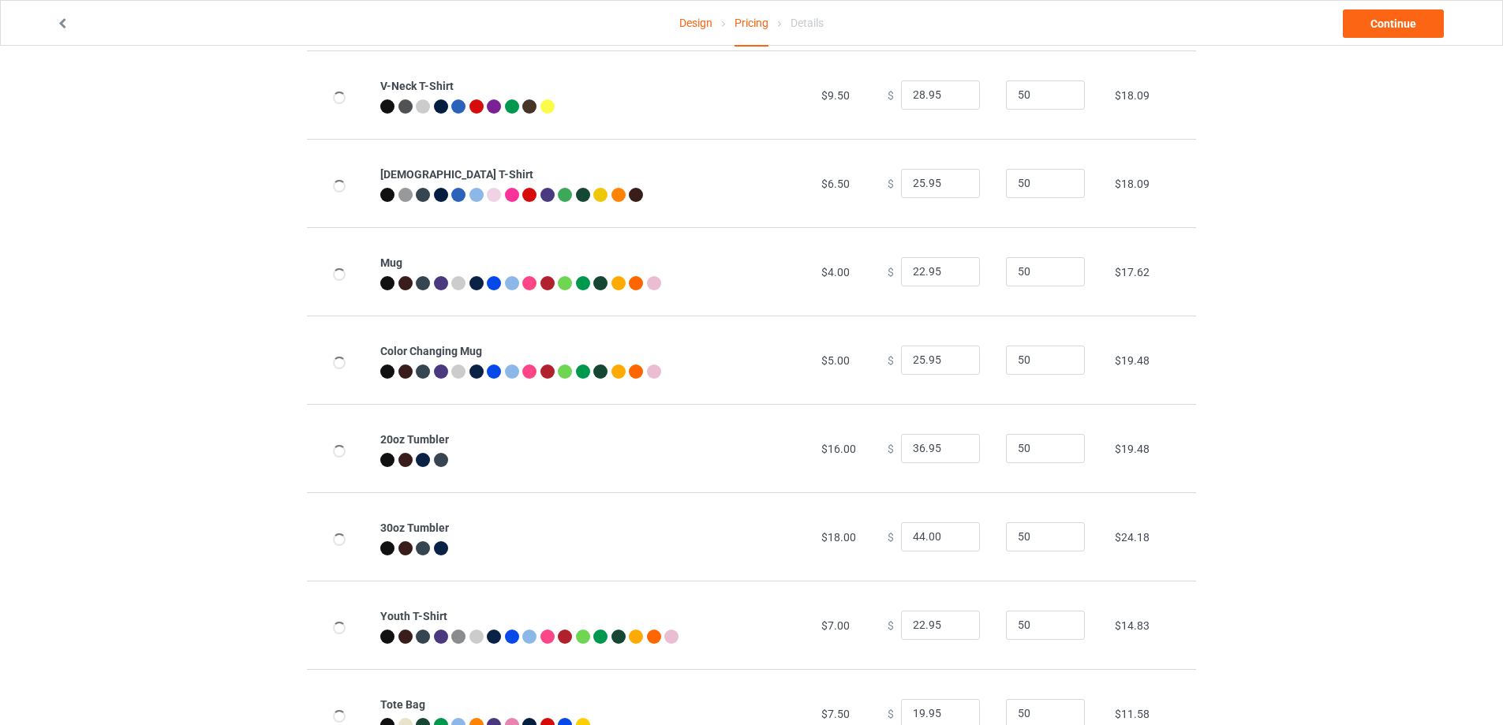
scroll to position [524, 0]
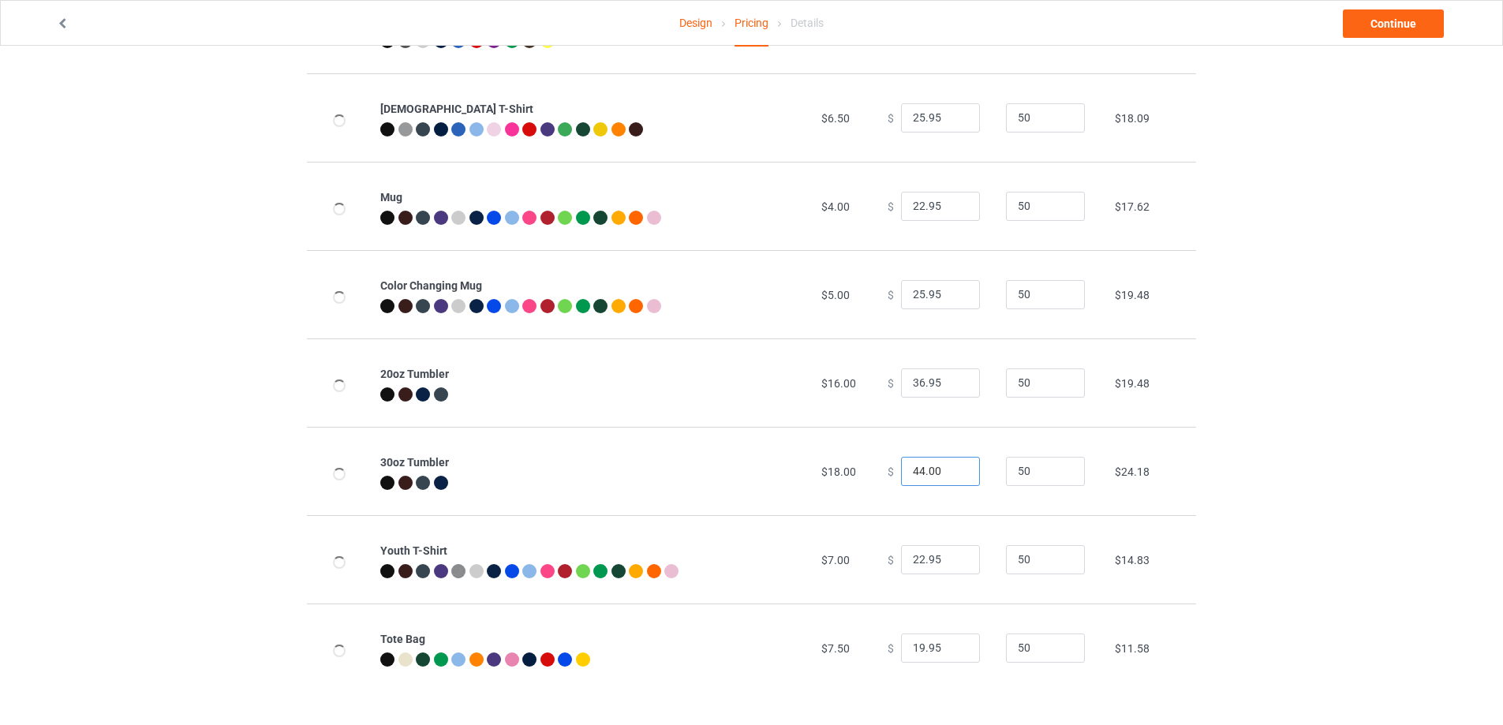
drag, startPoint x: 937, startPoint y: 471, endPoint x: 855, endPoint y: 471, distance: 82.1
click at [865, 475] on tr "30oz Tumbler $18.00 $ 44.00 50 $24.18" at bounding box center [751, 471] width 889 height 88
type input "44.95"
drag, startPoint x: 945, startPoint y: 561, endPoint x: 814, endPoint y: 557, distance: 131.0
click at [818, 559] on tr "Youth T-Shirt $7.00 $ 22.95 50 $14.83" at bounding box center [751, 559] width 889 height 88
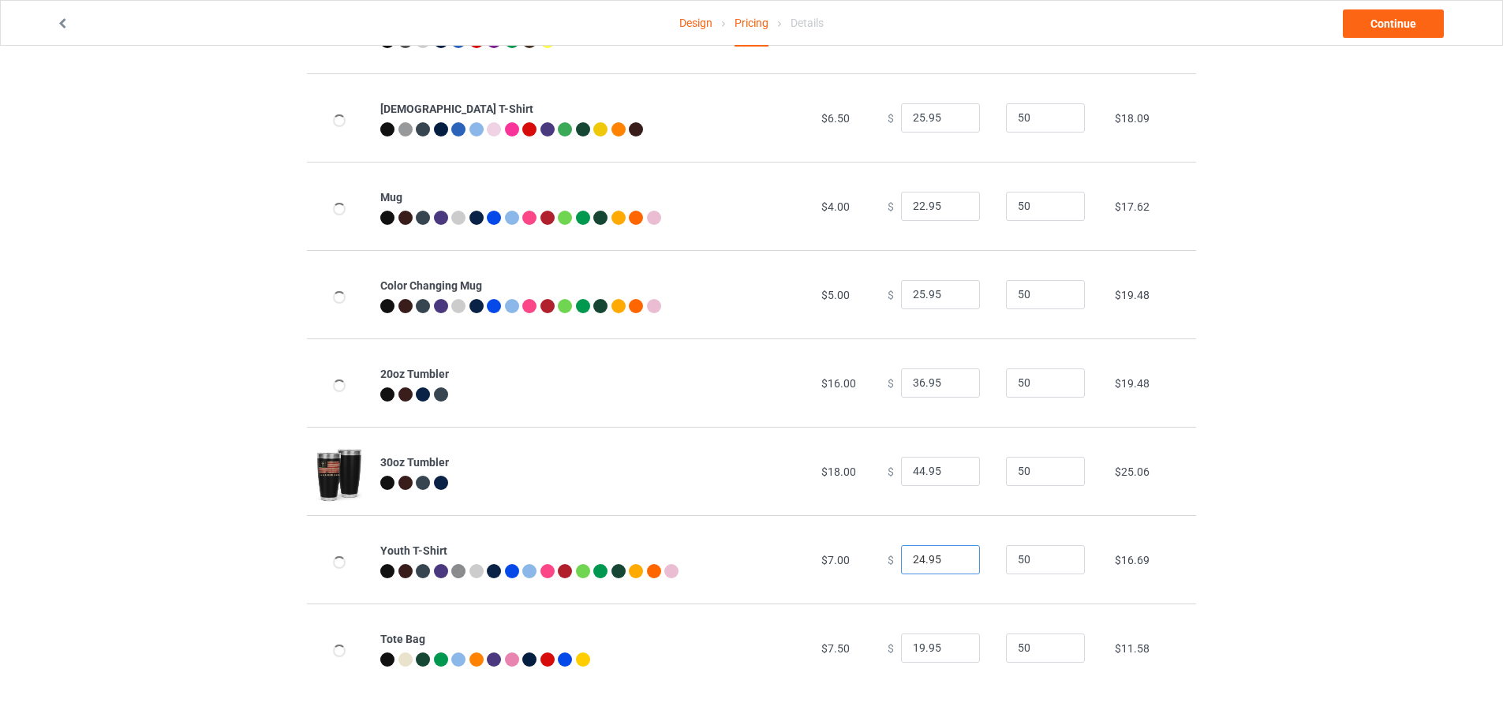
type input "24.95"
drag, startPoint x: 937, startPoint y: 646, endPoint x: 818, endPoint y: 649, distance: 119.2
click at [820, 649] on tr "Tote Bag $7.50 $ 19.95 50 $11.58" at bounding box center [751, 648] width 889 height 88
drag, startPoint x: 941, startPoint y: 647, endPoint x: 833, endPoint y: 640, distance: 107.6
click at [833, 640] on tr "Tote Bag $7.50 $ 24.95 50 $16.23" at bounding box center [751, 648] width 889 height 88
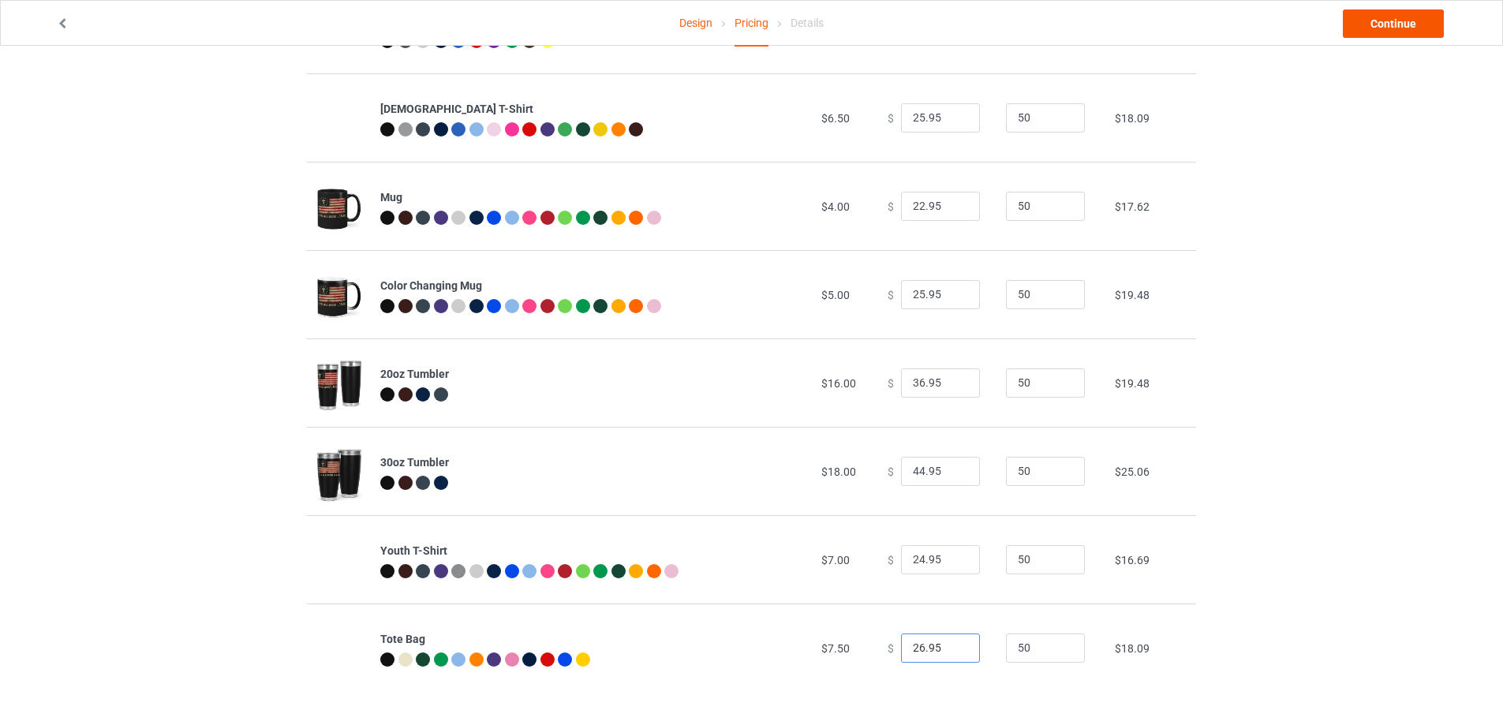
type input "26.95"
click at [1421, 17] on link "Continue" at bounding box center [1393, 23] width 101 height 28
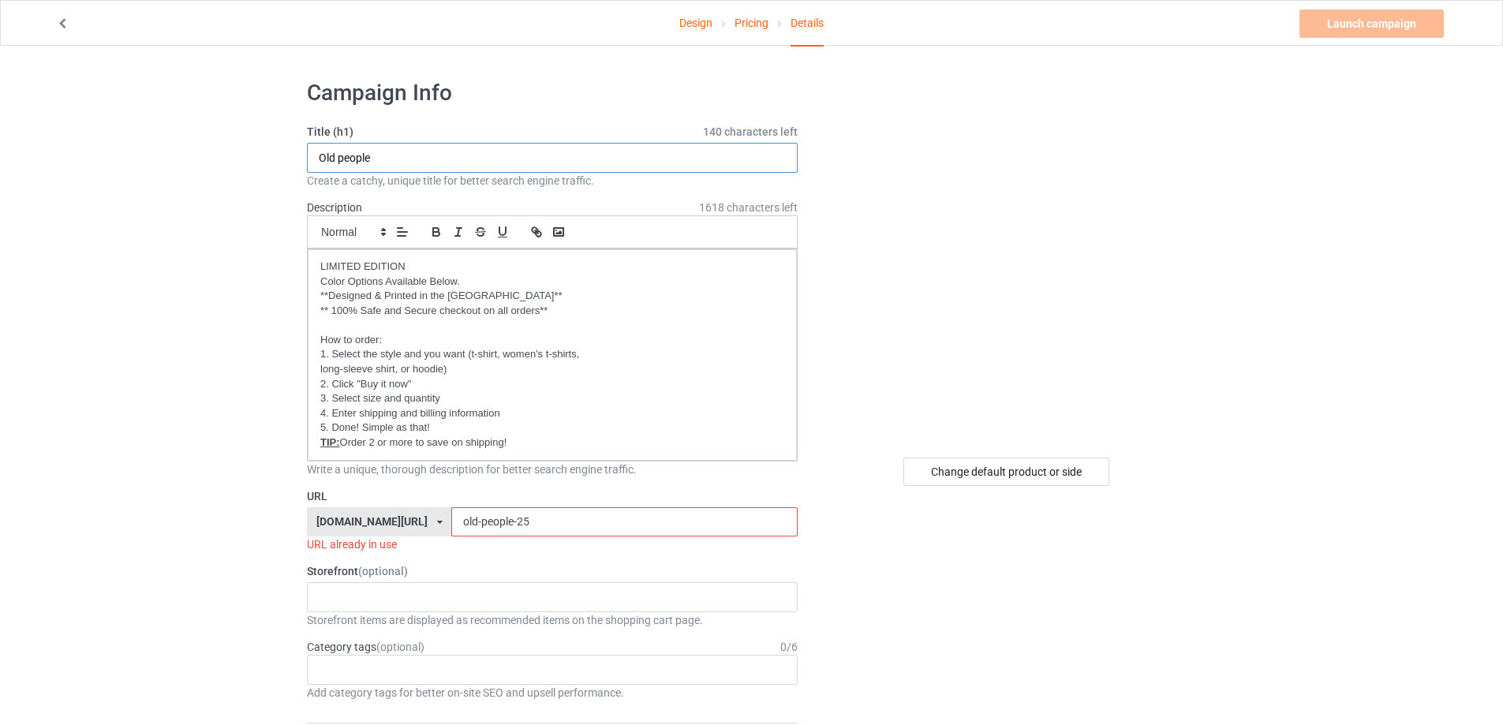
drag, startPoint x: 404, startPoint y: 158, endPoint x: 252, endPoint y: 136, distance: 153.9
type input "It's all about [DEMOGRAPHIC_DATA]"
drag, startPoint x: 545, startPoint y: 520, endPoint x: 275, endPoint y: 524, distance: 269.9
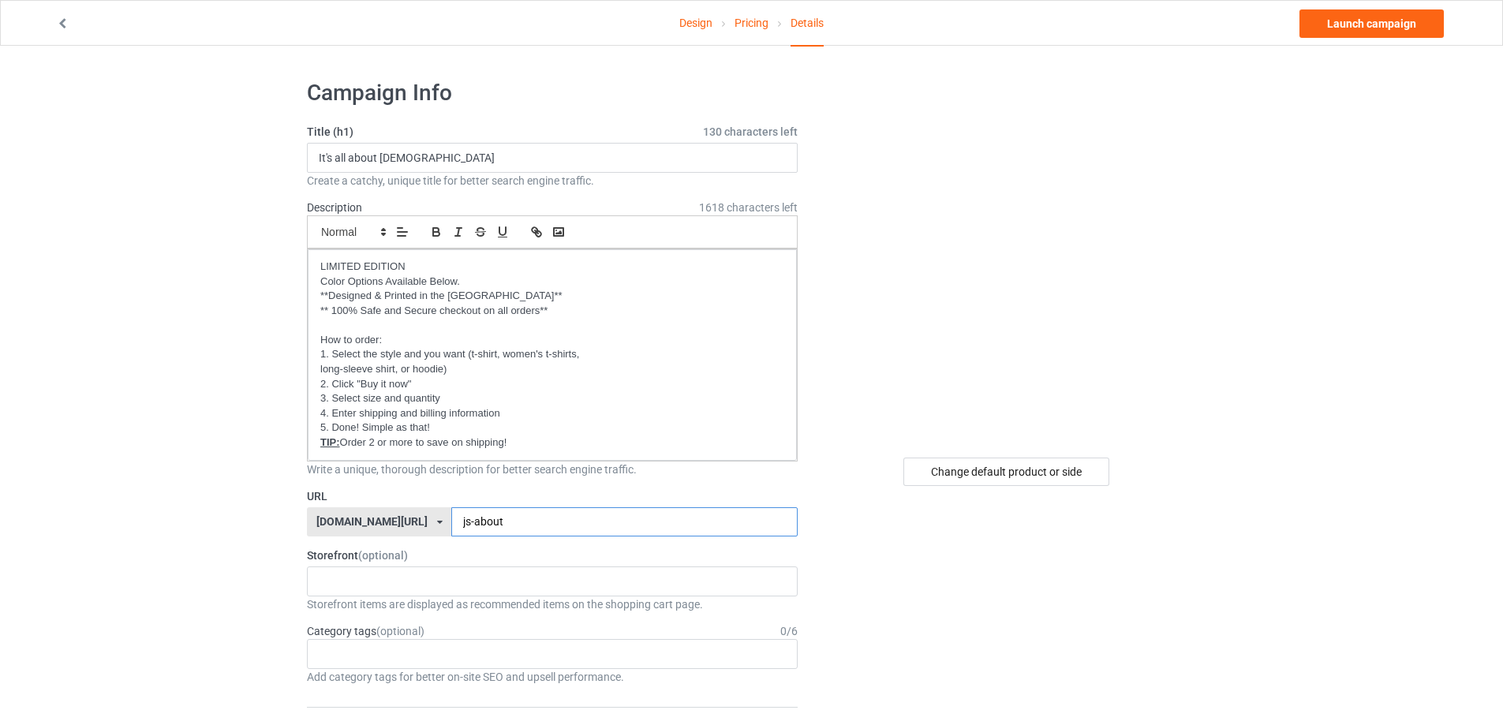
type input "js-about"
click at [742, 28] on link "Pricing" at bounding box center [752, 23] width 34 height 44
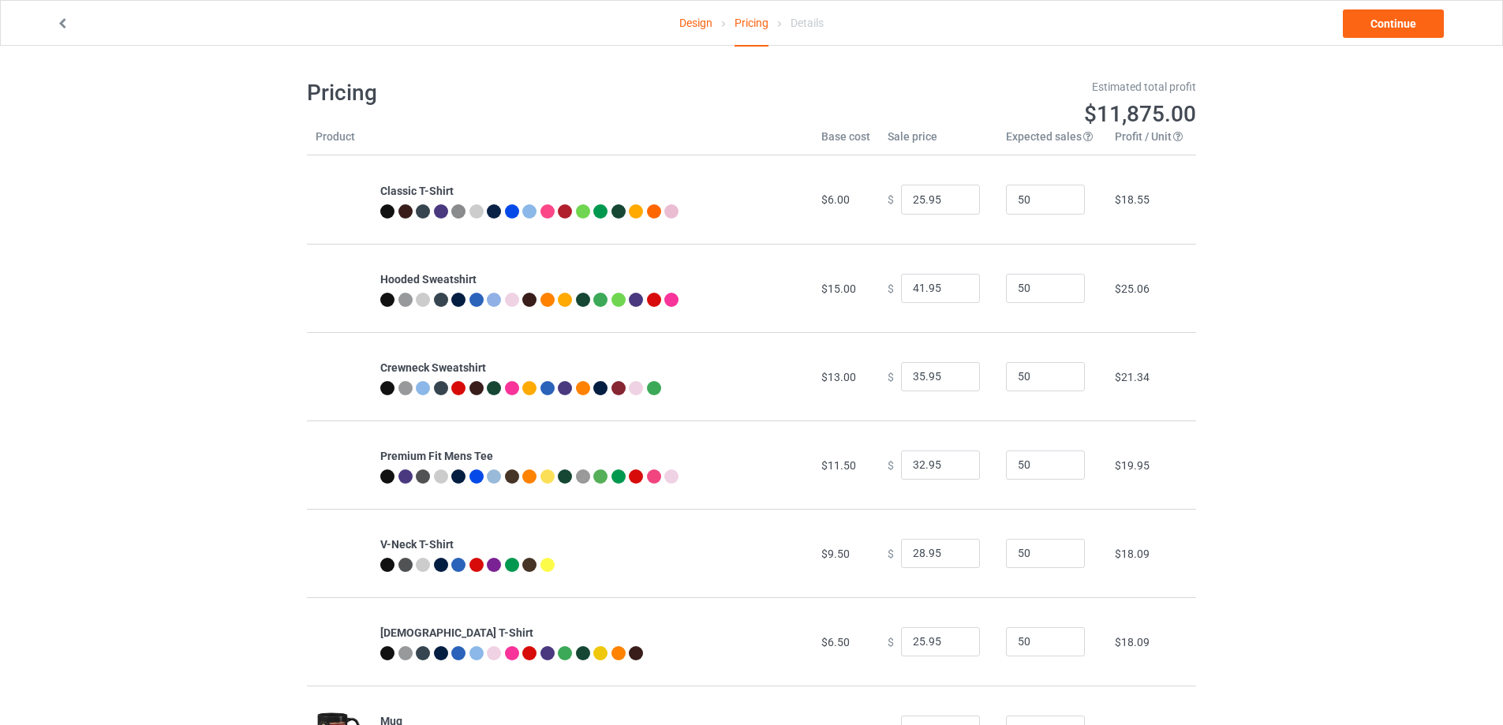
click at [691, 26] on link "Design" at bounding box center [695, 23] width 33 height 44
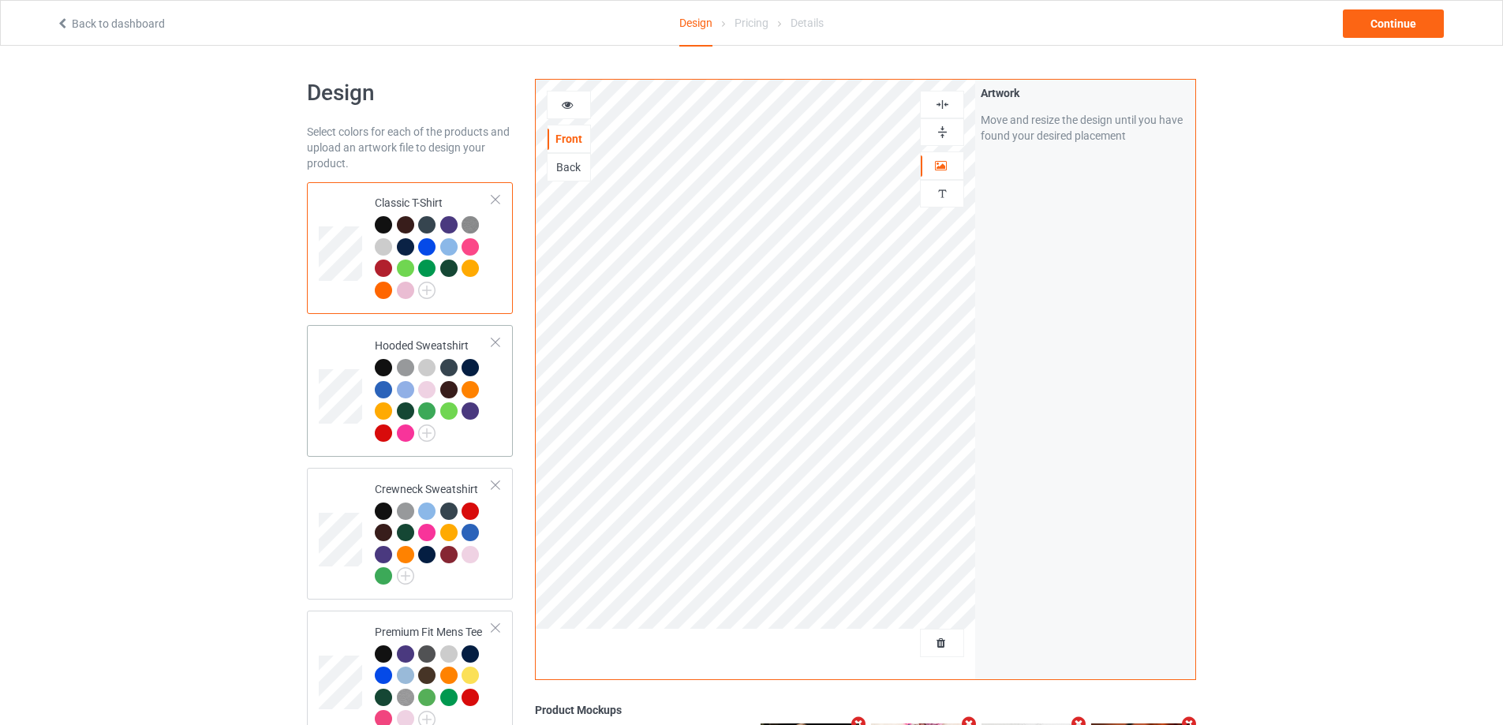
click at [341, 339] on td at bounding box center [342, 390] width 47 height 119
click at [387, 196] on div "Classic T-Shirt" at bounding box center [434, 246] width 118 height 103
click at [1380, 18] on div "Continue" at bounding box center [1393, 23] width 101 height 28
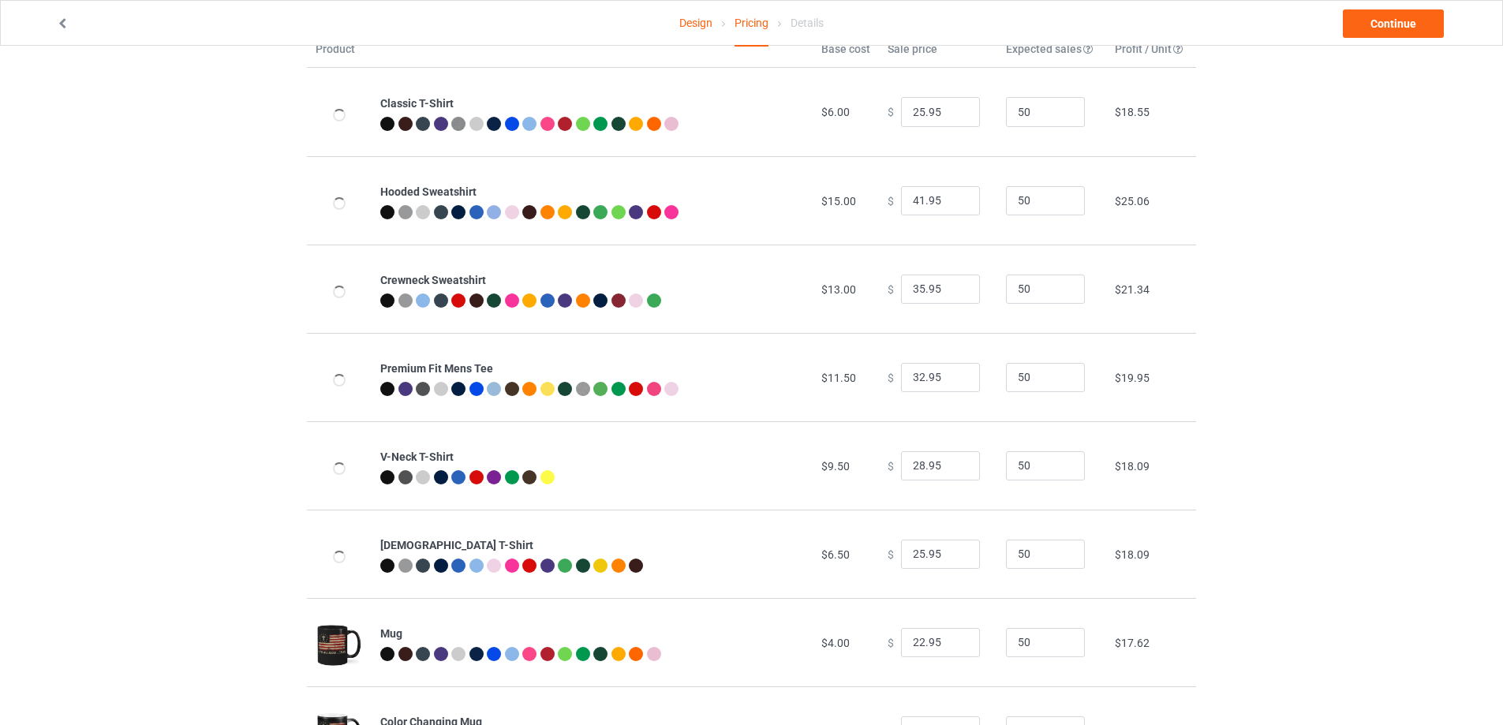
scroll to position [473, 0]
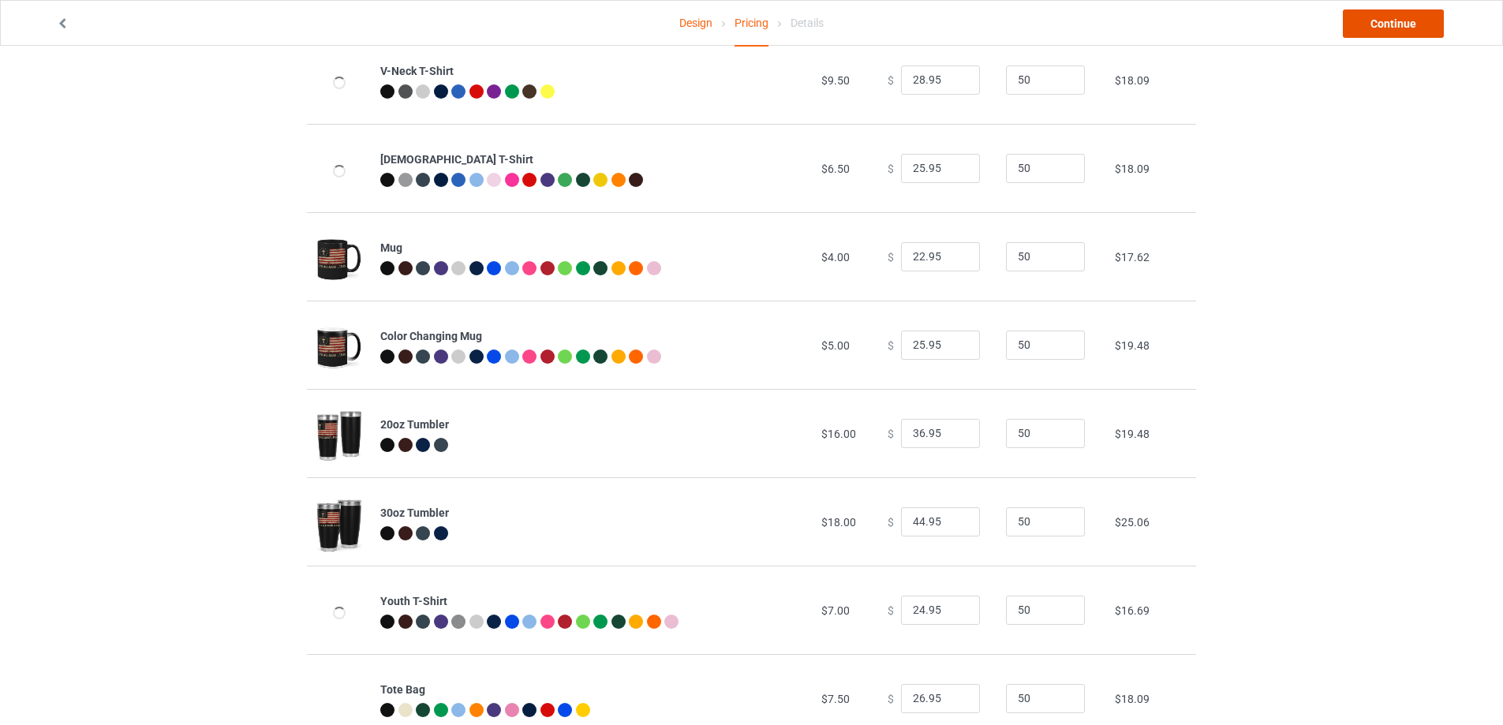
click at [1370, 18] on link "Continue" at bounding box center [1393, 23] width 101 height 28
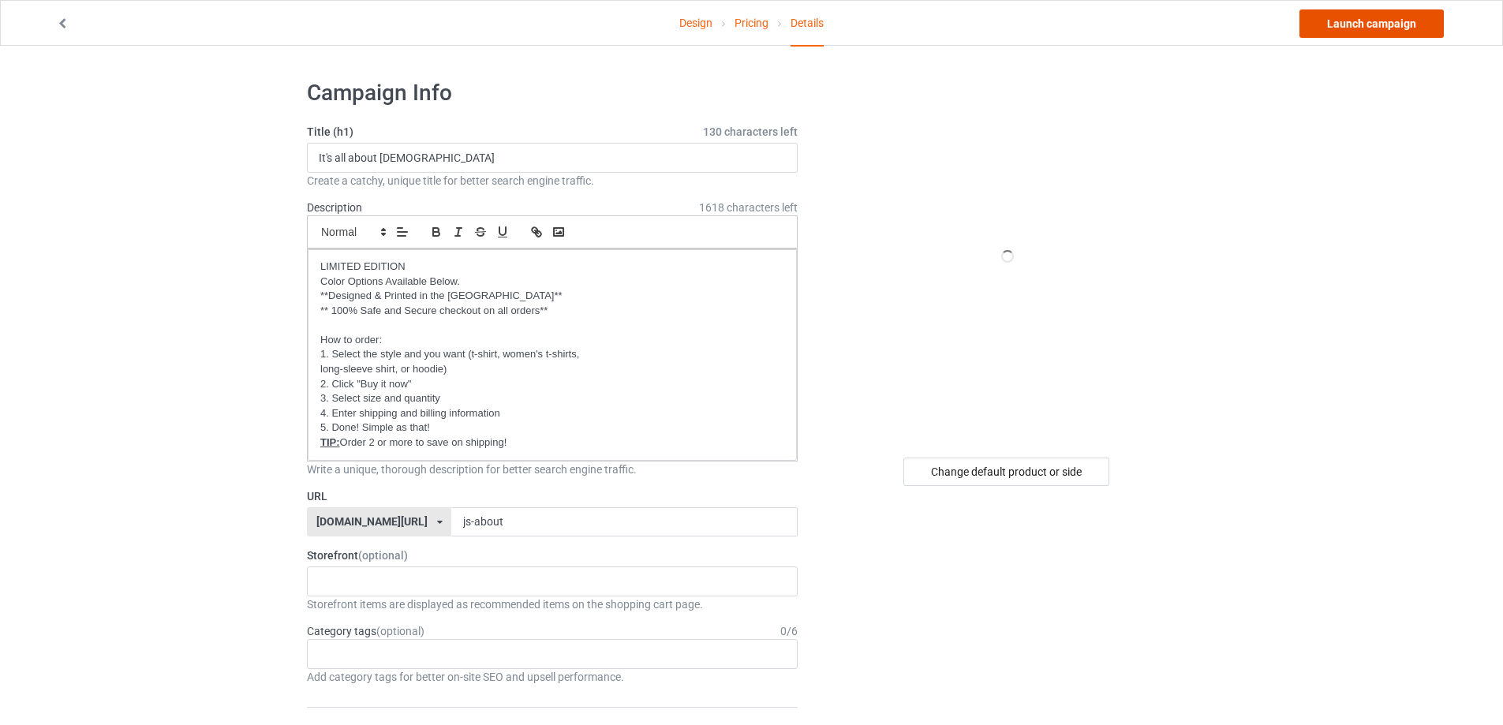
click at [1379, 29] on link "Launch campaign" at bounding box center [1372, 23] width 144 height 28
